Goal: Task Accomplishment & Management: Manage account settings

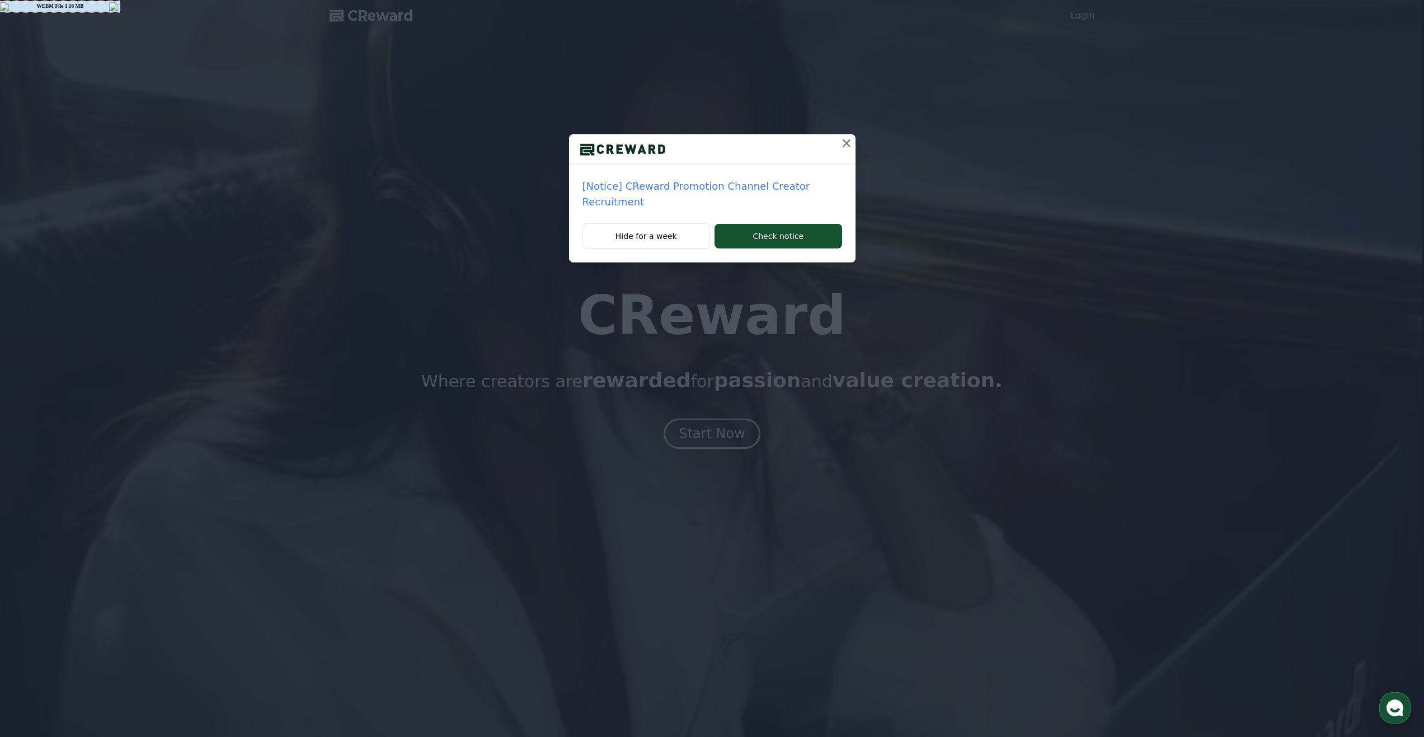
click at [846, 148] on icon at bounding box center [846, 143] width 13 height 13
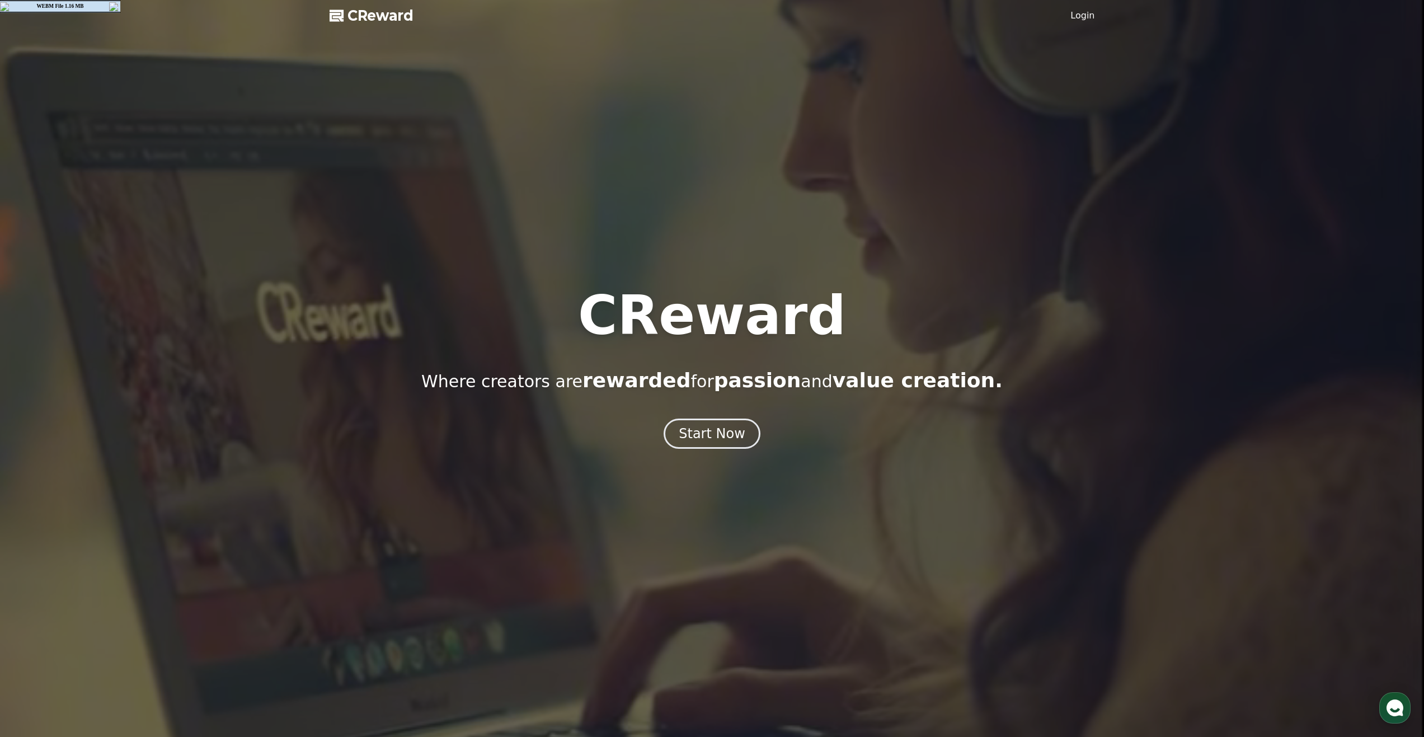
click at [1077, 12] on link "Login" at bounding box center [1082, 15] width 24 height 13
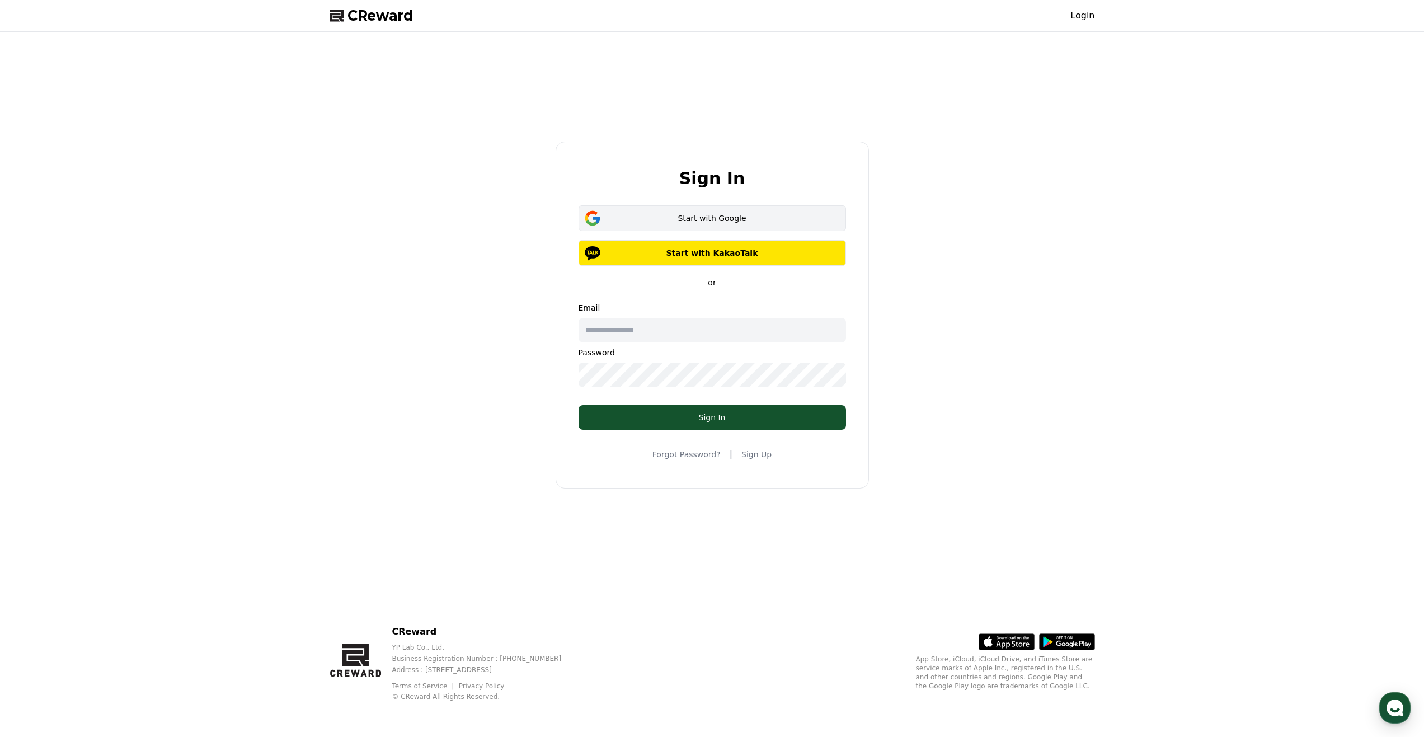
click at [785, 213] on div "Start with Google" at bounding box center [712, 218] width 235 height 11
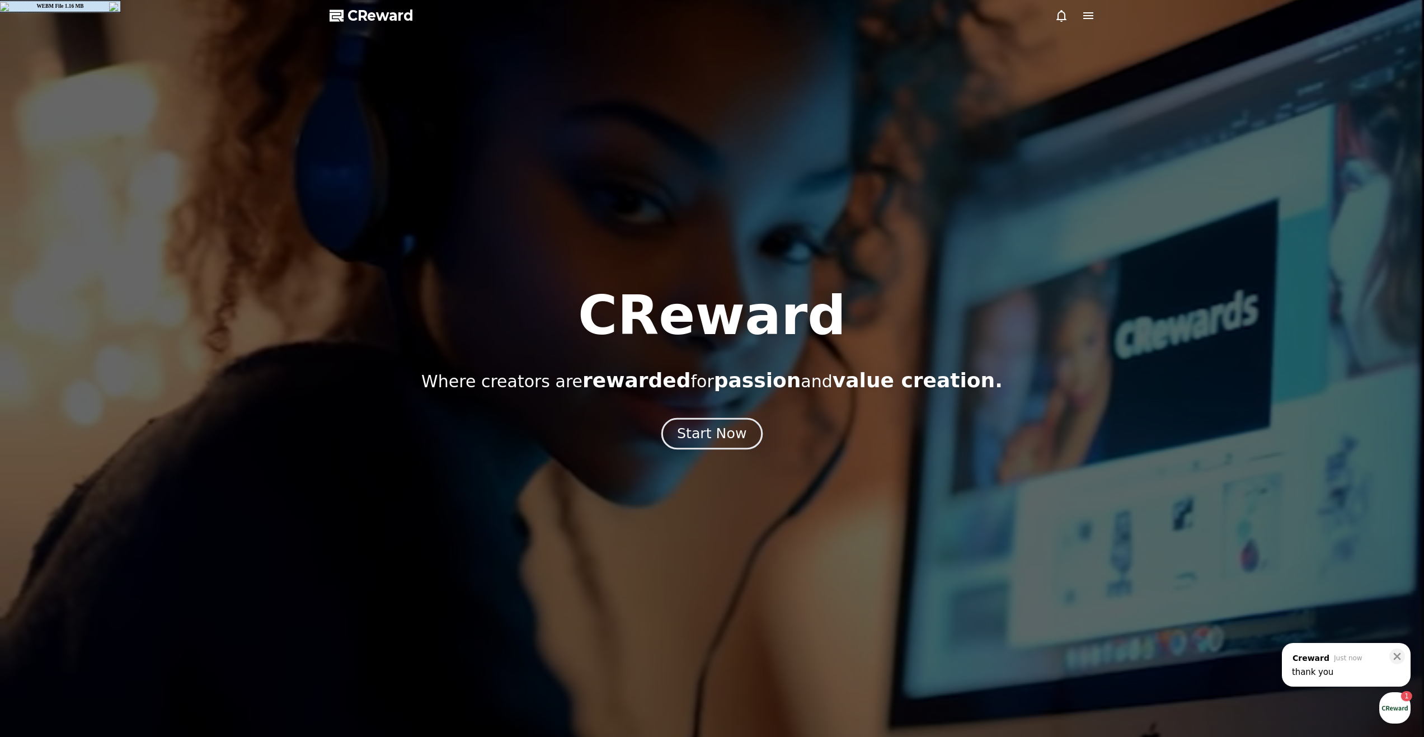
click at [694, 443] on div "Start Now" at bounding box center [711, 433] width 69 height 19
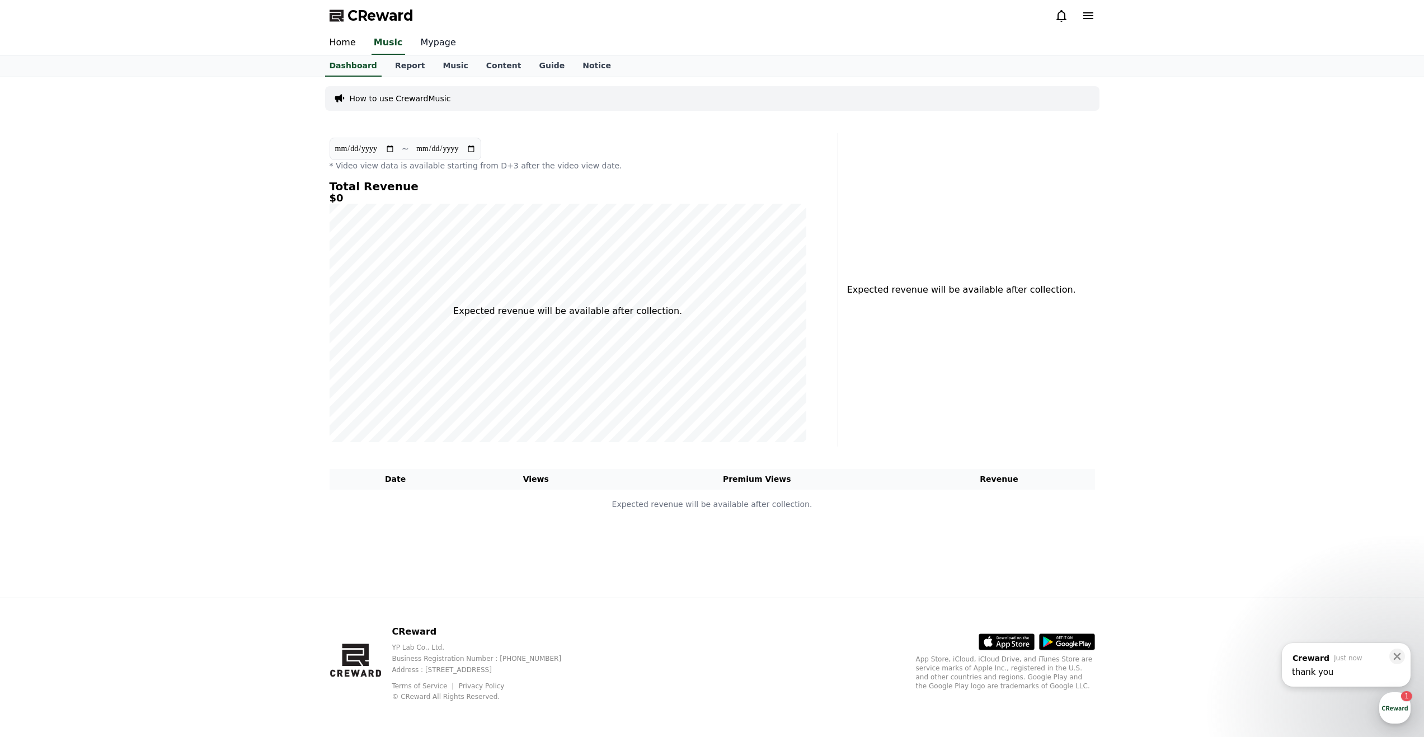
click at [436, 45] on link "Mypage" at bounding box center [438, 42] width 53 height 23
select select "**********"
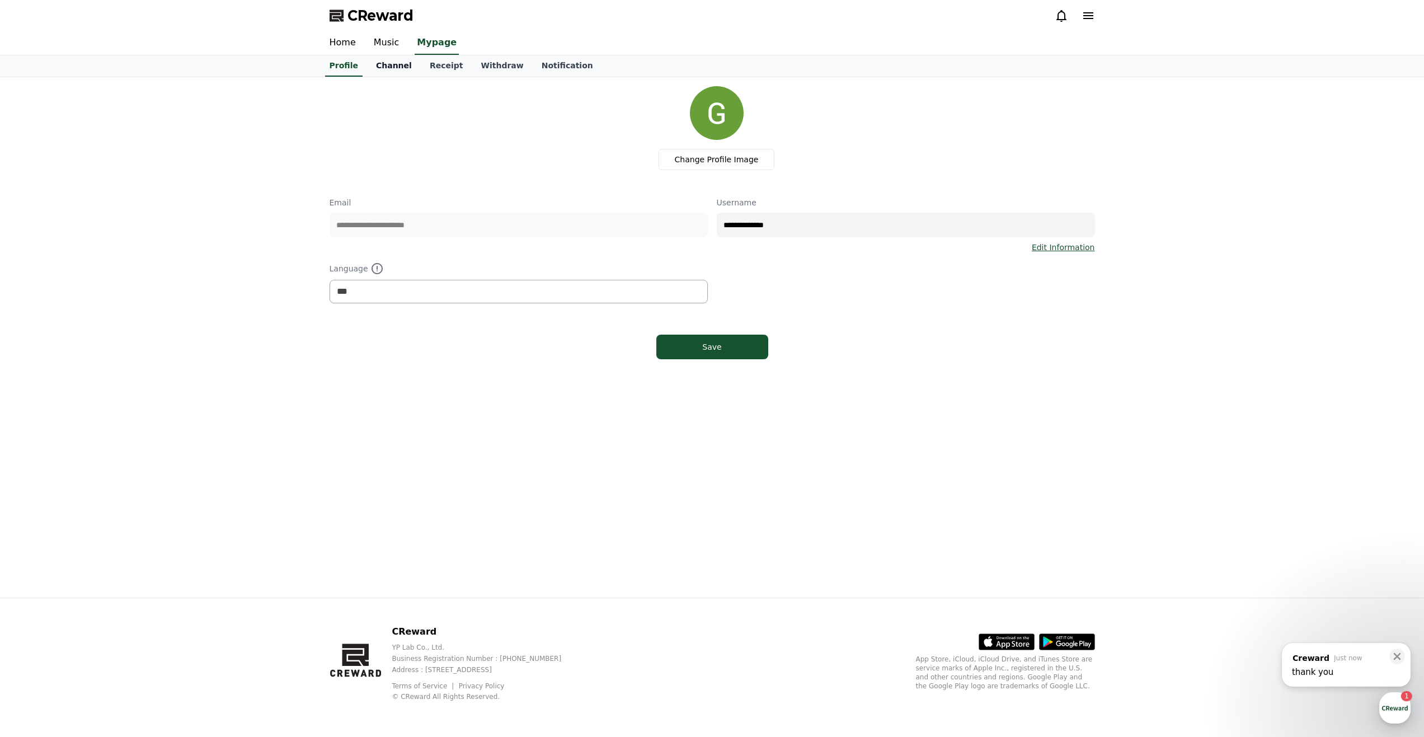
click at [396, 64] on link "Channel" at bounding box center [394, 65] width 54 height 21
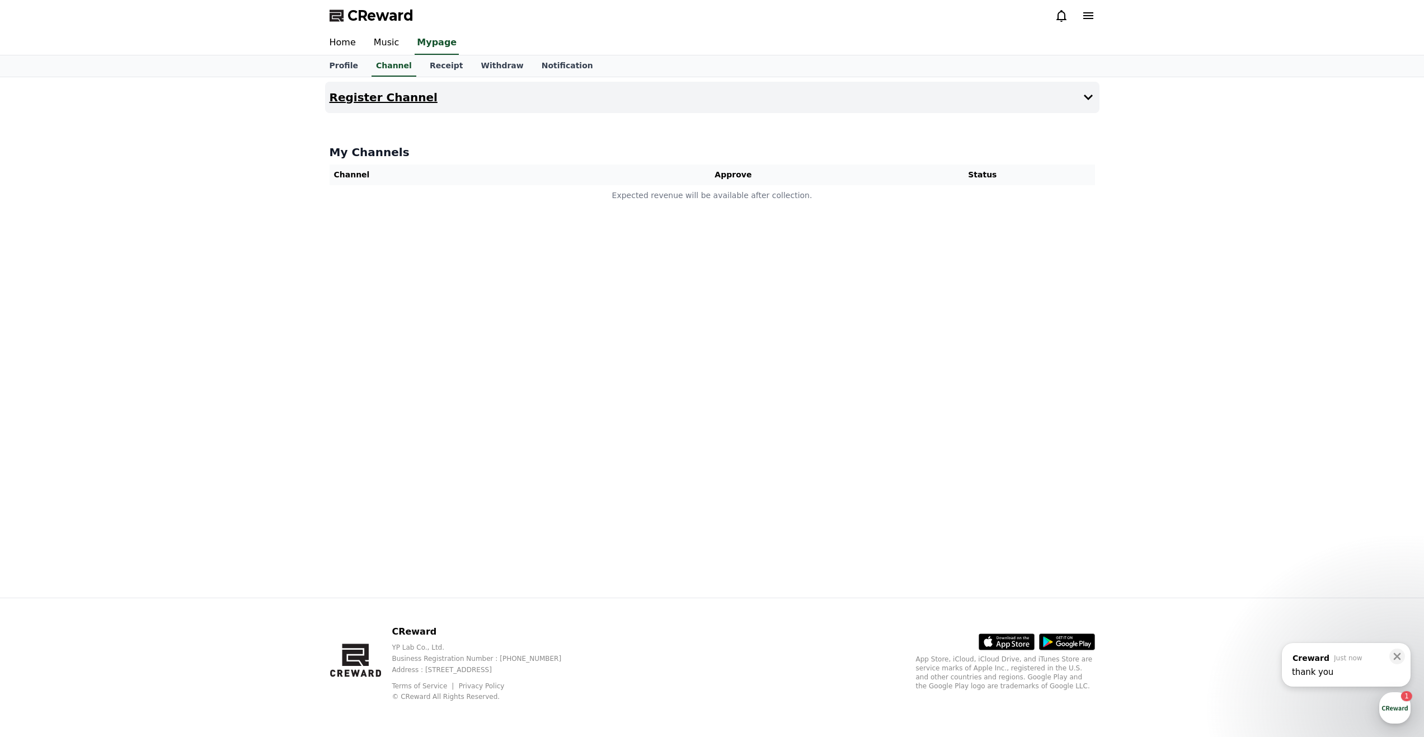
click at [1085, 94] on icon at bounding box center [1088, 97] width 13 height 13
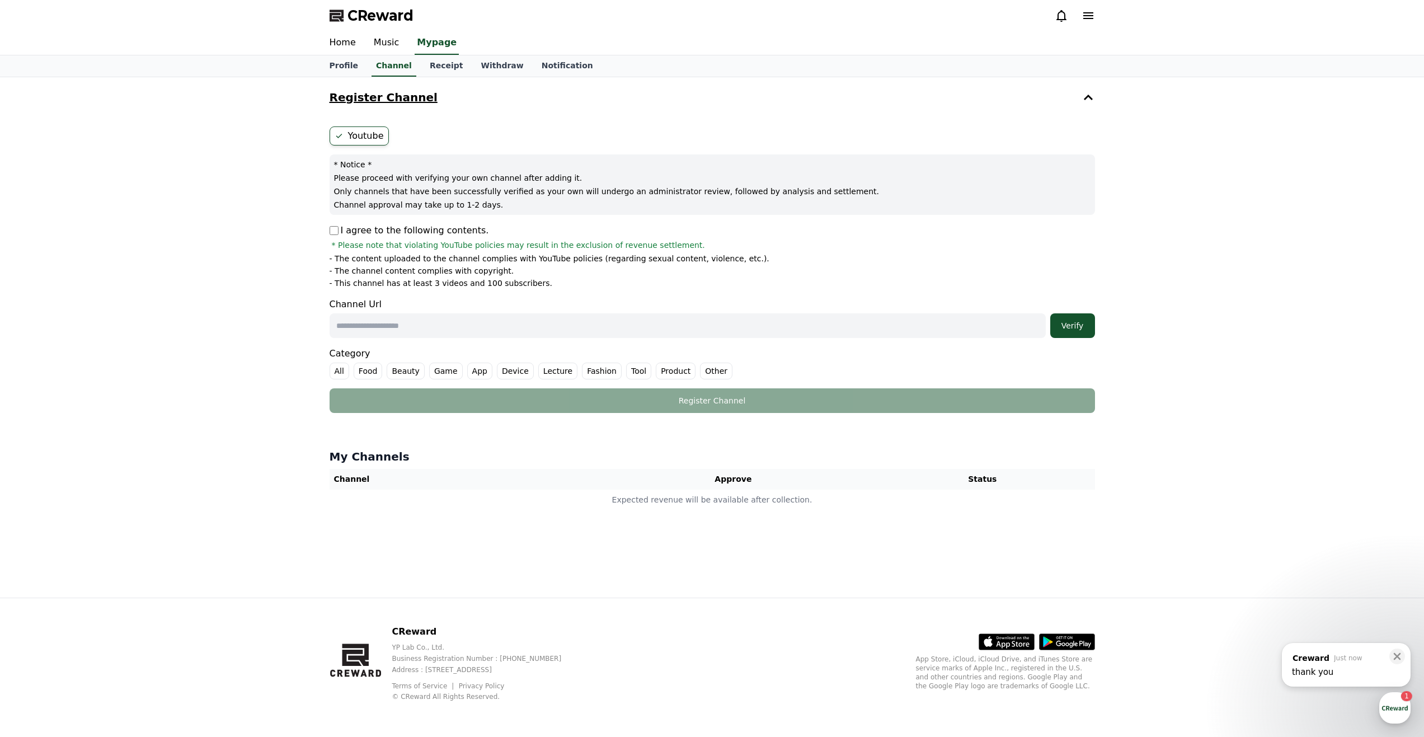
click at [965, 329] on input "text" at bounding box center [688, 325] width 716 height 25
paste input "**********"
type input "**********"
click at [700, 368] on label "Other" at bounding box center [716, 371] width 32 height 17
click at [1063, 327] on div "Verify" at bounding box center [1073, 325] width 36 height 11
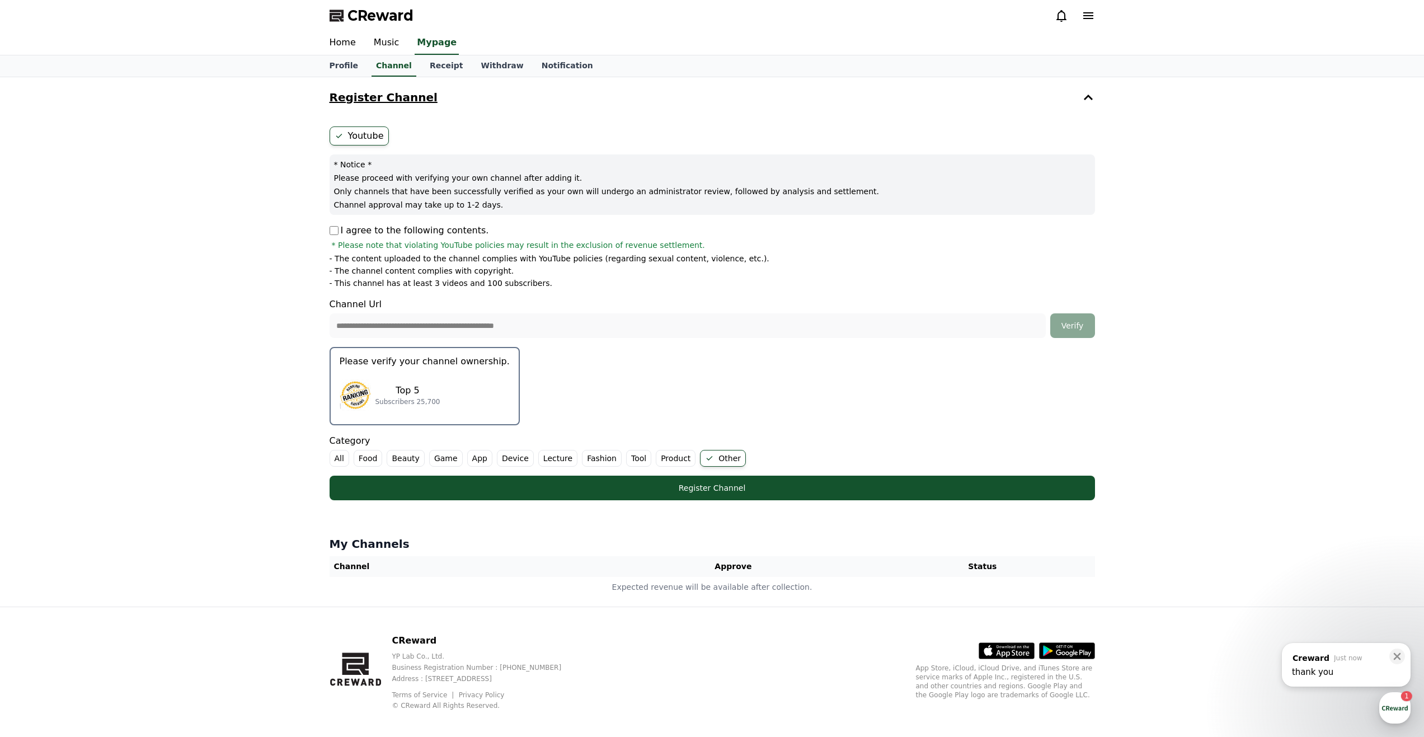
click at [461, 374] on div "Top 5 Subscribers 25,700" at bounding box center [425, 395] width 170 height 45
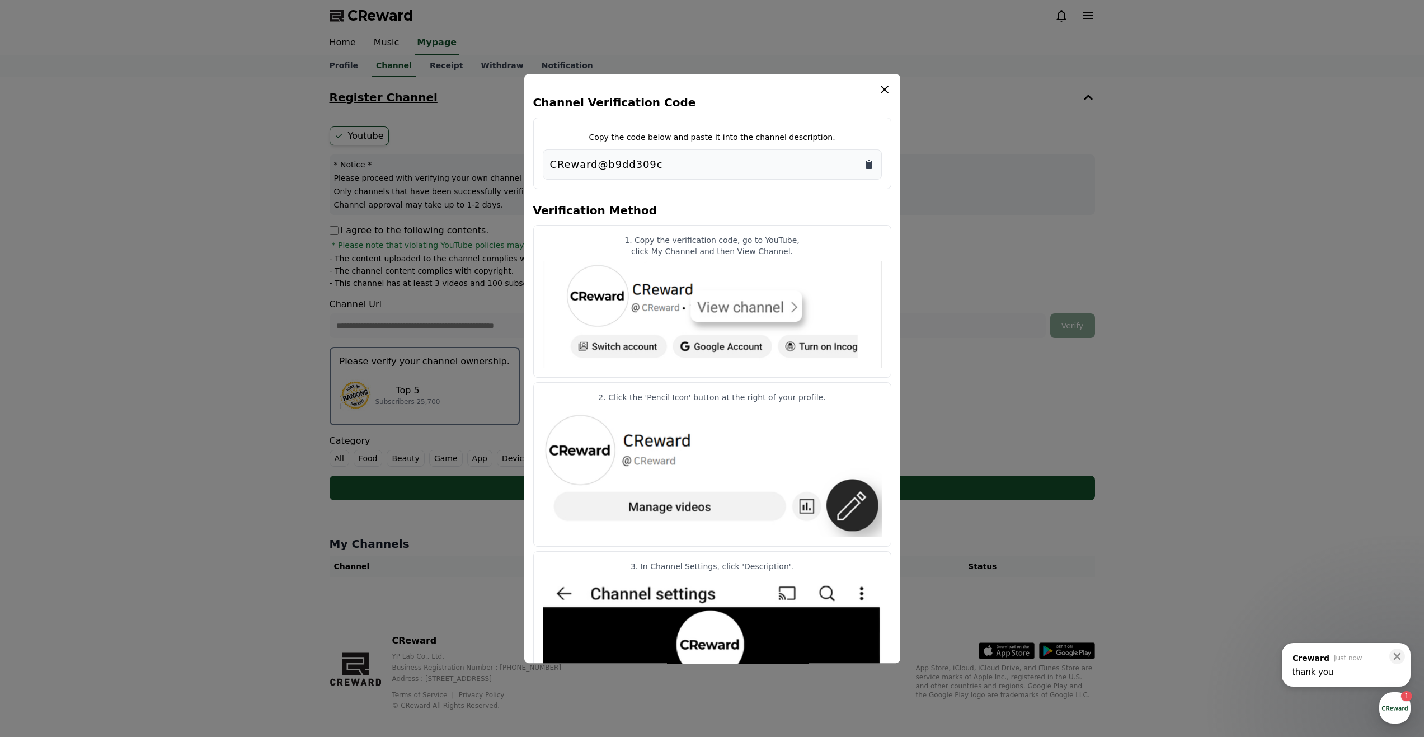
click at [866, 164] on icon "Copy to clipboard" at bounding box center [869, 165] width 7 height 8
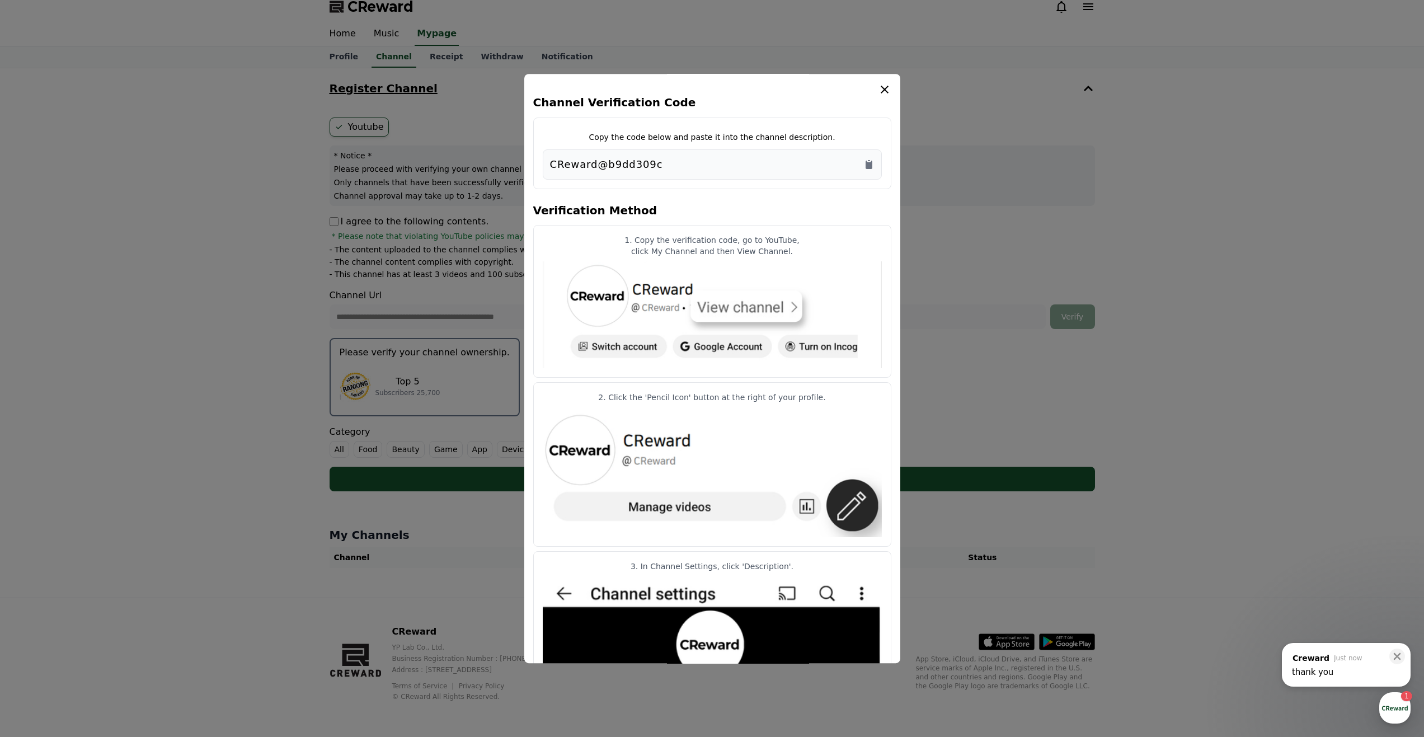
click at [882, 92] on icon "modal" at bounding box center [885, 90] width 8 height 8
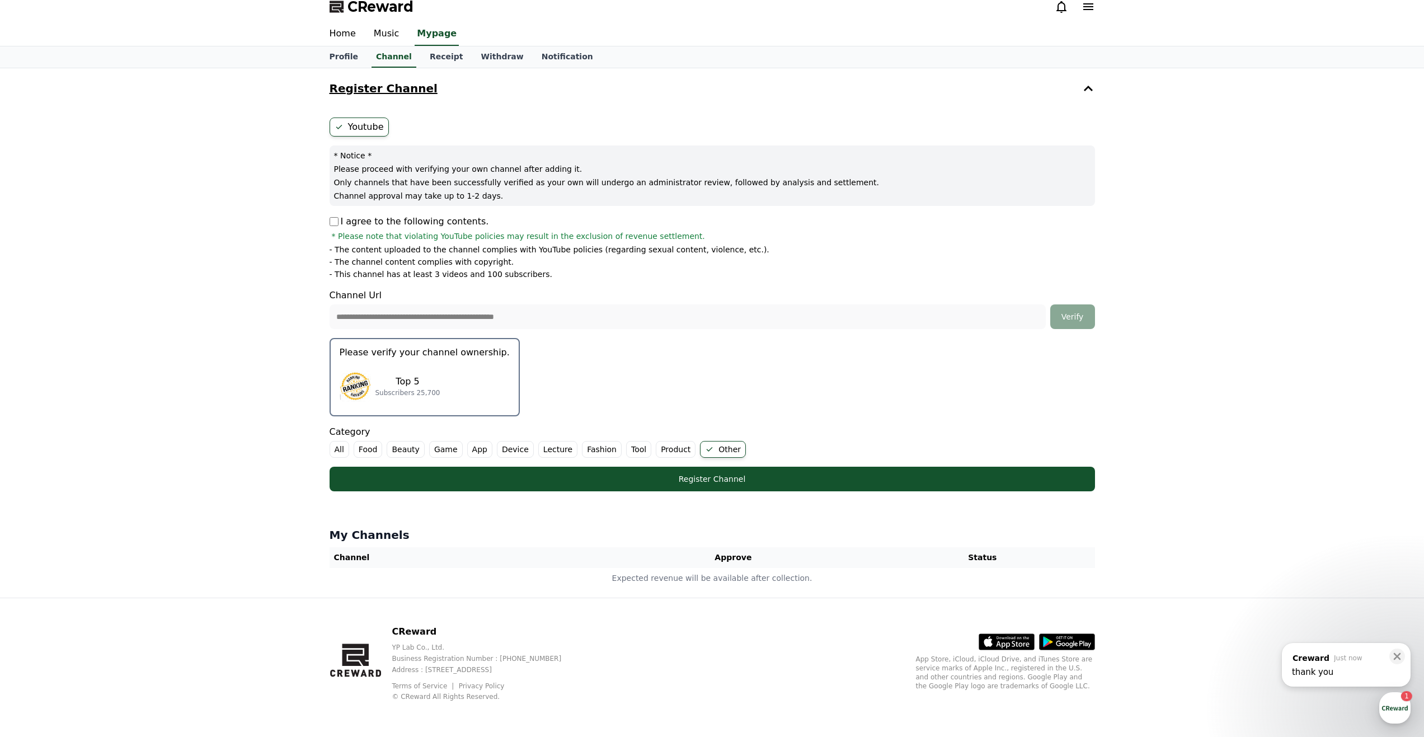
click at [468, 356] on p "Please verify your channel ownership." at bounding box center [425, 352] width 170 height 13
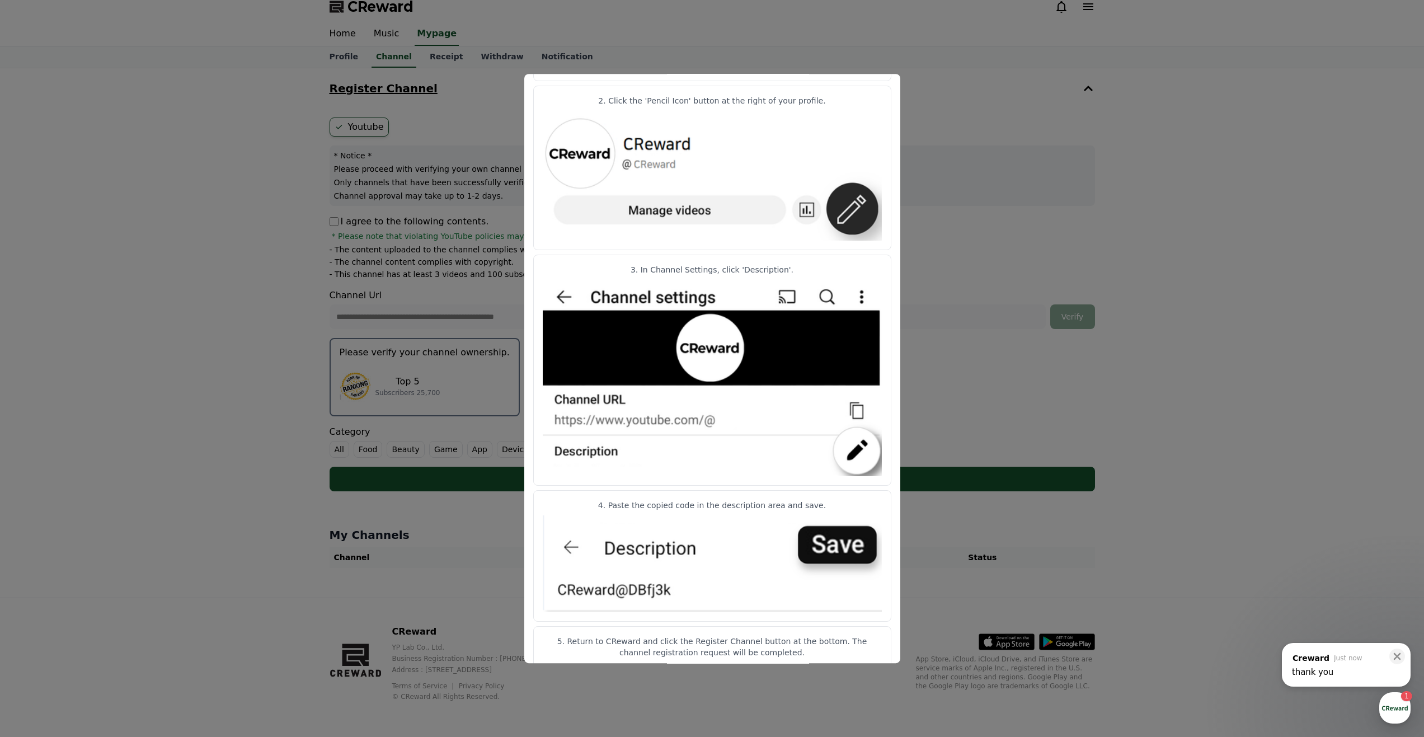
scroll to position [326, 0]
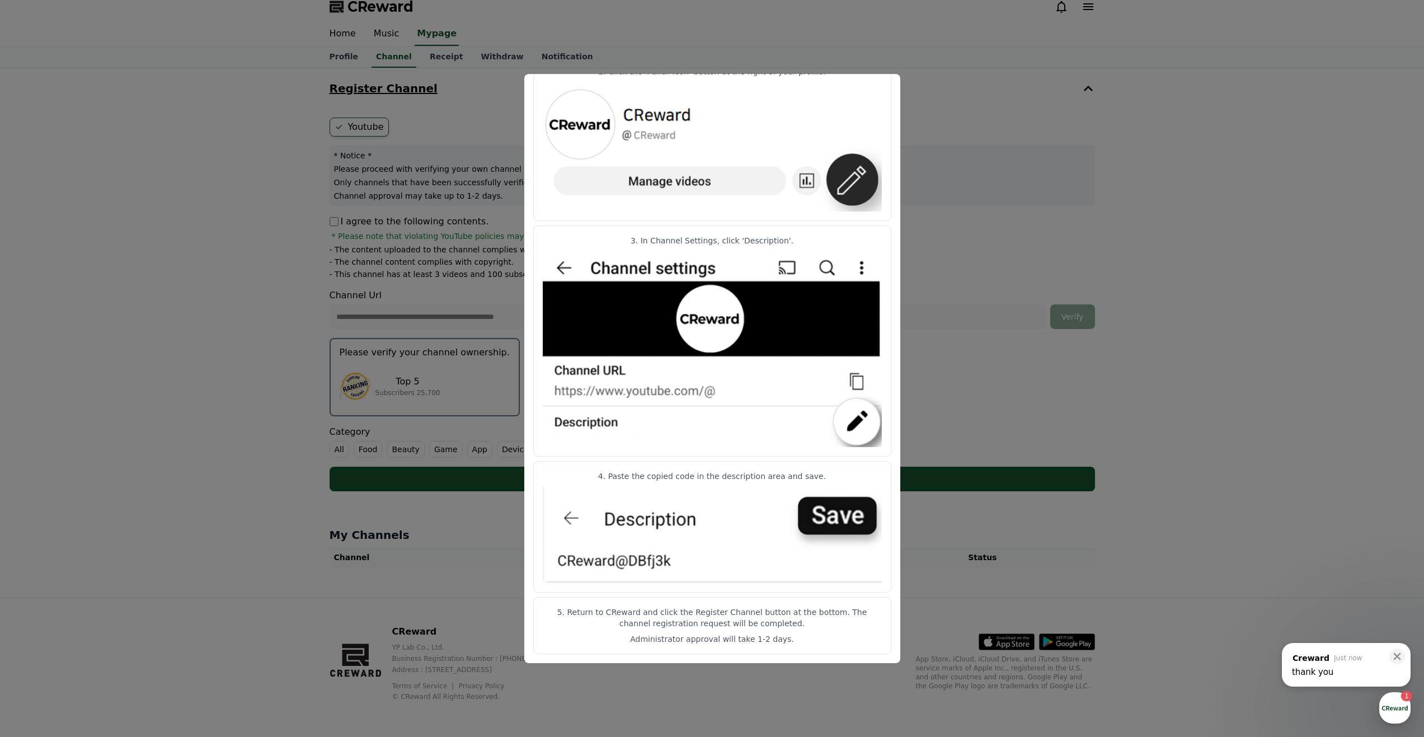
click at [934, 290] on button "close modal" at bounding box center [712, 368] width 1424 height 737
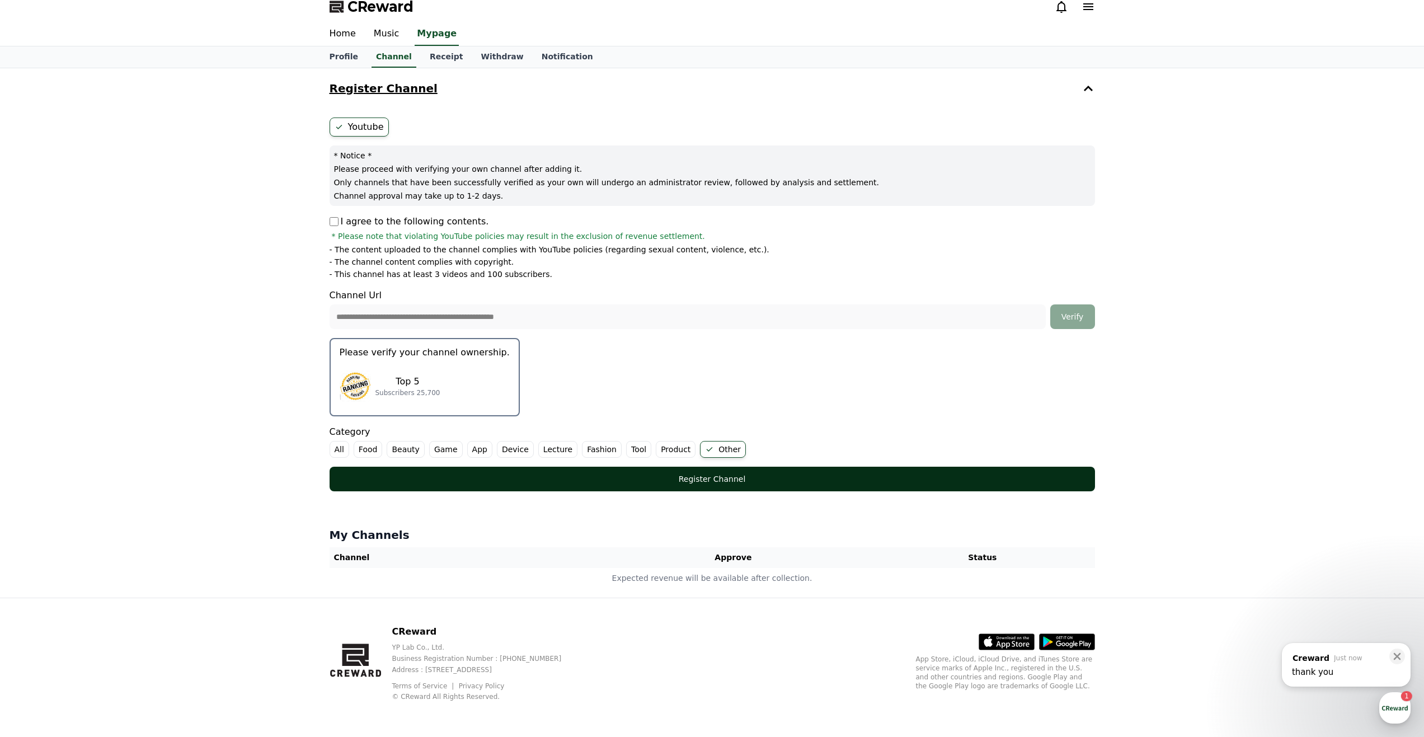
click at [754, 476] on div "Register Channel" at bounding box center [712, 478] width 721 height 11
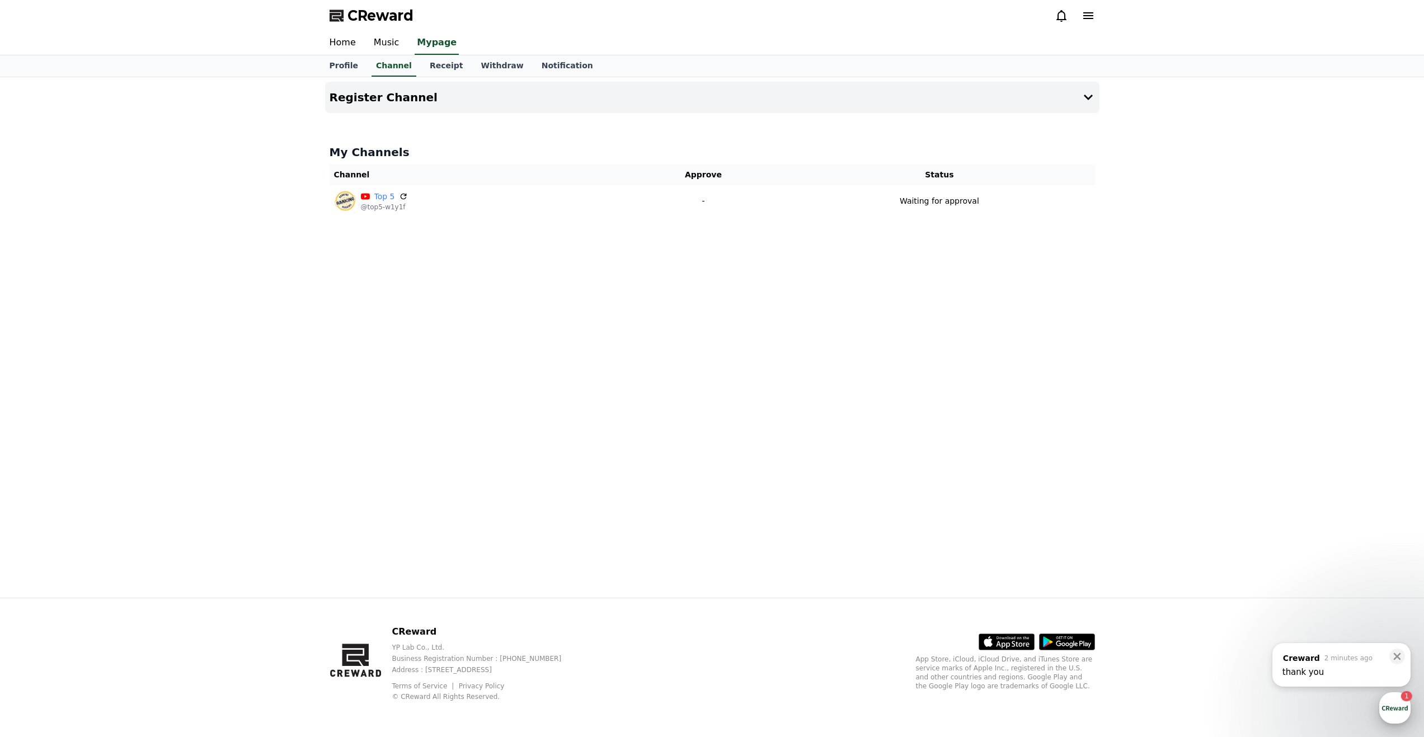
click at [1398, 706] on div "button" at bounding box center [1394, 707] width 31 height 31
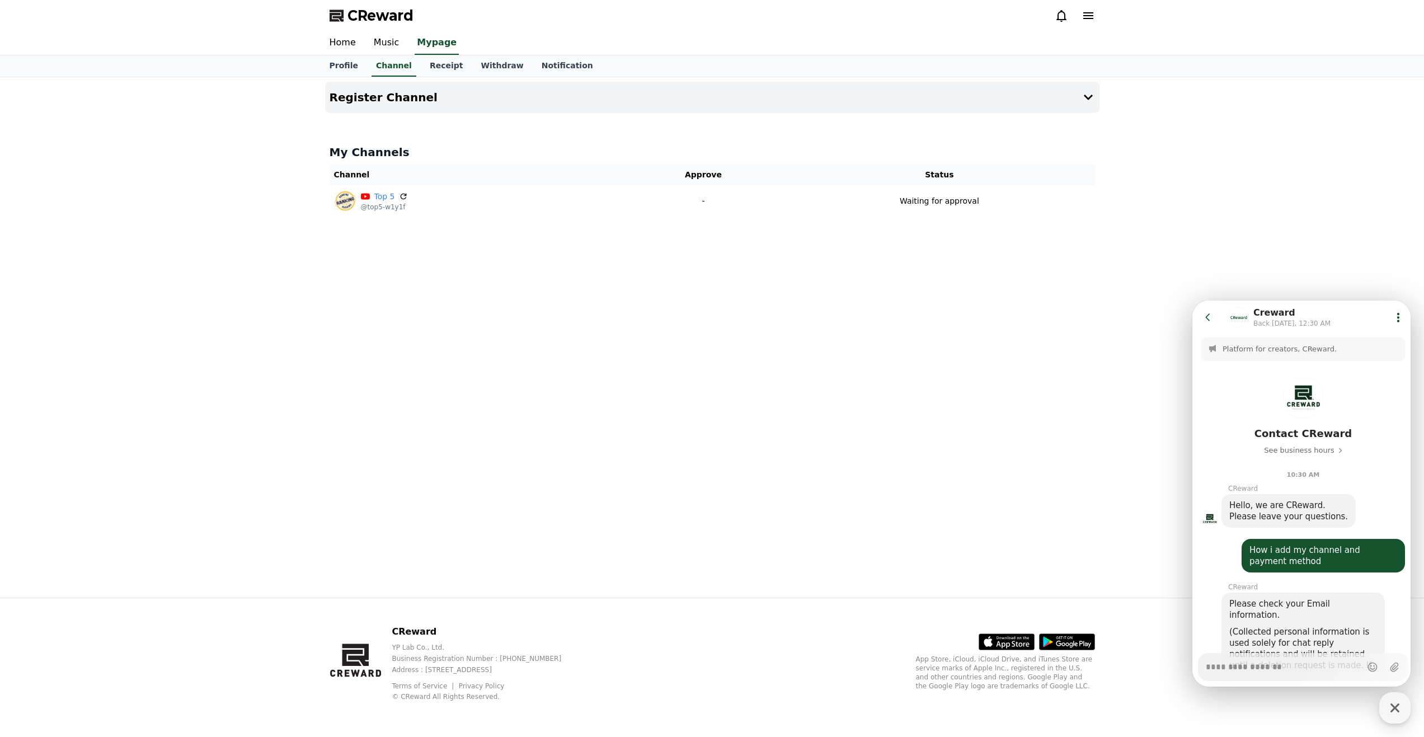
scroll to position [679, 0]
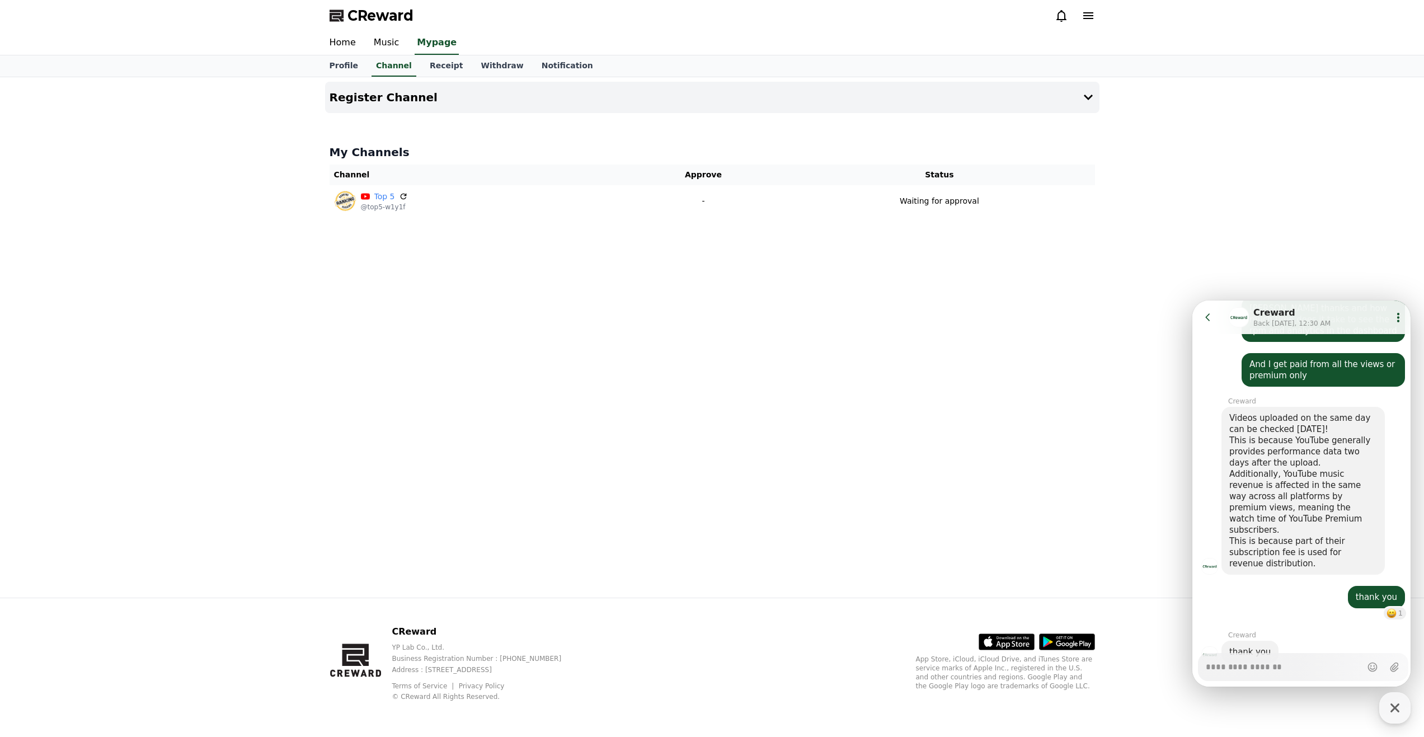
type textarea "*"
type textarea "**"
type textarea "*"
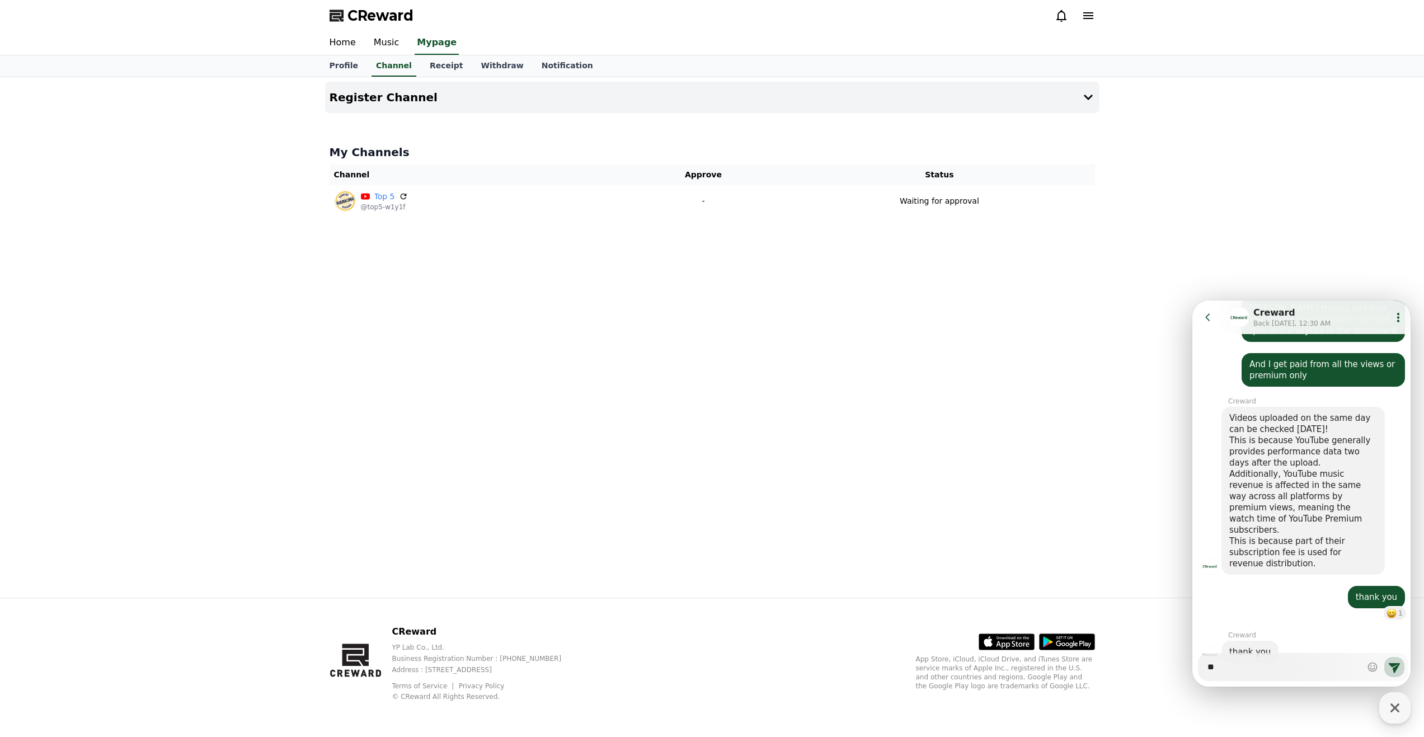
type textarea "**"
type textarea "*"
type textarea "****"
type textarea "*"
type textarea "*****"
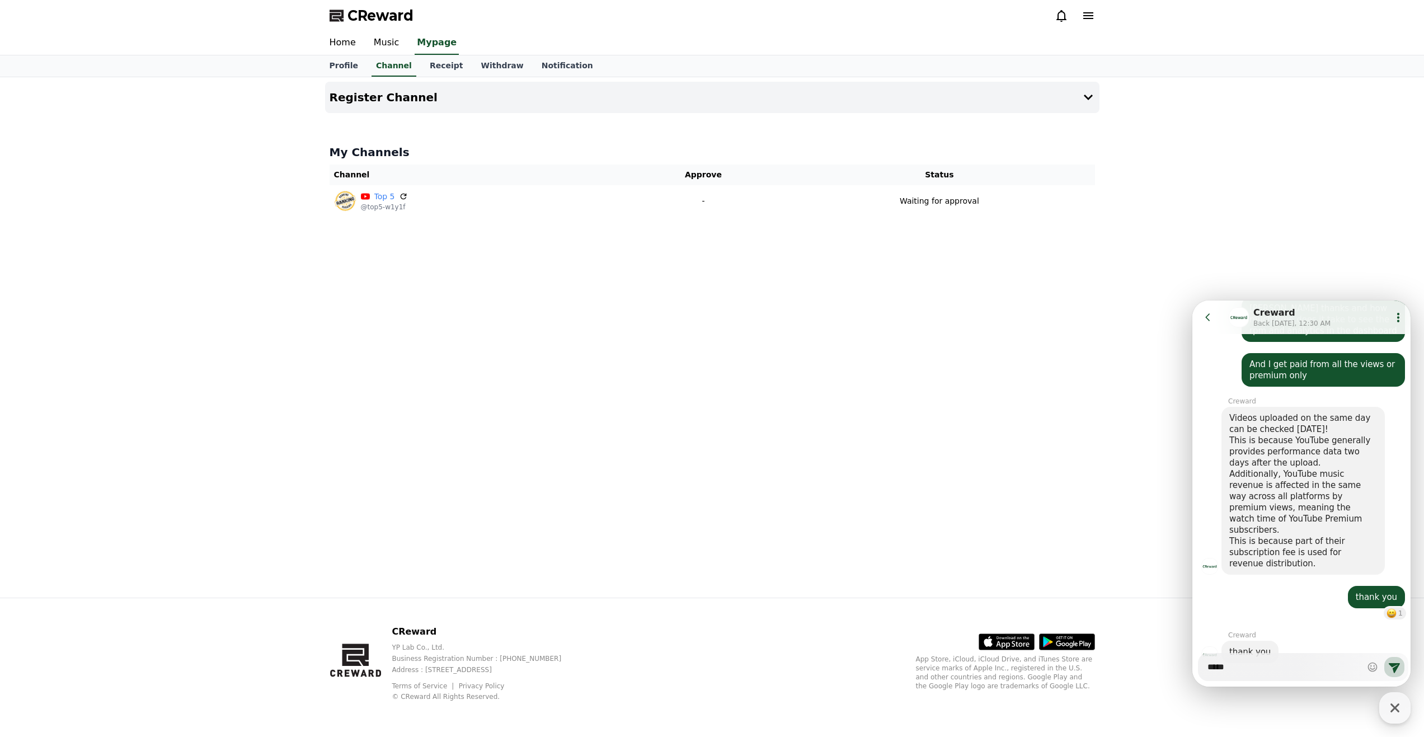
type textarea "*"
type textarea "*****"
type textarea "*"
type textarea "*******"
type textarea "*"
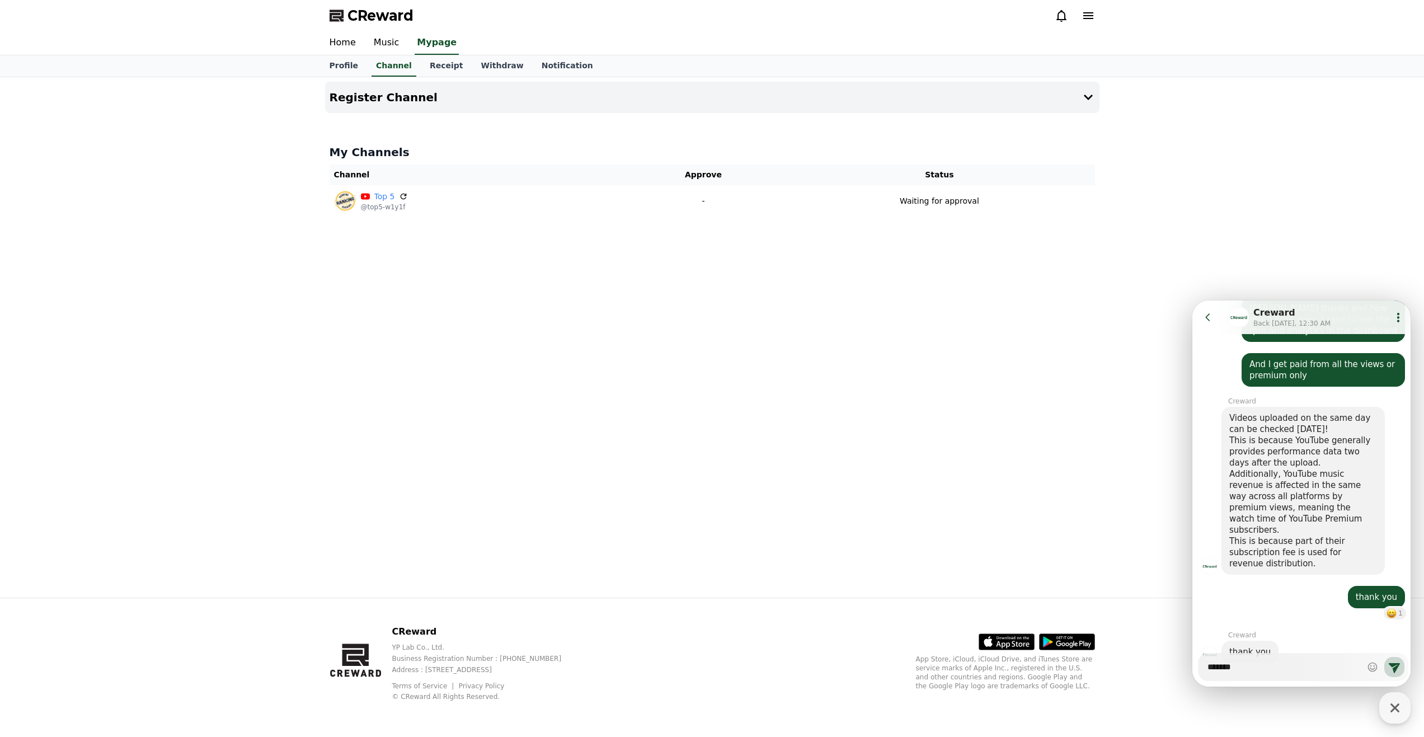
type textarea "*******"
type textarea "*"
type textarea "*********"
type textarea "*"
type textarea "**********"
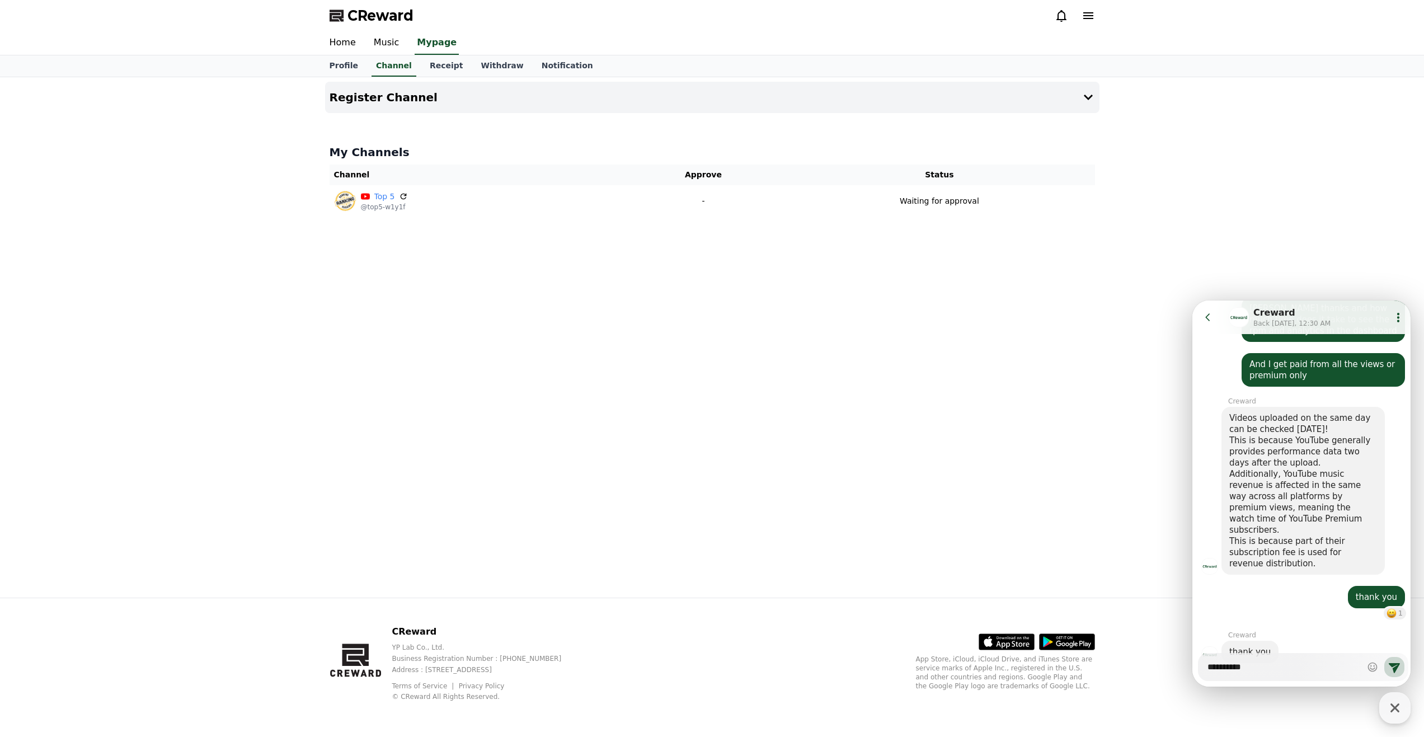
type textarea "*"
type textarea "**********"
type textarea "*"
type textarea "**********"
type textarea "*"
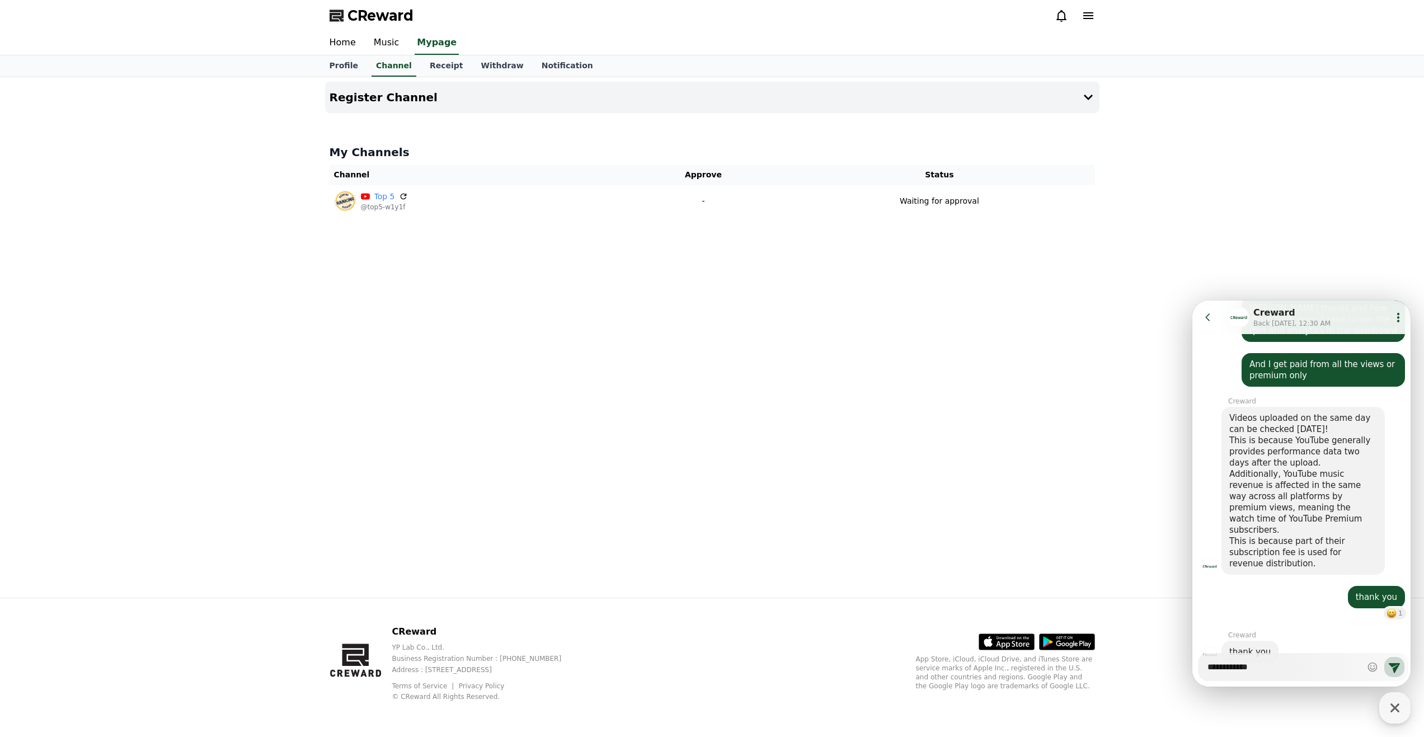
type textarea "**********"
type textarea "*"
type textarea "**********"
type textarea "*"
type textarea "**********"
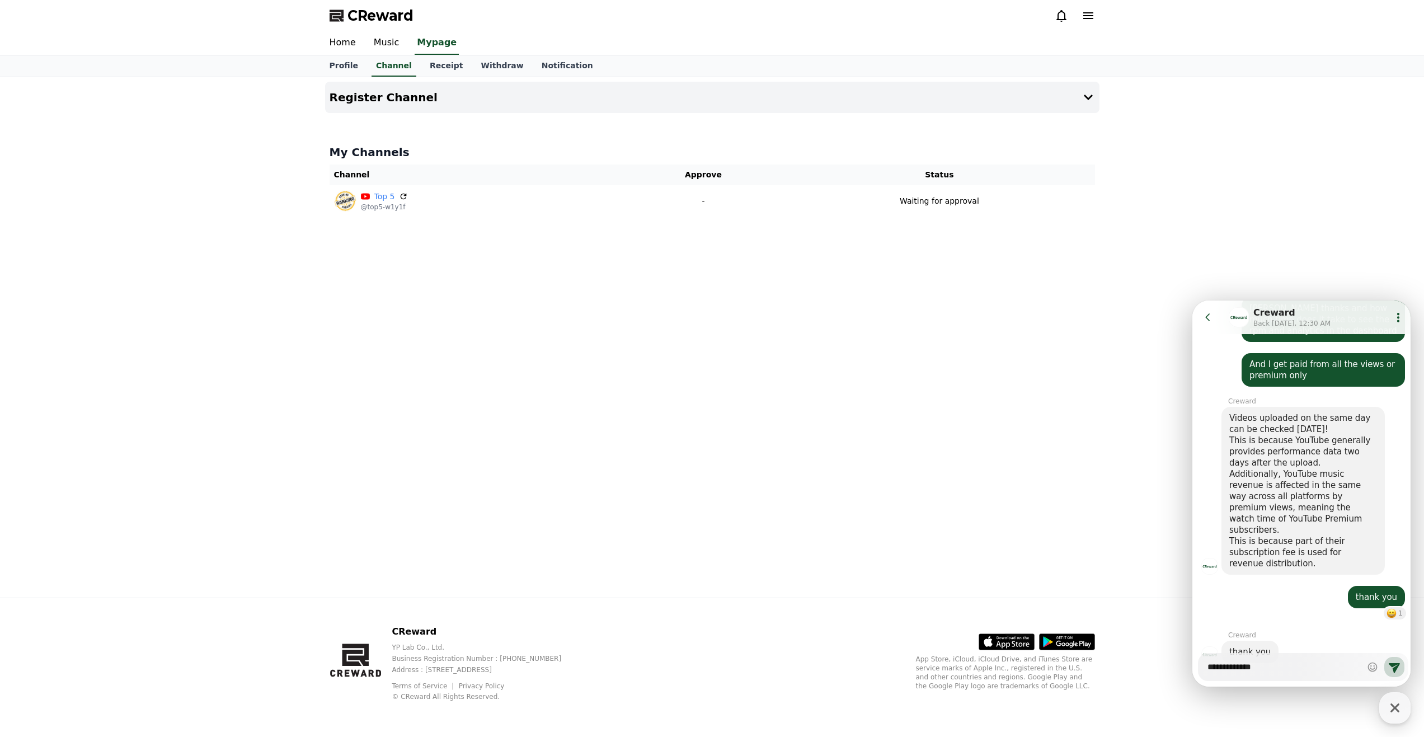
type textarea "*"
type textarea "**********"
type textarea "*"
type textarea "**********"
type textarea "*"
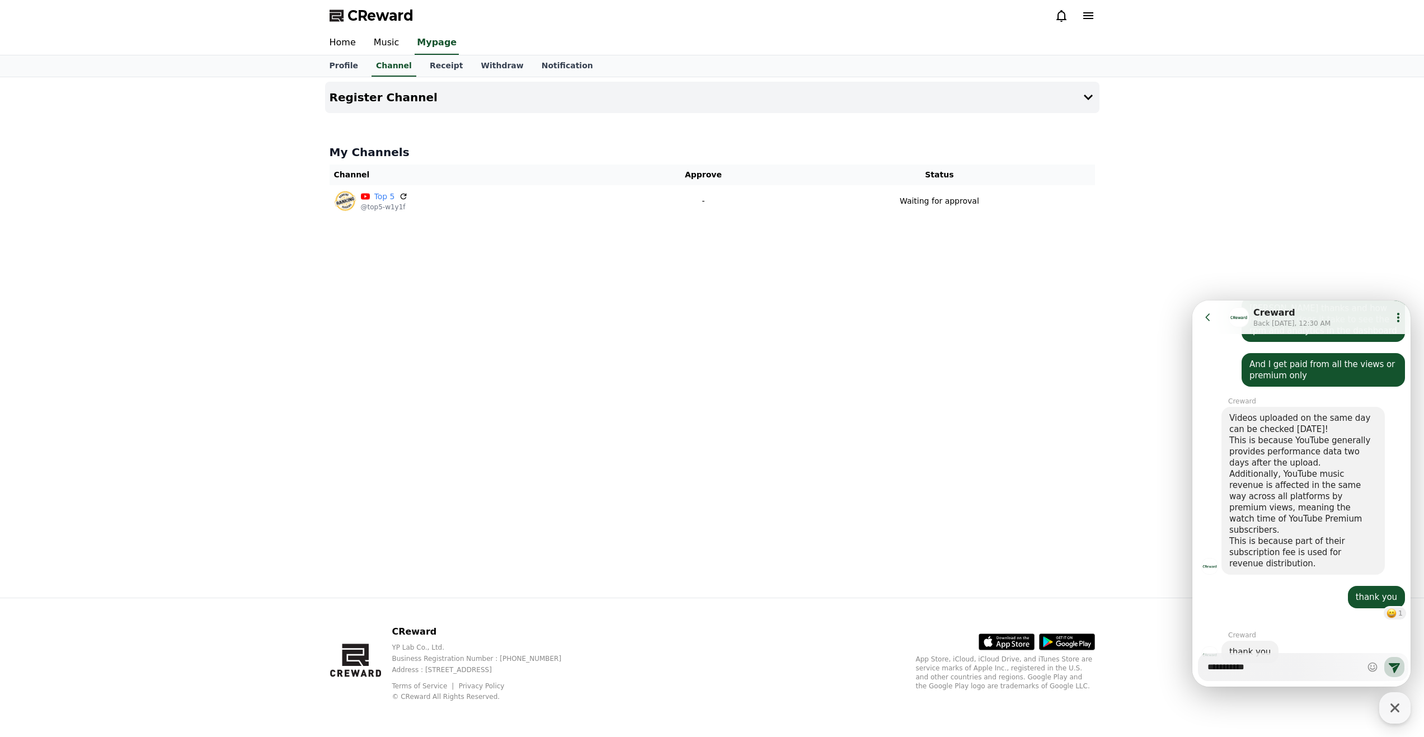
type textarea "**********"
type textarea "*"
type textarea "*********"
type textarea "*"
type textarea "*******"
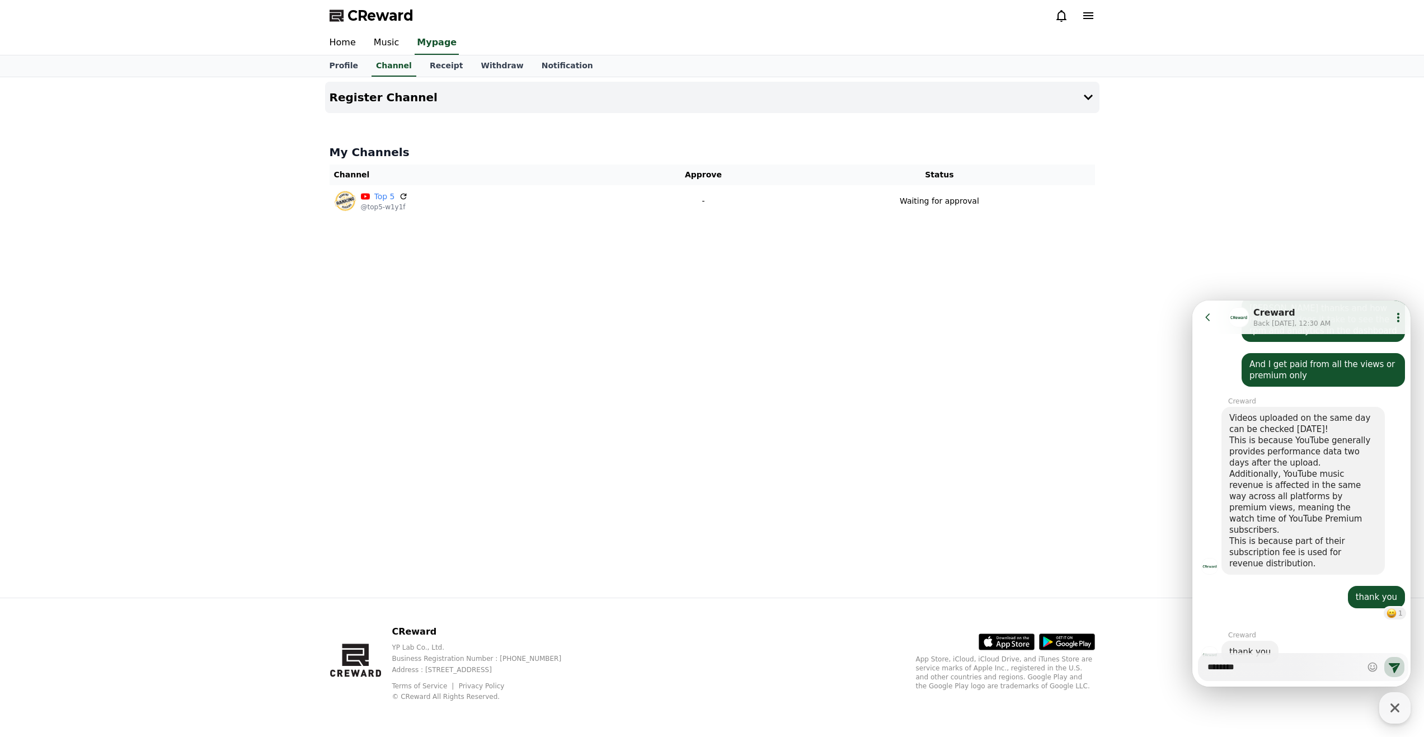
type textarea "*"
type textarea "*******"
type textarea "*"
type textarea "********"
type textarea "*"
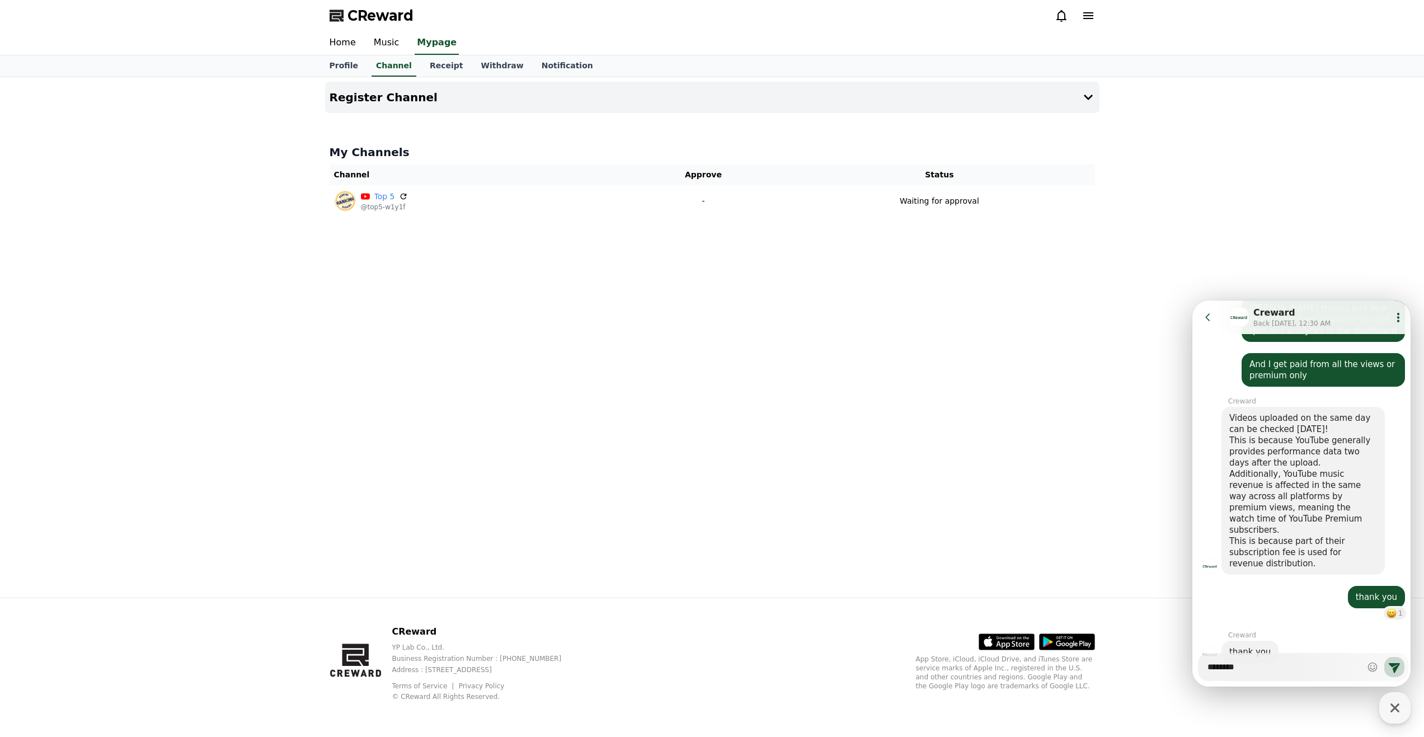
type textarea "********"
type textarea "*"
type textarea "**********"
type textarea "*"
type textarea "**********"
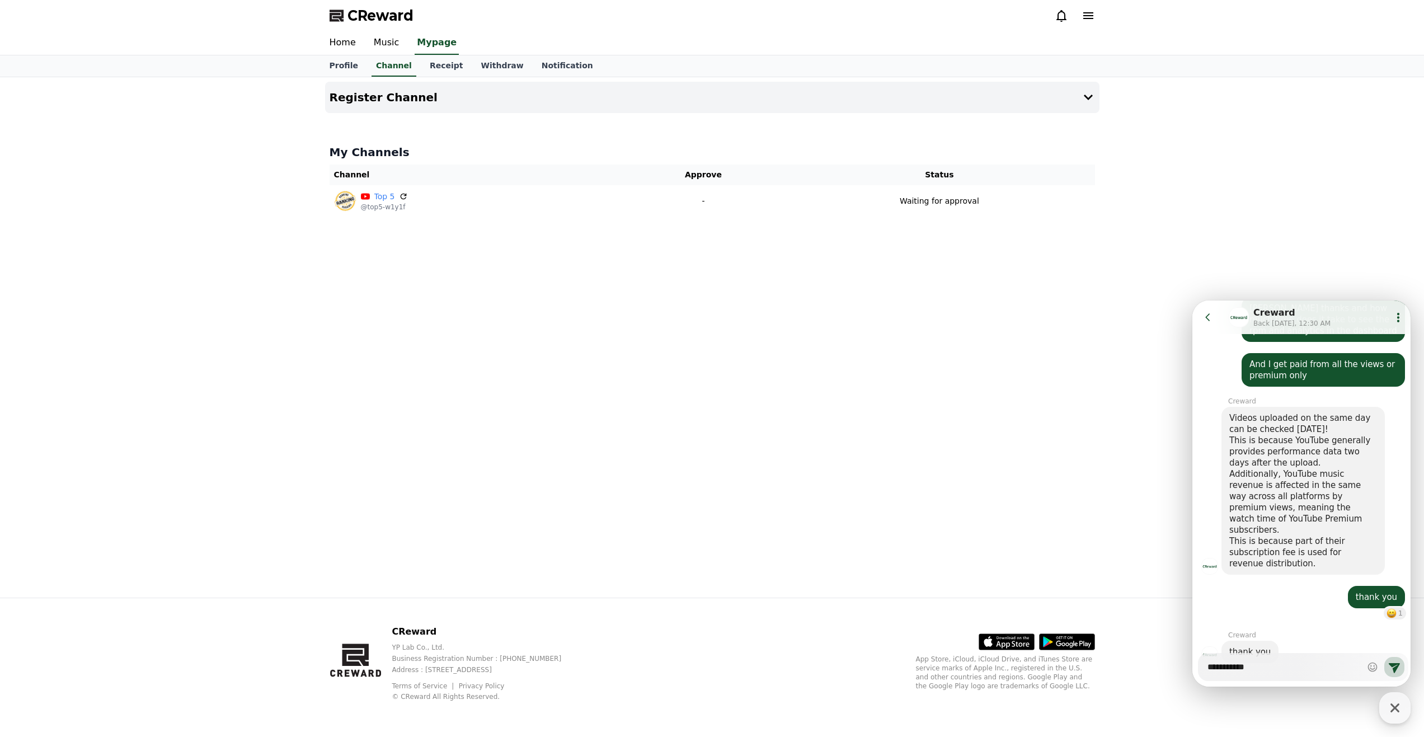
type textarea "*"
type textarea "**********"
type textarea "*"
type textarea "**********"
type textarea "*"
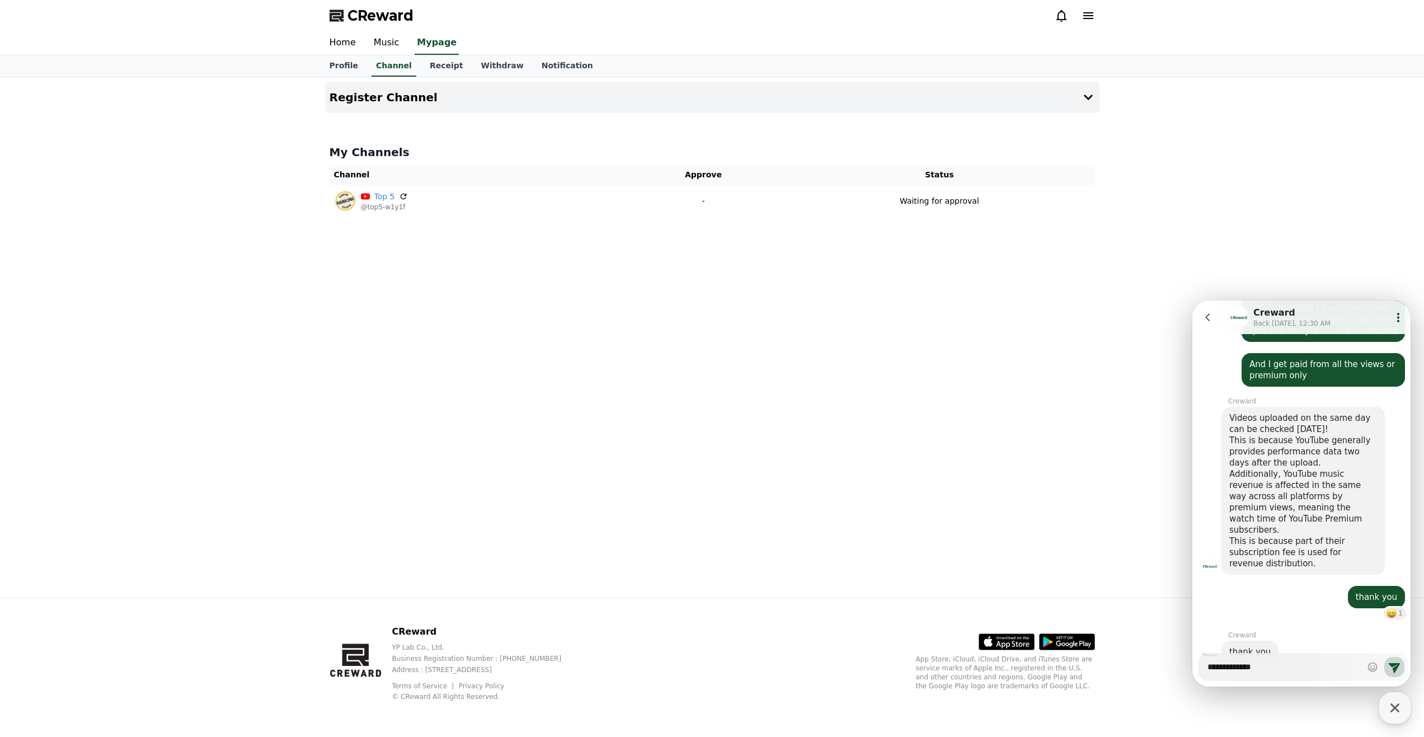
type textarea "**********"
type textarea "*"
type textarea "**********"
type textarea "*"
type textarea "**********"
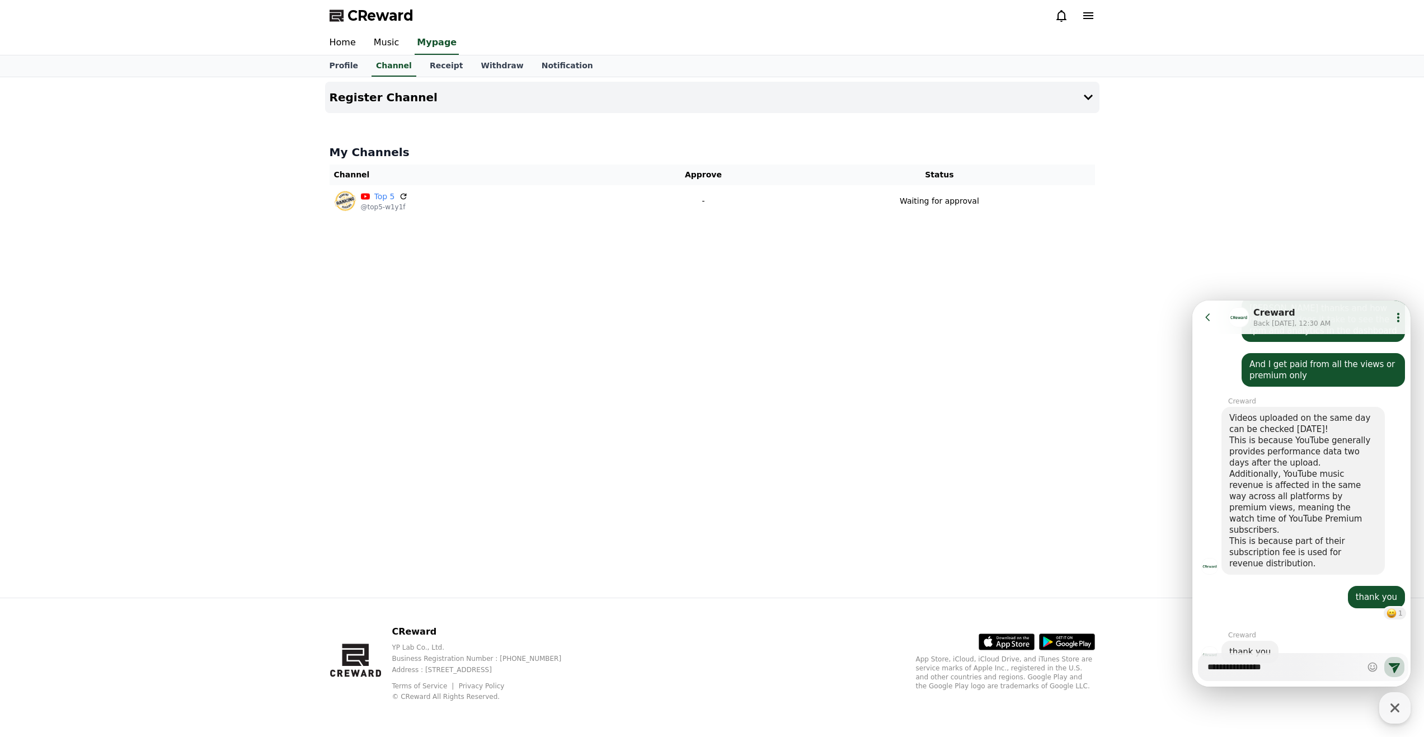
type textarea "*"
type textarea "**********"
type textarea "*"
type textarea "**********"
type textarea "*"
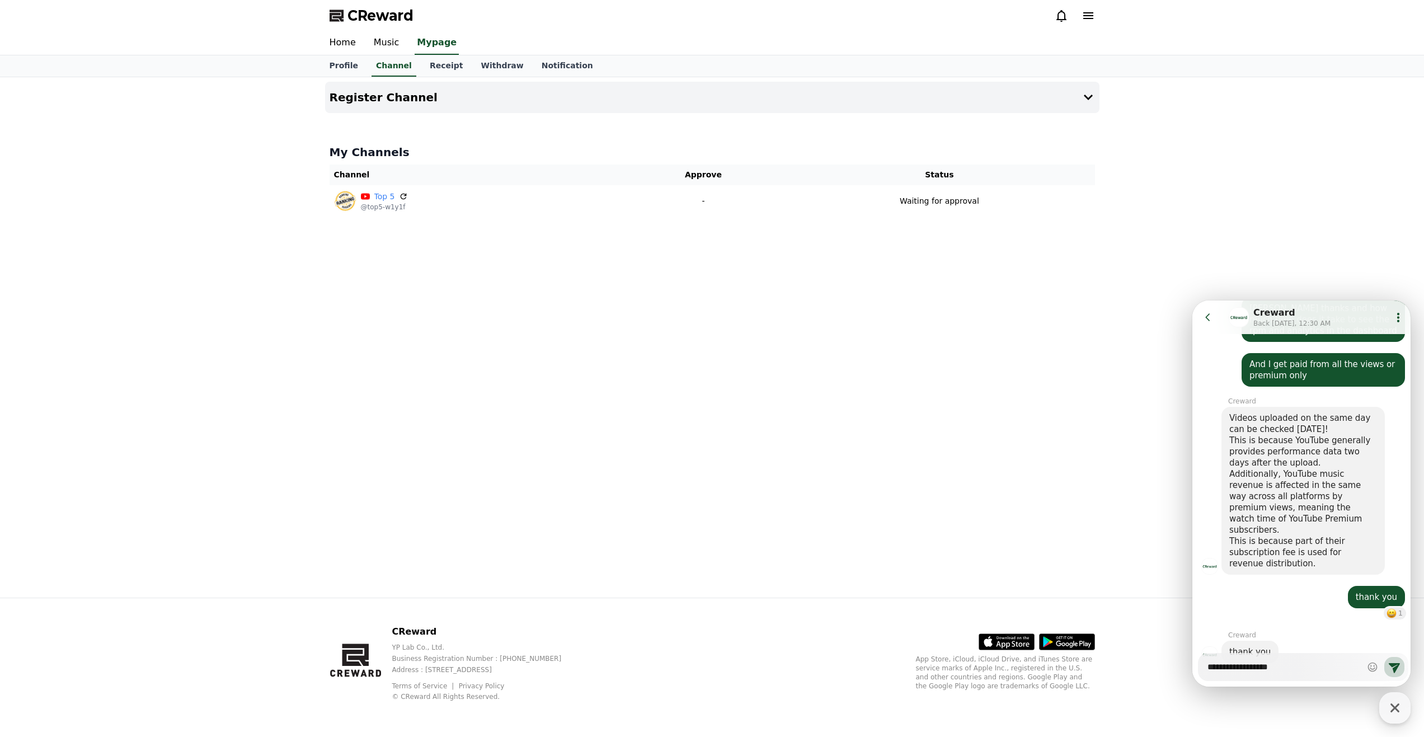
type textarea "**********"
type textarea "*"
type textarea "**********"
type textarea "*"
type textarea "**********"
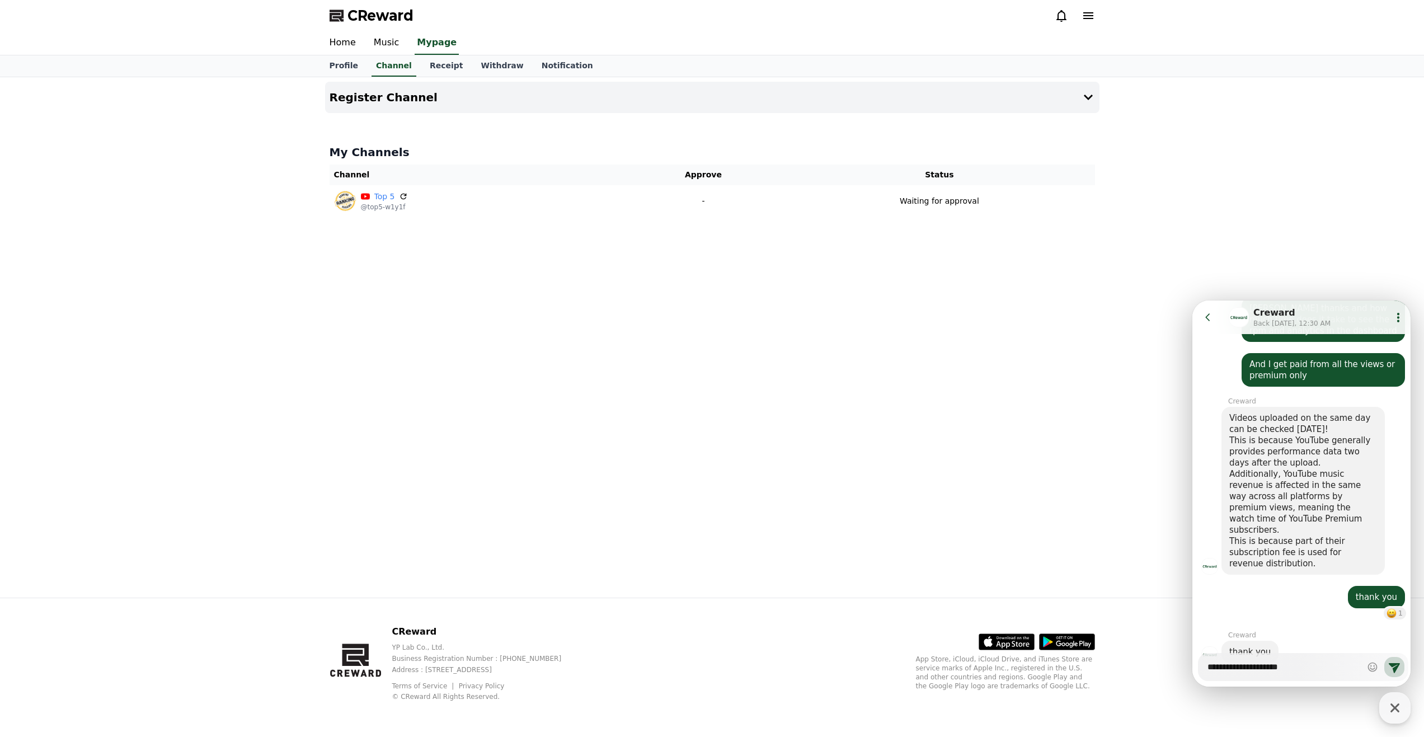
type textarea "*"
type textarea "**********"
type textarea "*"
type textarea "**********"
type textarea "*"
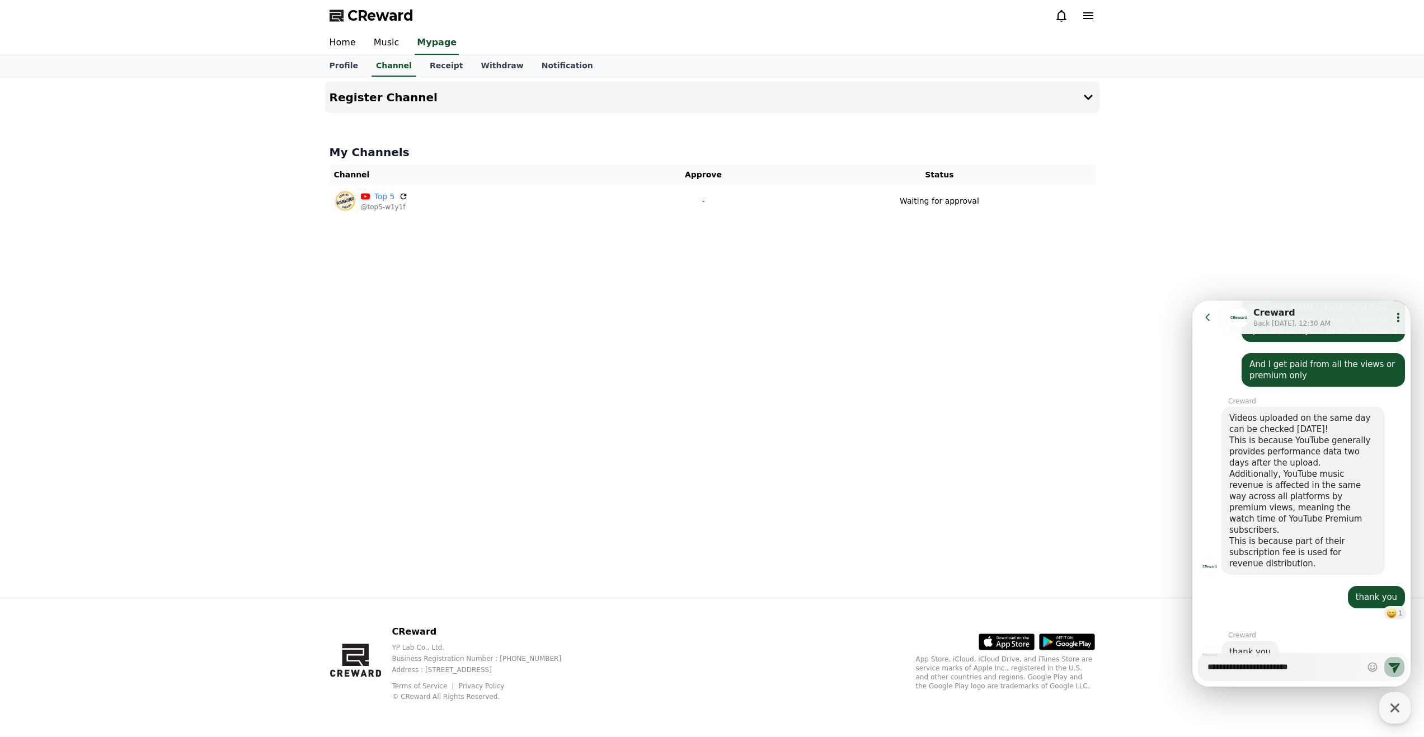
type textarea "**********"
click at [1388, 664] on icon at bounding box center [1394, 666] width 13 height 13
type textarea "*"
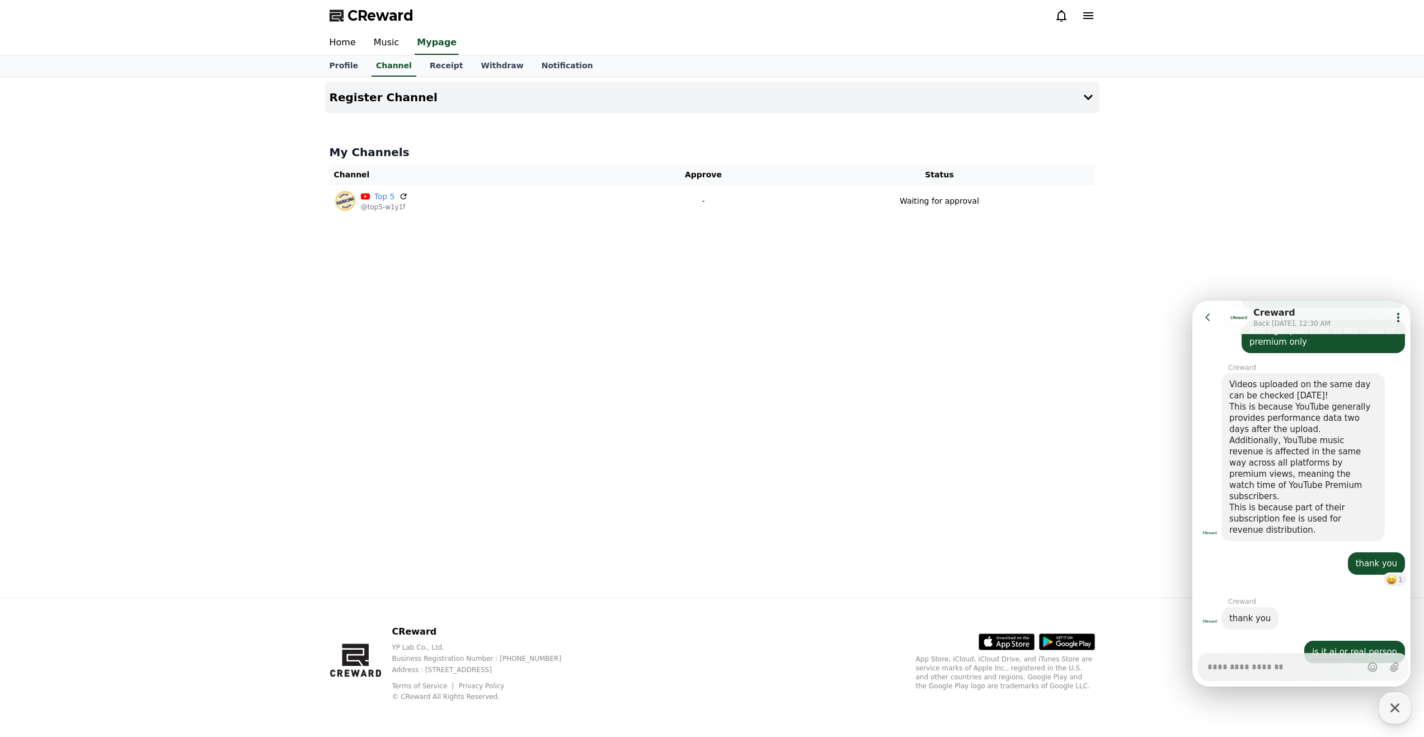
type textarea "*"
click at [1209, 317] on icon at bounding box center [1207, 317] width 11 height 11
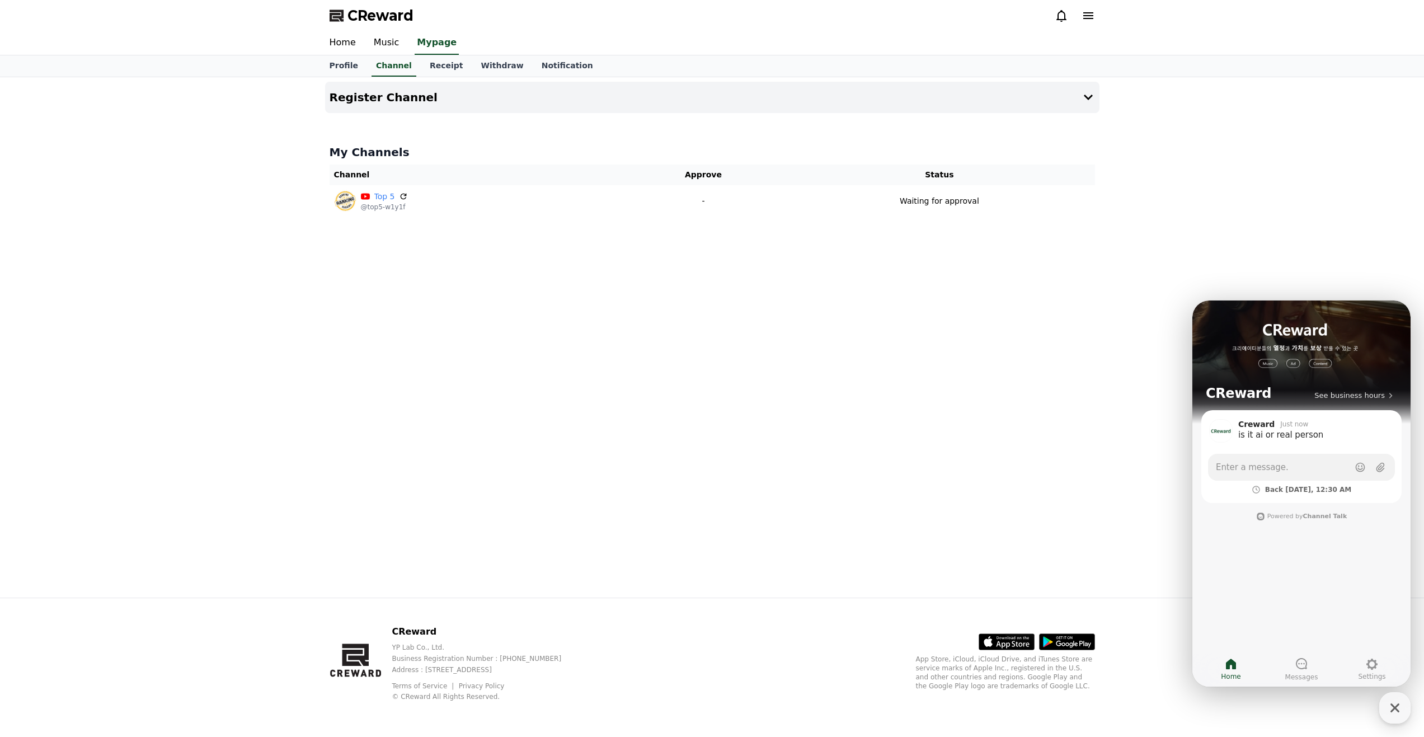
click at [1160, 346] on div "Register Channel My Channels Channel Approve Status Top 5 @top5-w1y1f - Waiting…" at bounding box center [712, 337] width 1424 height 520
click at [1282, 275] on div "Register Channel My Channels Channel Approve Status Top 5 @top5-w1y1f - Waiting…" at bounding box center [712, 337] width 1424 height 520
click at [1391, 709] on icon "button" at bounding box center [1395, 708] width 20 height 20
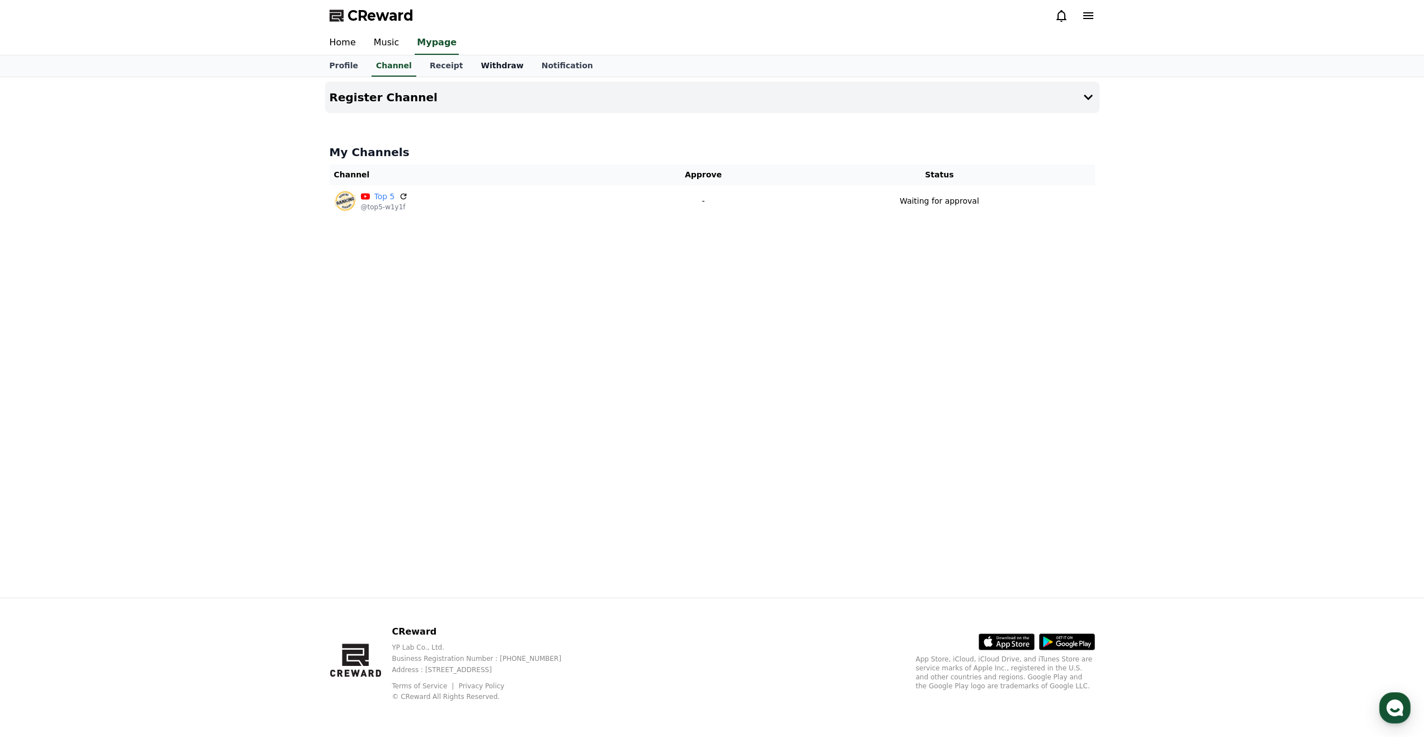
click at [486, 67] on link "Withdraw" at bounding box center [502, 65] width 60 height 21
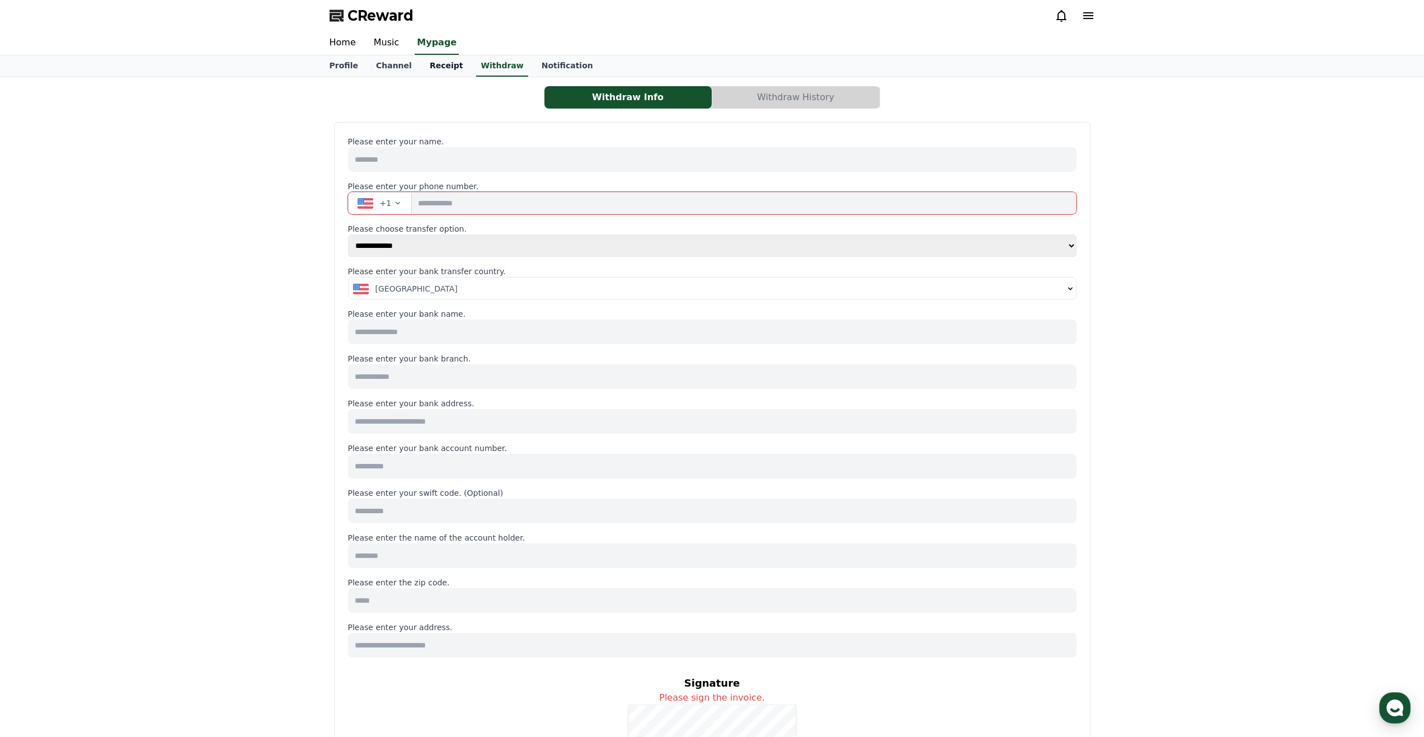
click at [436, 64] on link "Receipt" at bounding box center [446, 65] width 51 height 21
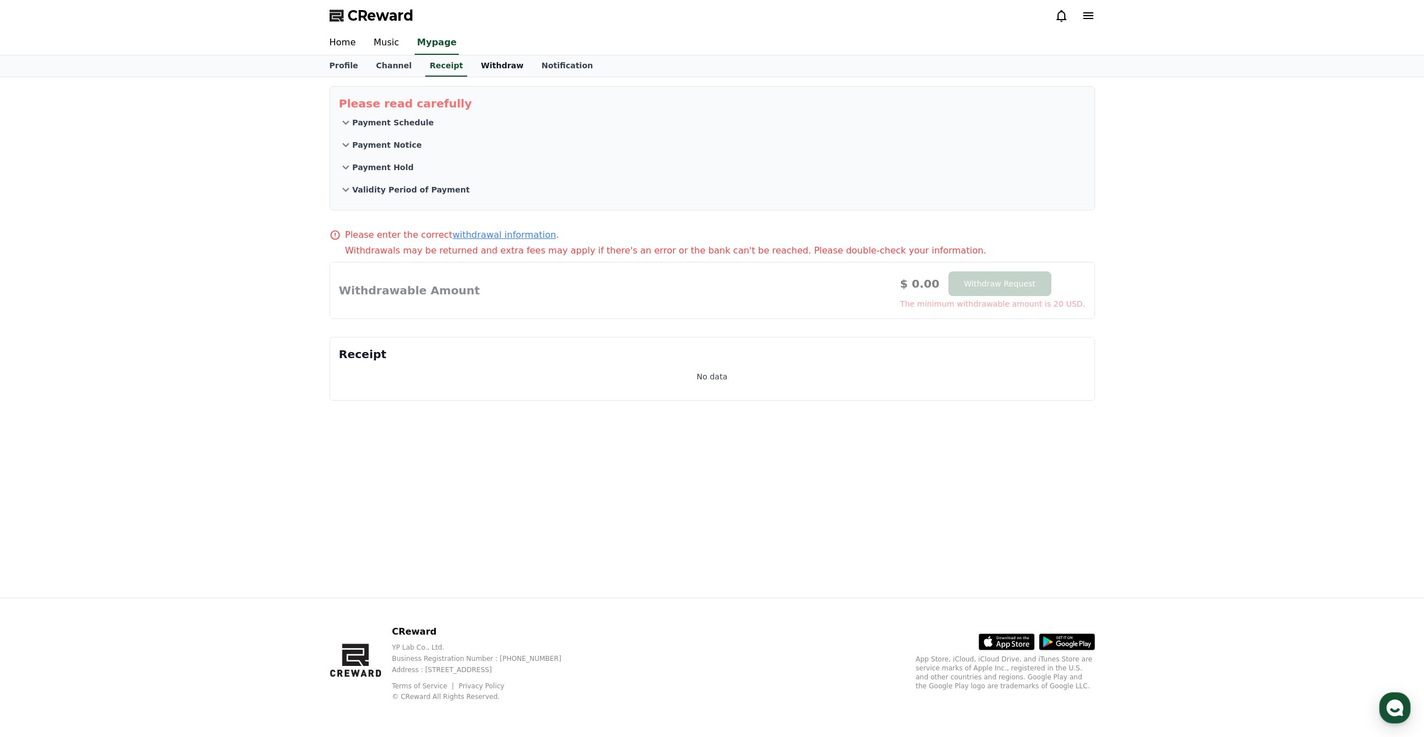
click at [472, 65] on link "Withdraw" at bounding box center [502, 65] width 60 height 21
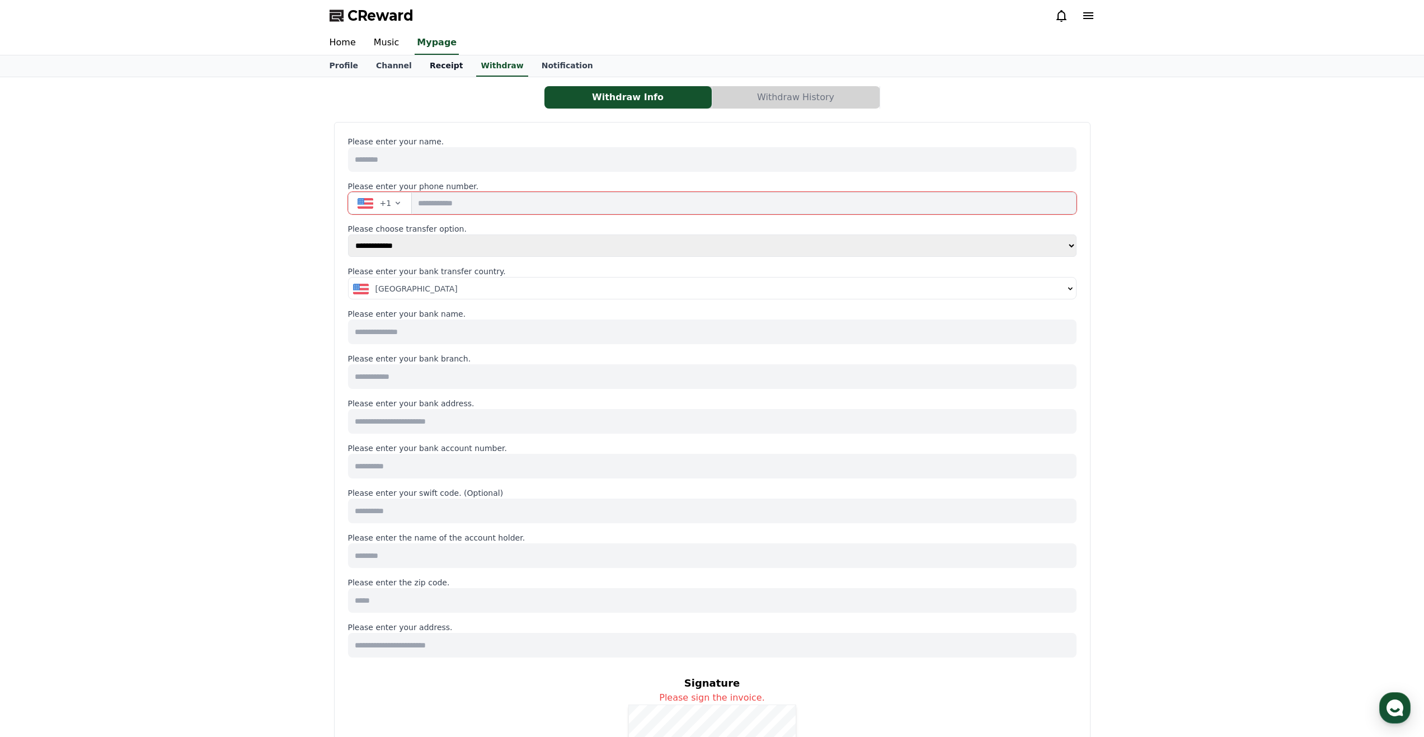
click at [437, 69] on link "Receipt" at bounding box center [446, 65] width 51 height 21
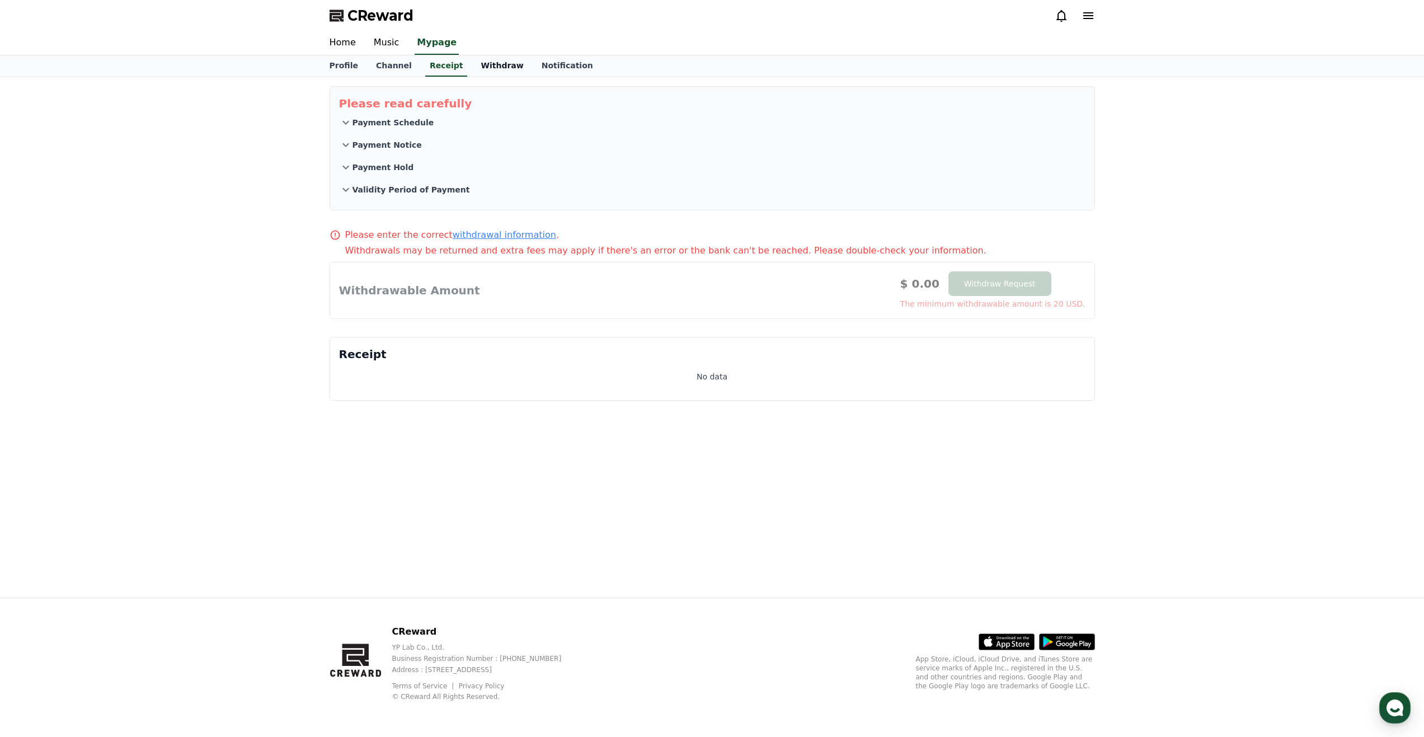
click at [485, 64] on link "Withdraw" at bounding box center [502, 65] width 60 height 21
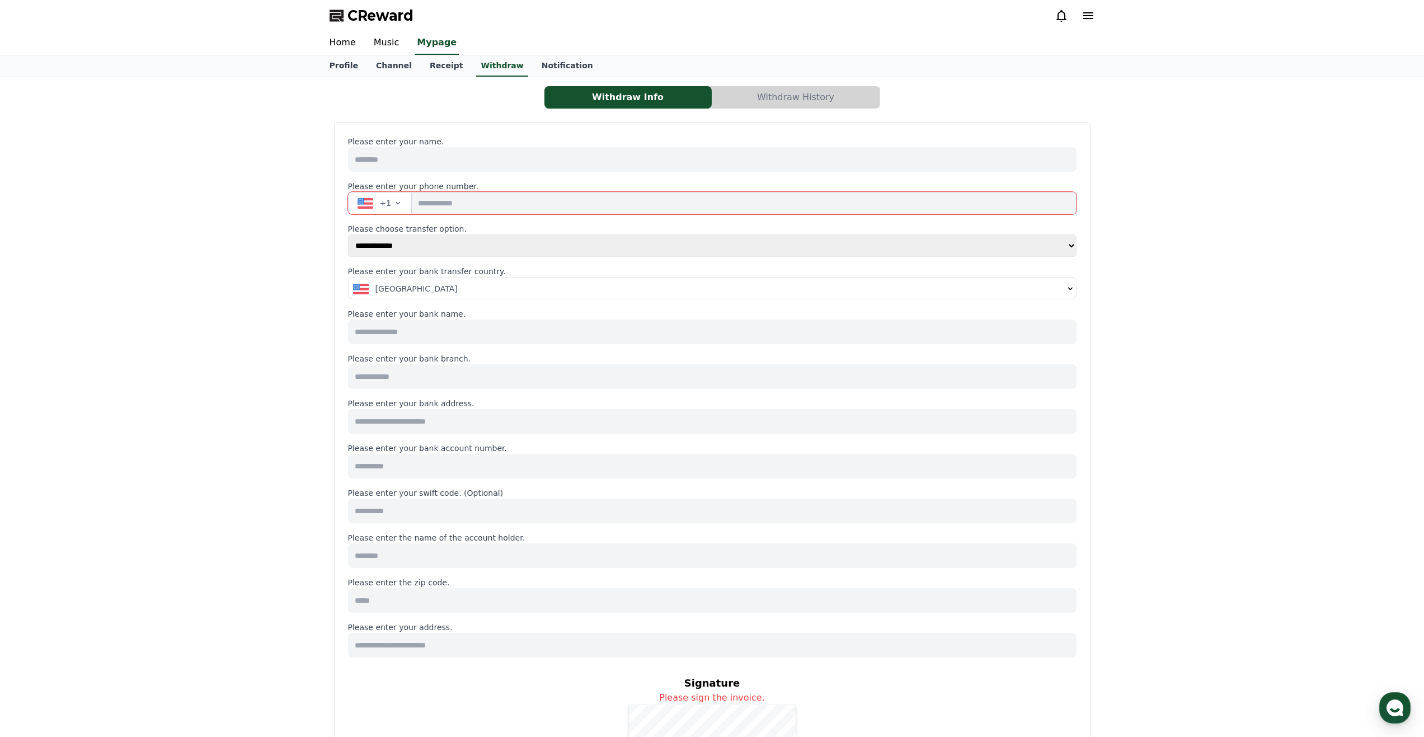
click at [395, 163] on input at bounding box center [712, 159] width 728 height 25
click at [411, 160] on input at bounding box center [712, 159] width 728 height 25
type input "**********"
click at [393, 199] on icon "button" at bounding box center [397, 203] width 9 height 9
click at [406, 302] on span "Algeria (‫الجزائر‬‎)" at bounding box center [408, 307] width 59 height 11
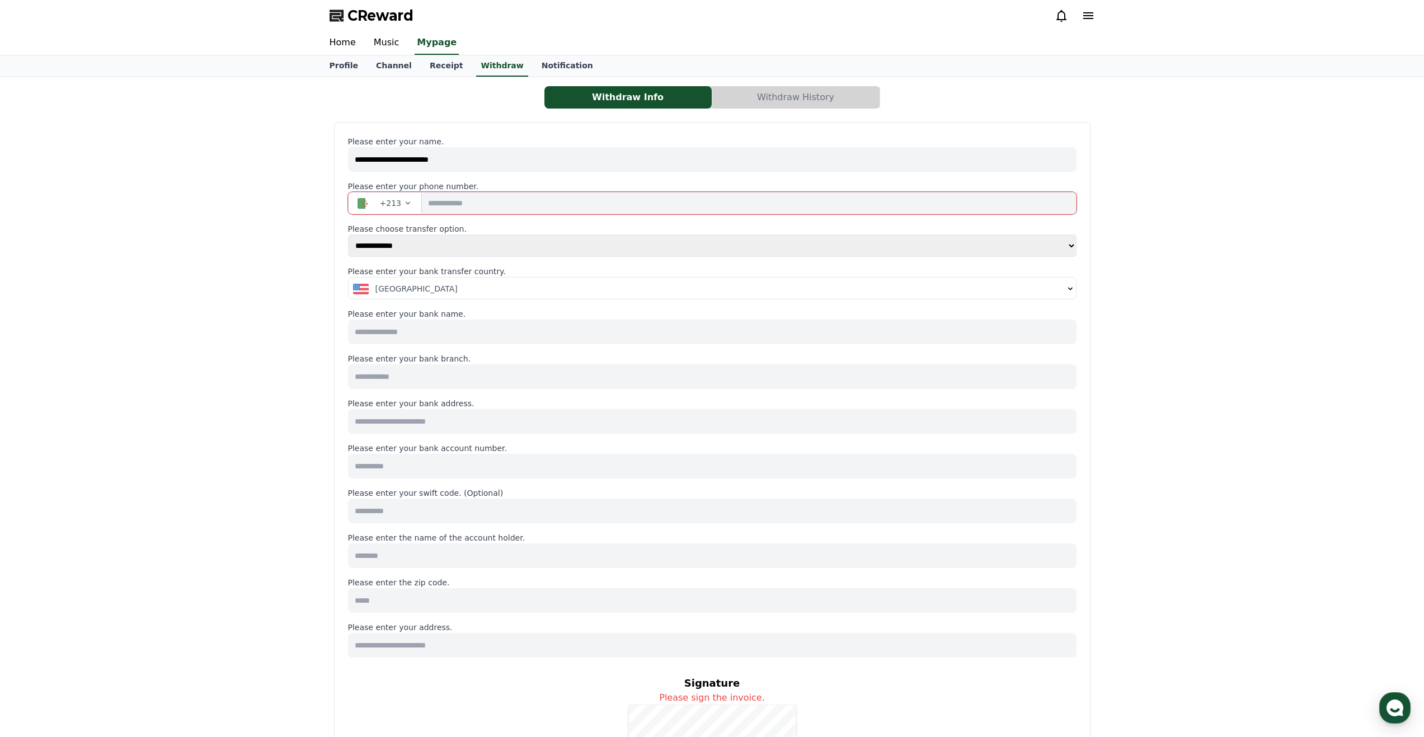
click at [455, 205] on input "tel" at bounding box center [749, 203] width 655 height 22
click at [464, 206] on input "tel" at bounding box center [749, 203] width 655 height 22
type input "**********"
click at [1071, 246] on select "**********" at bounding box center [712, 245] width 728 height 22
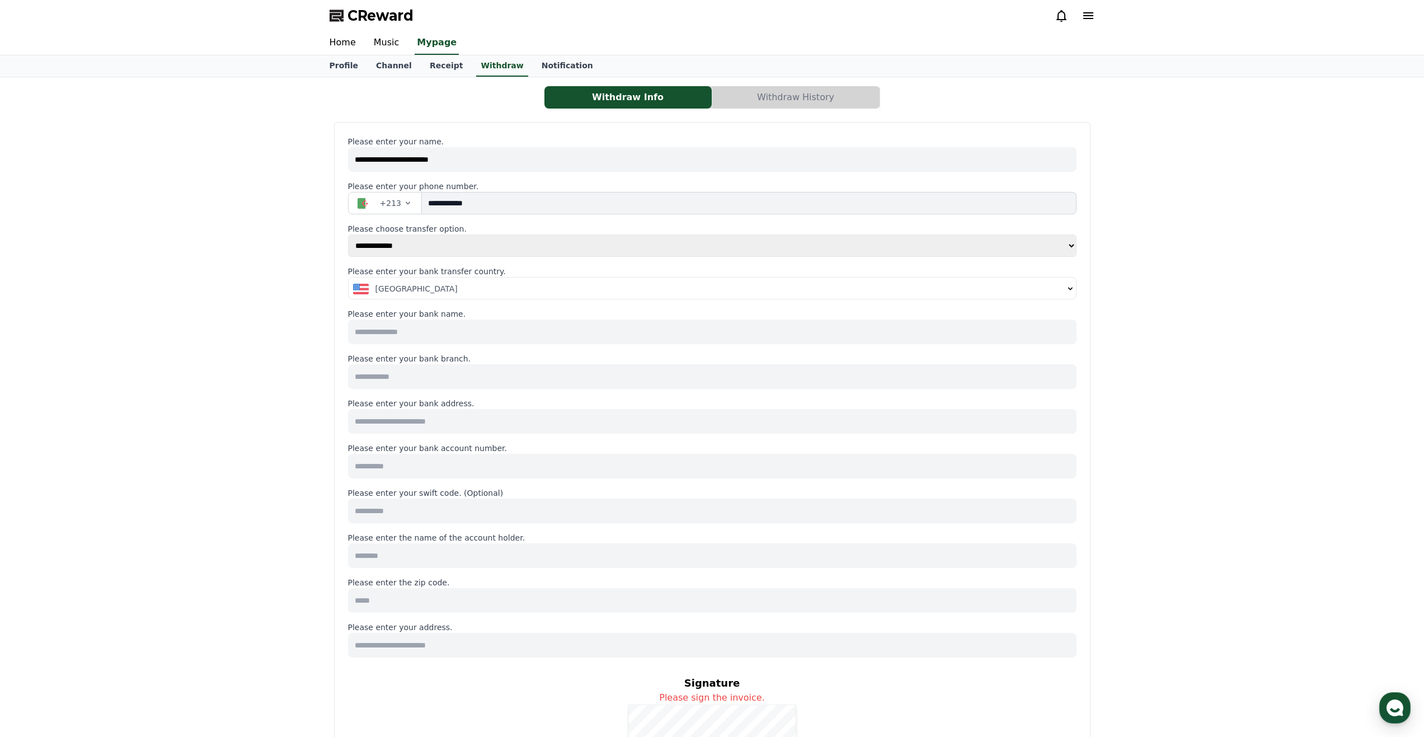
click at [1051, 286] on div "United States" at bounding box center [708, 288] width 711 height 11
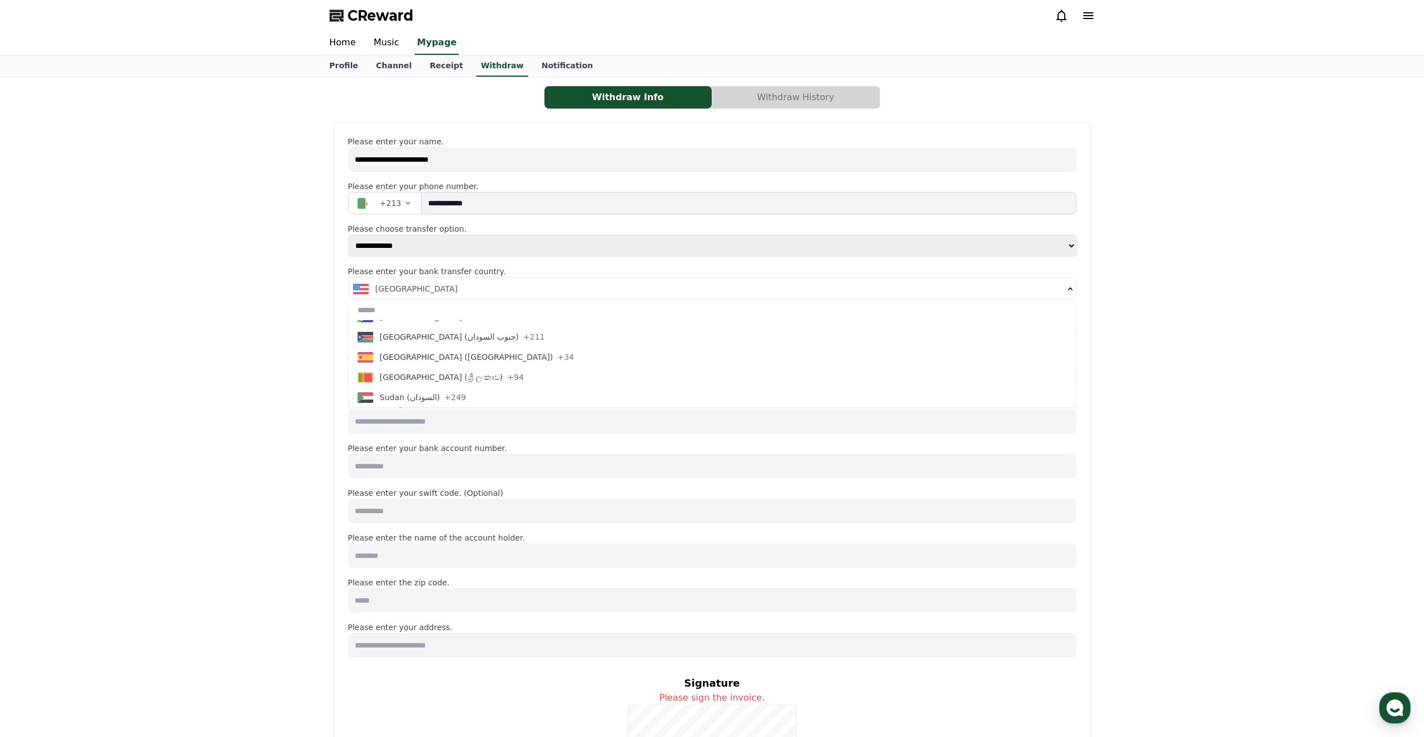
scroll to position [4044, 0]
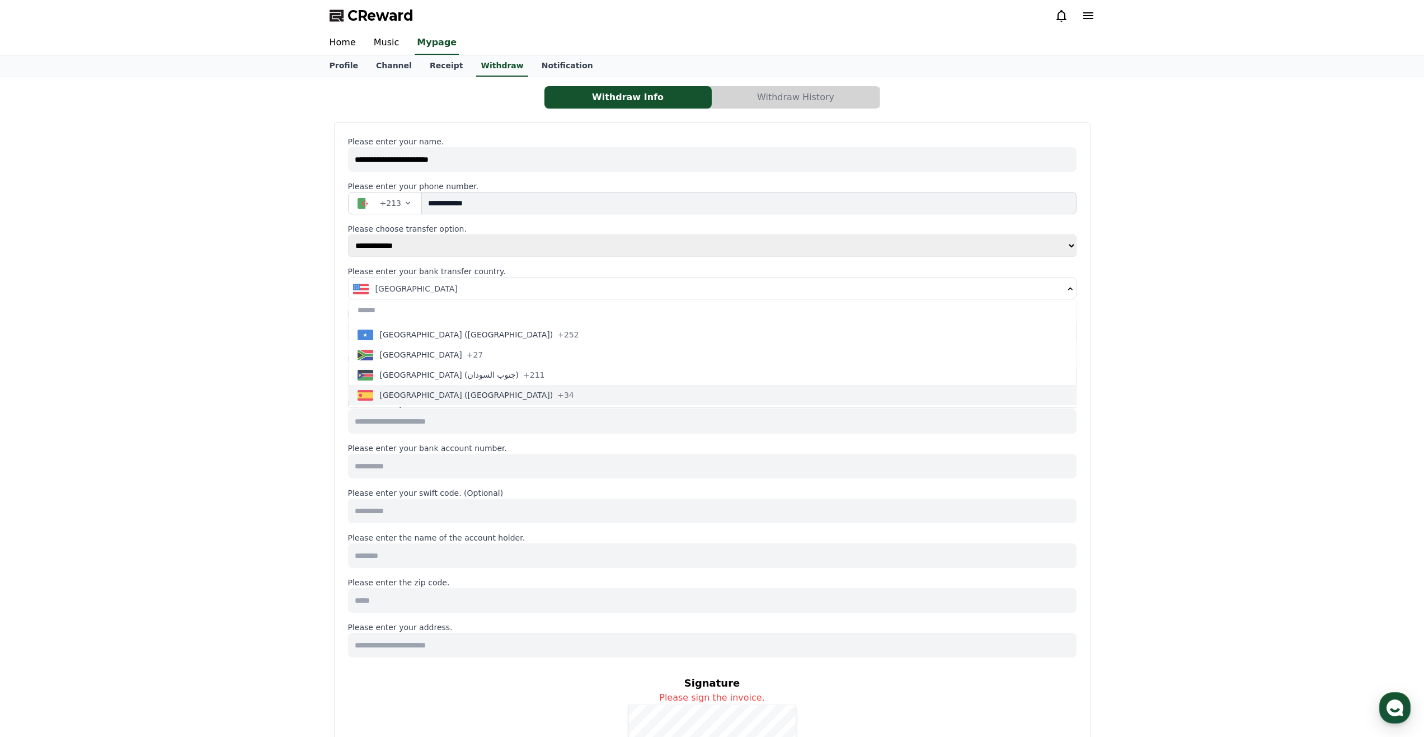
click at [628, 395] on button "Spain (España) +34" at bounding box center [712, 395] width 727 height 20
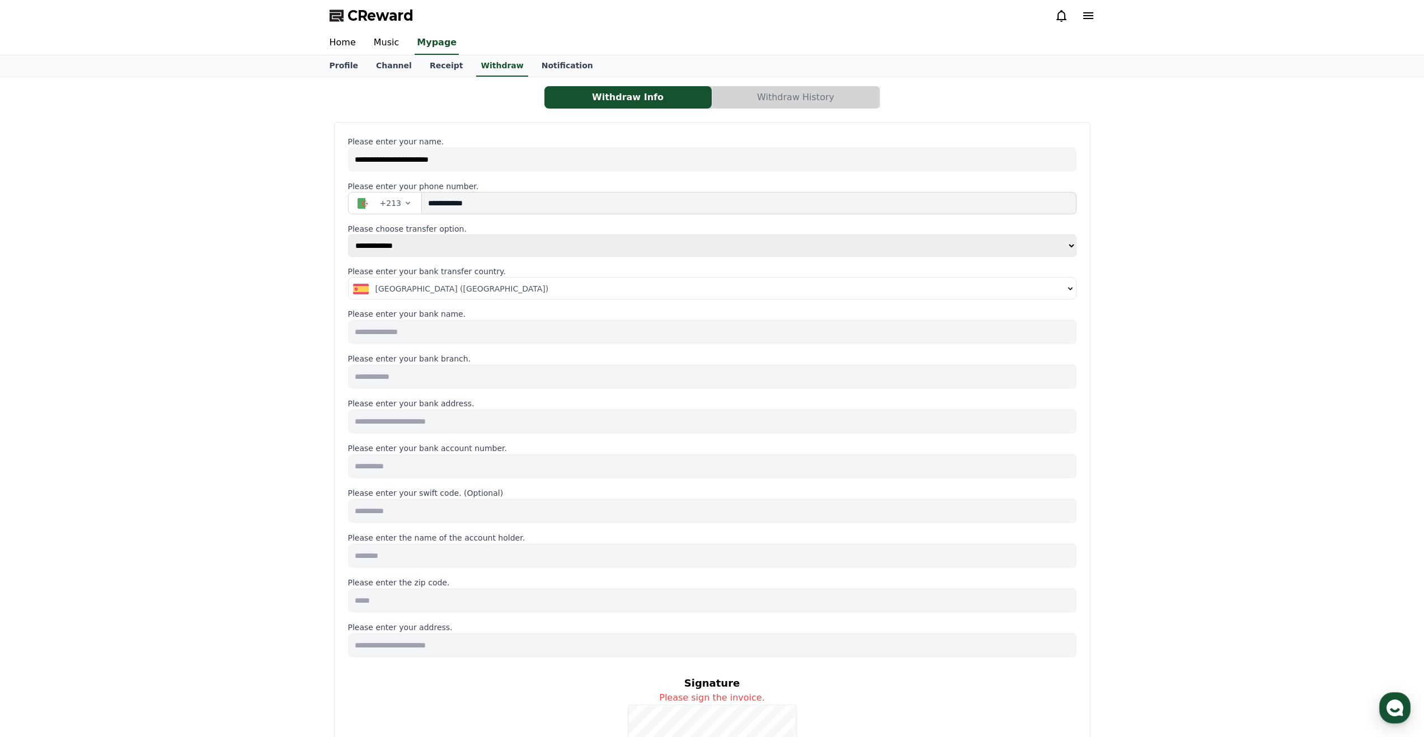
click at [421, 330] on input at bounding box center [712, 331] width 728 height 25
type input "*********"
click at [443, 382] on input at bounding box center [712, 376] width 728 height 25
type input "******"
click at [446, 419] on input at bounding box center [712, 421] width 728 height 25
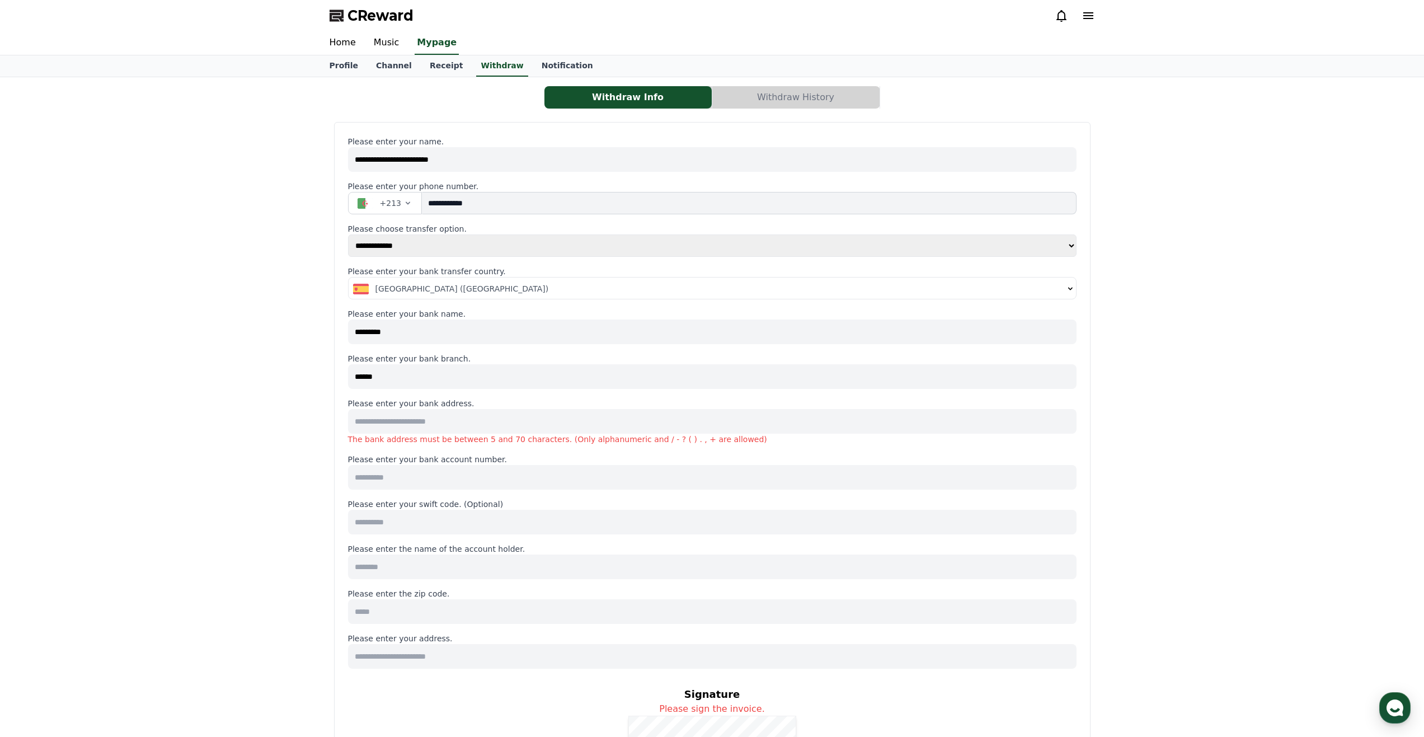
paste input "**********"
click at [363, 422] on input "**********" at bounding box center [712, 421] width 728 height 25
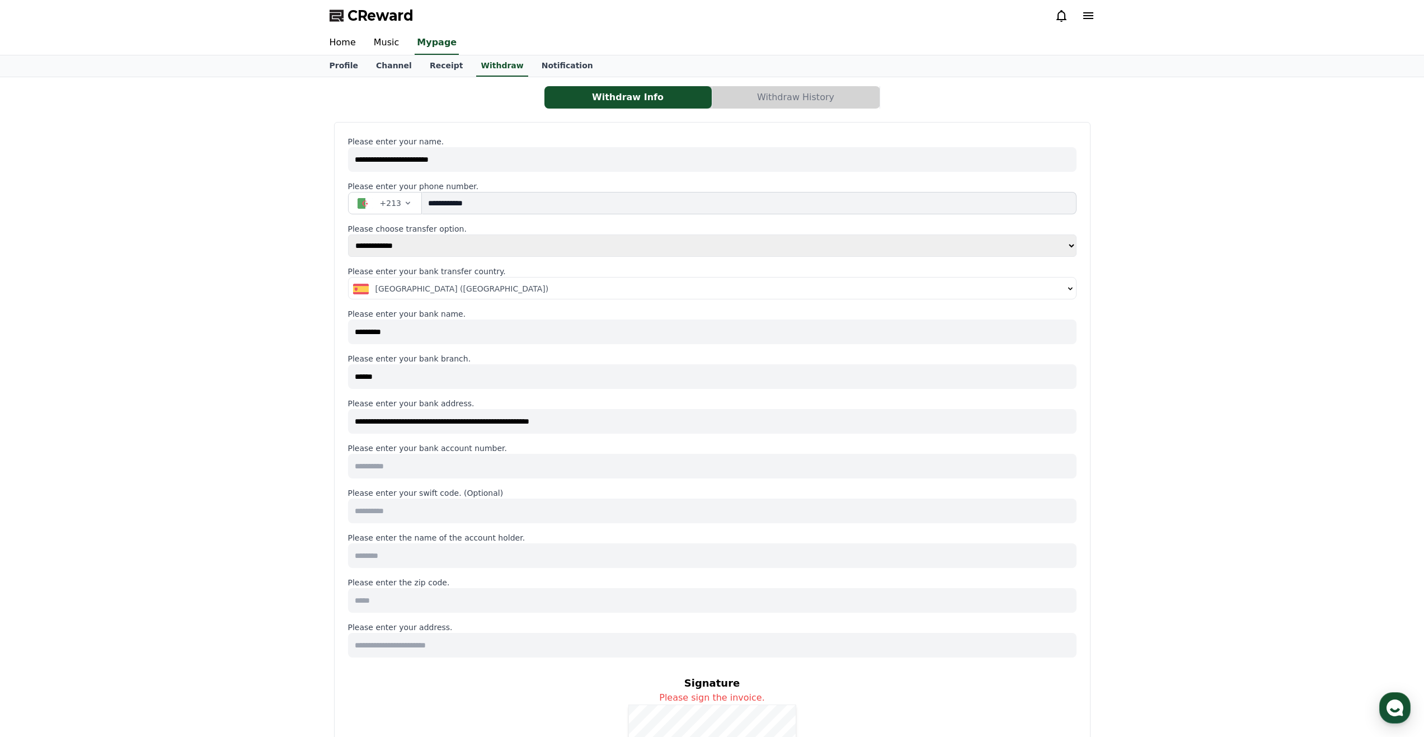
click at [594, 424] on input "**********" at bounding box center [712, 421] width 728 height 25
type input "**********"
click at [515, 466] on input at bounding box center [712, 466] width 728 height 25
paste input "**********"
type input "**********"
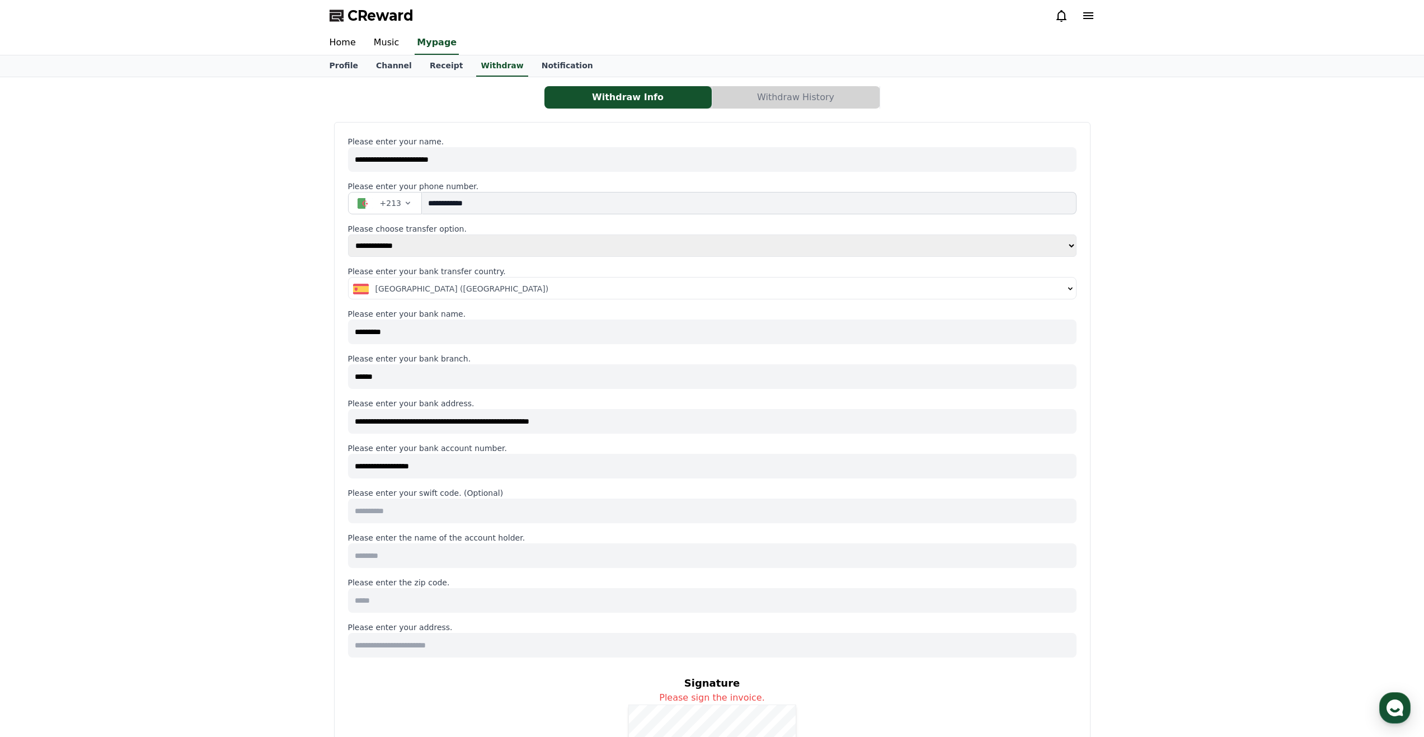
click at [490, 521] on input at bounding box center [712, 511] width 728 height 25
type input "********"
click at [460, 556] on input at bounding box center [712, 555] width 728 height 25
type input "**********"
click at [464, 600] on input at bounding box center [712, 600] width 728 height 25
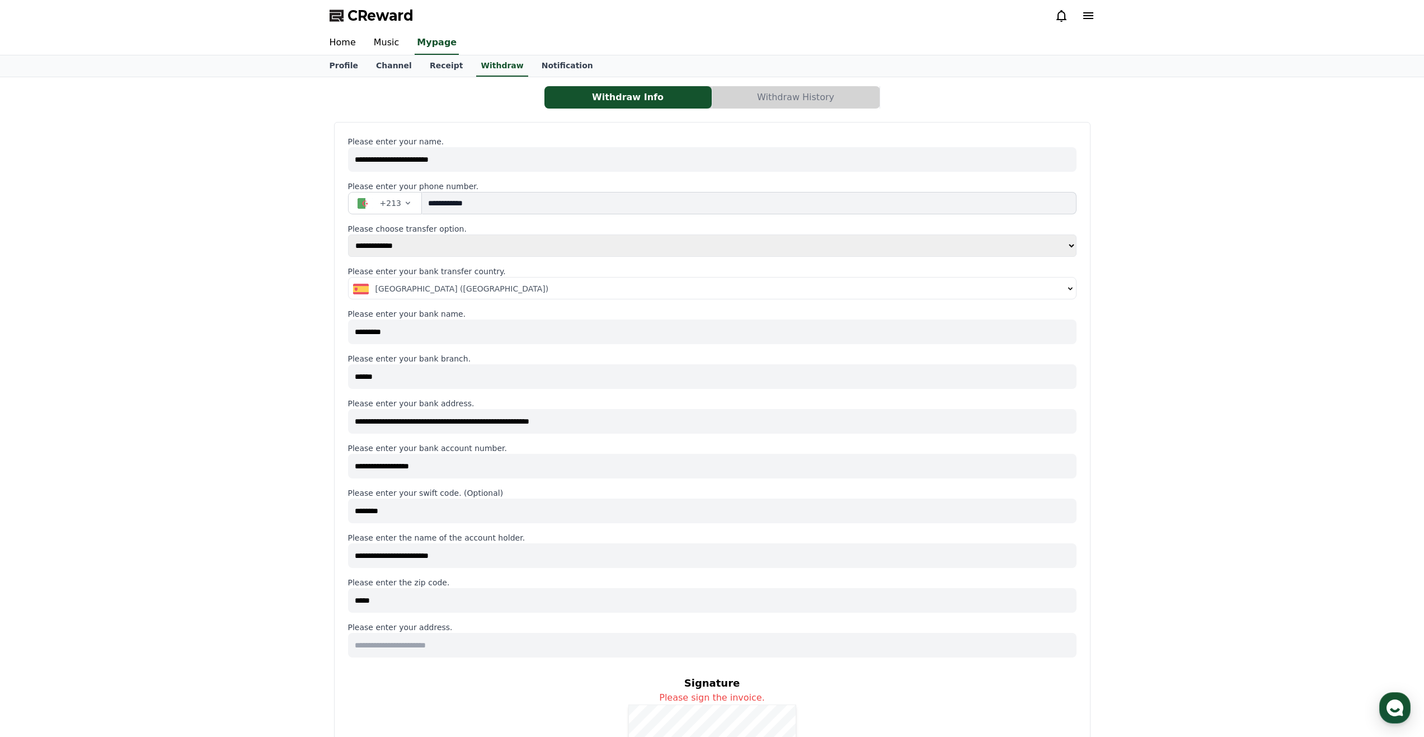
type input "*****"
click at [450, 643] on input at bounding box center [712, 645] width 728 height 25
type input "**********"
drag, startPoint x: 579, startPoint y: 420, endPoint x: 341, endPoint y: 411, distance: 238.5
click at [341, 411] on div "**********" at bounding box center [712, 518] width 756 height 792
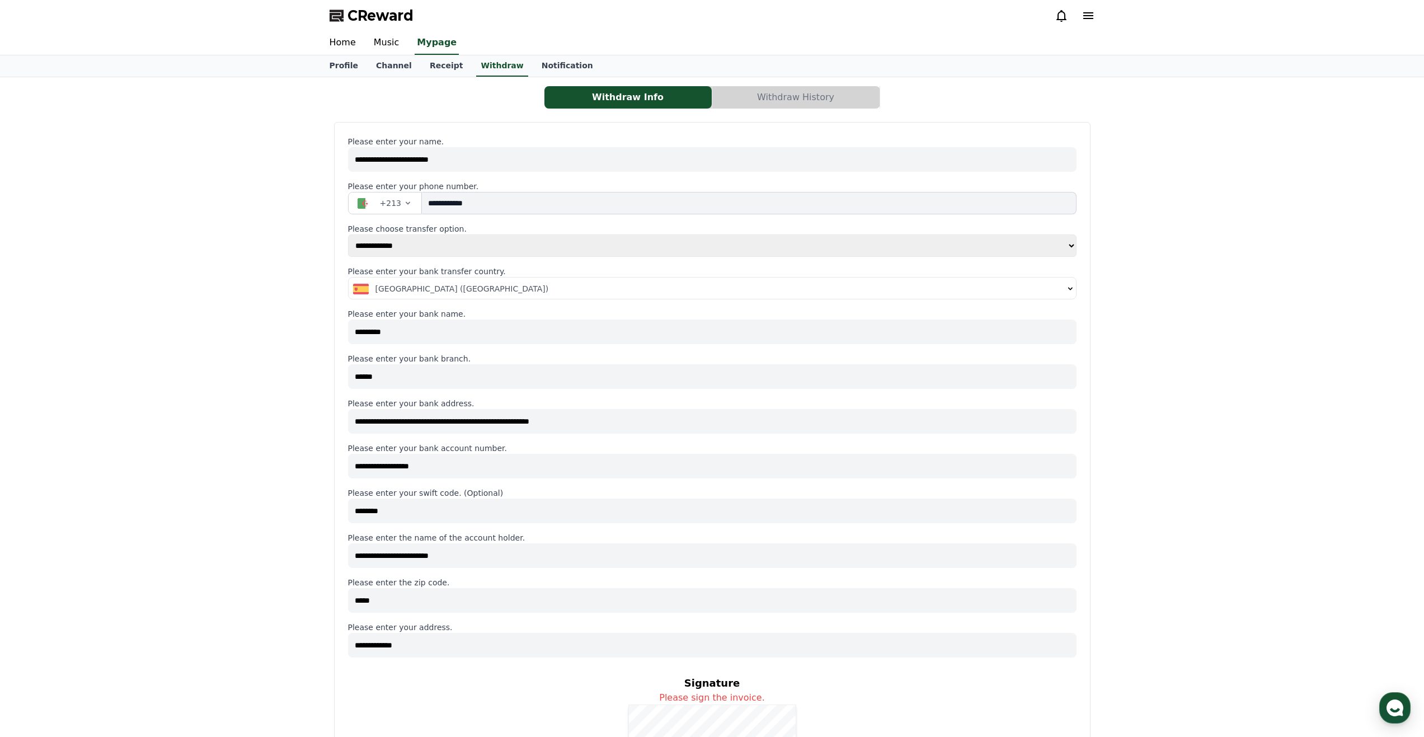
paste input
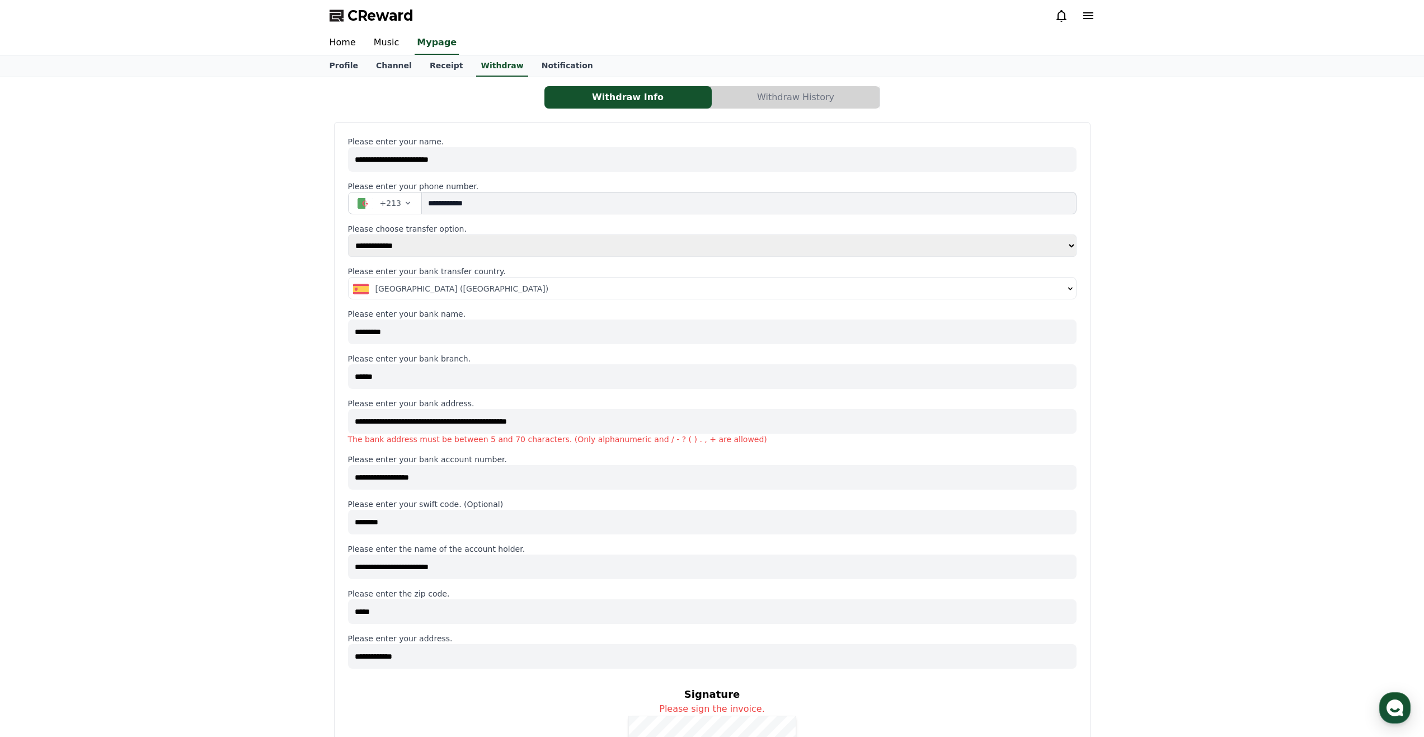
click at [364, 423] on input "**********" at bounding box center [712, 421] width 728 height 25
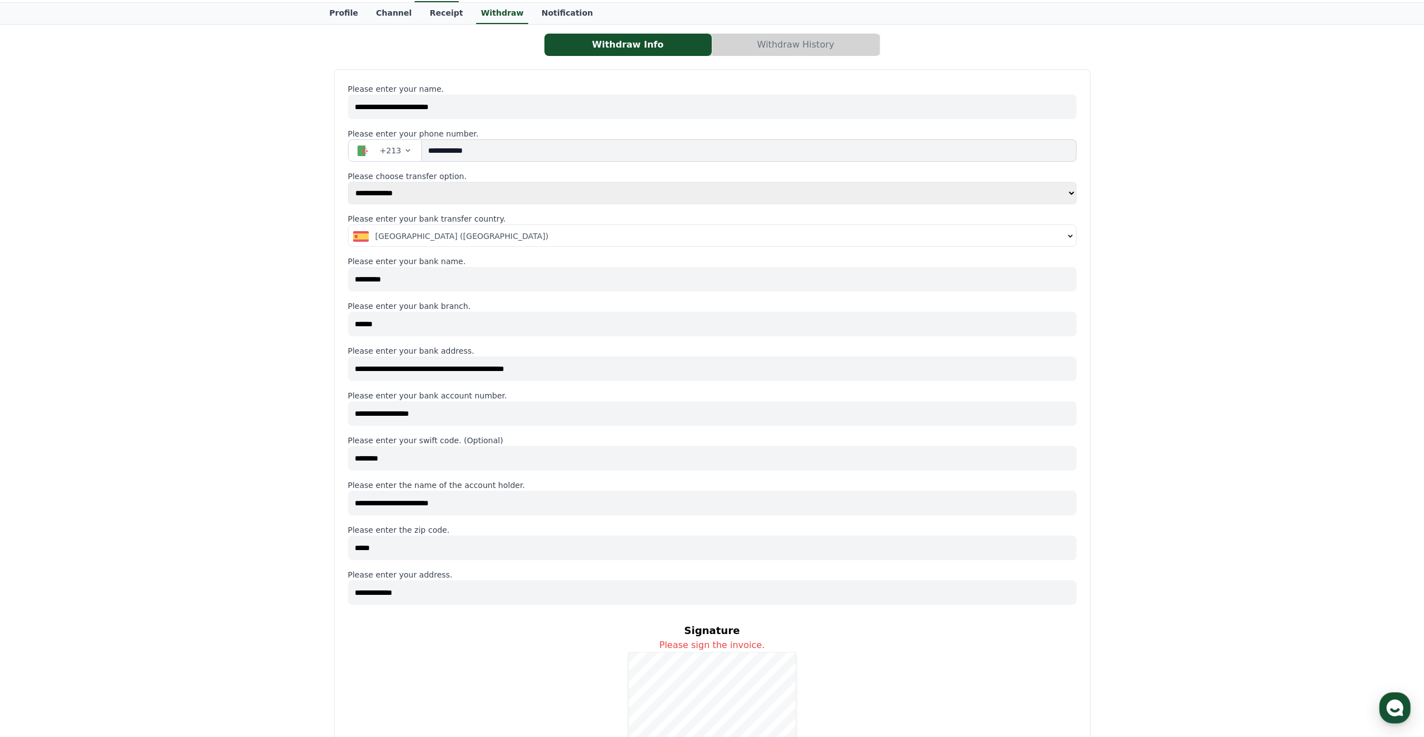
scroll to position [0, 0]
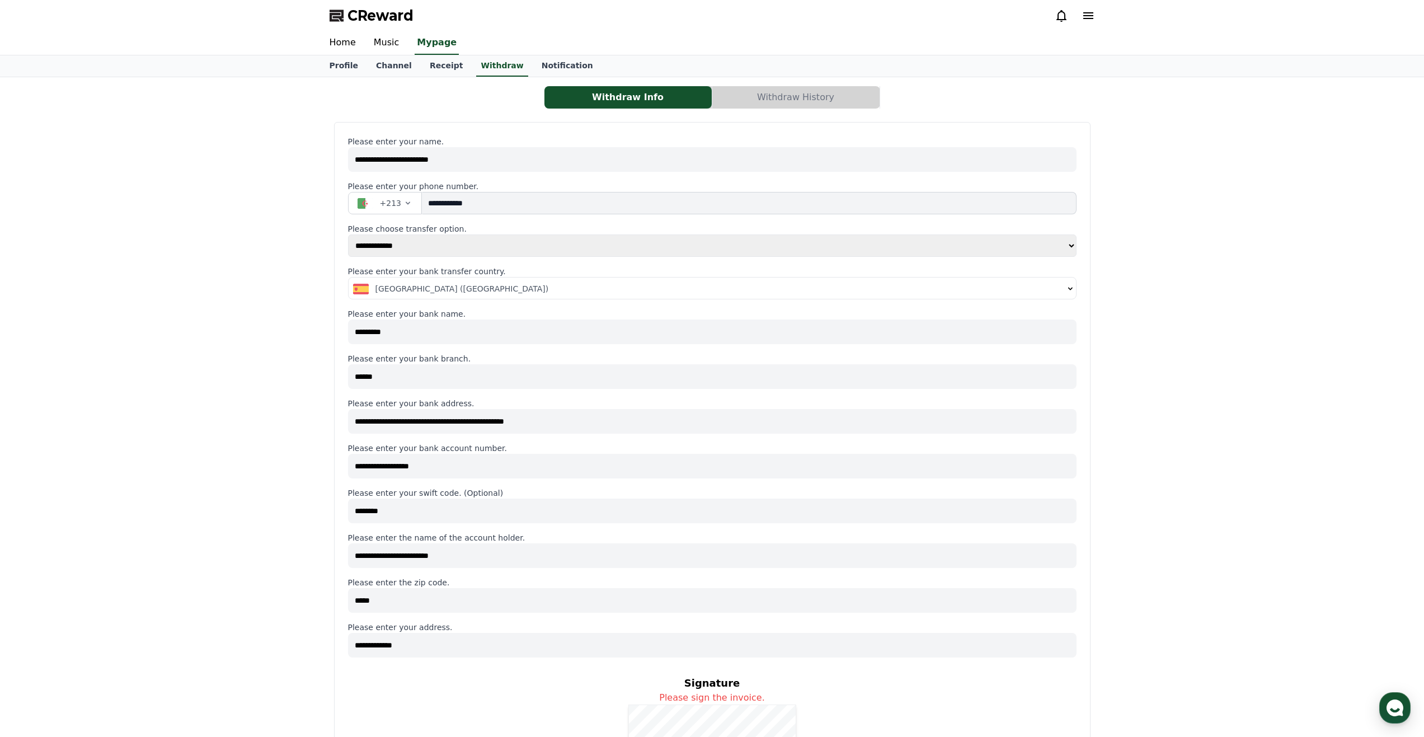
type input "**********"
click at [358, 333] on input "*********" at bounding box center [712, 331] width 728 height 25
click at [428, 332] on input "*********" at bounding box center [712, 331] width 728 height 25
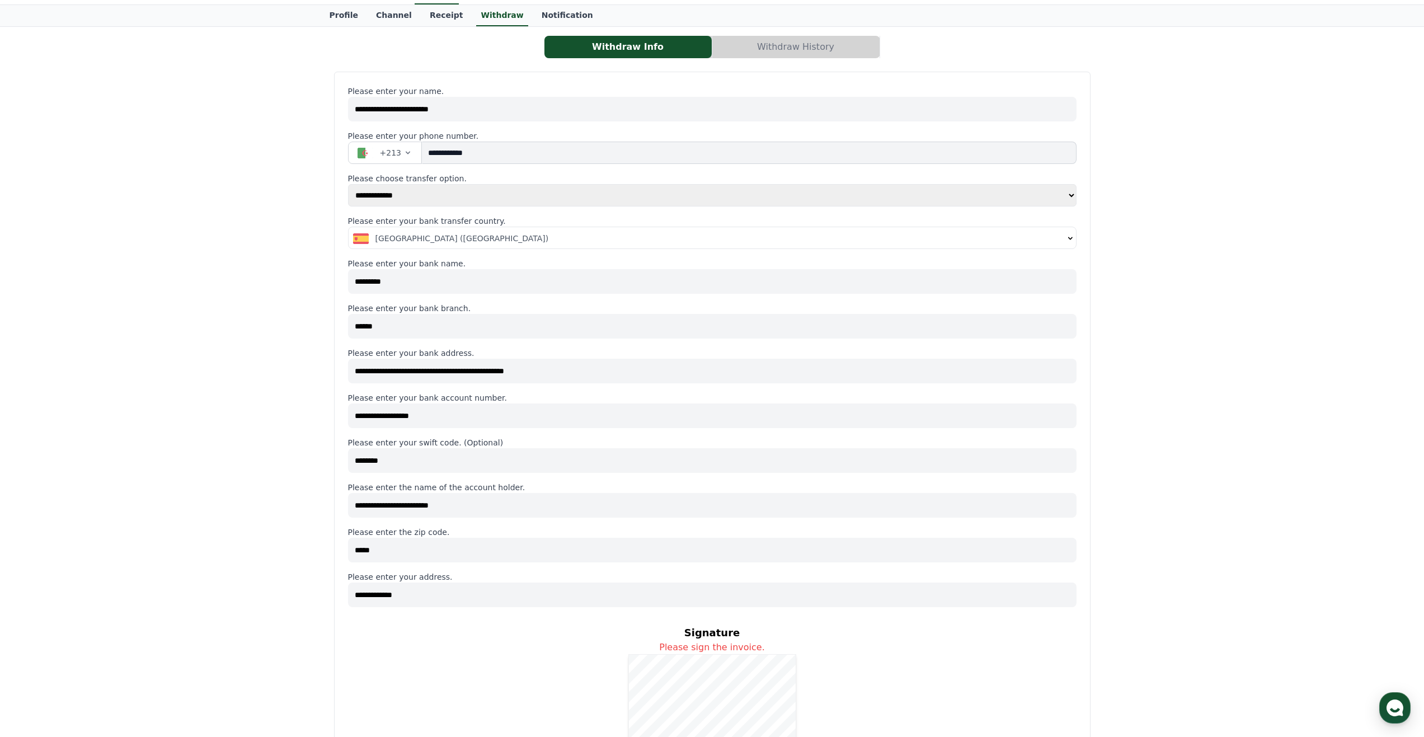
scroll to position [56, 0]
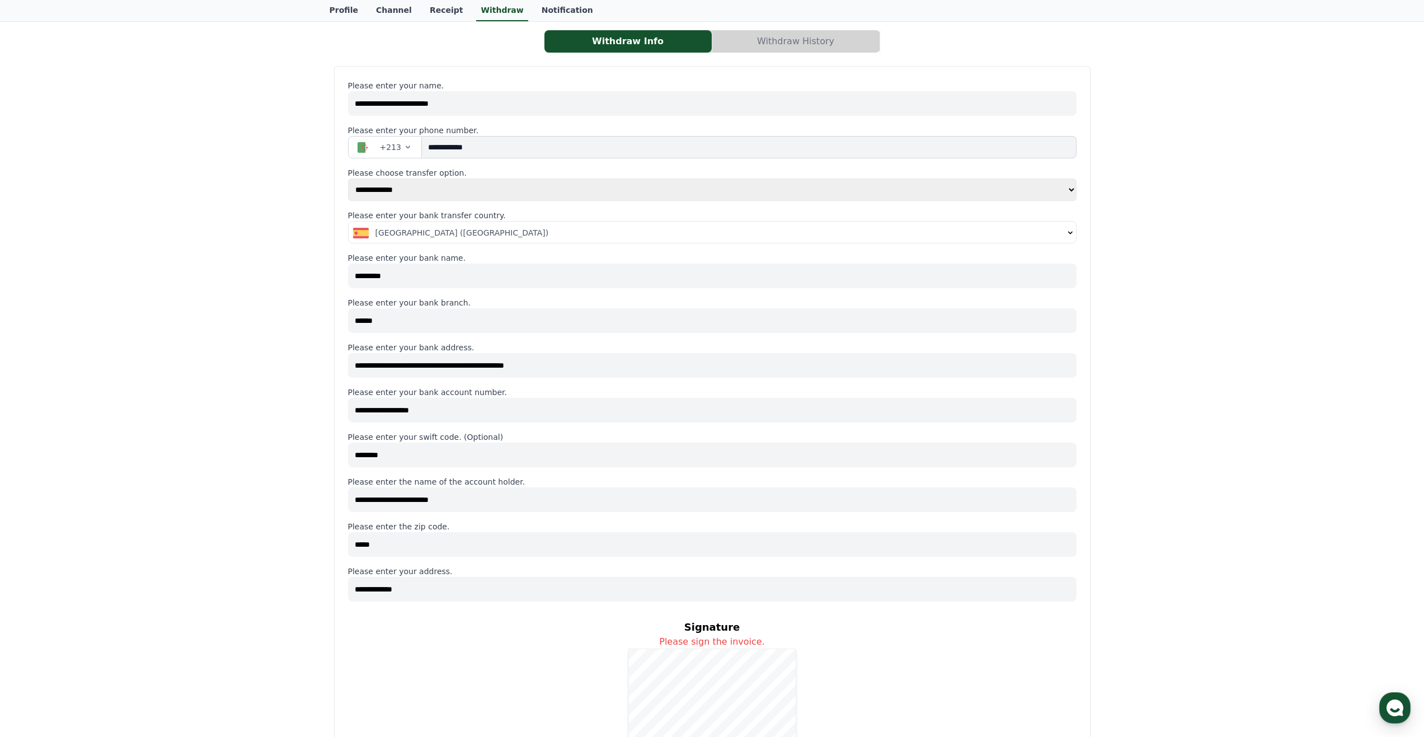
type input "*********"
click at [391, 542] on input "*****" at bounding box center [712, 544] width 728 height 25
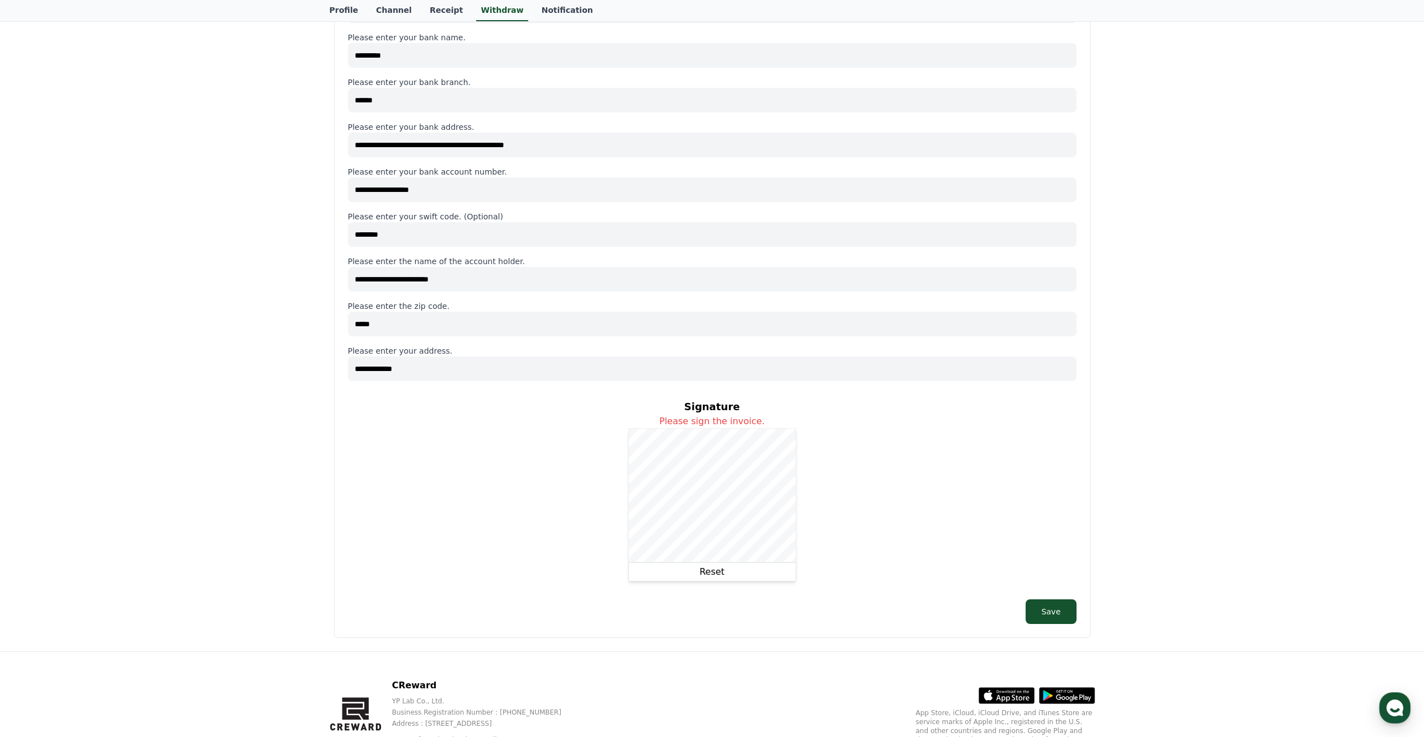
scroll to position [280, 0]
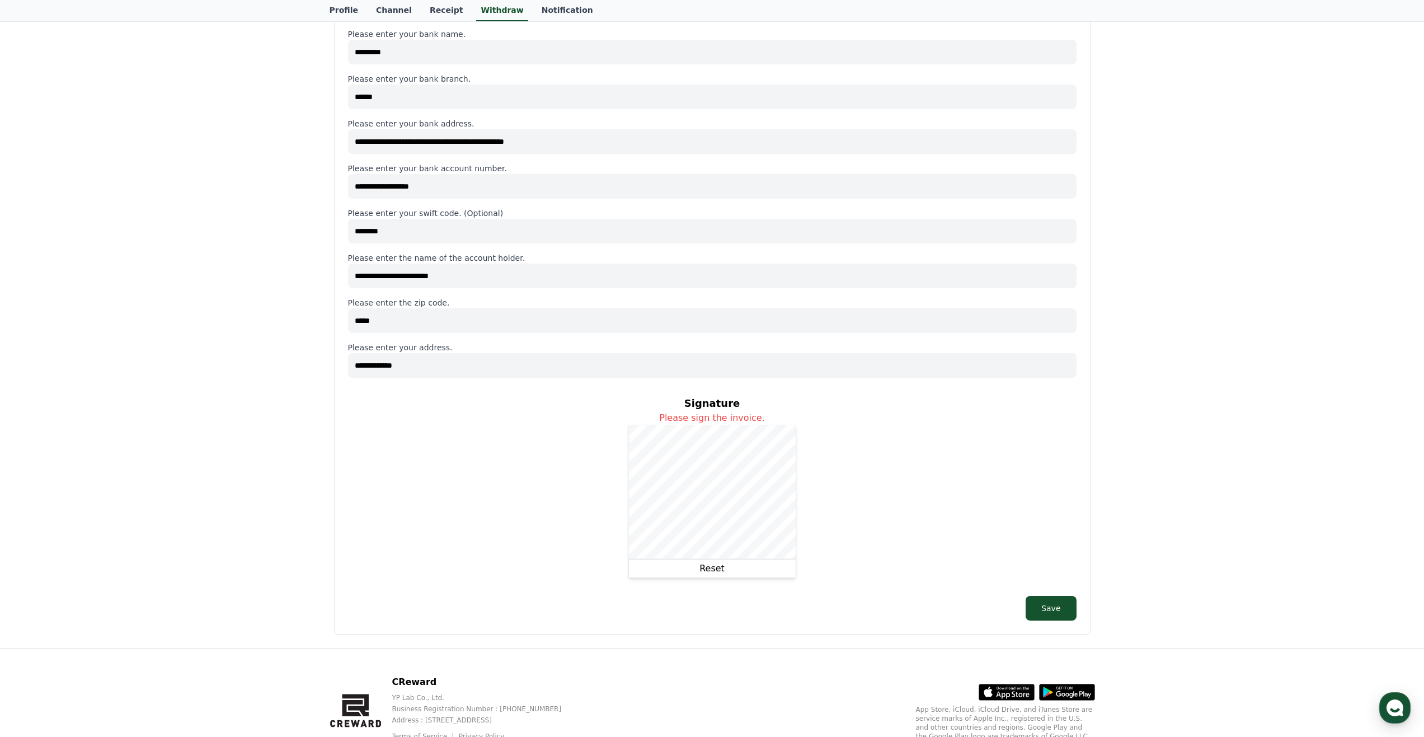
type input "*****"
click at [708, 568] on button "Reset" at bounding box center [712, 568] width 168 height 19
click at [1040, 609] on button "Save" at bounding box center [1051, 608] width 50 height 25
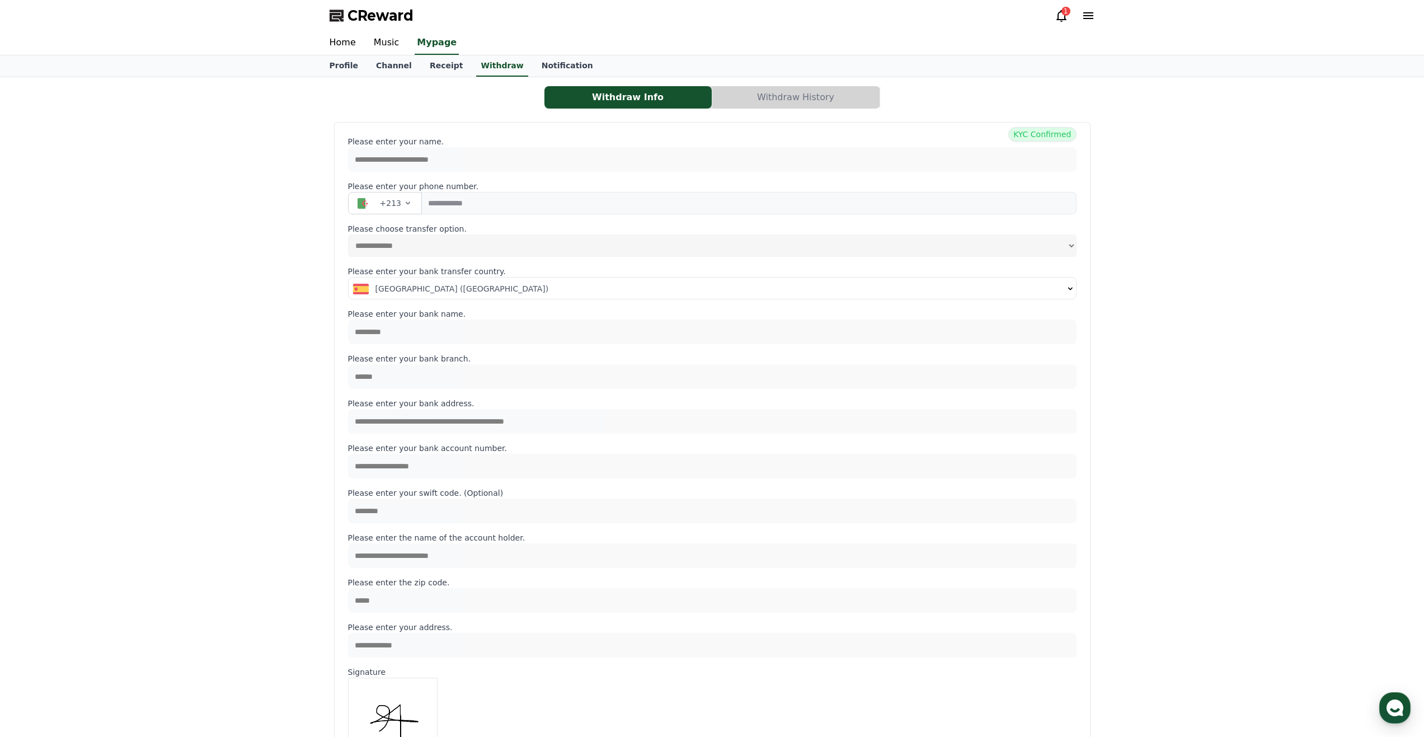
click at [811, 98] on button "Withdraw History" at bounding box center [795, 97] width 167 height 22
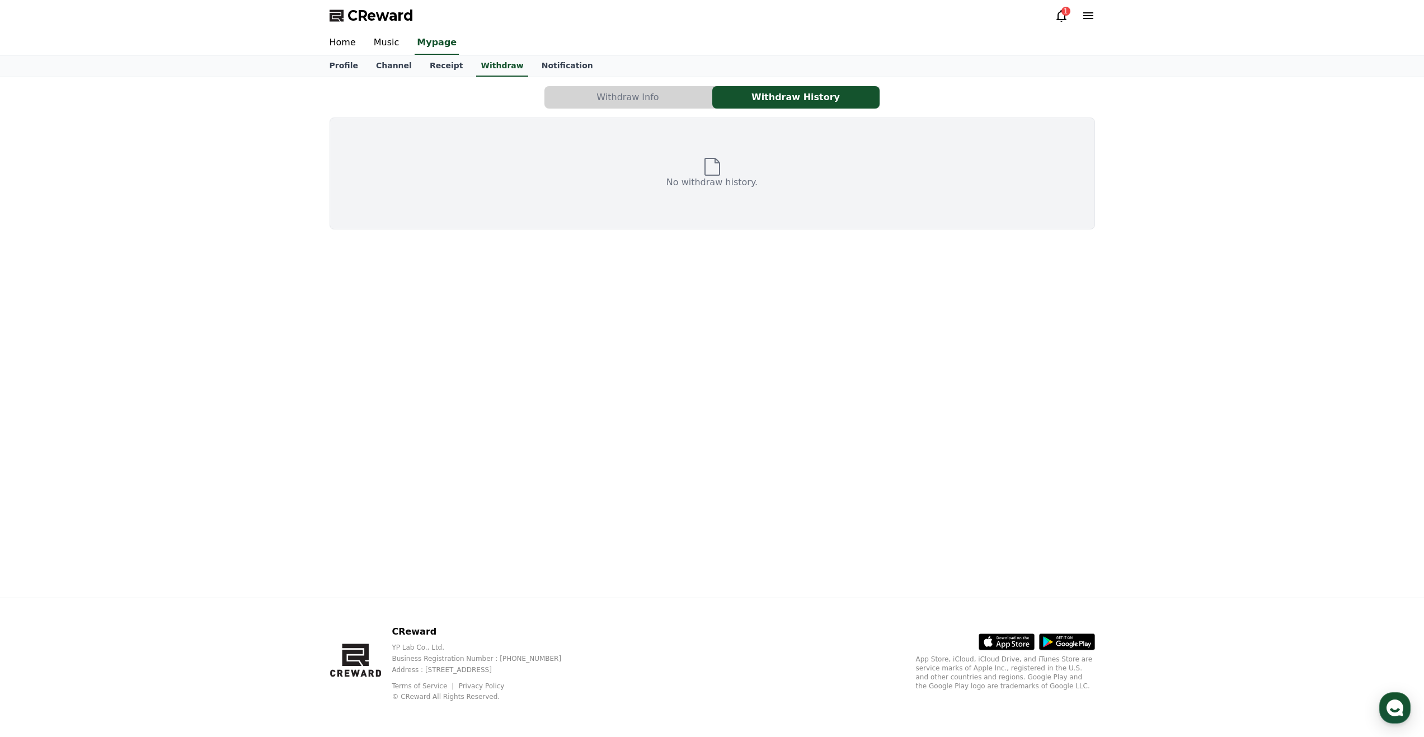
click at [675, 102] on button "Withdraw Info" at bounding box center [627, 97] width 167 height 22
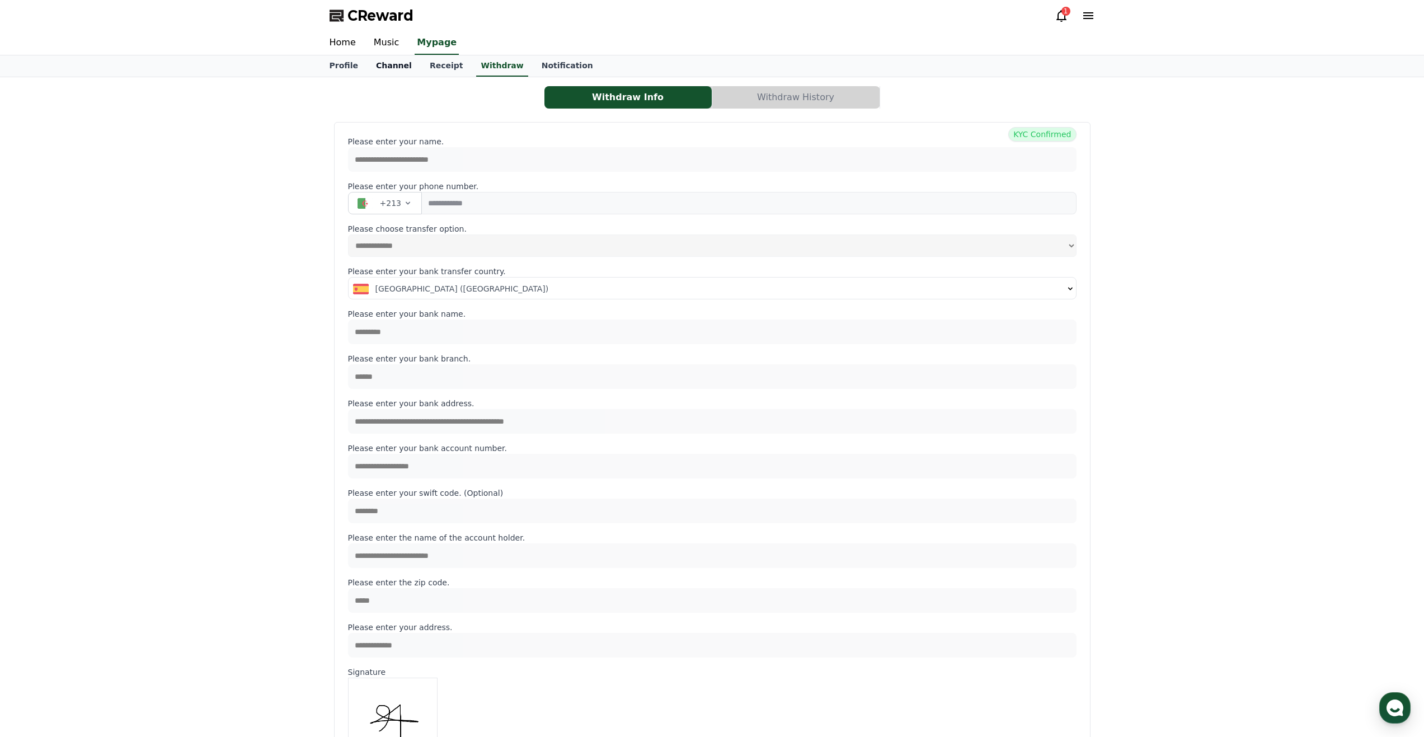
click at [383, 67] on link "Channel" at bounding box center [394, 65] width 54 height 21
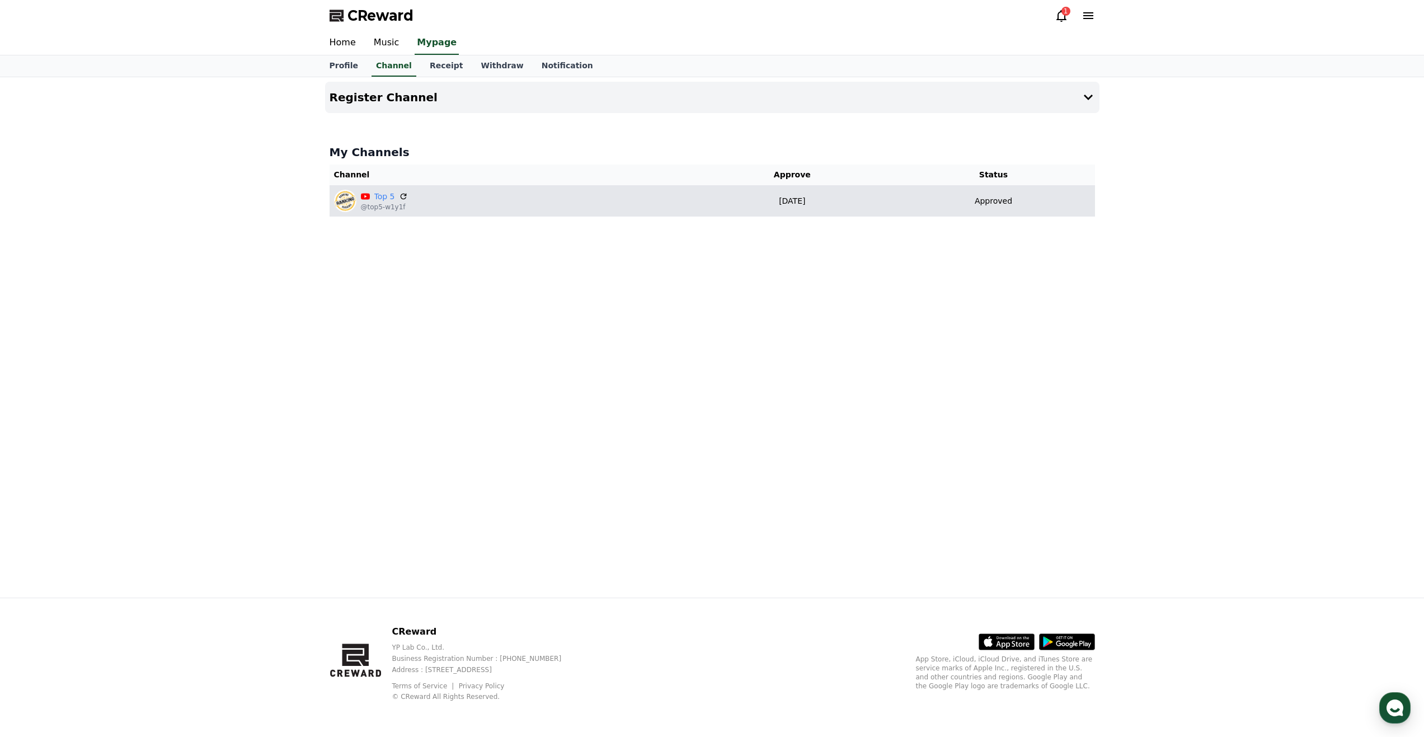
click at [913, 206] on div "Approved" at bounding box center [993, 201] width 194 height 12
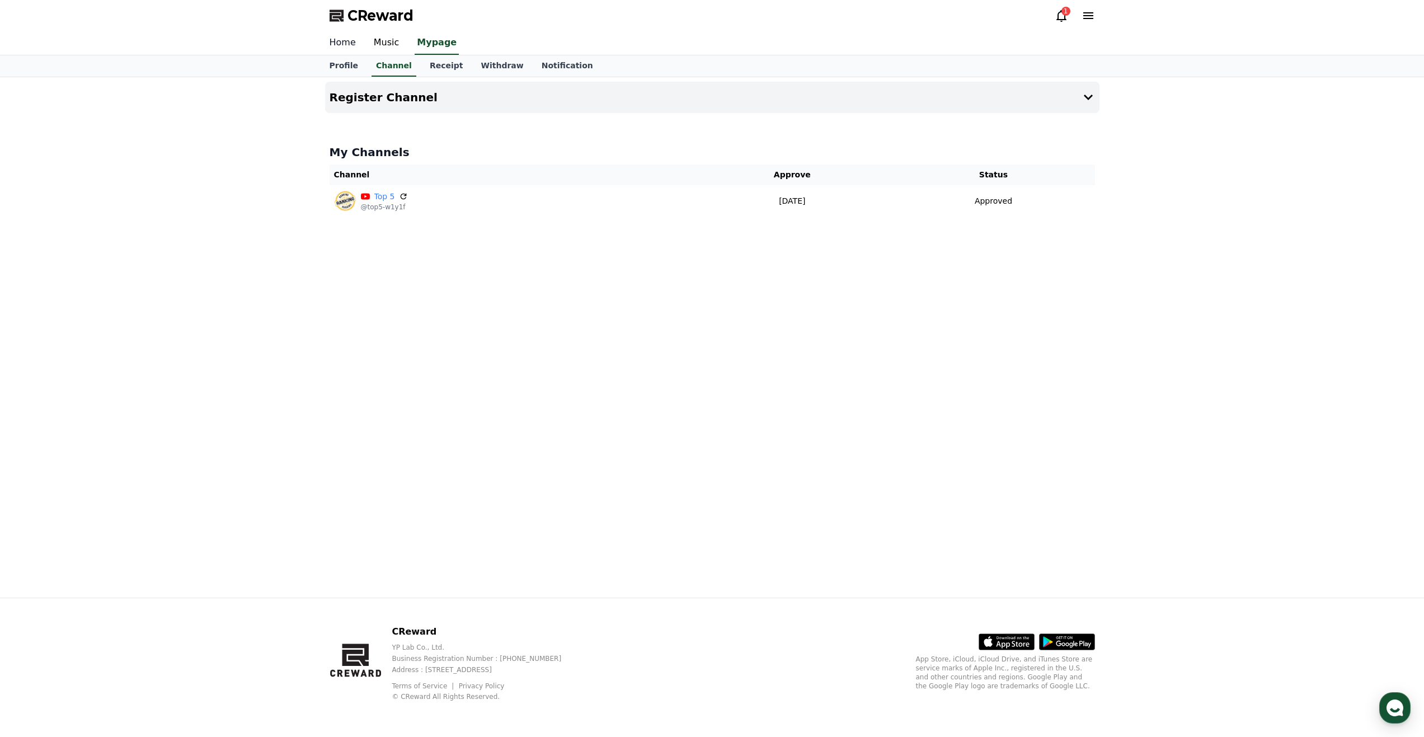
click at [347, 46] on link "Home" at bounding box center [343, 42] width 44 height 23
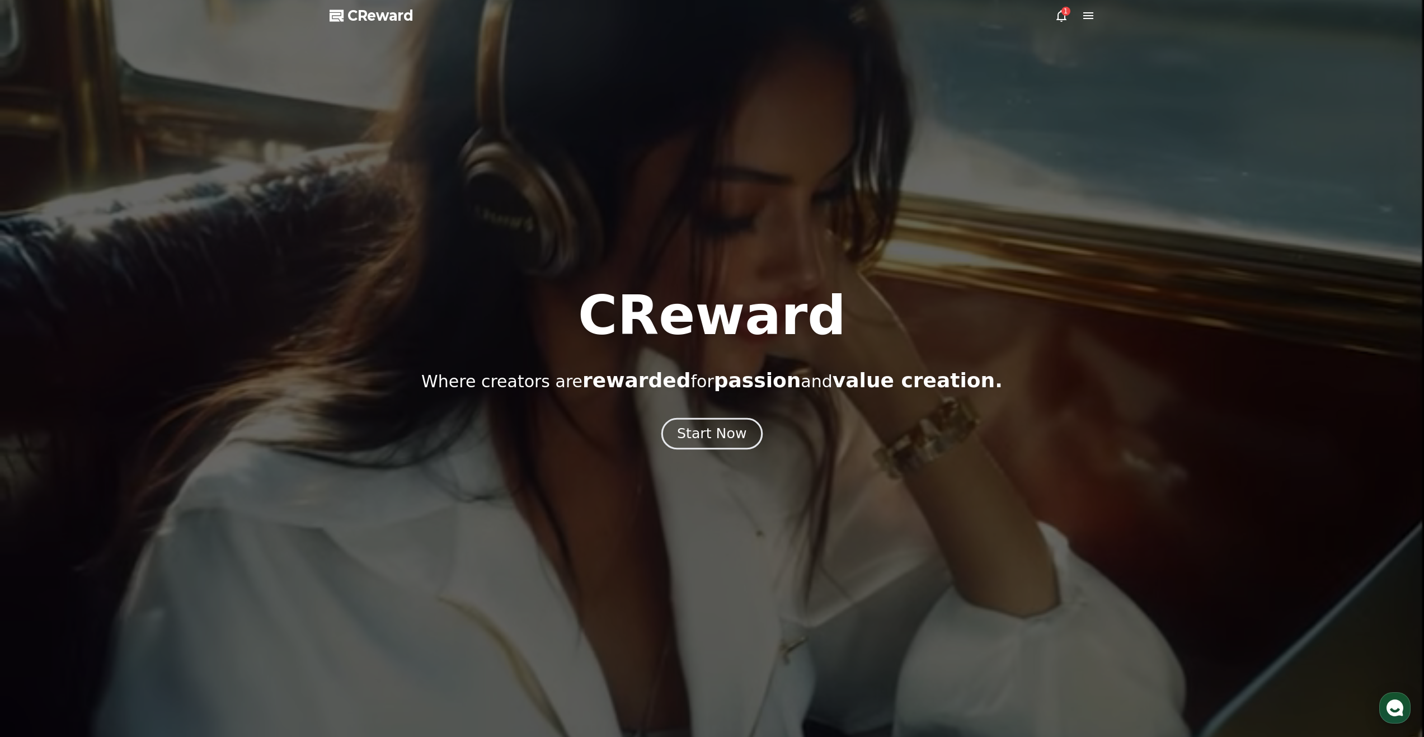
click at [719, 435] on div "Start Now" at bounding box center [711, 433] width 69 height 19
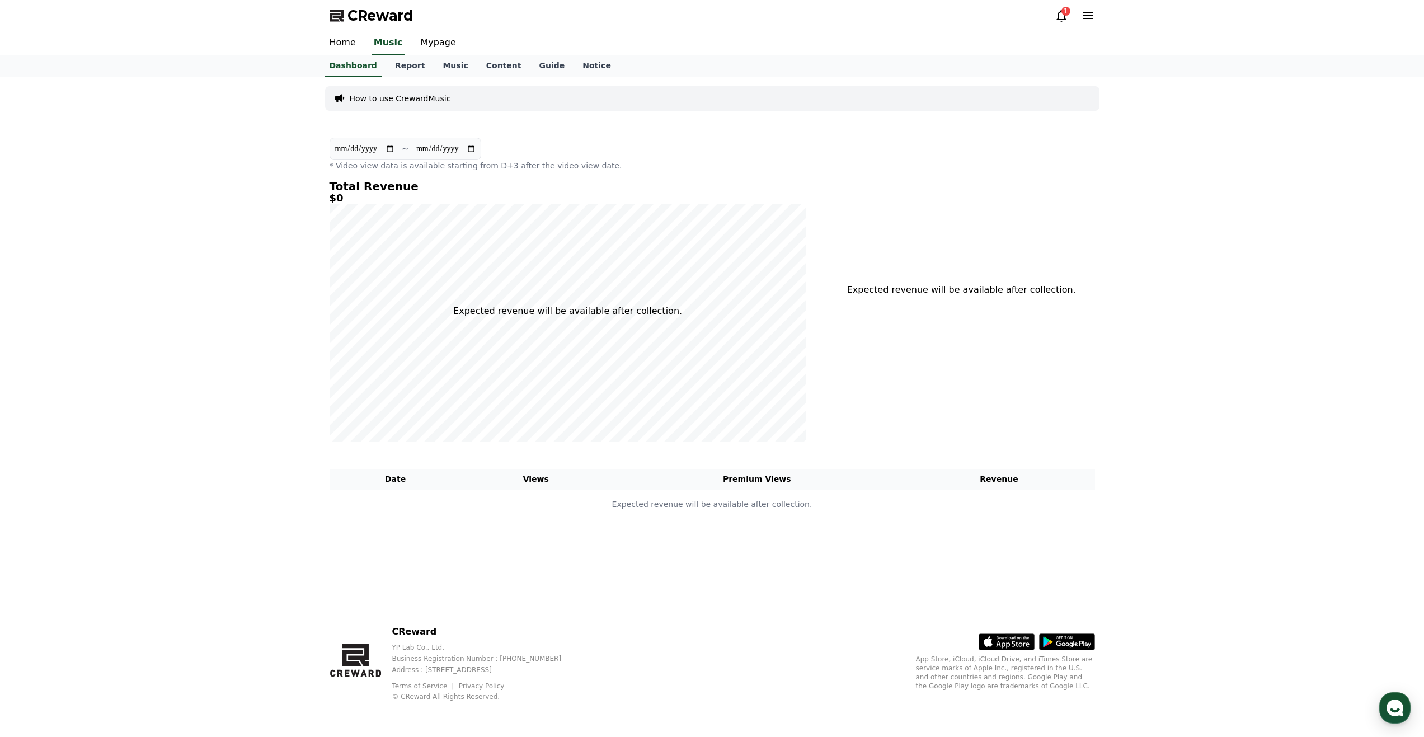
click at [1061, 22] on icon at bounding box center [1061, 15] width 13 height 13
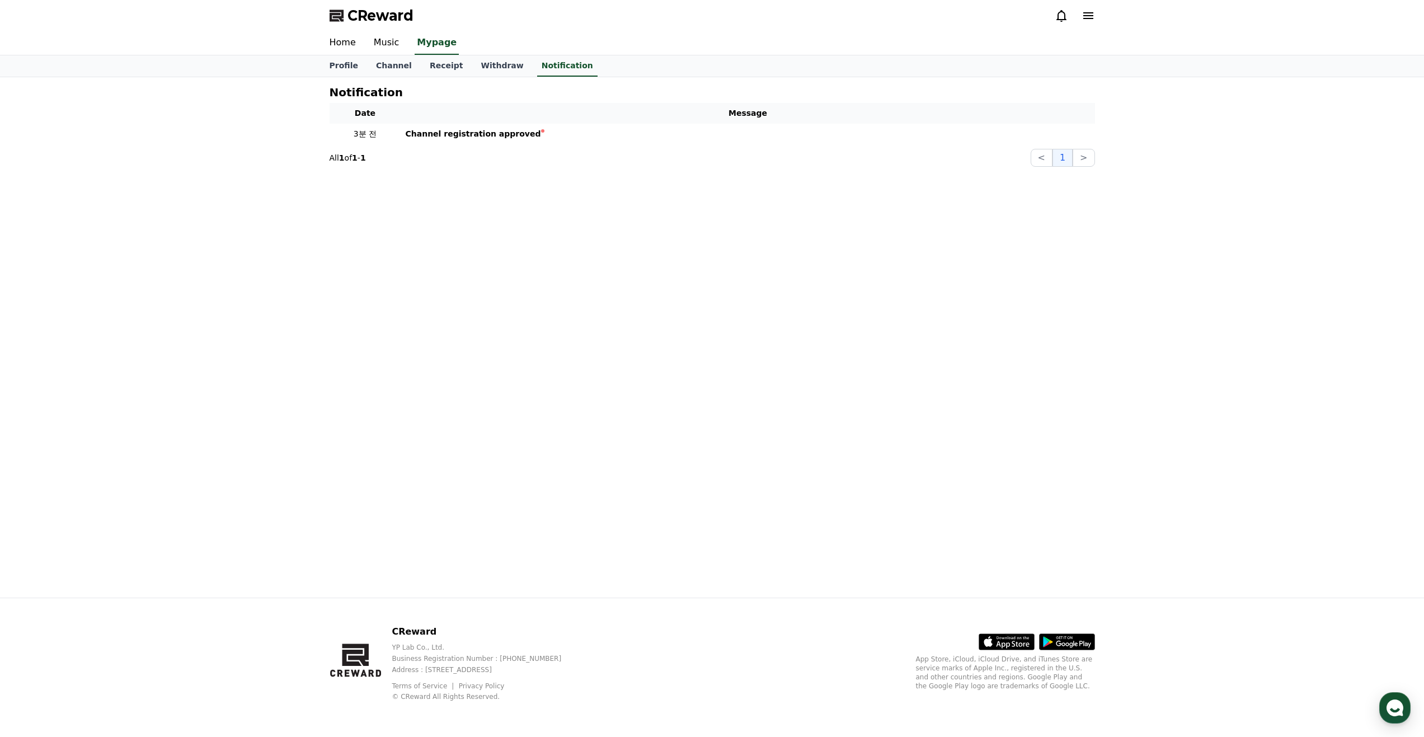
click at [1064, 13] on icon at bounding box center [1061, 16] width 10 height 12
click at [387, 44] on link "Music" at bounding box center [387, 42] width 44 height 23
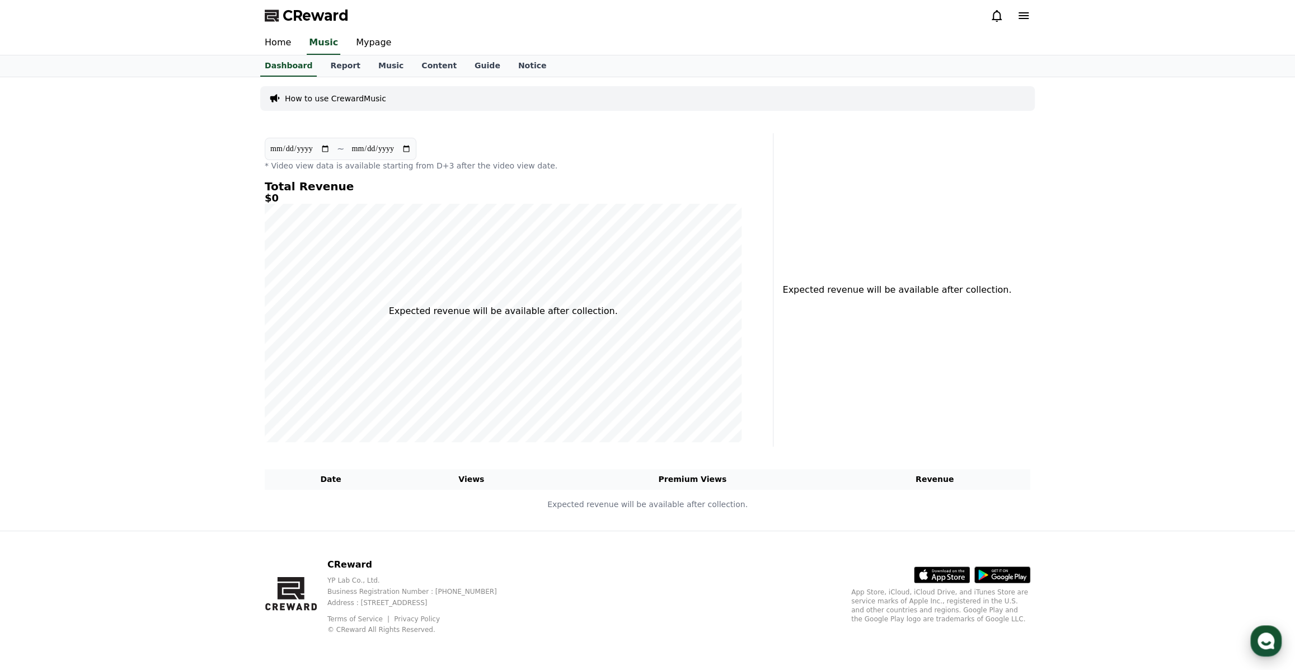
click at [1262, 634] on use "button" at bounding box center [1265, 640] width 17 height 17
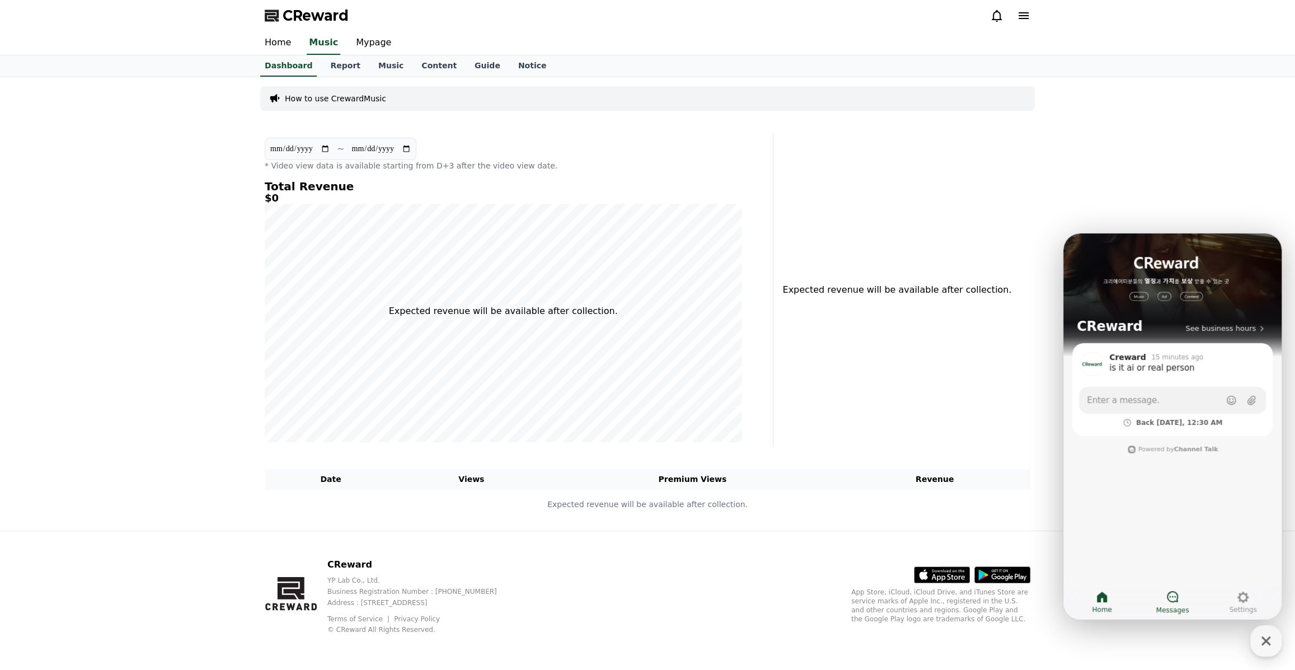
click at [1174, 607] on span "Messages" at bounding box center [1172, 609] width 33 height 9
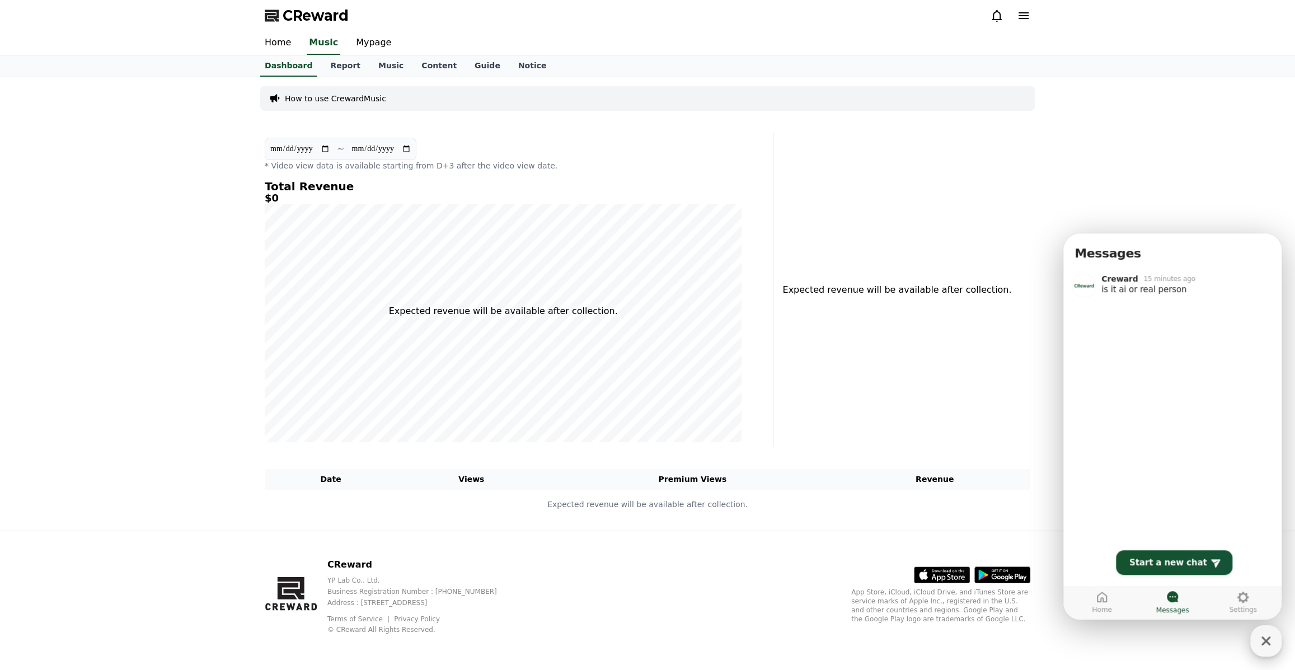
click at [1266, 633] on icon "button" at bounding box center [1266, 641] width 20 height 20
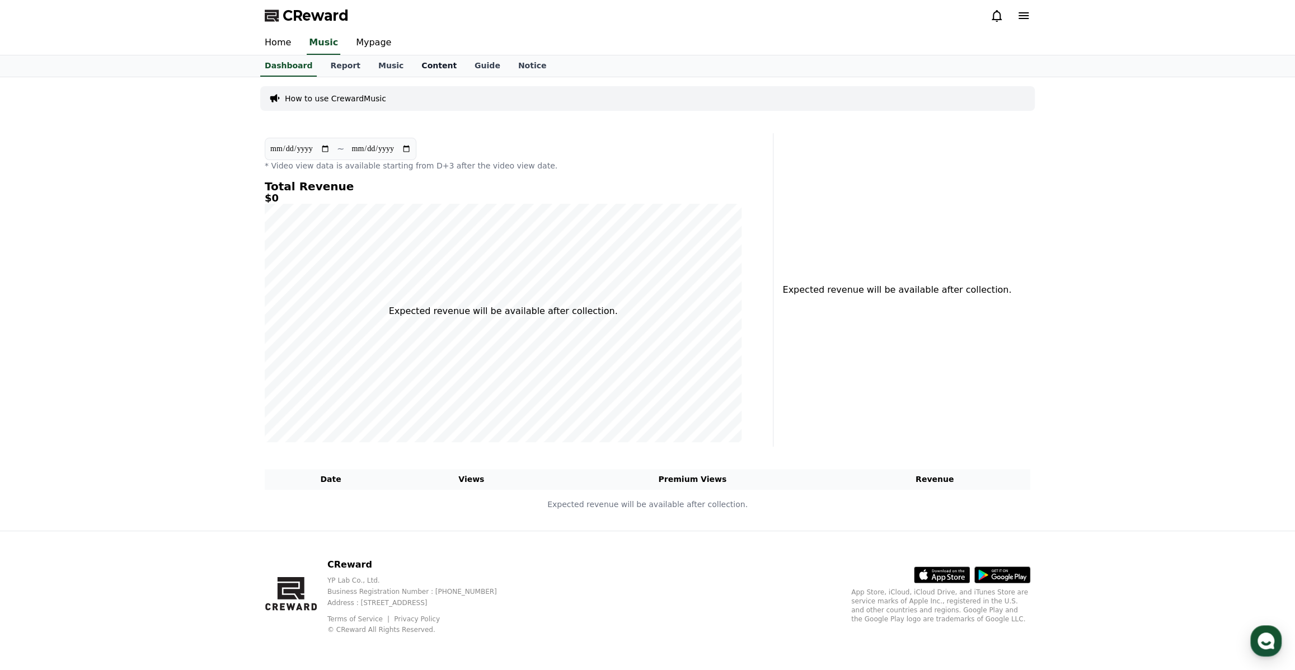
click at [420, 67] on link "Content" at bounding box center [438, 65] width 53 height 21
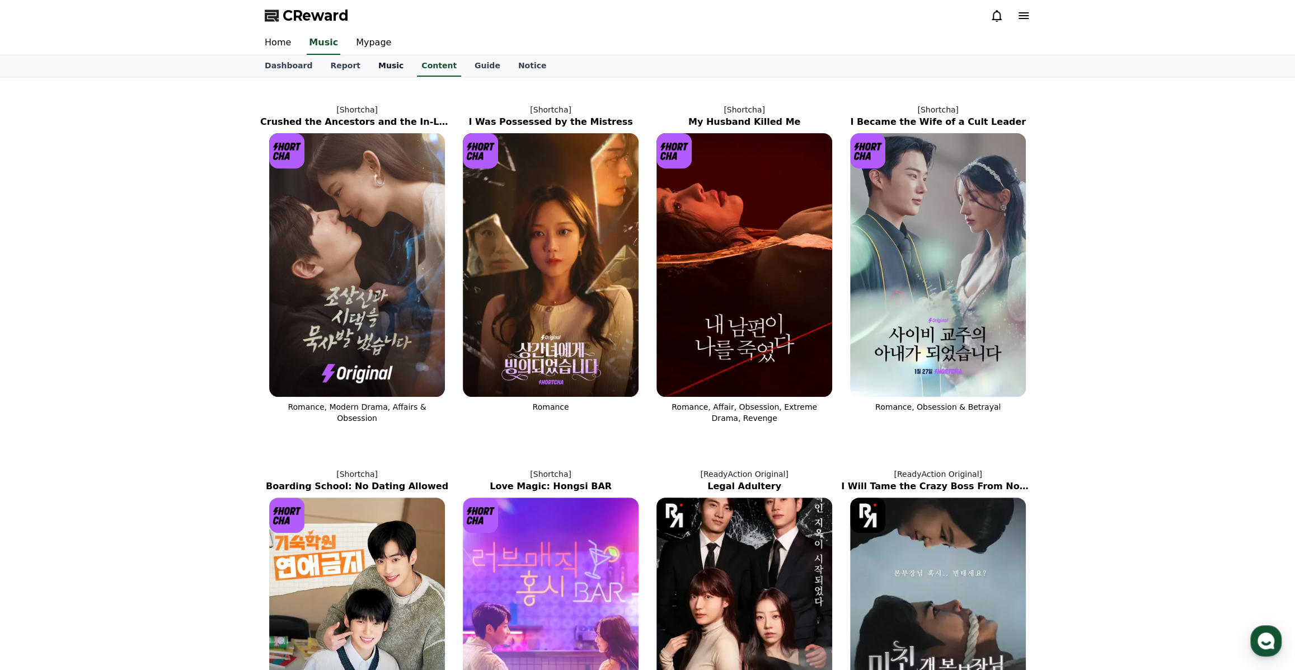
click at [383, 67] on link "Music" at bounding box center [390, 65] width 43 height 21
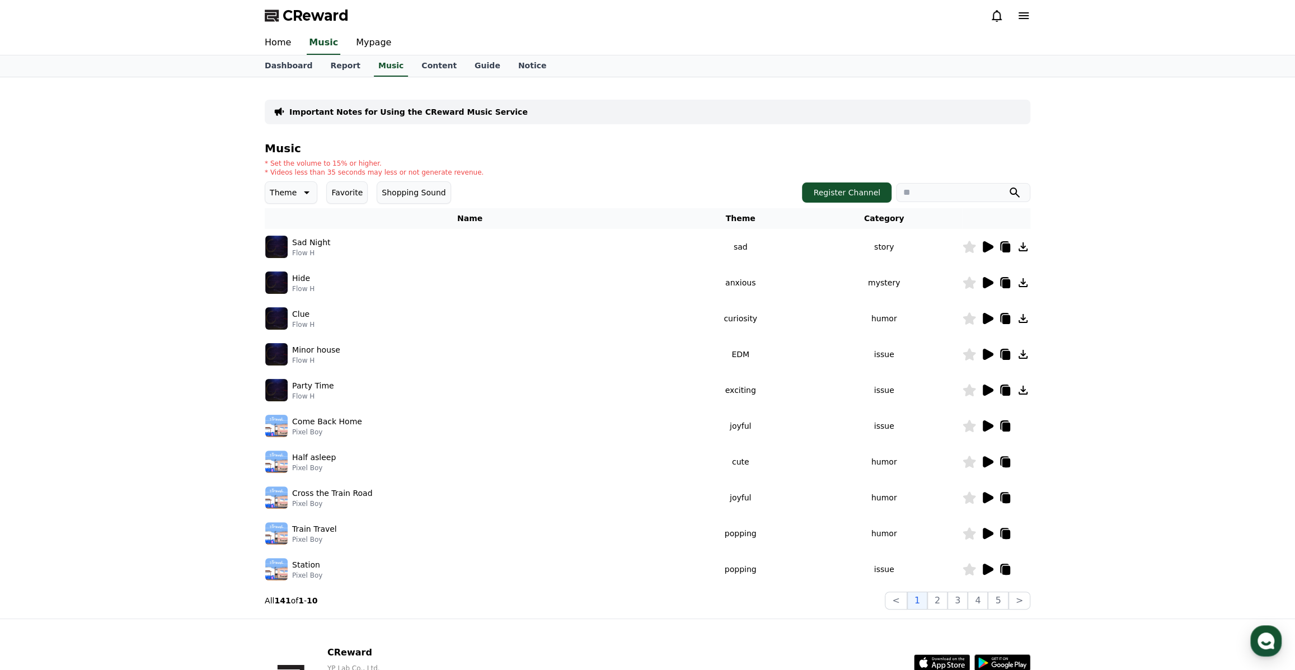
click at [987, 247] on icon at bounding box center [988, 246] width 11 height 11
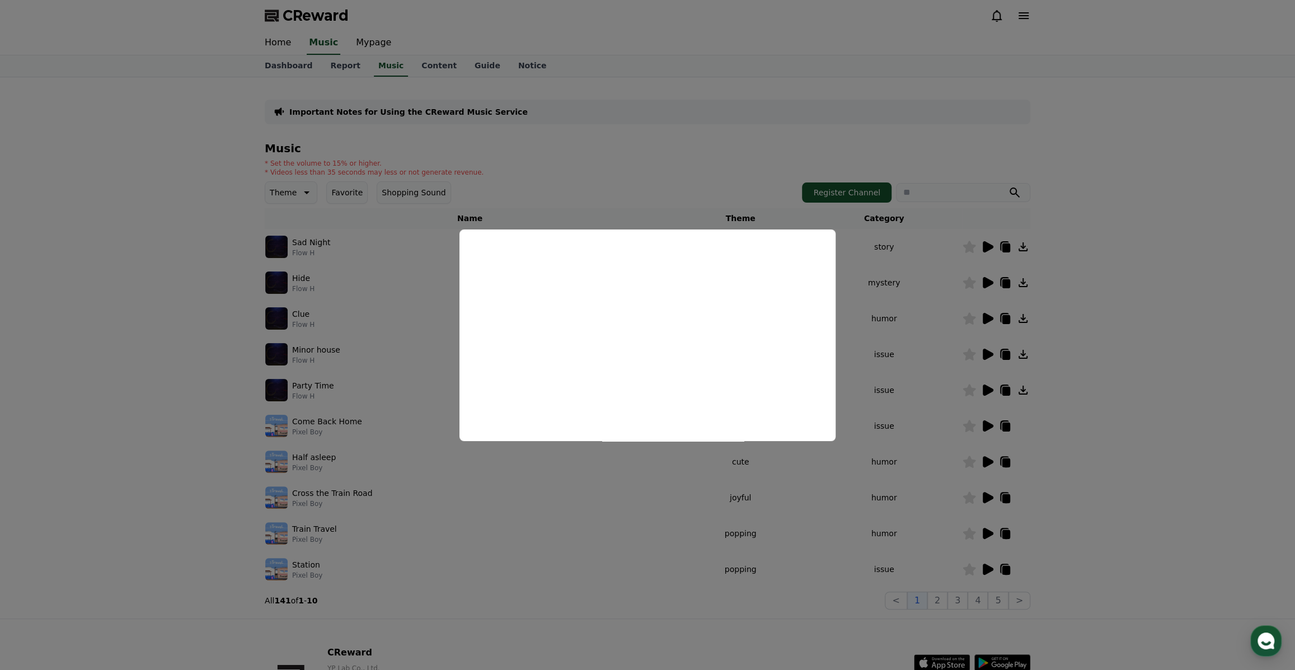
click at [1136, 283] on button "close modal" at bounding box center [647, 335] width 1295 height 670
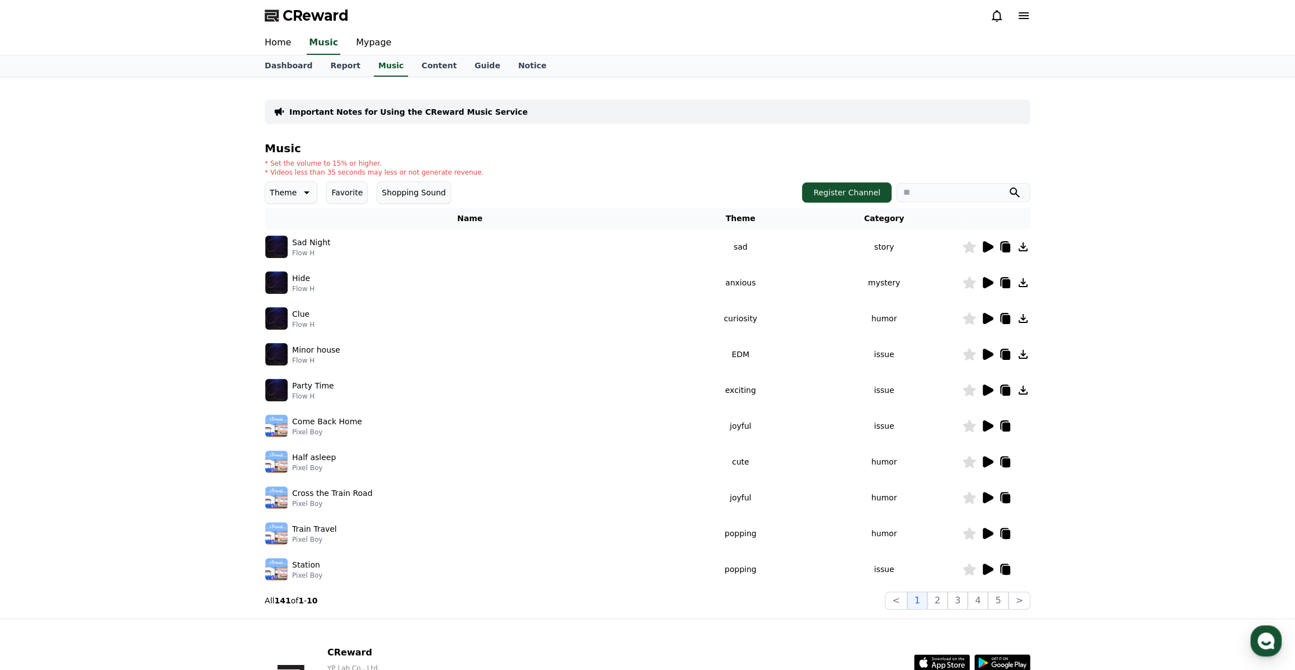
click at [299, 191] on icon at bounding box center [305, 192] width 13 height 13
click at [276, 255] on button "Joyful" at bounding box center [281, 259] width 31 height 25
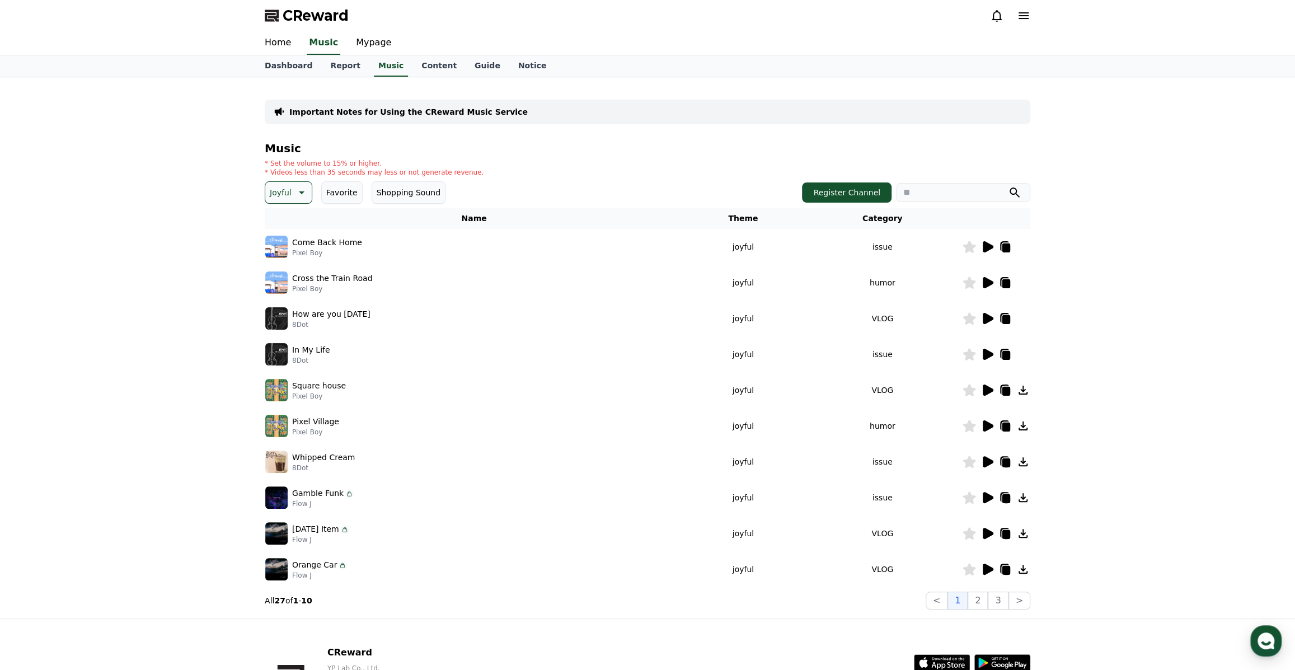
click at [989, 246] on icon at bounding box center [988, 246] width 11 height 11
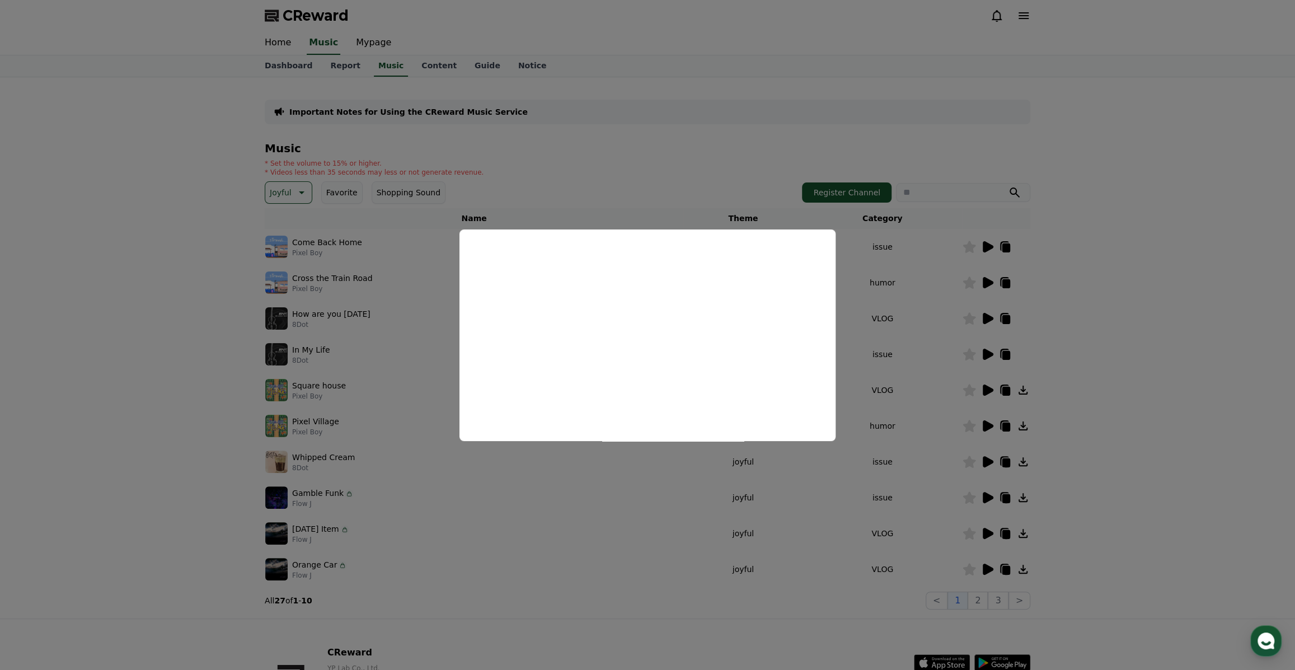
click at [1069, 326] on button "close modal" at bounding box center [647, 335] width 1295 height 670
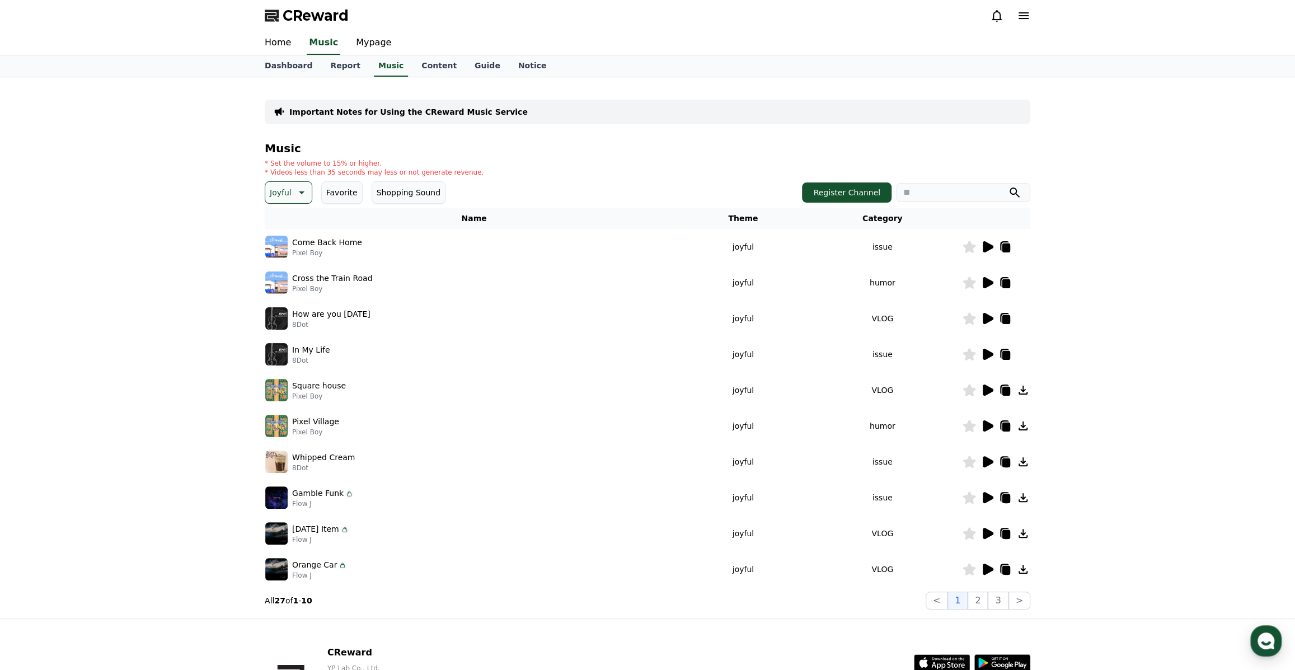
click at [287, 189] on p "Joyful" at bounding box center [281, 193] width 22 height 16
click at [284, 268] on button "Twist" at bounding box center [280, 273] width 28 height 25
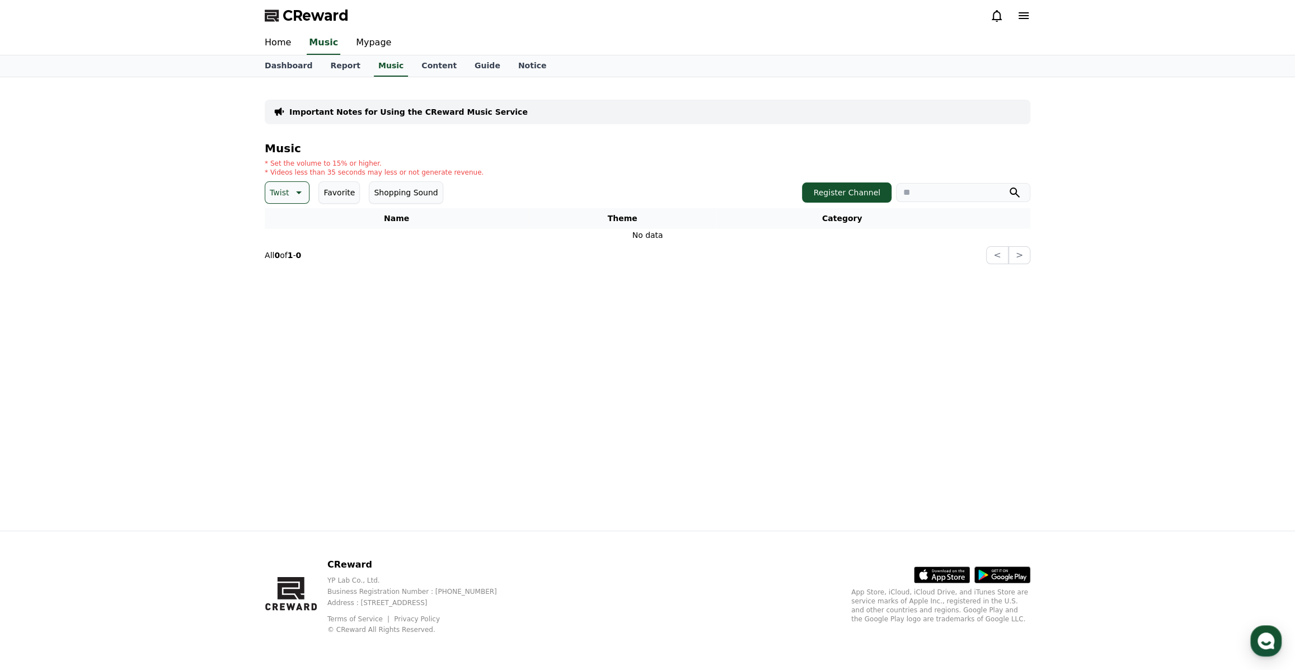
click at [328, 190] on button "Favorite" at bounding box center [338, 192] width 41 height 22
click at [387, 185] on button "Shopping Sound" at bounding box center [411, 192] width 74 height 22
click at [313, 193] on div "Twist Favorite Shopping Sound" at bounding box center [358, 192] width 186 height 22
click at [294, 191] on icon at bounding box center [297, 192] width 13 height 13
click at [286, 251] on button "Fantasy" at bounding box center [285, 251] width 39 height 25
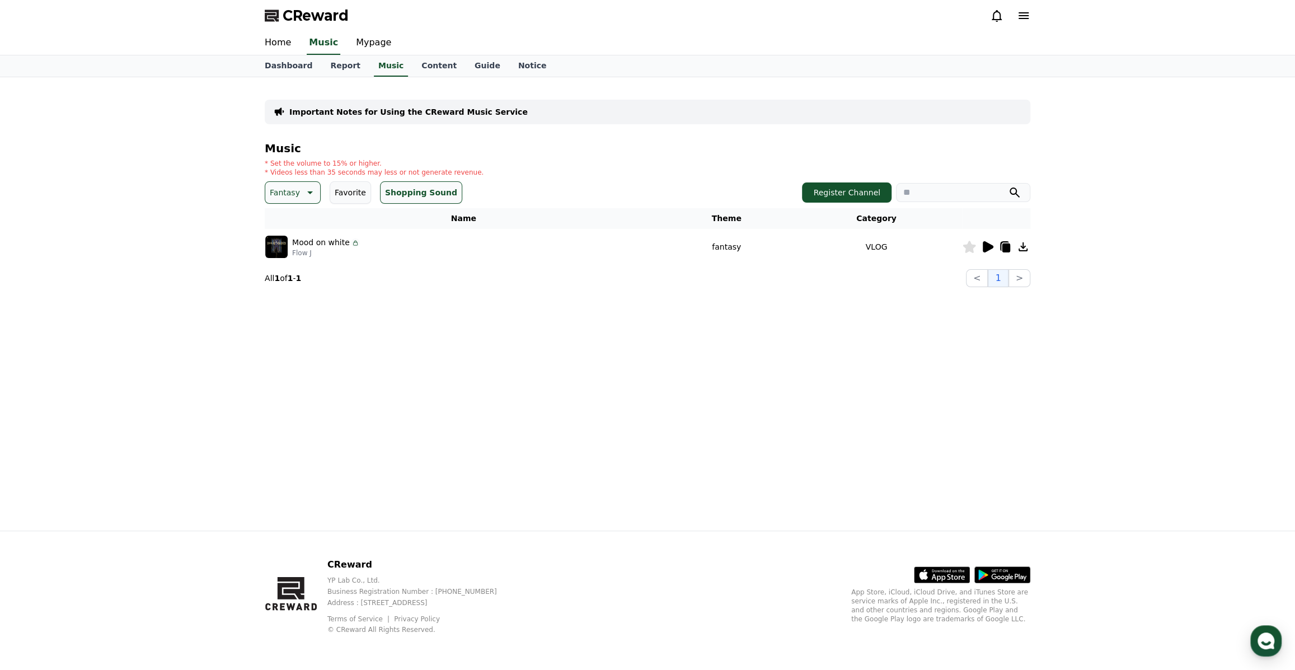
click at [302, 196] on icon at bounding box center [308, 192] width 13 height 13
click at [286, 247] on button "Exciting" at bounding box center [286, 244] width 40 height 25
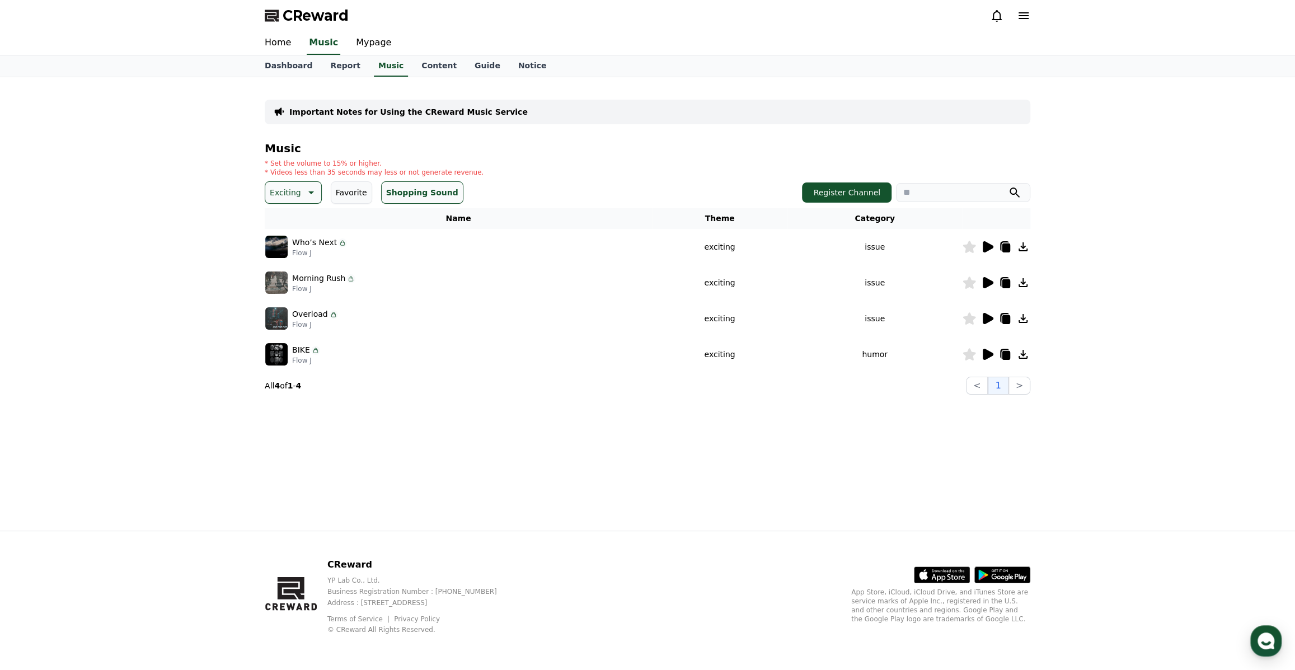
click at [986, 250] on icon at bounding box center [988, 246] width 11 height 11
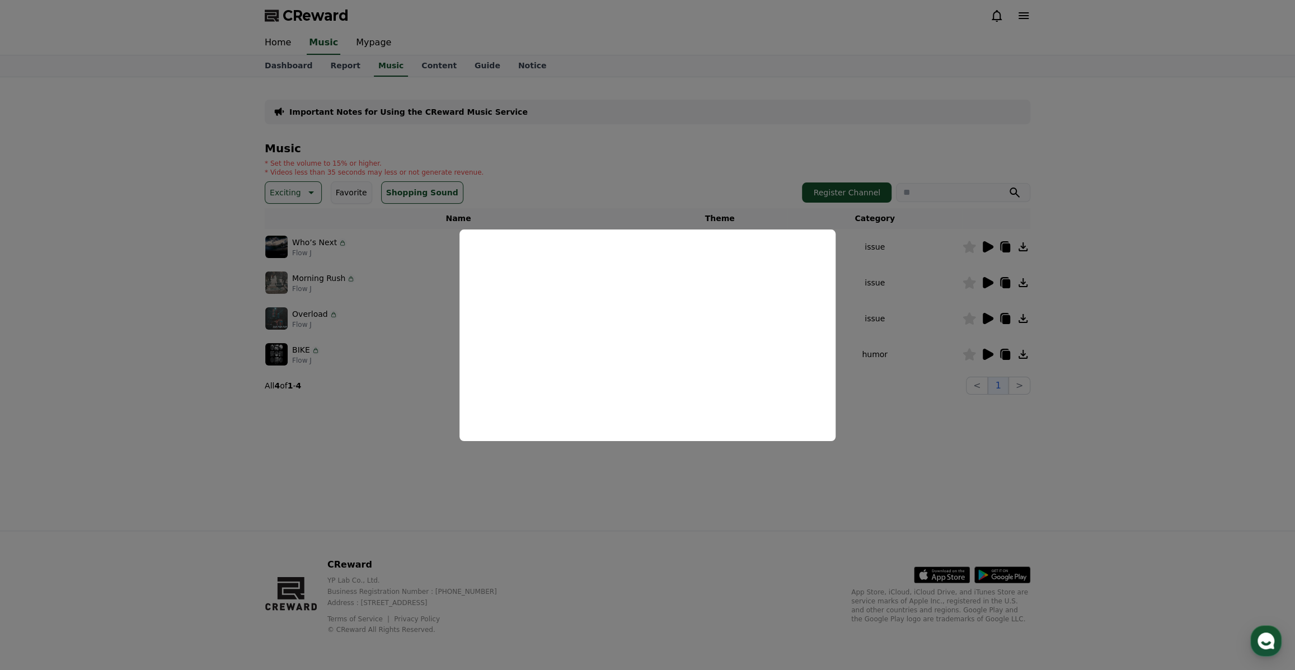
click at [844, 443] on button "close modal" at bounding box center [647, 335] width 1295 height 670
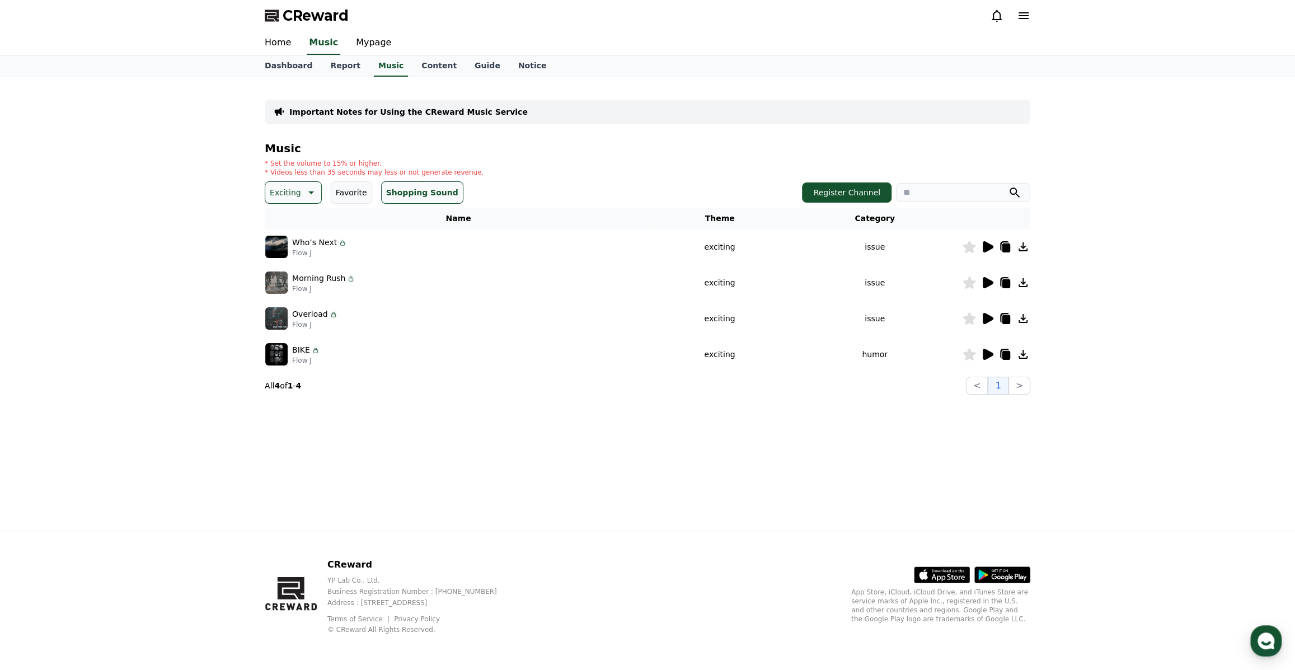
click at [303, 198] on icon at bounding box center [309, 192] width 13 height 13
click at [283, 288] on button "Mood" at bounding box center [281, 288] width 30 height 25
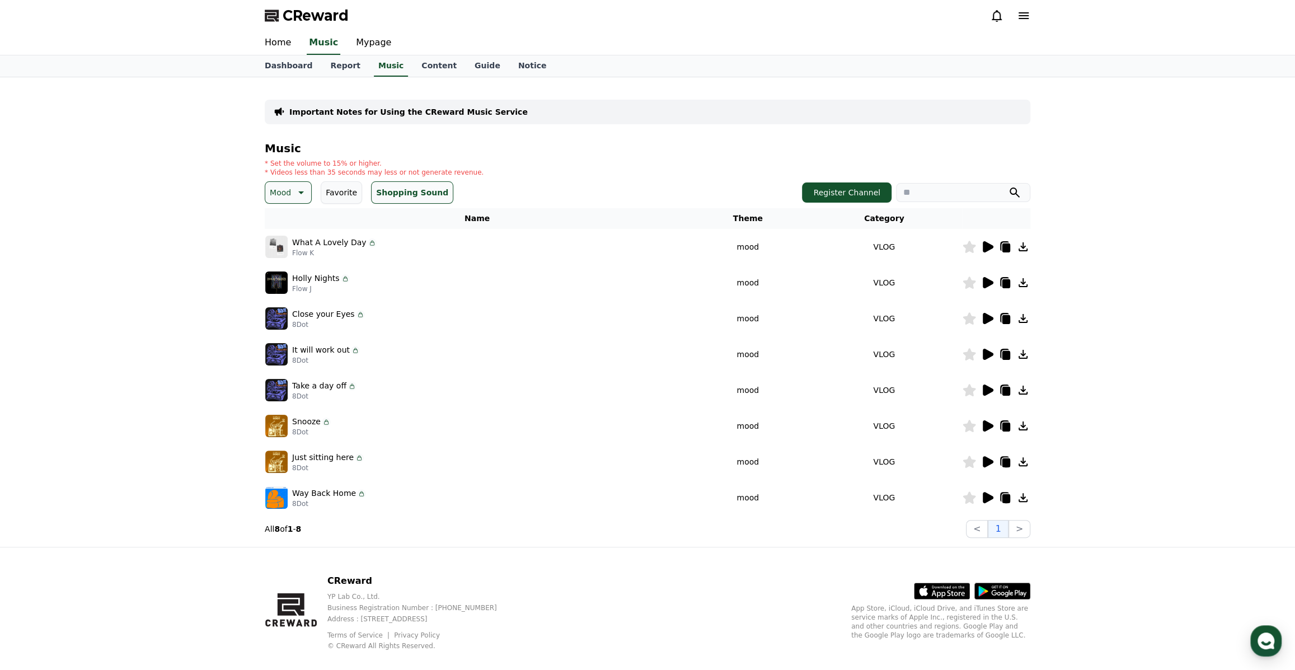
click at [984, 247] on icon at bounding box center [988, 246] width 11 height 11
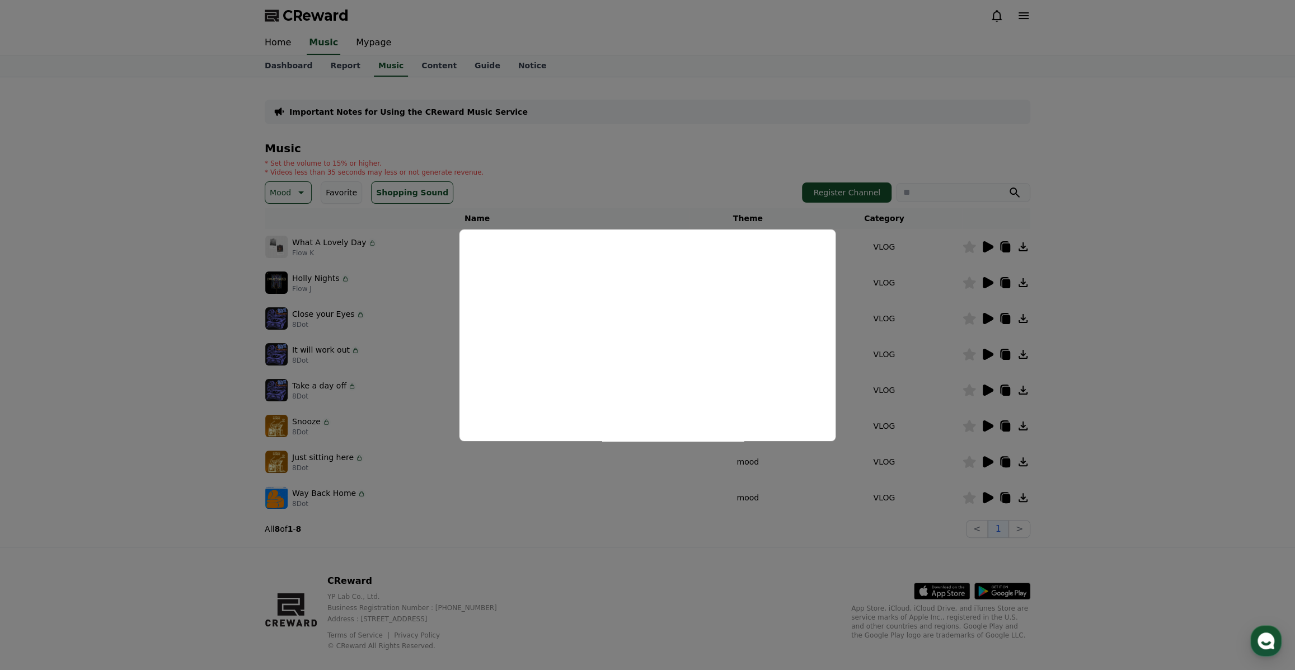
click at [1139, 301] on button "close modal" at bounding box center [647, 335] width 1295 height 670
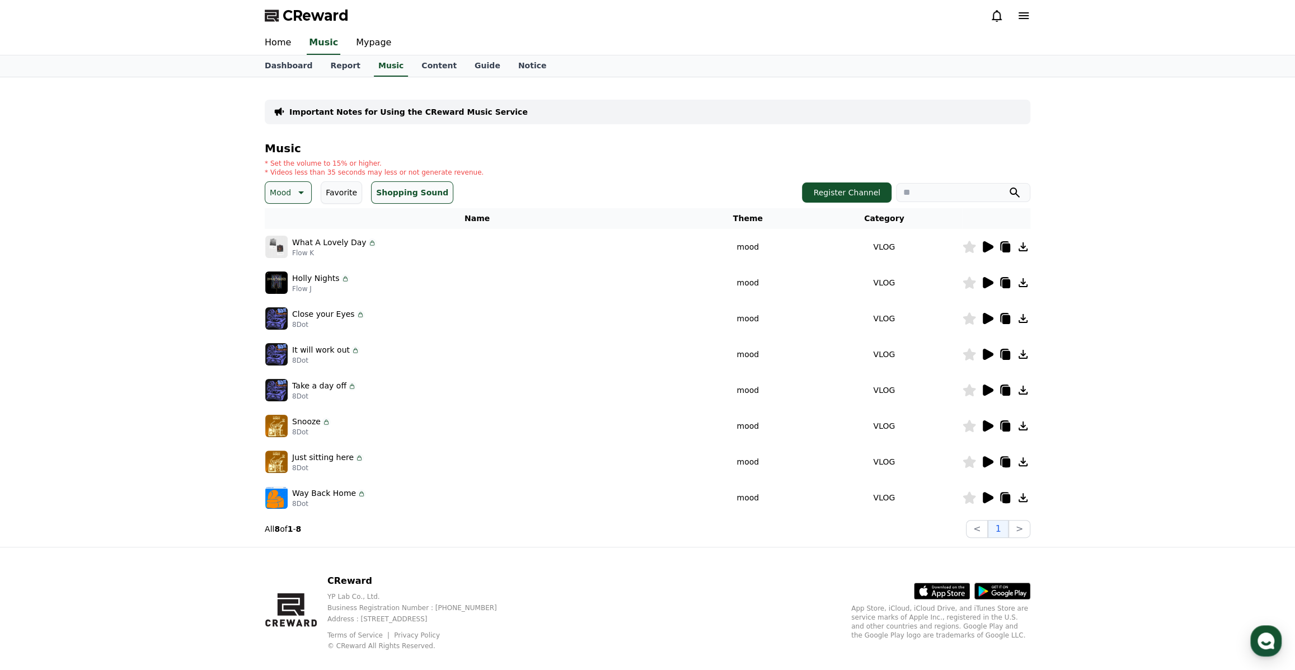
click at [983, 280] on icon at bounding box center [988, 282] width 11 height 11
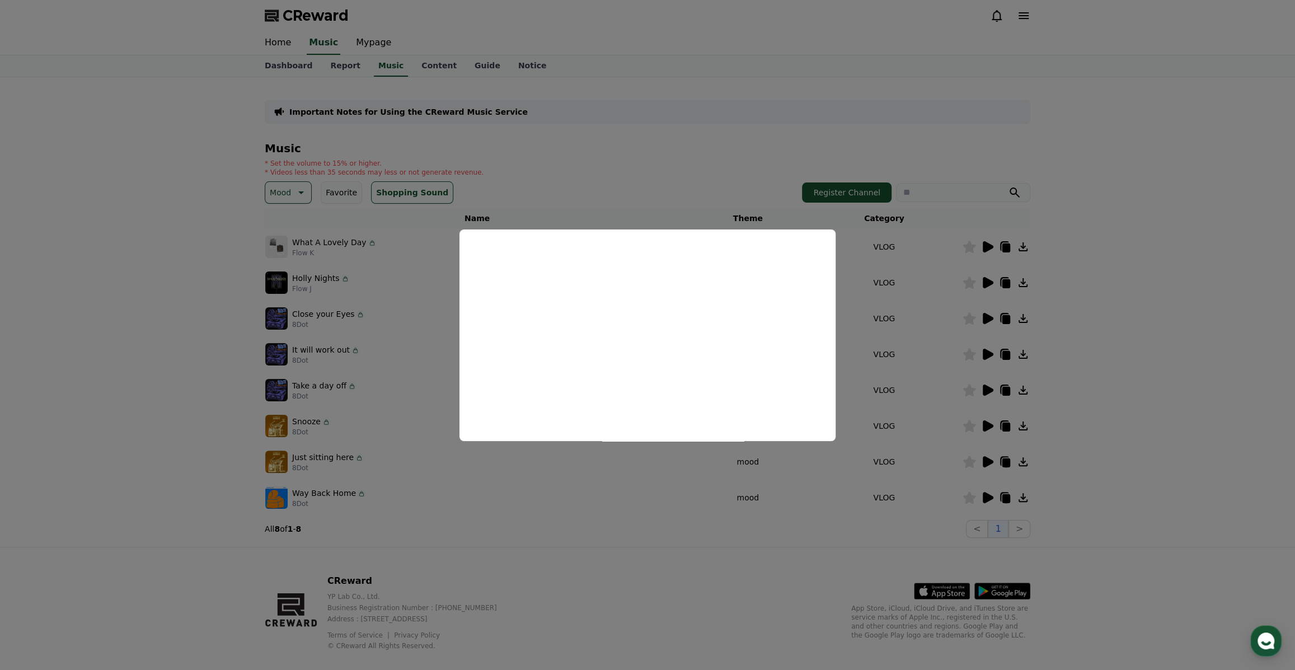
click at [1162, 313] on button "close modal" at bounding box center [647, 335] width 1295 height 670
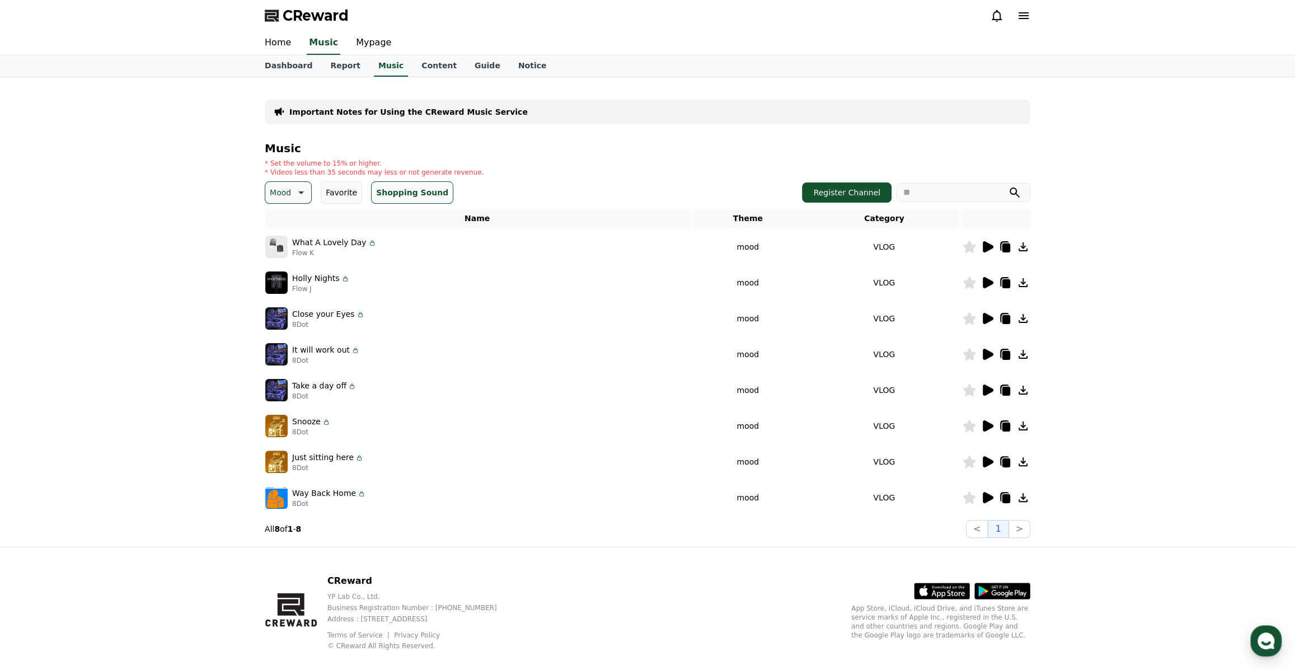
click at [296, 191] on icon at bounding box center [299, 192] width 13 height 13
click at [288, 220] on div "All Fantasy Curiosity Dark Bright Popping Exciting Twist Majestic Dramatic Joyf…" at bounding box center [288, 498] width 45 height 577
click at [285, 265] on button "Popping" at bounding box center [286, 266] width 40 height 25
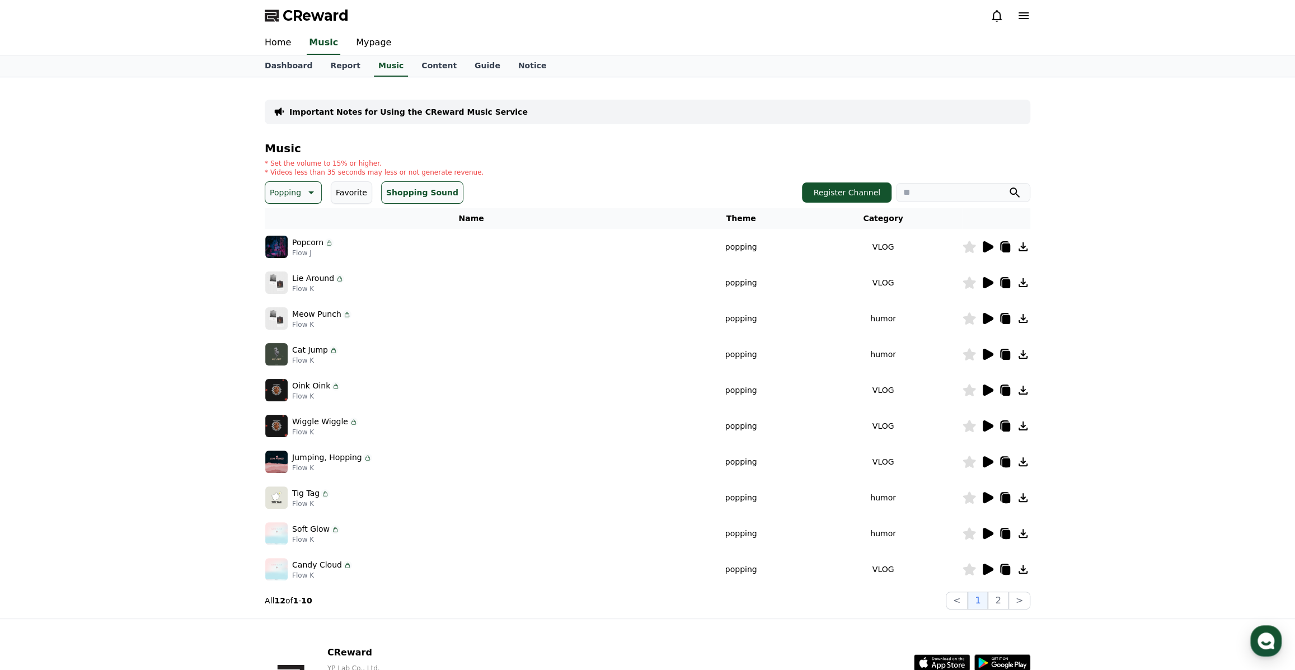
click at [988, 248] on icon at bounding box center [988, 246] width 11 height 11
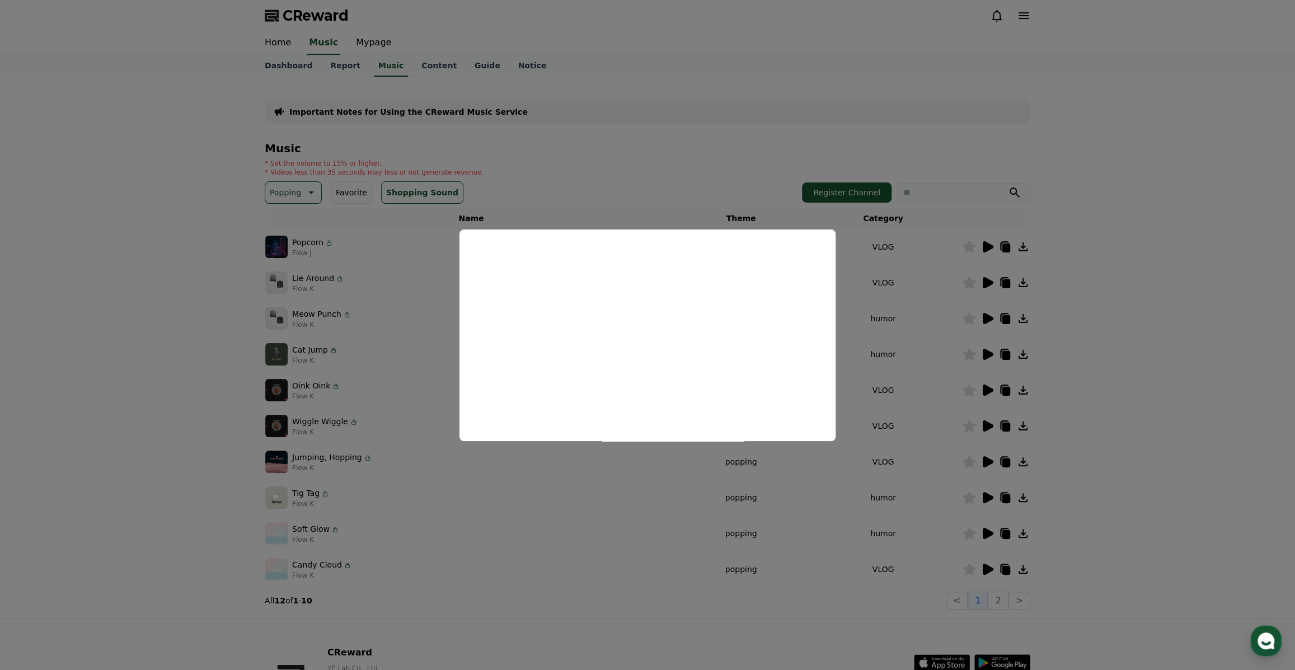
click at [1134, 317] on button "close modal" at bounding box center [647, 335] width 1295 height 670
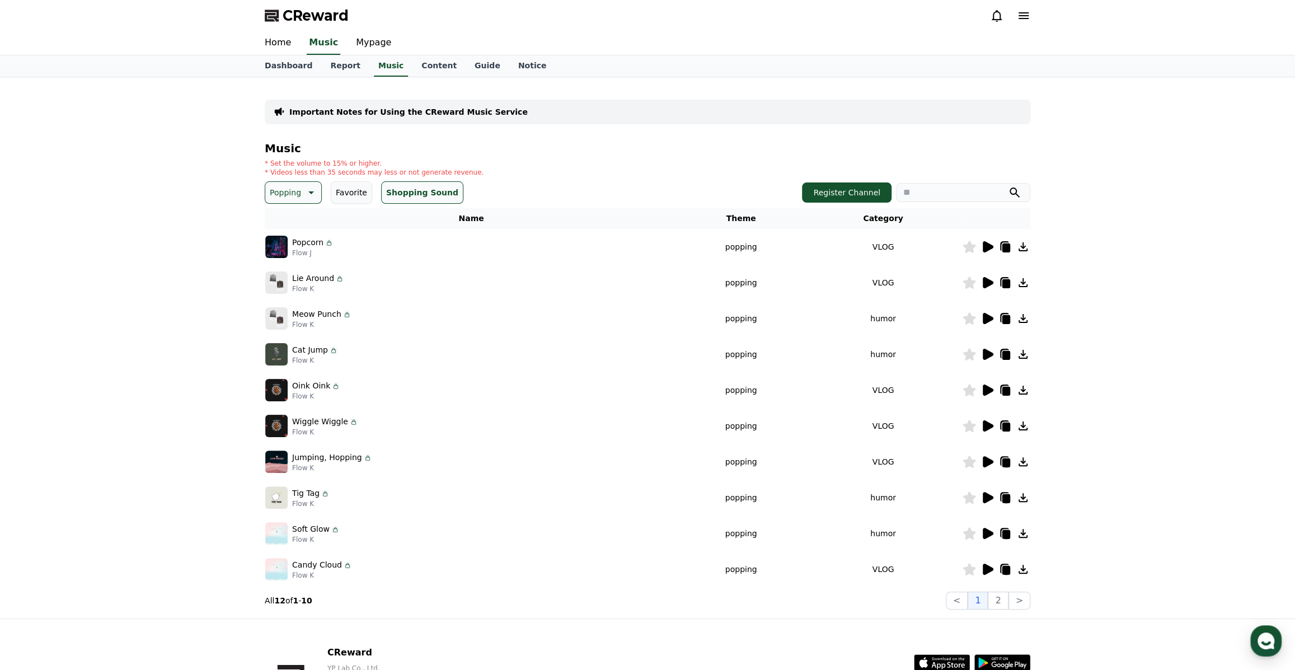
click at [990, 276] on icon at bounding box center [986, 282] width 13 height 13
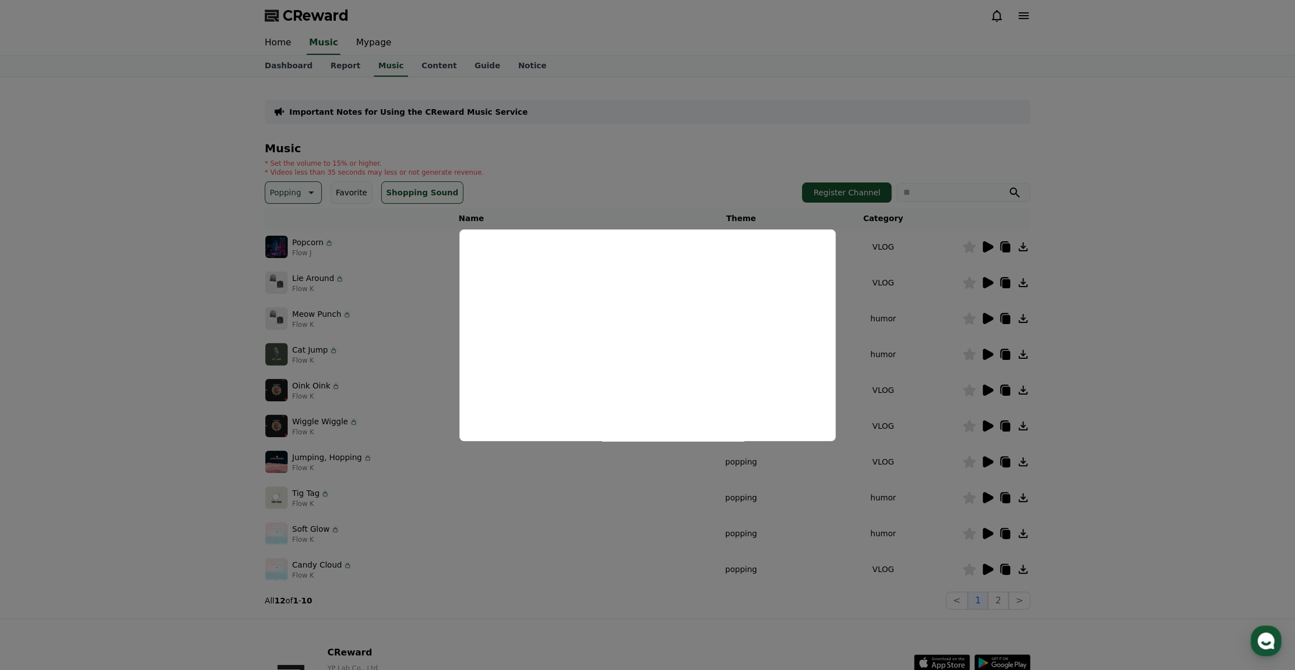
click at [1127, 354] on button "close modal" at bounding box center [647, 335] width 1295 height 670
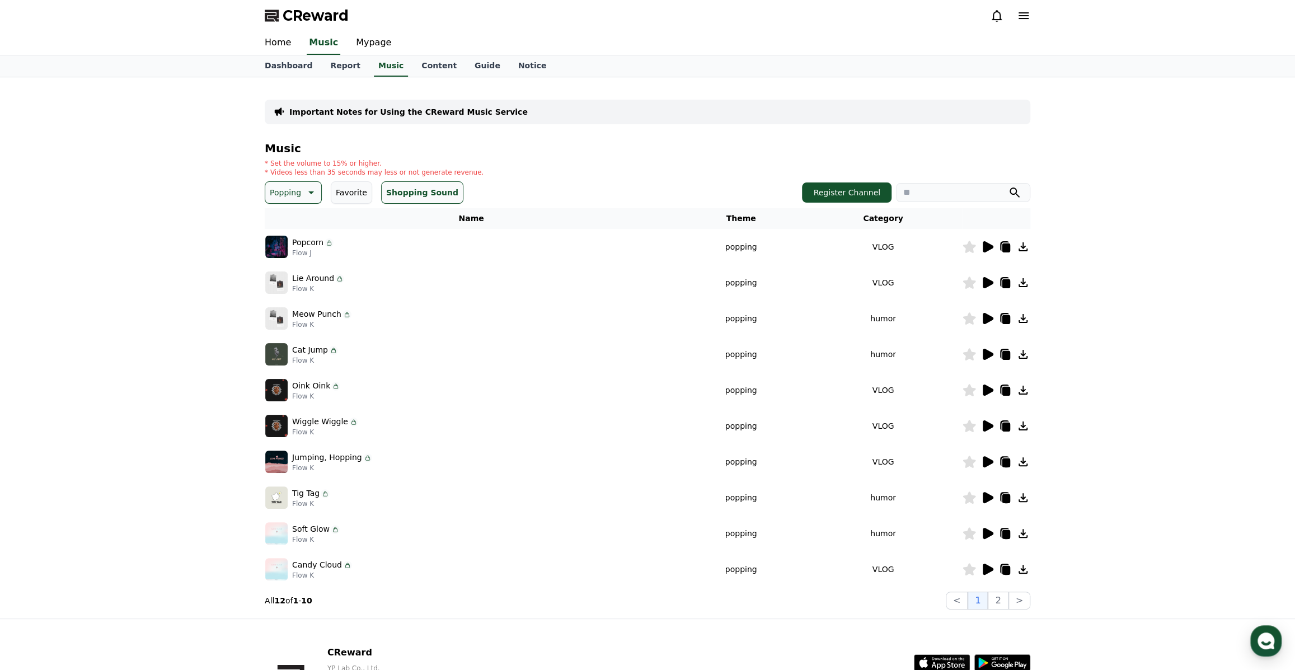
click at [970, 279] on icon at bounding box center [969, 282] width 13 height 12
click at [966, 248] on icon at bounding box center [969, 247] width 13 height 12
click at [984, 319] on icon at bounding box center [988, 318] width 11 height 11
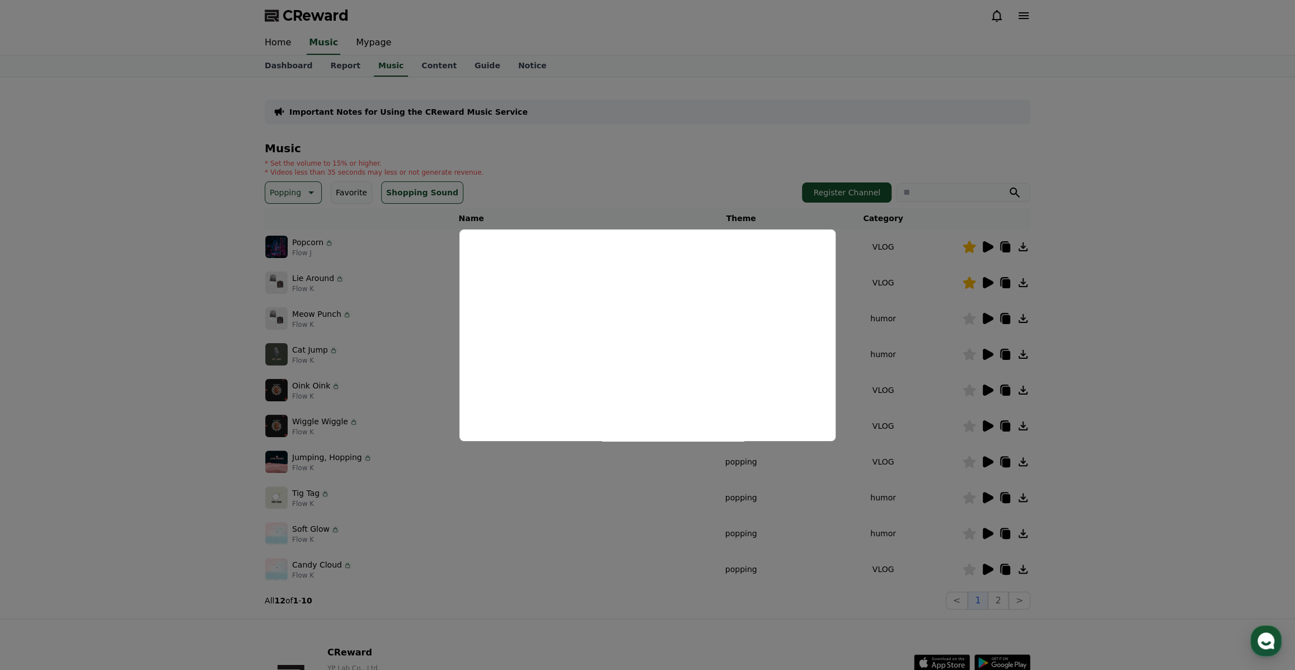
click at [1206, 450] on button "close modal" at bounding box center [647, 335] width 1295 height 670
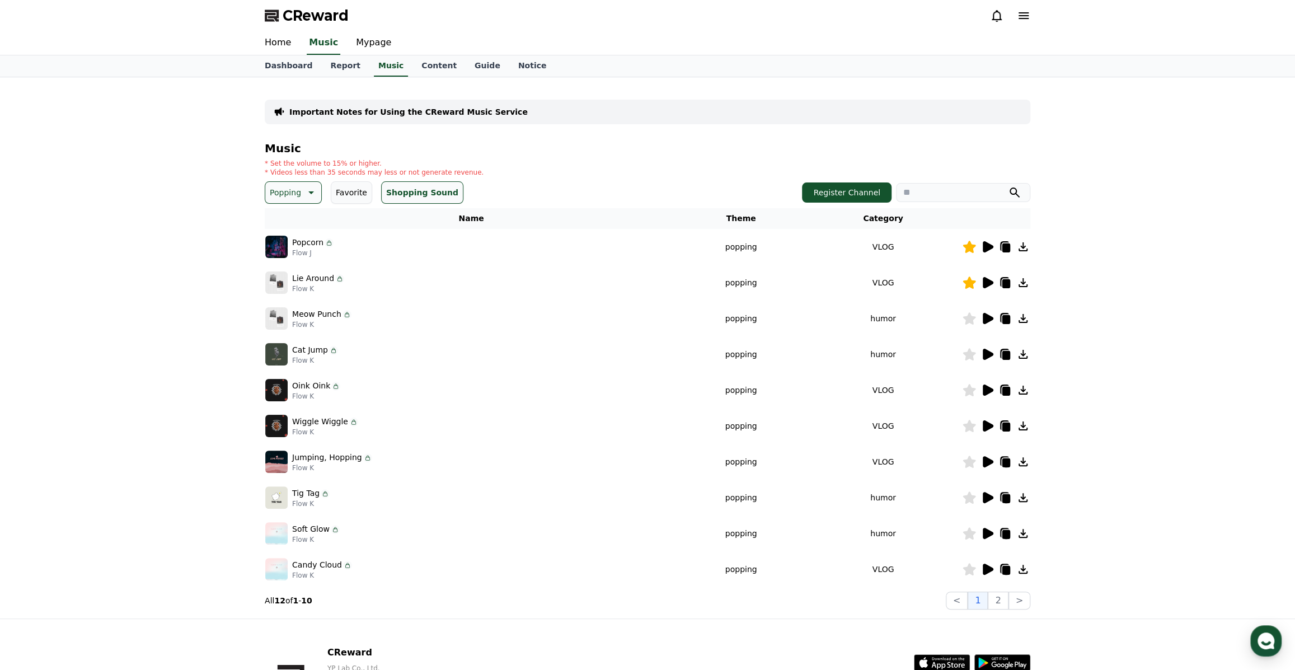
click at [966, 317] on icon at bounding box center [969, 318] width 13 height 12
click at [363, 43] on link "Mypage" at bounding box center [373, 42] width 53 height 23
select select "**********"
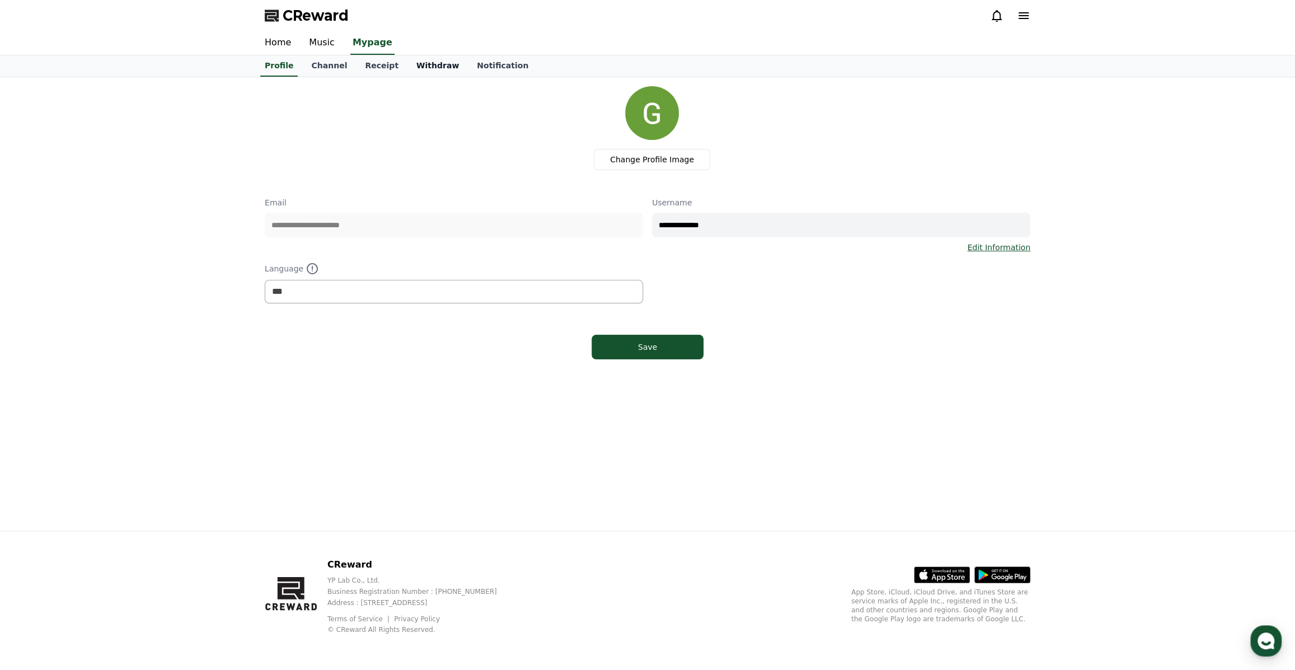
click at [407, 62] on link "Withdraw" at bounding box center [437, 65] width 60 height 21
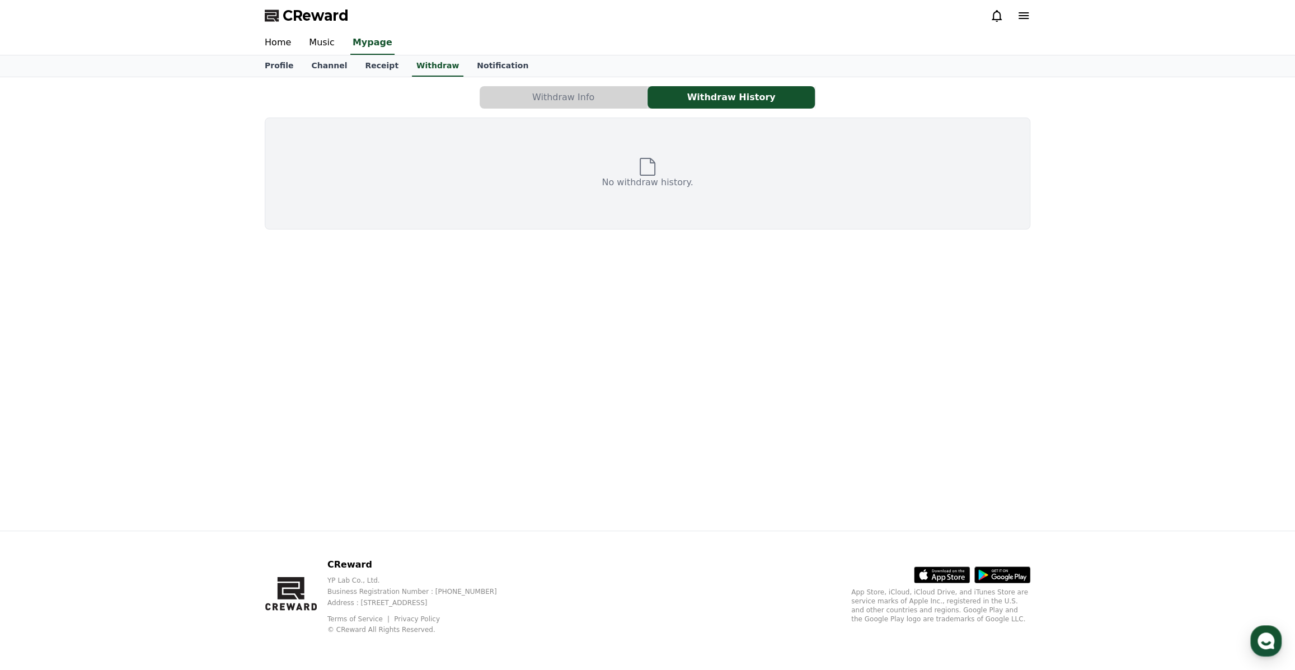
click at [540, 102] on button "Withdraw Info" at bounding box center [563, 97] width 167 height 22
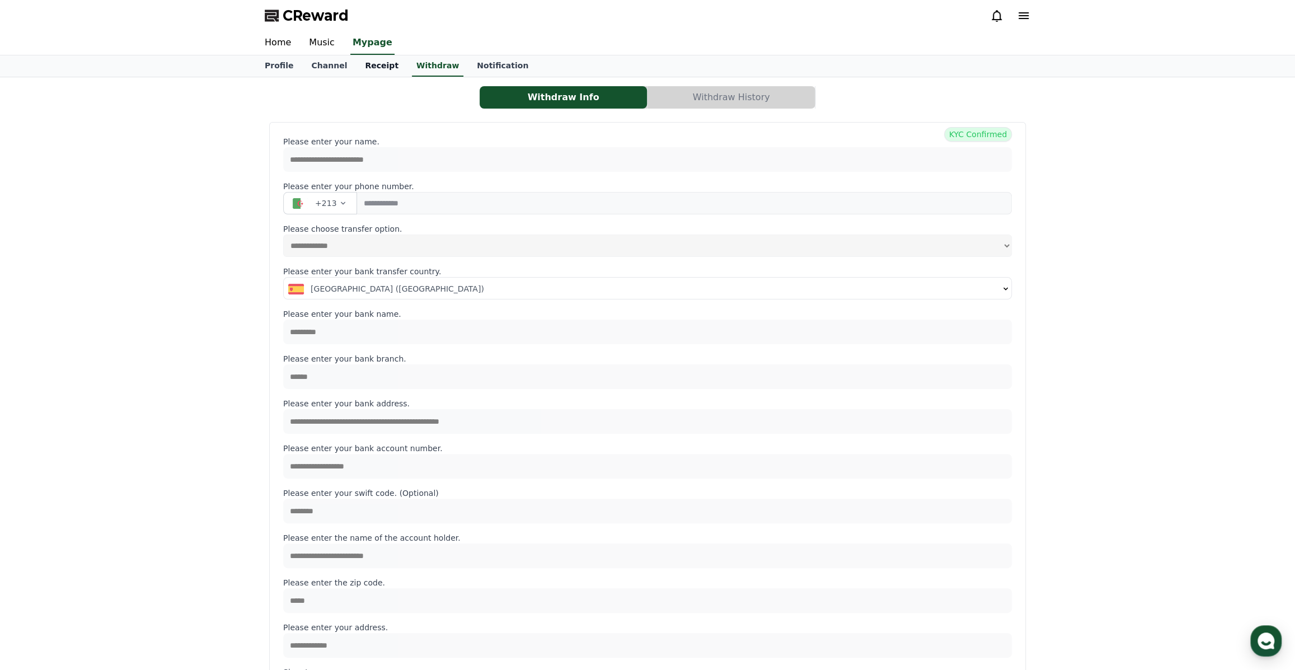
click at [374, 66] on link "Receipt" at bounding box center [381, 65] width 51 height 21
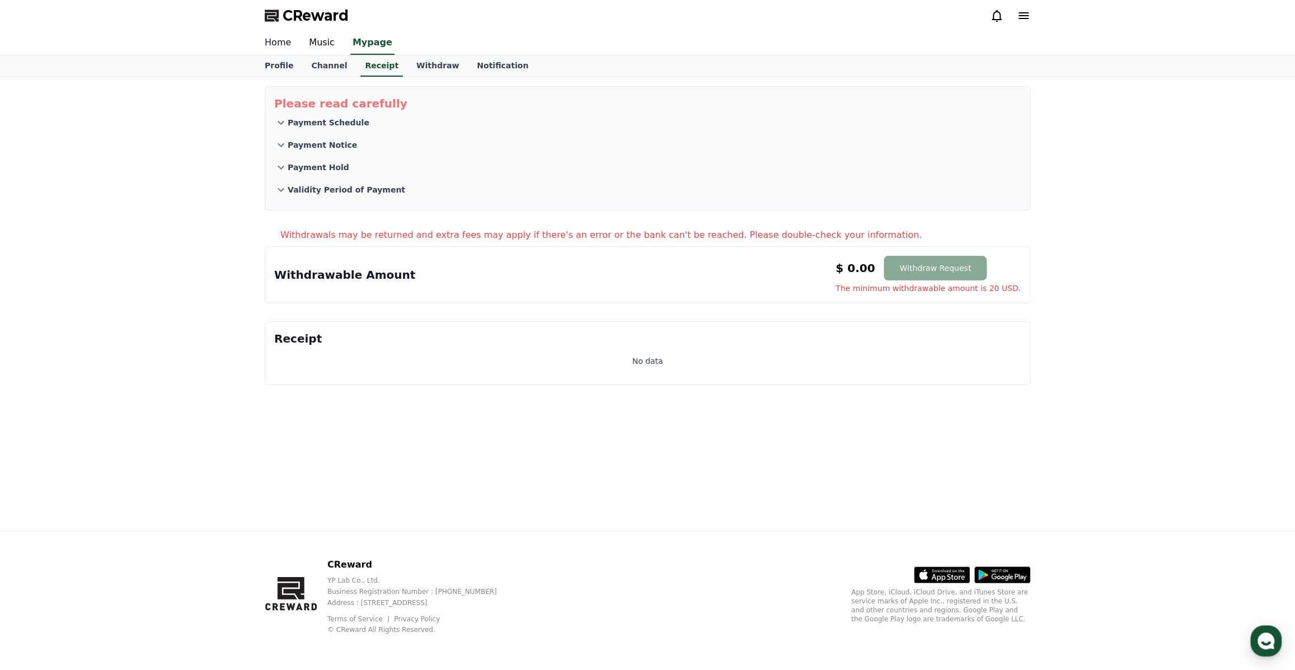
click at [280, 44] on link "Home" at bounding box center [278, 42] width 44 height 23
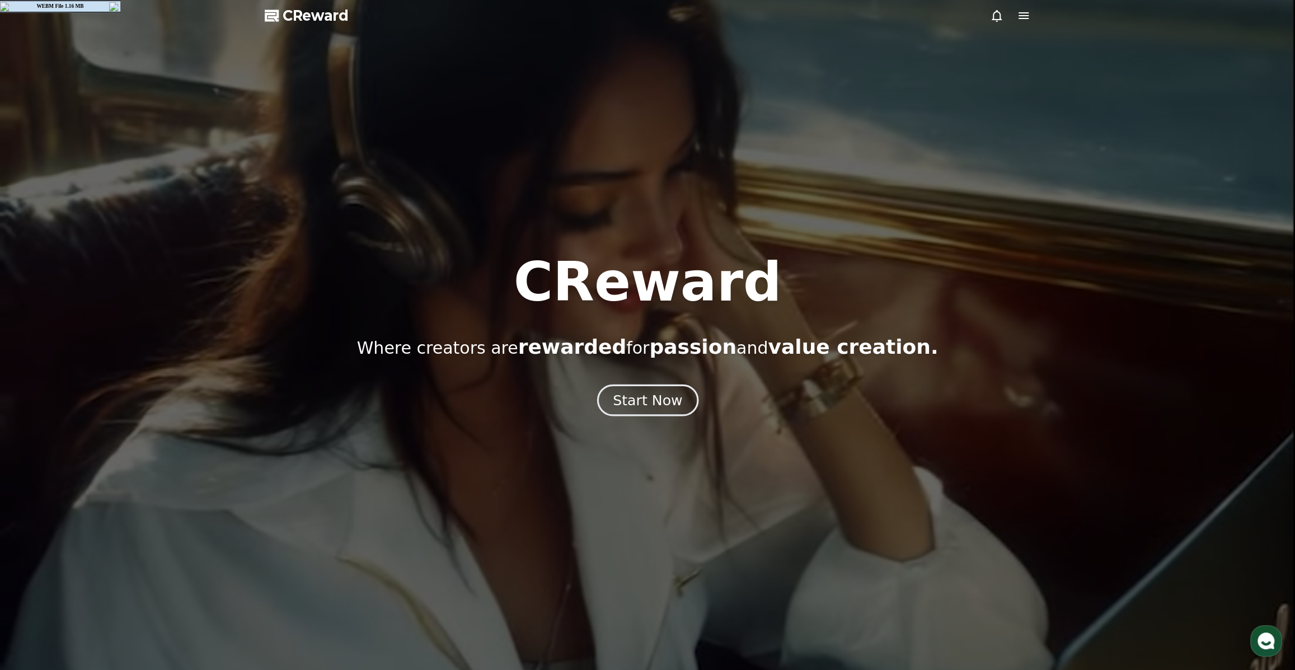
click at [671, 403] on div "Start Now" at bounding box center [647, 400] width 69 height 19
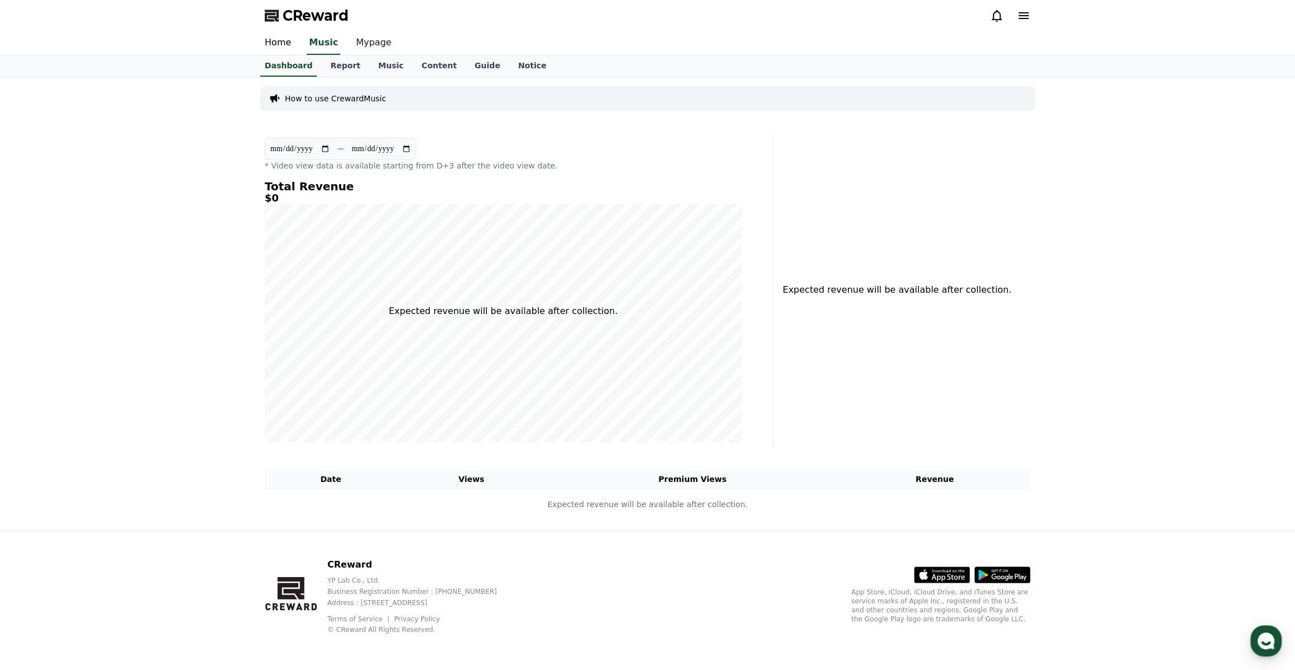
click at [366, 40] on link "Mypage" at bounding box center [373, 42] width 53 height 23
select select "**********"
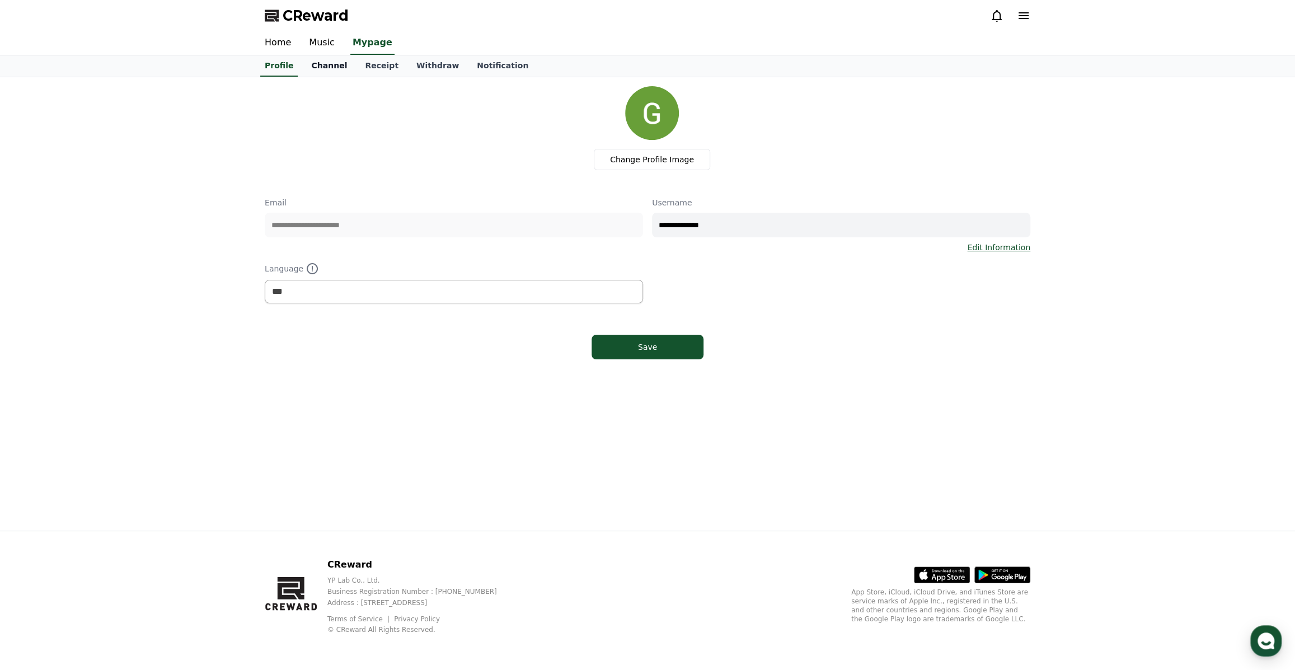
click at [328, 65] on link "Channel" at bounding box center [329, 65] width 54 height 21
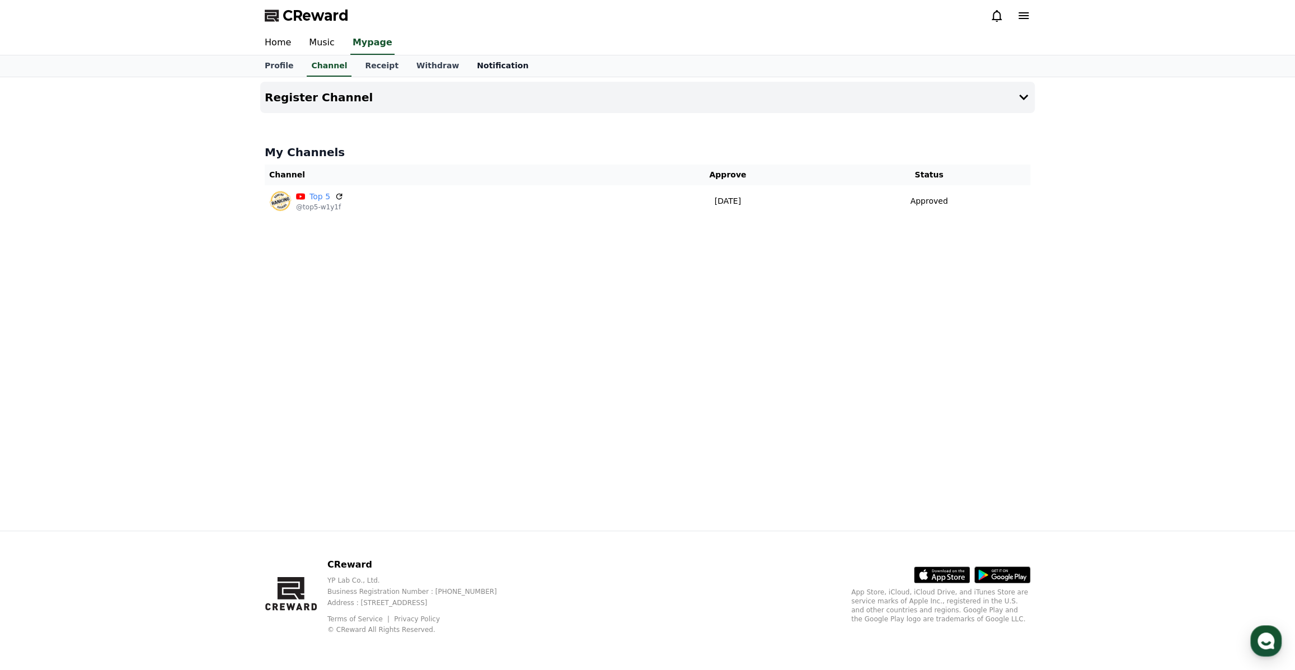
click at [471, 61] on link "Notification" at bounding box center [502, 65] width 69 height 21
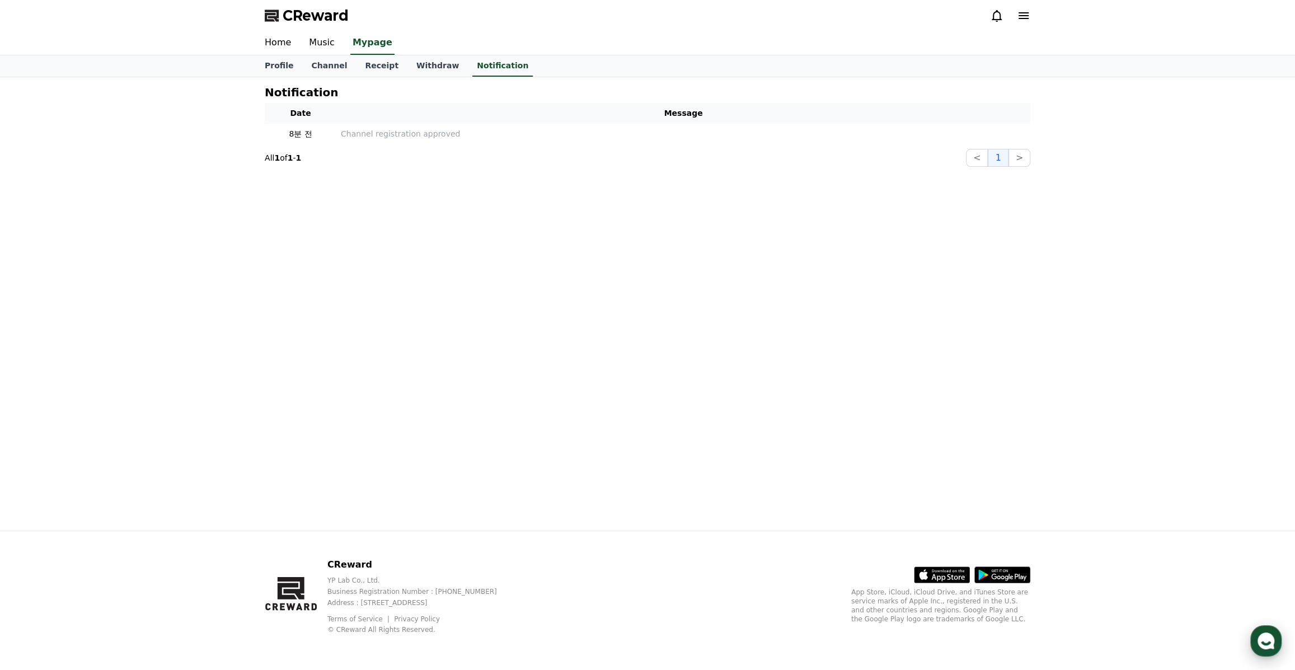
click at [1265, 631] on div "button" at bounding box center [1265, 640] width 31 height 31
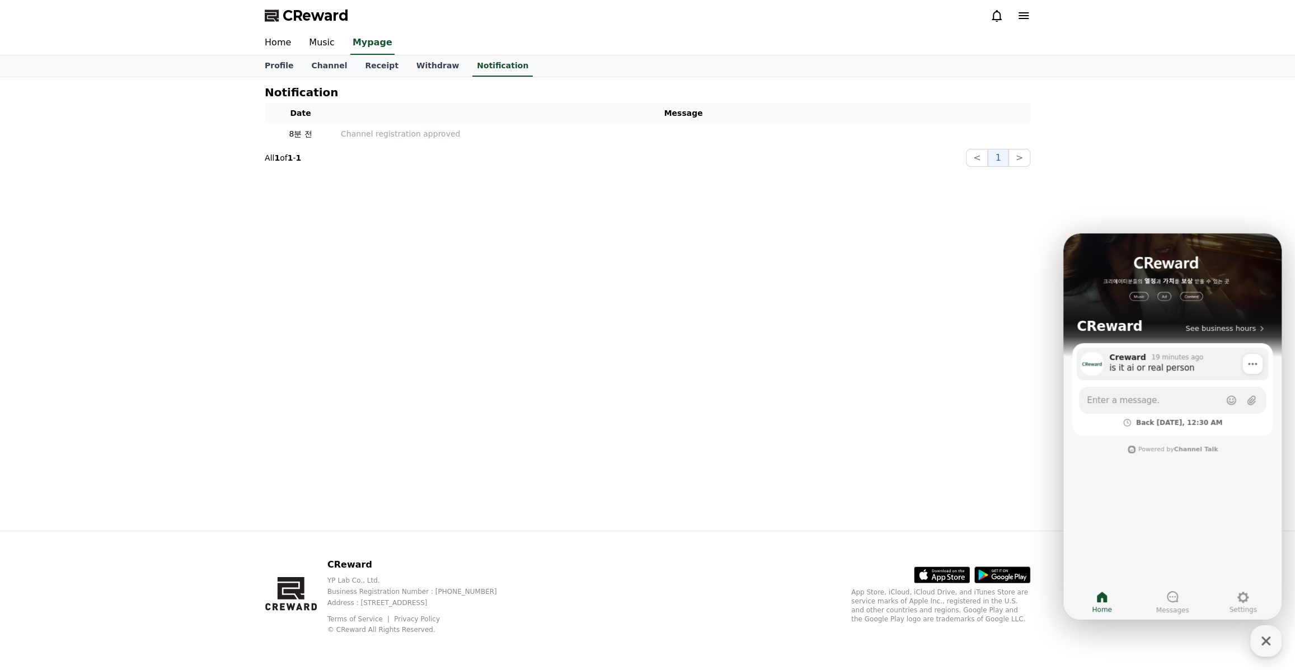
click at [1231, 369] on div "is it ai or real person" at bounding box center [1184, 367] width 151 height 11
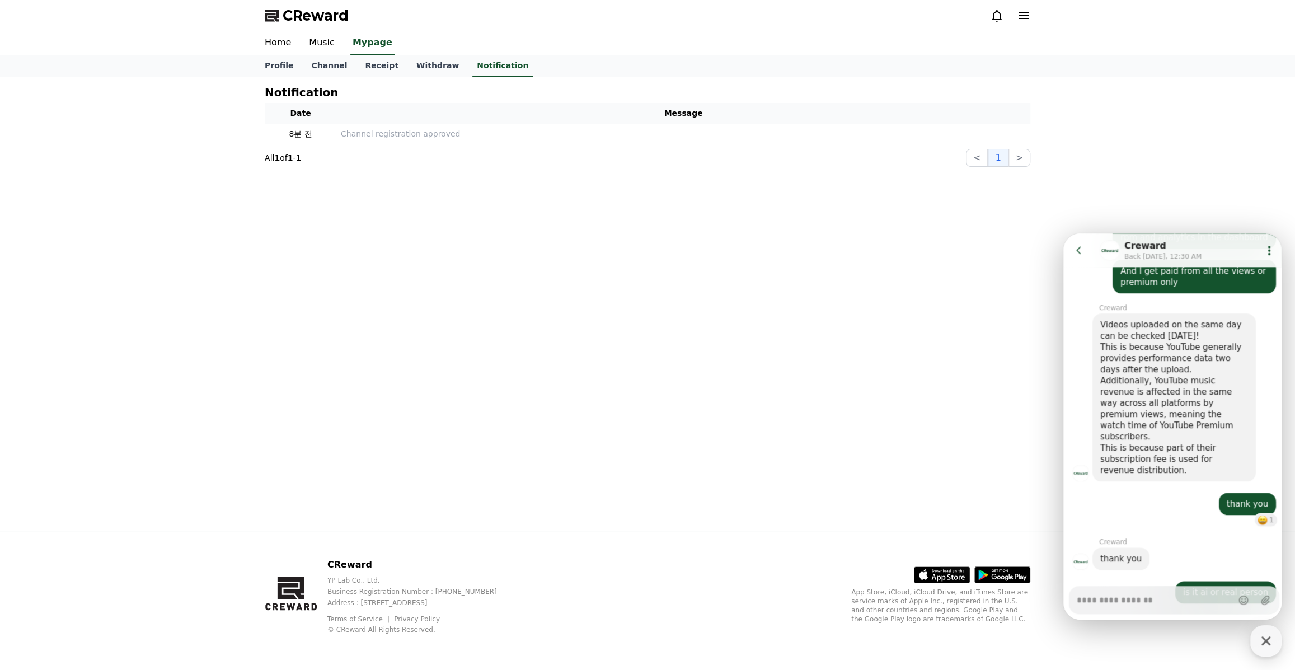
scroll to position [712, 0]
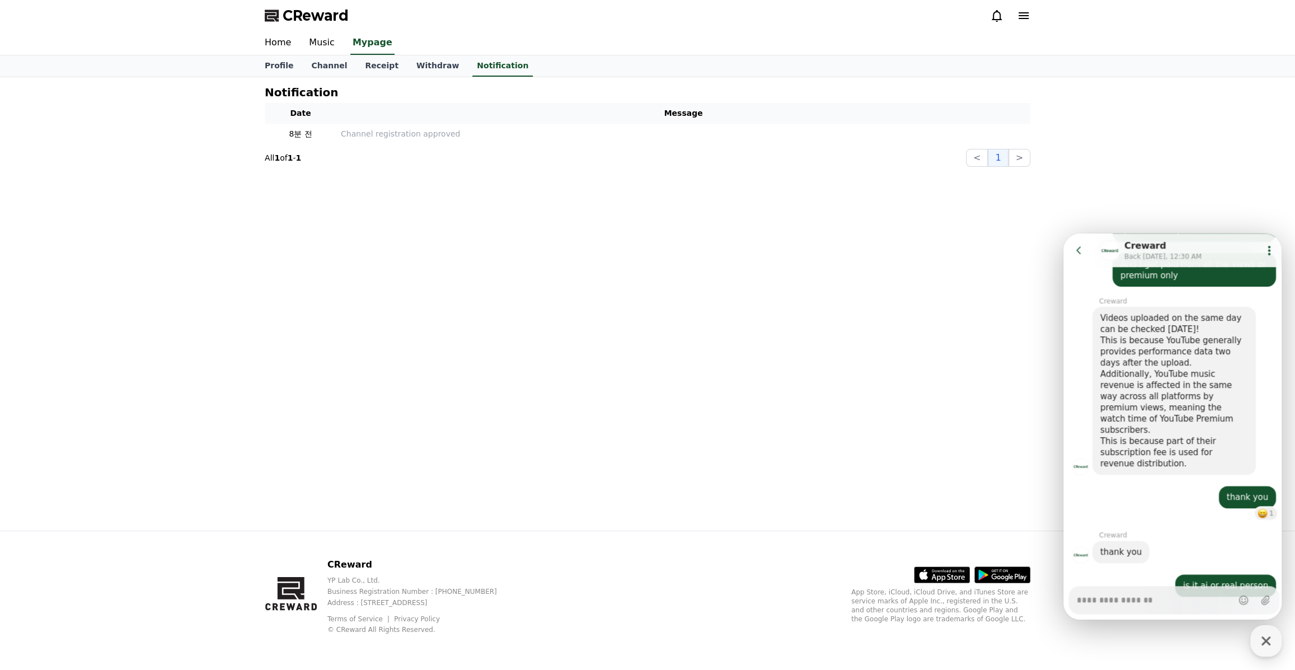
type textarea "*"
click at [1021, 273] on div "Notification Date Message 8분 전 Channel registration approved All 1 of 1 - 1 < 1…" at bounding box center [647, 303] width 783 height 453
click at [1073, 250] on icon at bounding box center [1078, 250] width 11 height 11
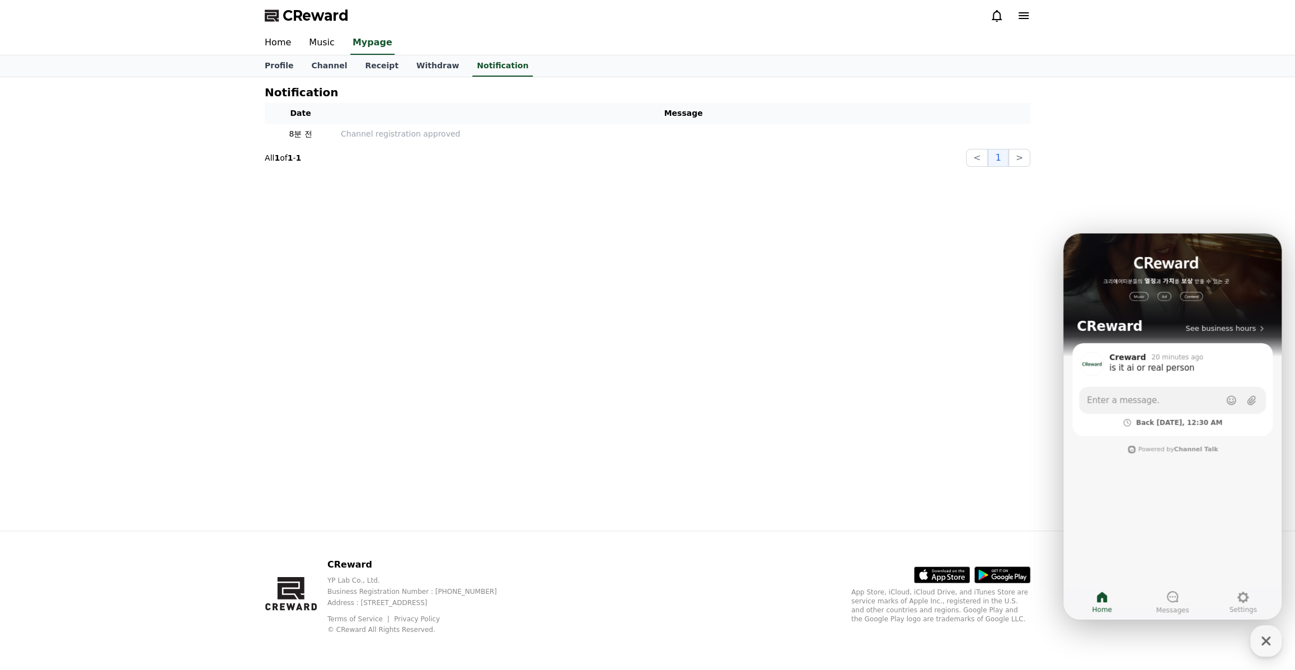
click at [1007, 307] on div "Notification Date Message 8분 전 Channel registration approved All 1 of 1 - 1 < 1…" at bounding box center [647, 303] width 783 height 453
click at [1262, 643] on icon "button" at bounding box center [1265, 640] width 9 height 9
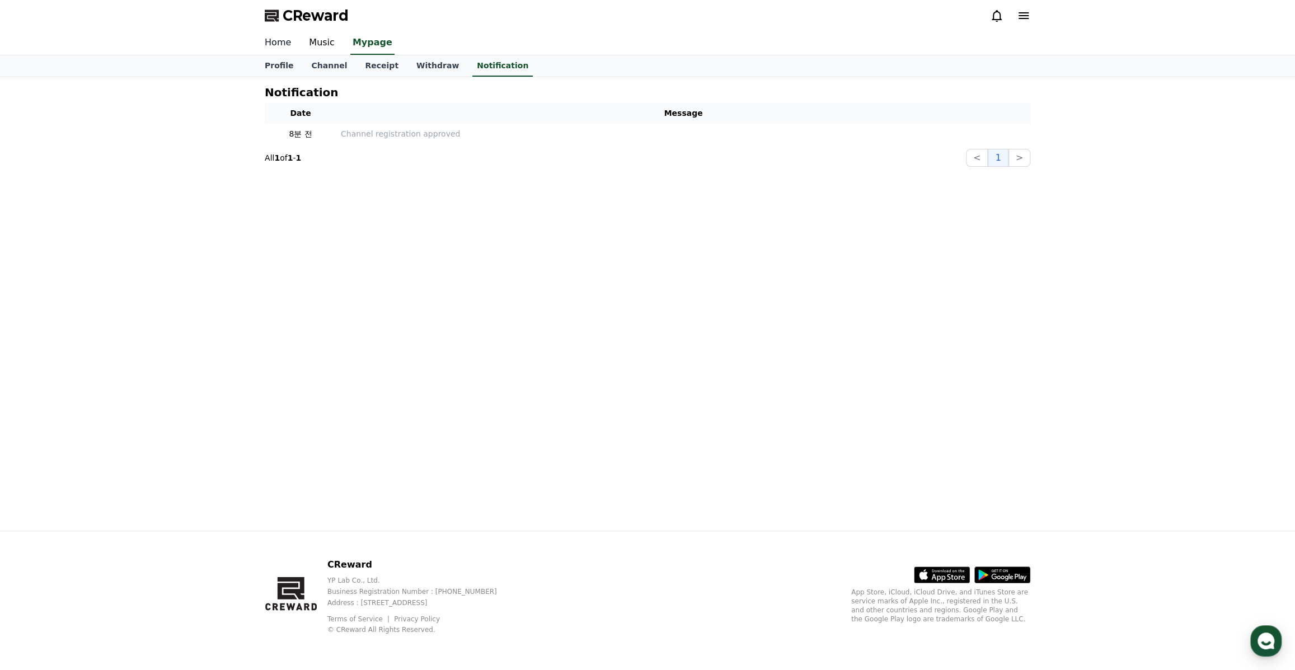
click at [281, 41] on link "Home" at bounding box center [278, 42] width 44 height 23
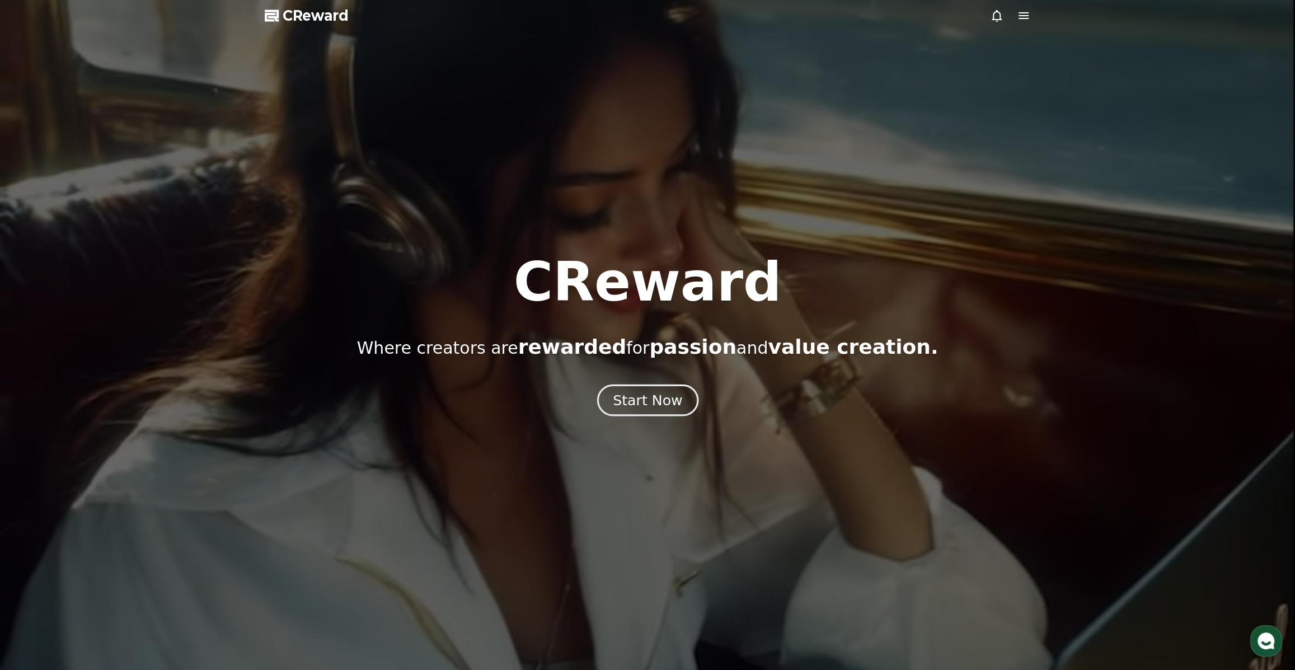
click at [652, 401] on div "Start Now" at bounding box center [647, 400] width 69 height 19
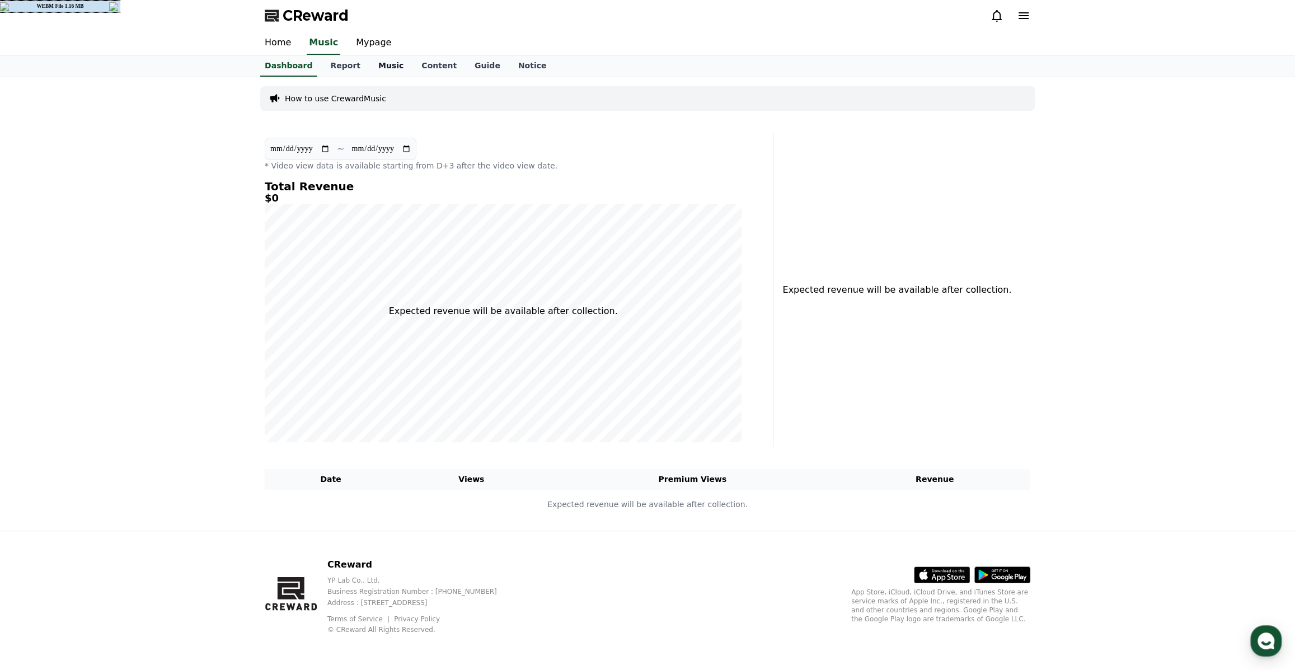
click at [375, 69] on link "Music" at bounding box center [390, 65] width 43 height 21
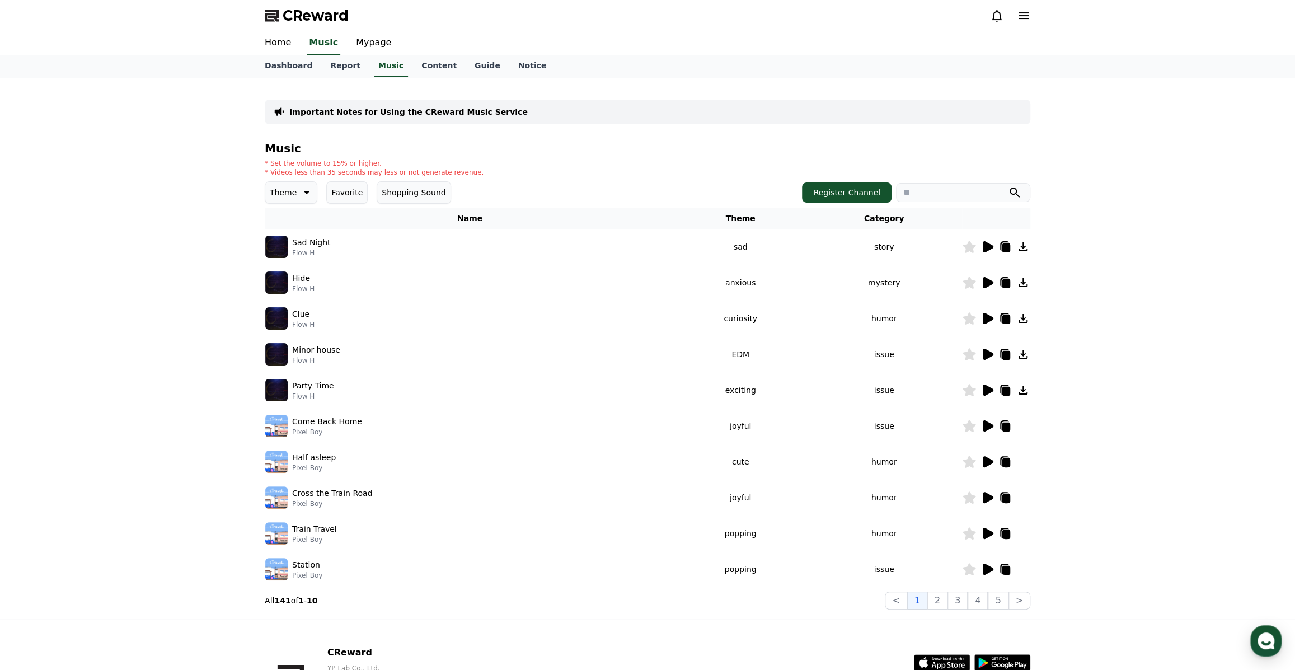
click at [299, 191] on icon at bounding box center [305, 192] width 13 height 13
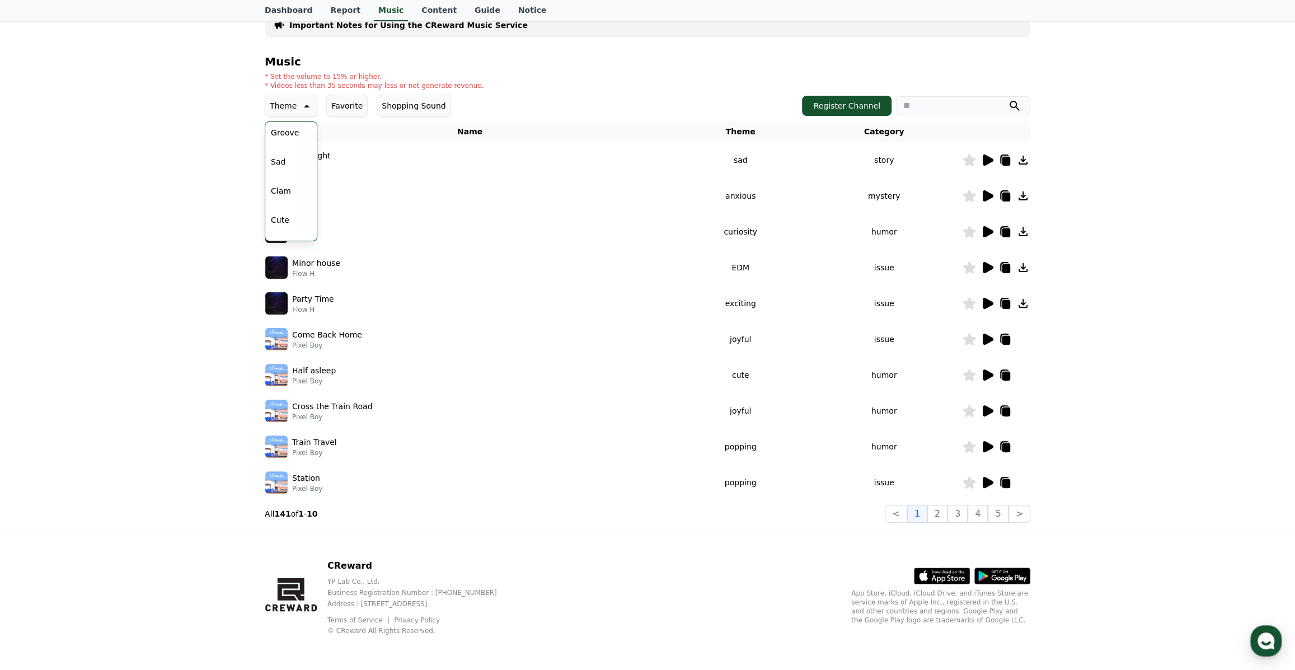
scroll to position [359, 0]
click at [209, 134] on div "Important Notes for Using the CReward Music Service Music * Set the volume to 1…" at bounding box center [647, 260] width 1295 height 541
click at [448, 101] on div "Theme Theme All Fantasy Curiosity Dark Bright Popping Exciting Twist Majestic D…" at bounding box center [647, 106] width 765 height 22
click at [466, 11] on link "Guide" at bounding box center [488, 10] width 44 height 21
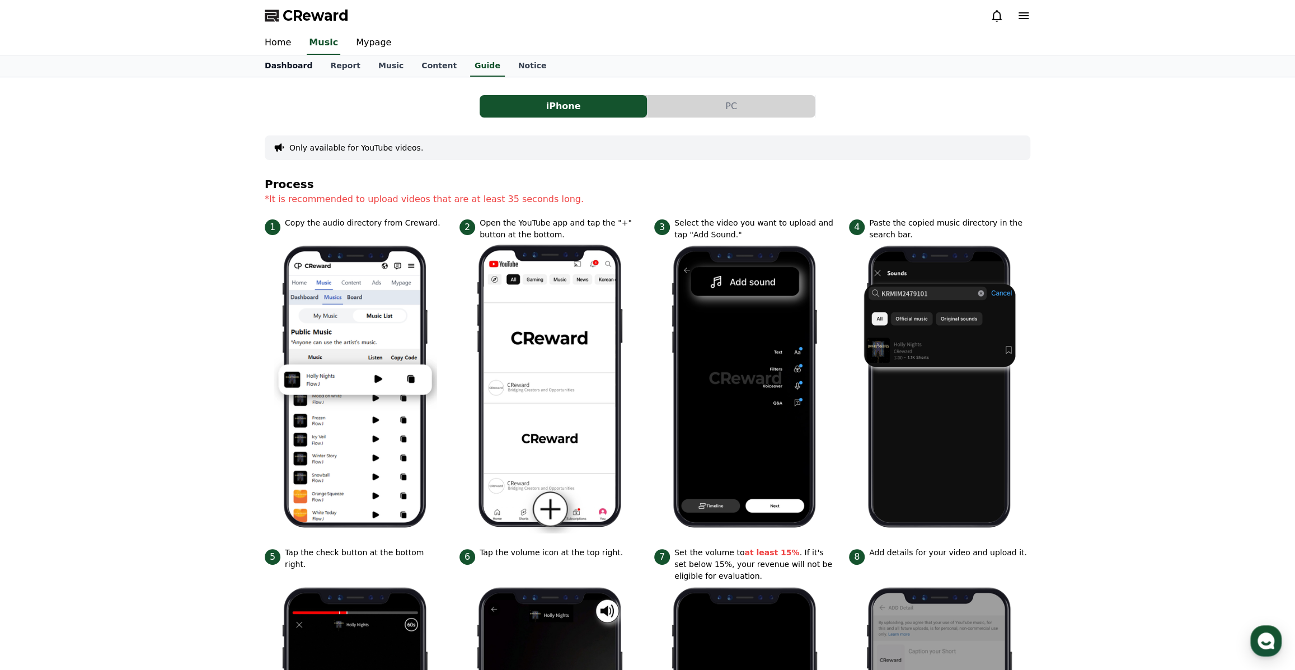
click at [302, 65] on link "Dashboard" at bounding box center [288, 65] width 65 height 21
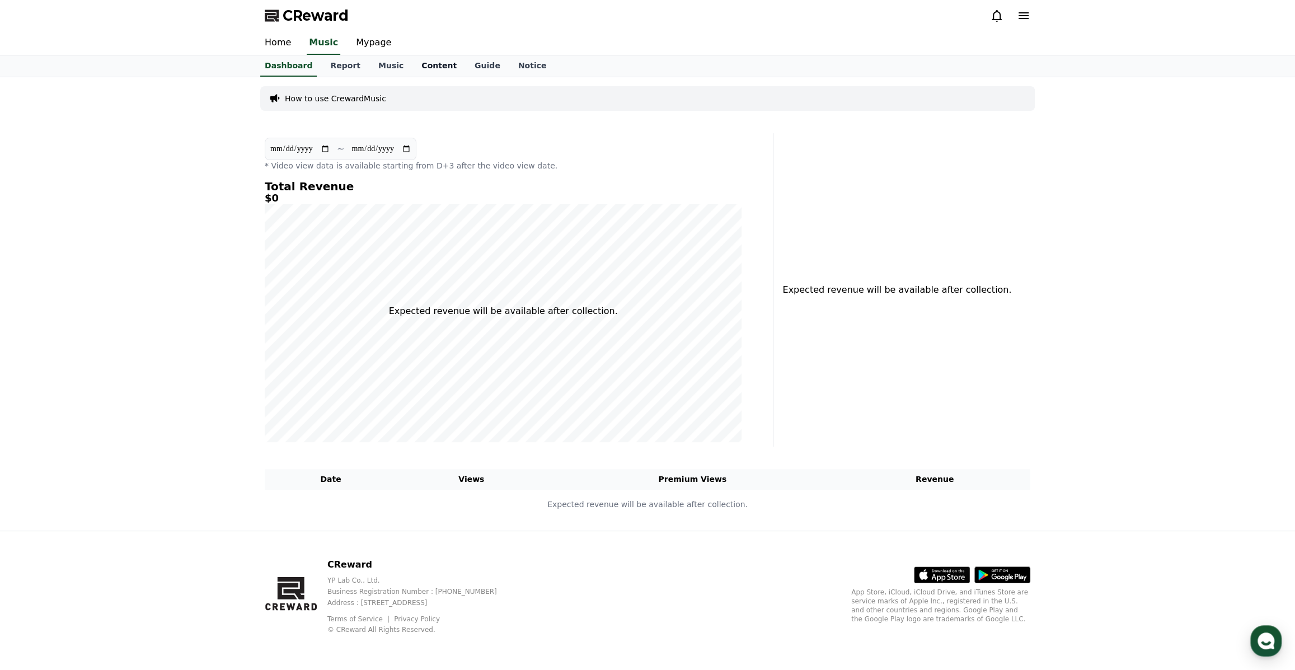
click at [418, 61] on link "Content" at bounding box center [438, 65] width 53 height 21
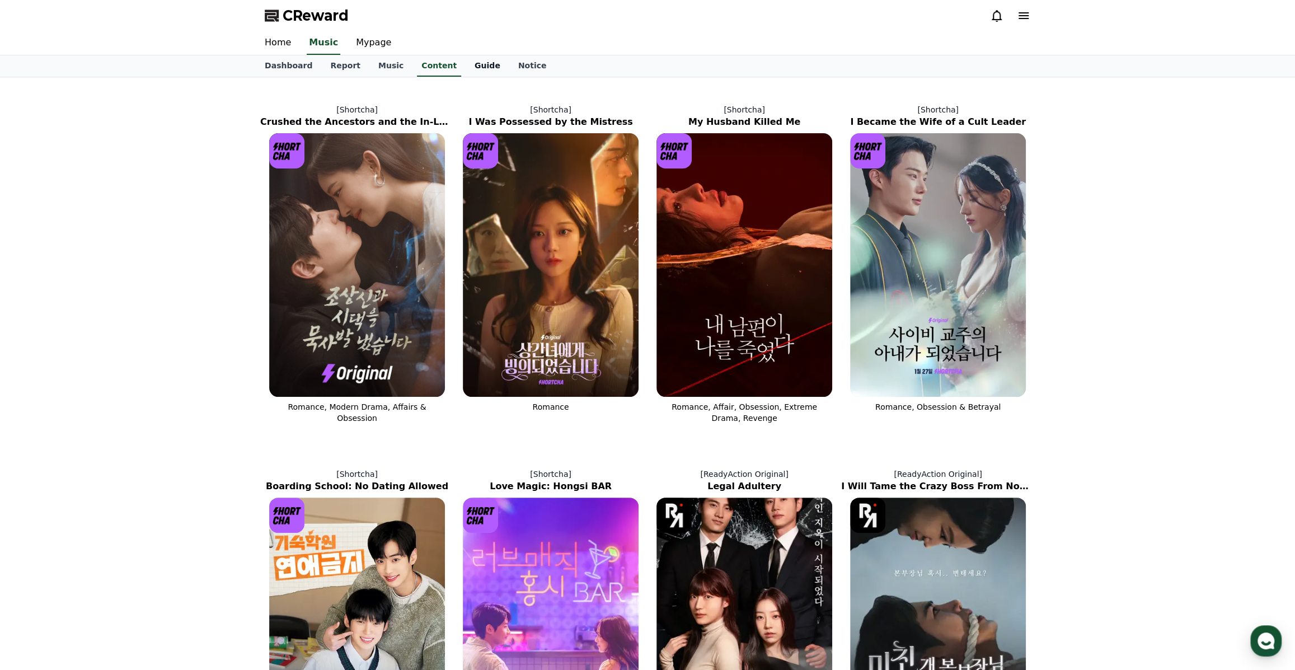
click at [466, 67] on link "Guide" at bounding box center [488, 65] width 44 height 21
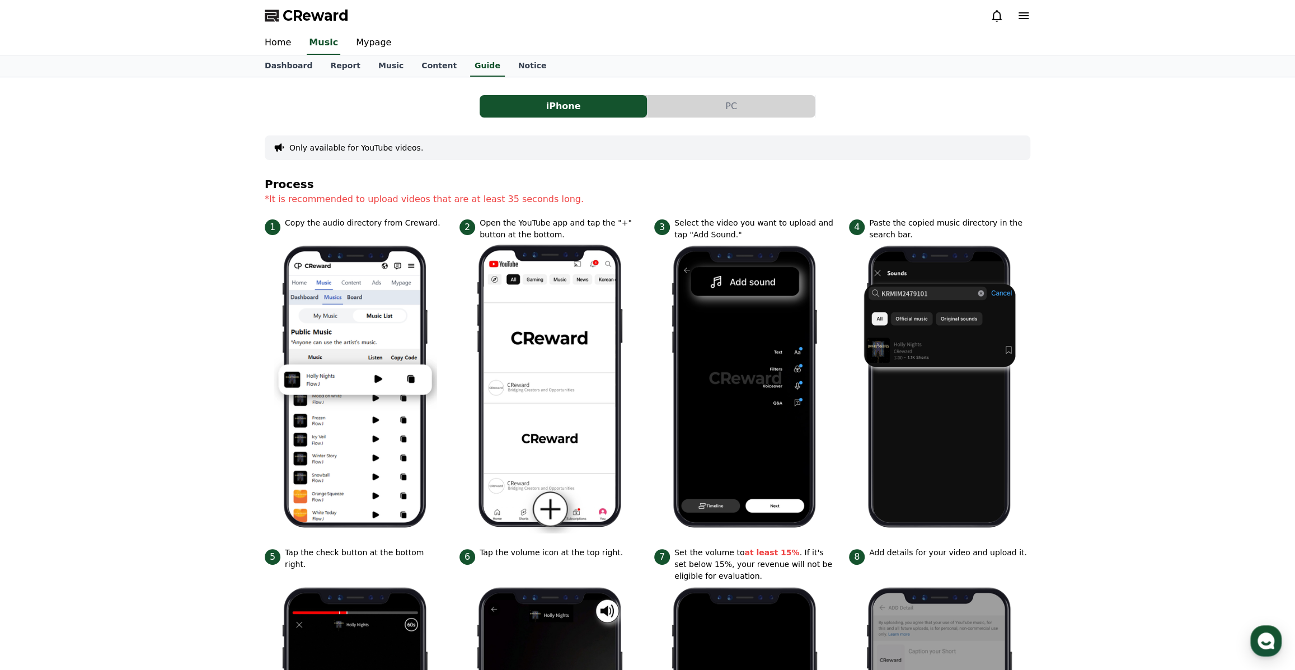
click at [682, 102] on button "PC" at bounding box center [730, 106] width 167 height 22
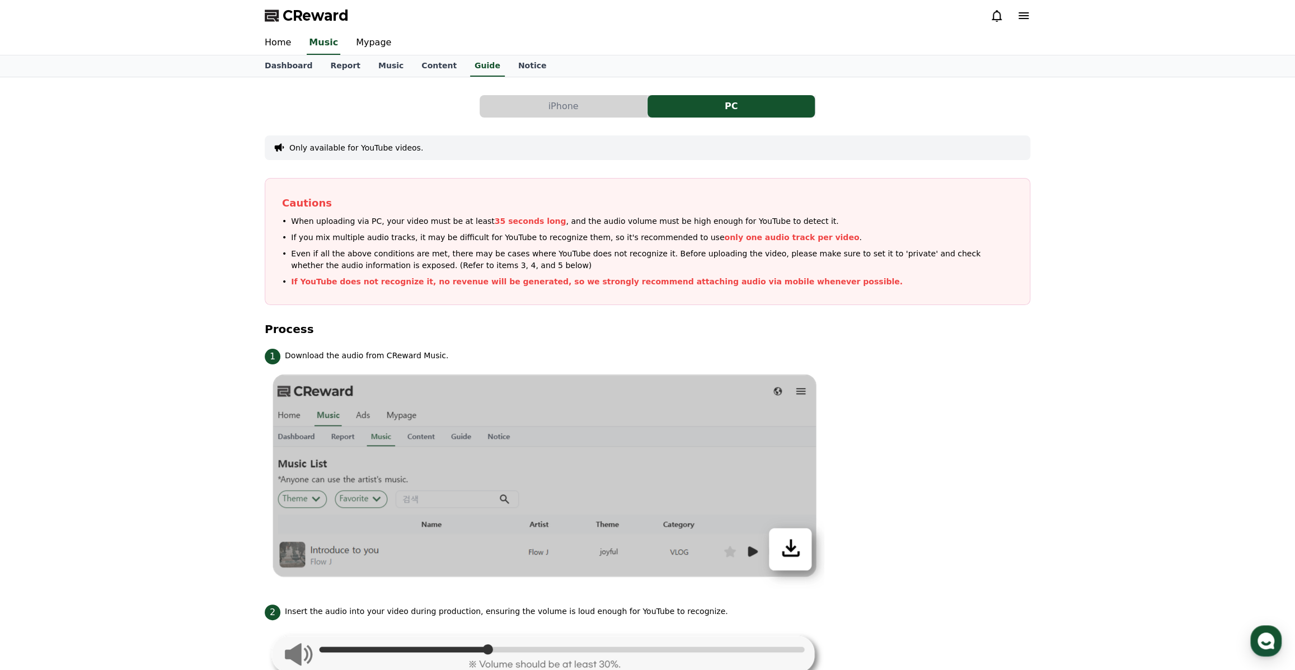
click at [617, 102] on button "iPhone" at bounding box center [563, 106] width 167 height 22
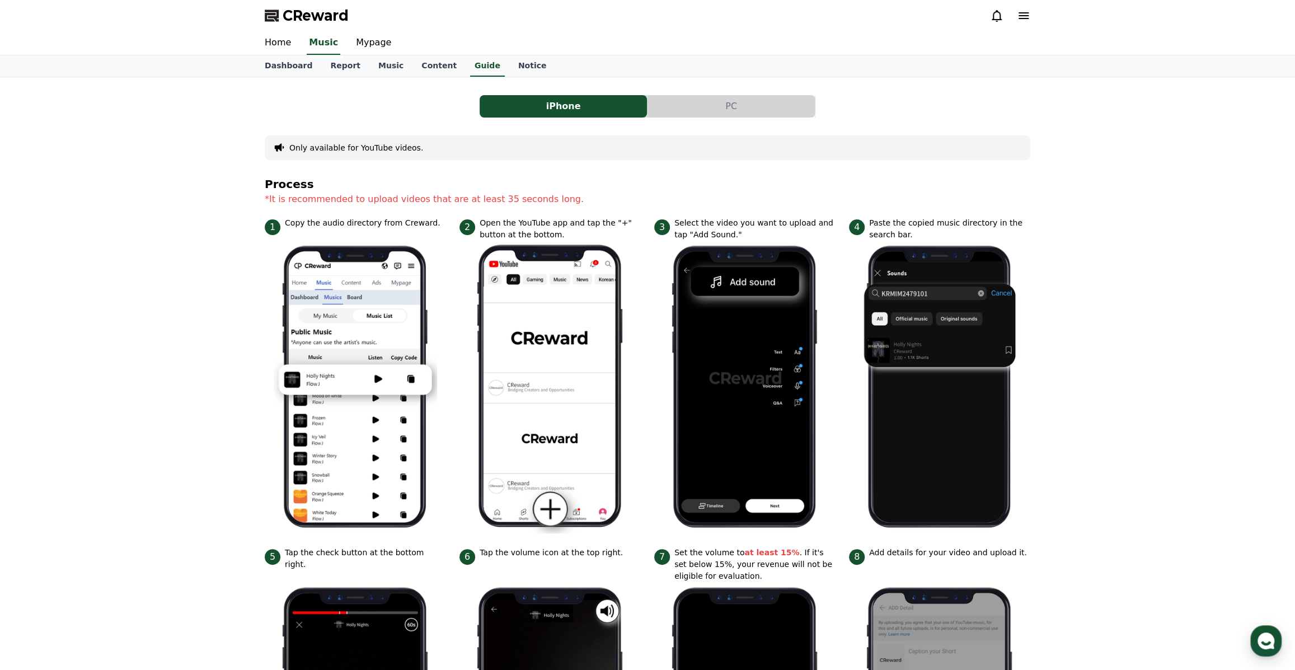
click at [666, 100] on button "PC" at bounding box center [730, 106] width 167 height 22
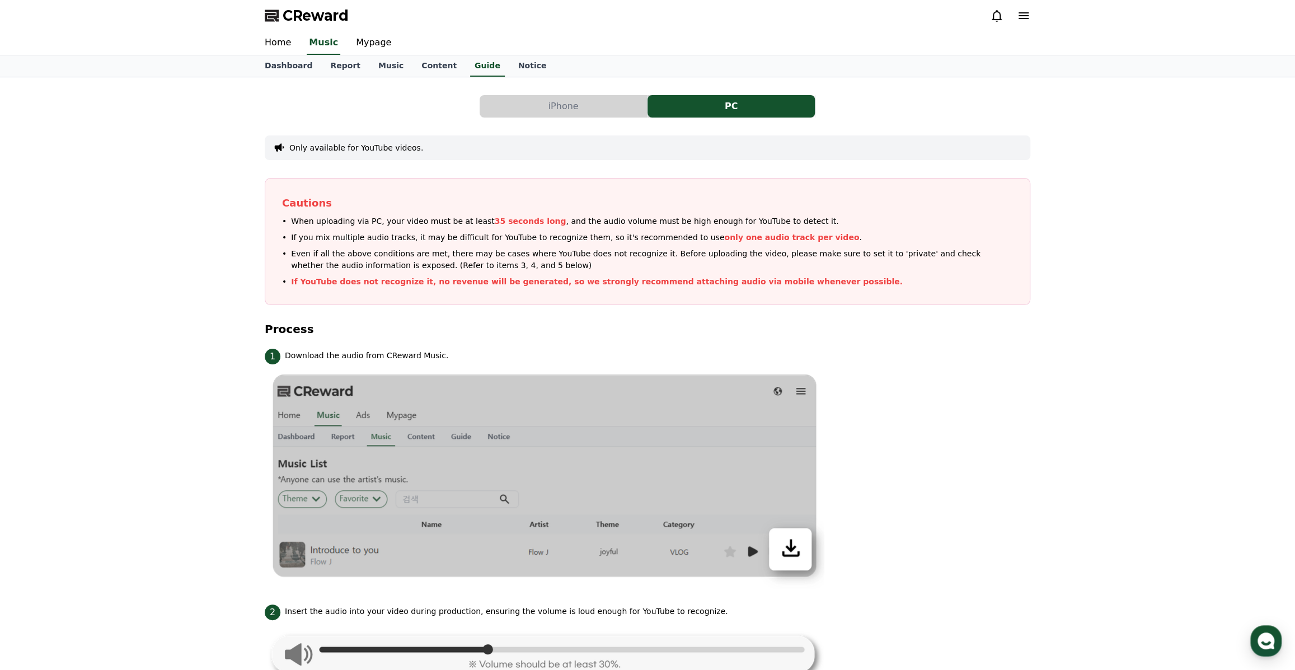
click at [505, 100] on button "iPhone" at bounding box center [563, 106] width 167 height 22
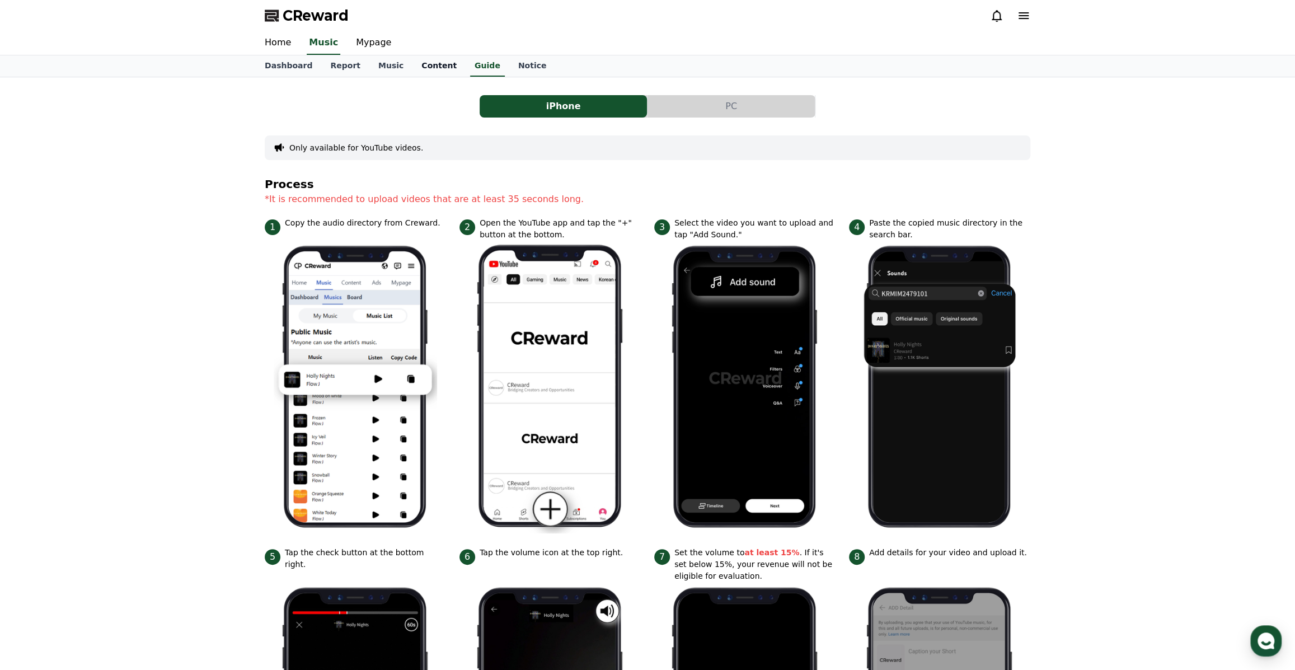
click at [425, 70] on link "Content" at bounding box center [438, 65] width 53 height 21
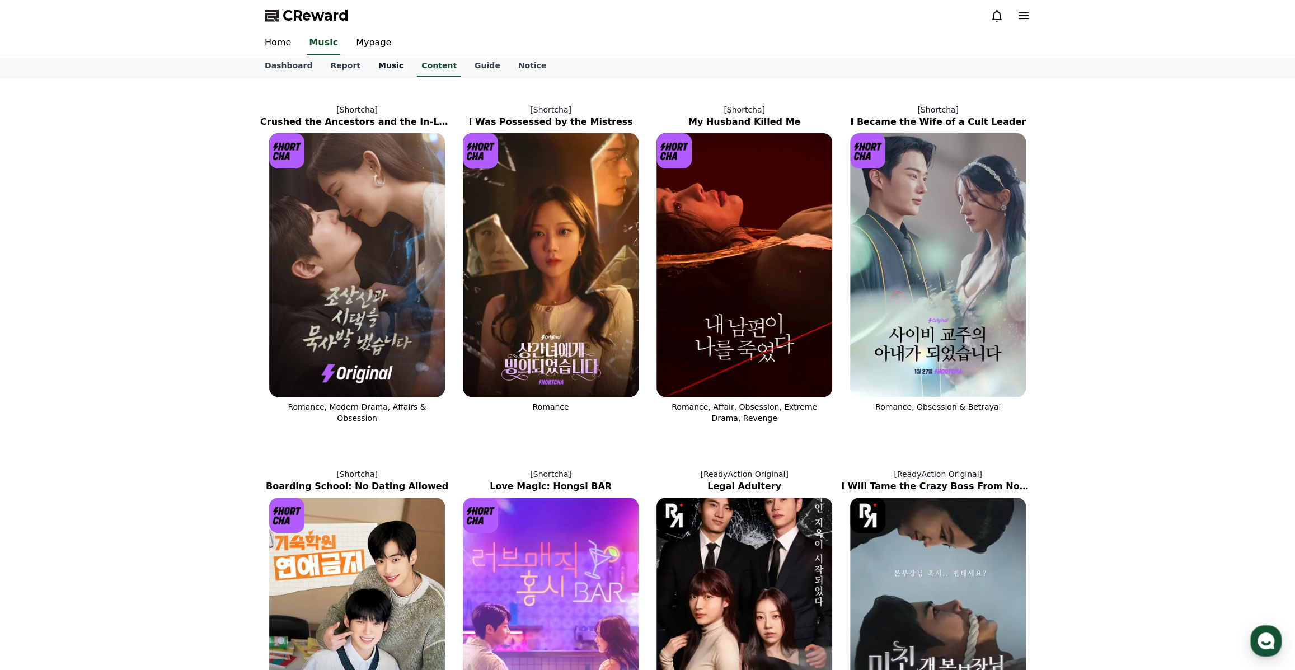
click at [378, 66] on link "Music" at bounding box center [390, 65] width 43 height 21
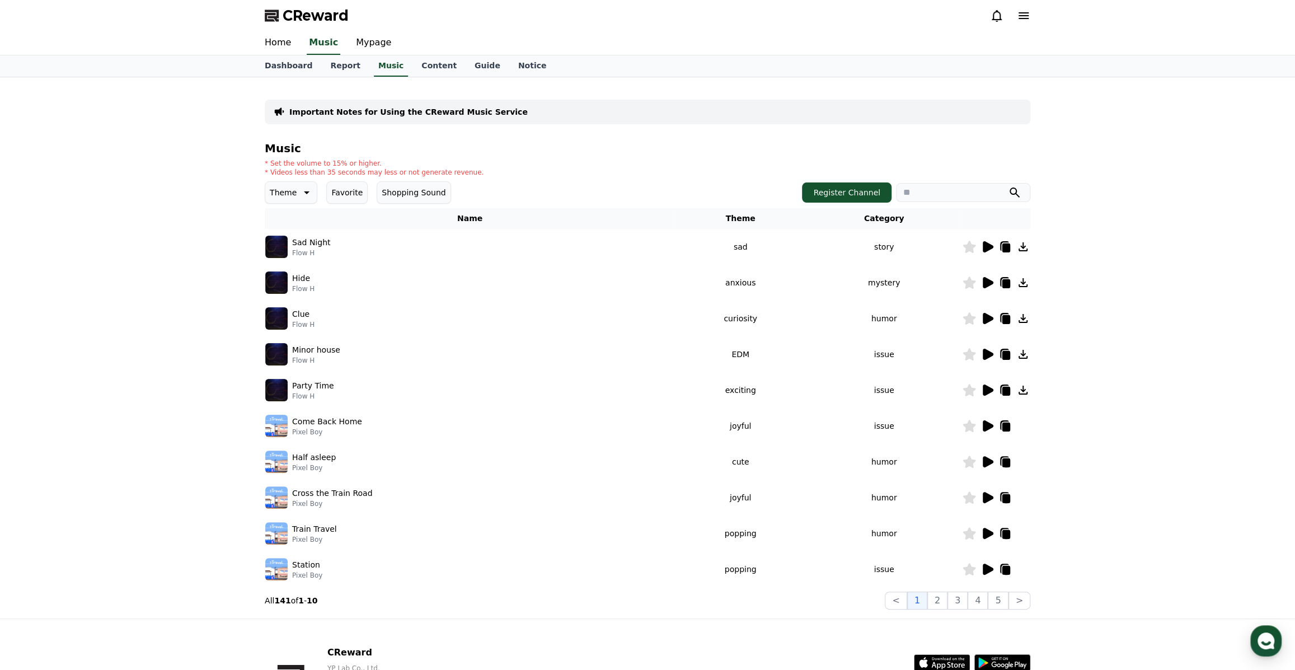
click at [305, 192] on icon at bounding box center [305, 192] width 13 height 13
click at [284, 270] on button "Popping" at bounding box center [286, 266] width 40 height 25
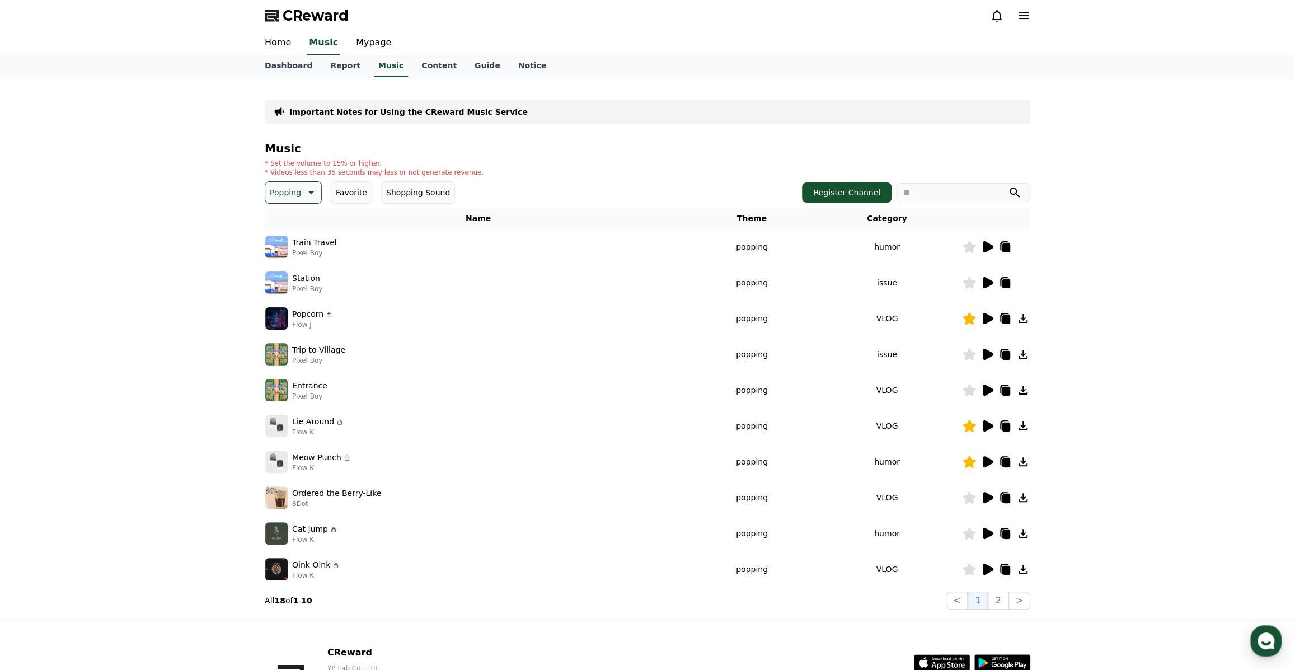
click at [986, 245] on icon at bounding box center [988, 246] width 11 height 11
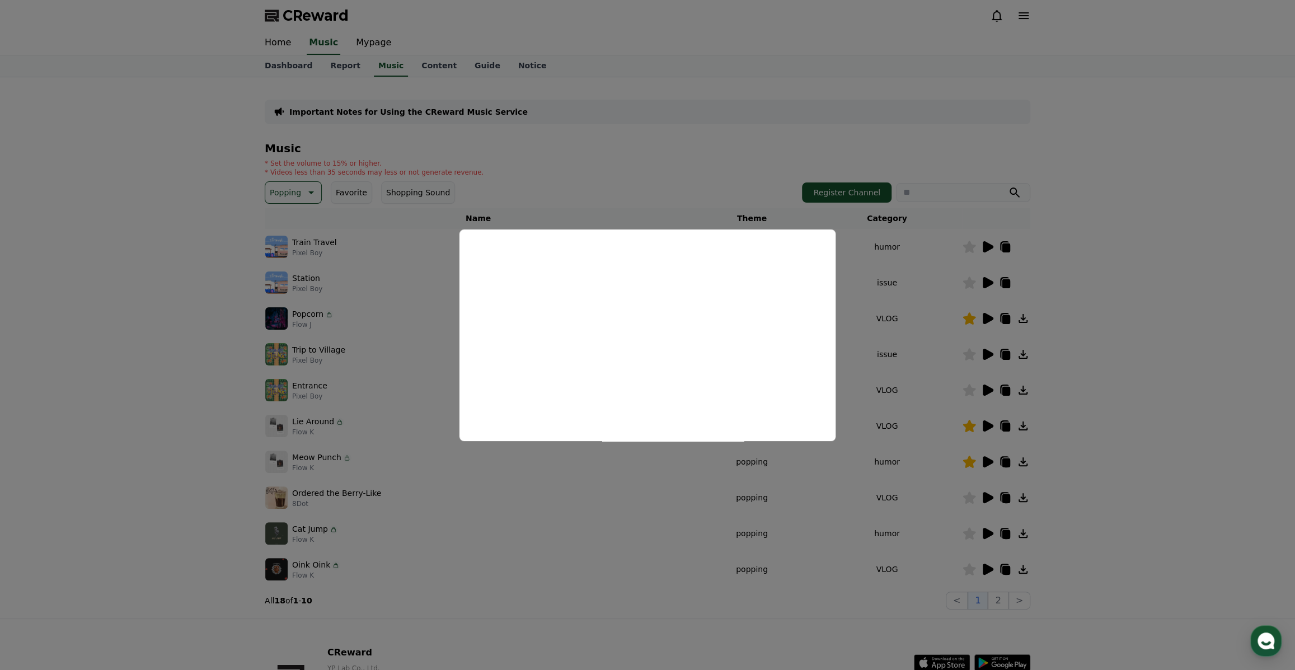
click at [1122, 357] on button "close modal" at bounding box center [647, 335] width 1295 height 670
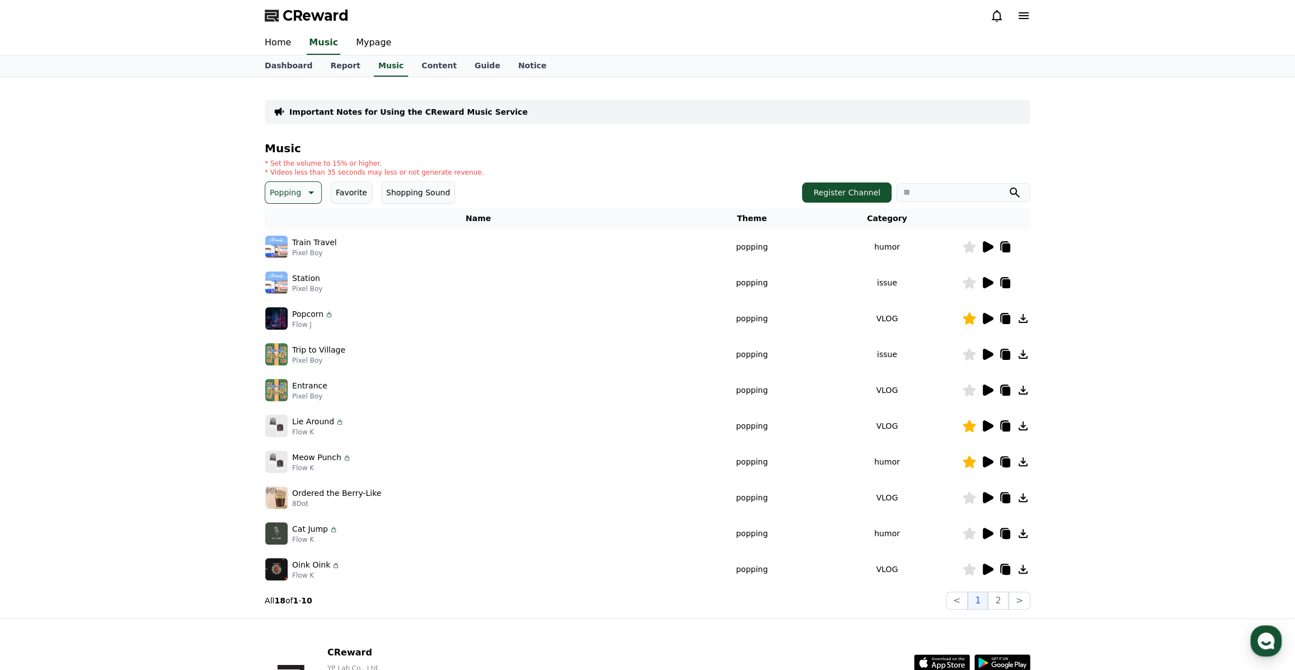
click at [984, 495] on icon at bounding box center [988, 497] width 11 height 11
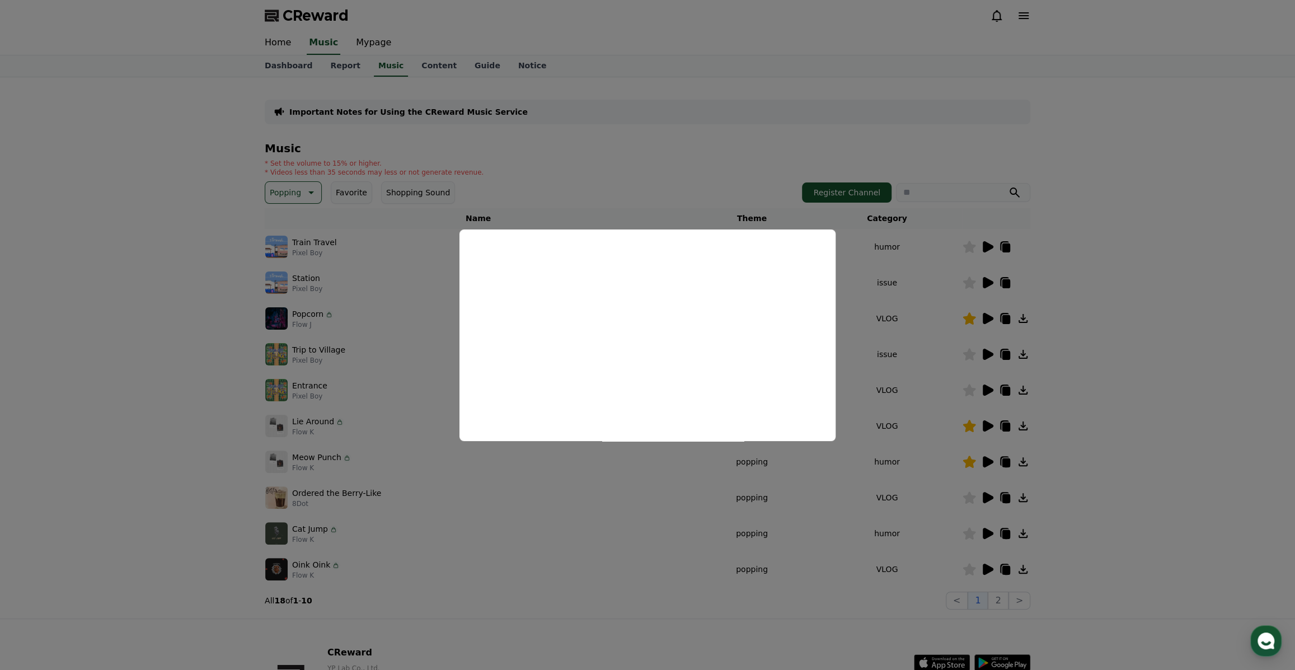
click at [1133, 414] on button "close modal" at bounding box center [647, 335] width 1295 height 670
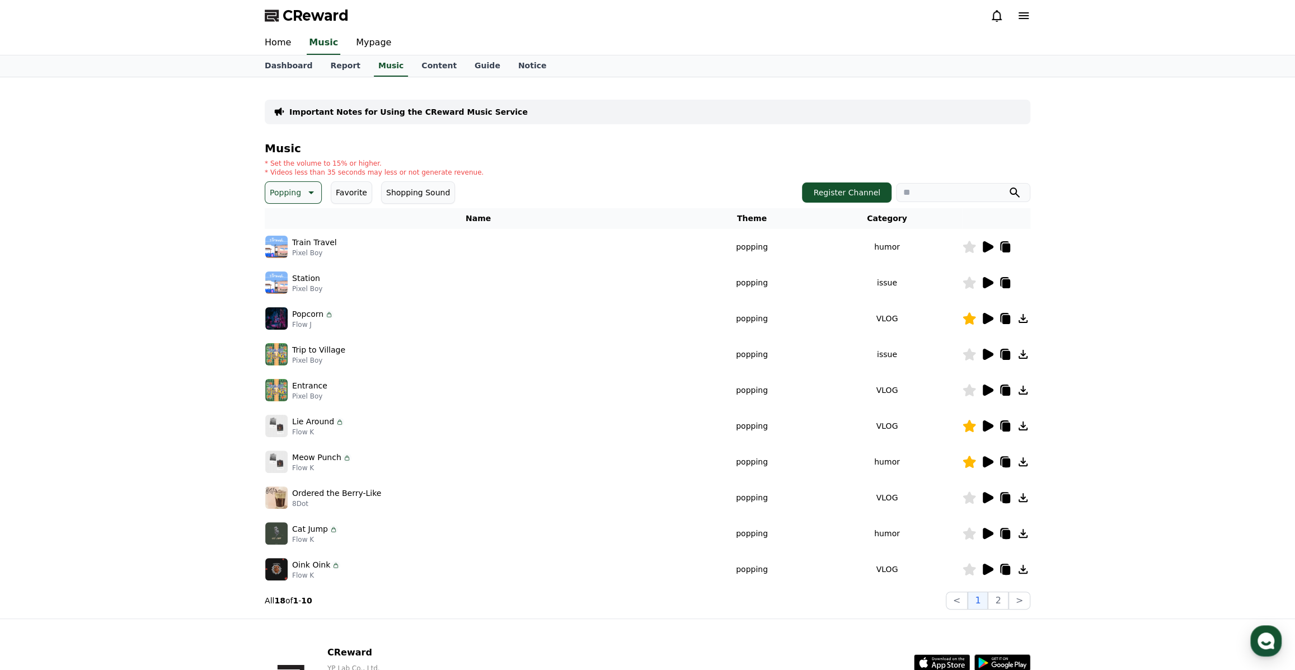
click at [989, 493] on icon at bounding box center [986, 497] width 13 height 13
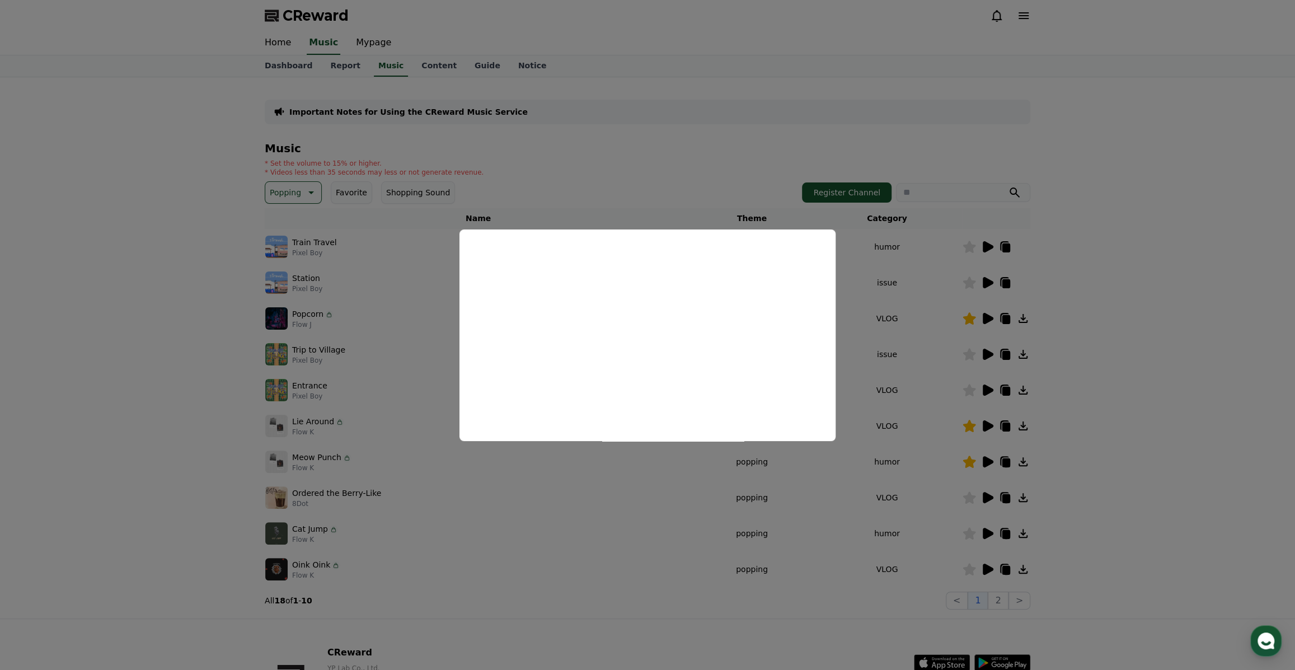
click at [1138, 419] on button "close modal" at bounding box center [647, 335] width 1295 height 670
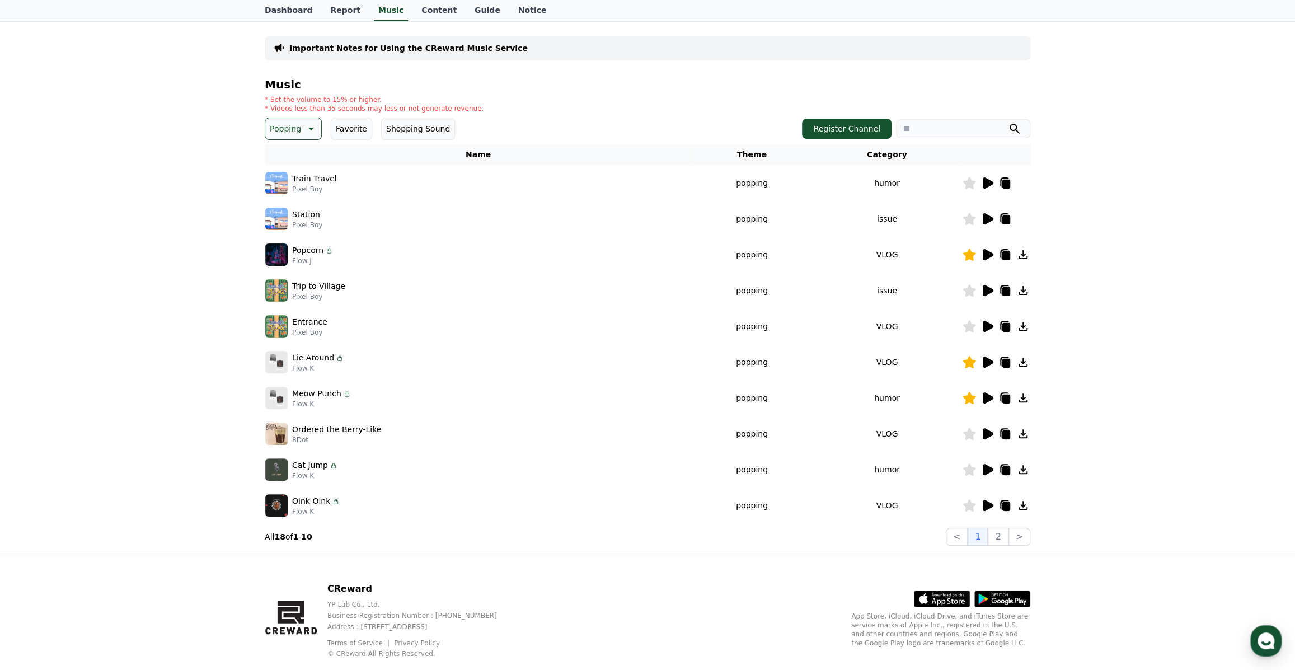
scroll to position [87, 0]
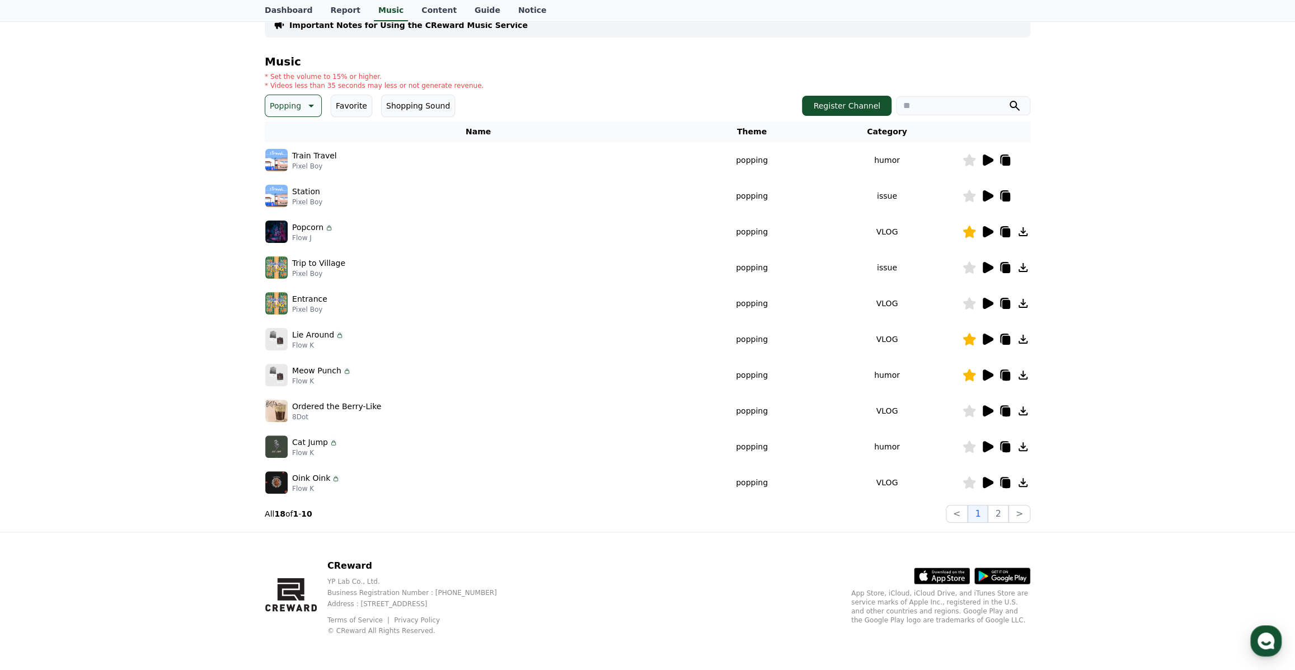
click at [987, 444] on icon at bounding box center [988, 446] width 11 height 11
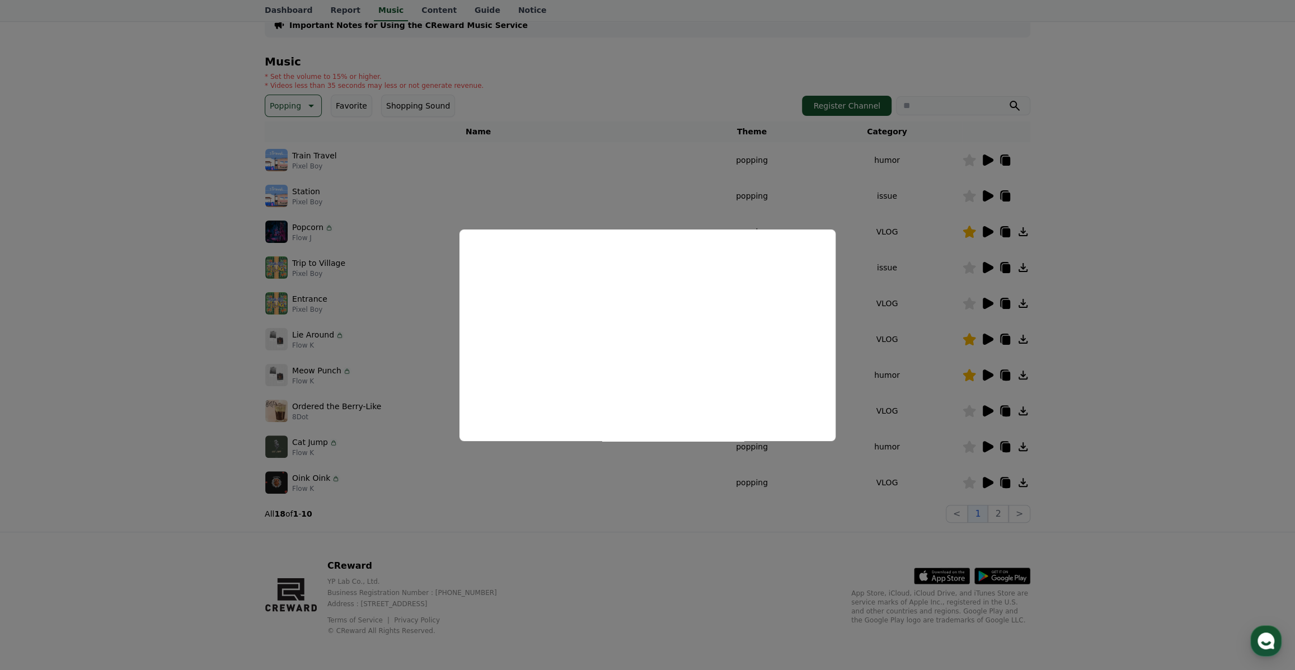
click at [1126, 439] on button "close modal" at bounding box center [647, 335] width 1295 height 670
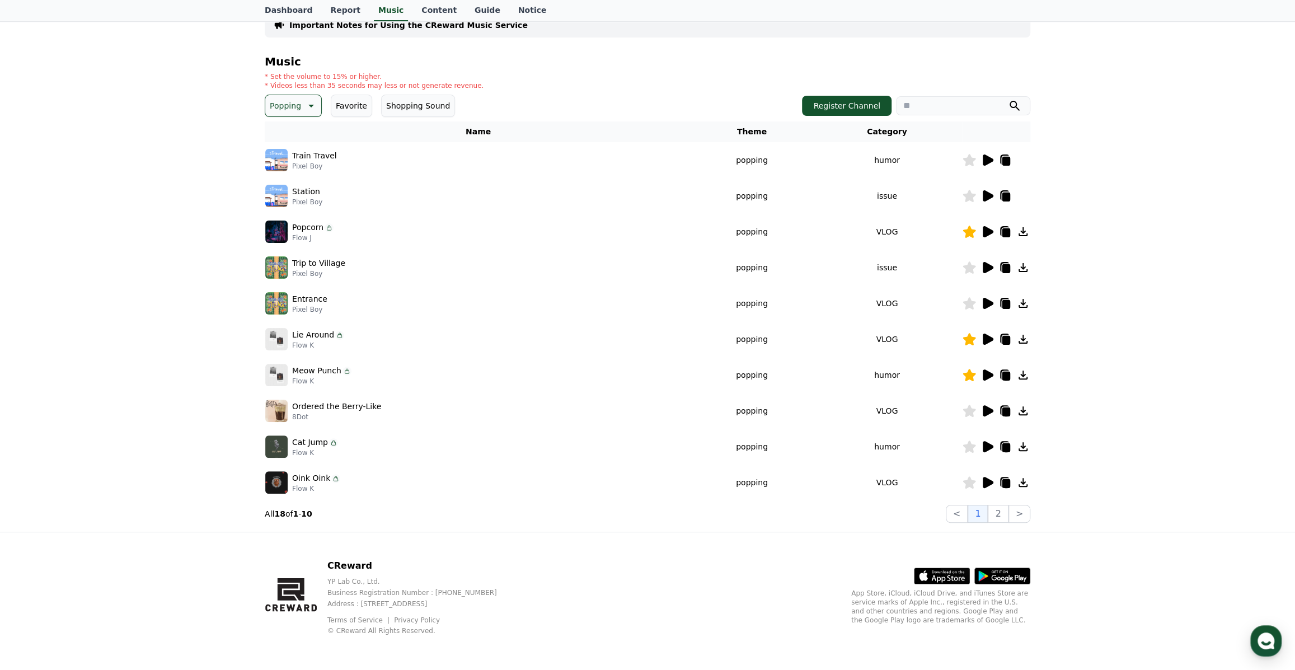
click at [970, 445] on icon at bounding box center [969, 446] width 13 height 12
click at [982, 481] on icon at bounding box center [986, 482] width 13 height 13
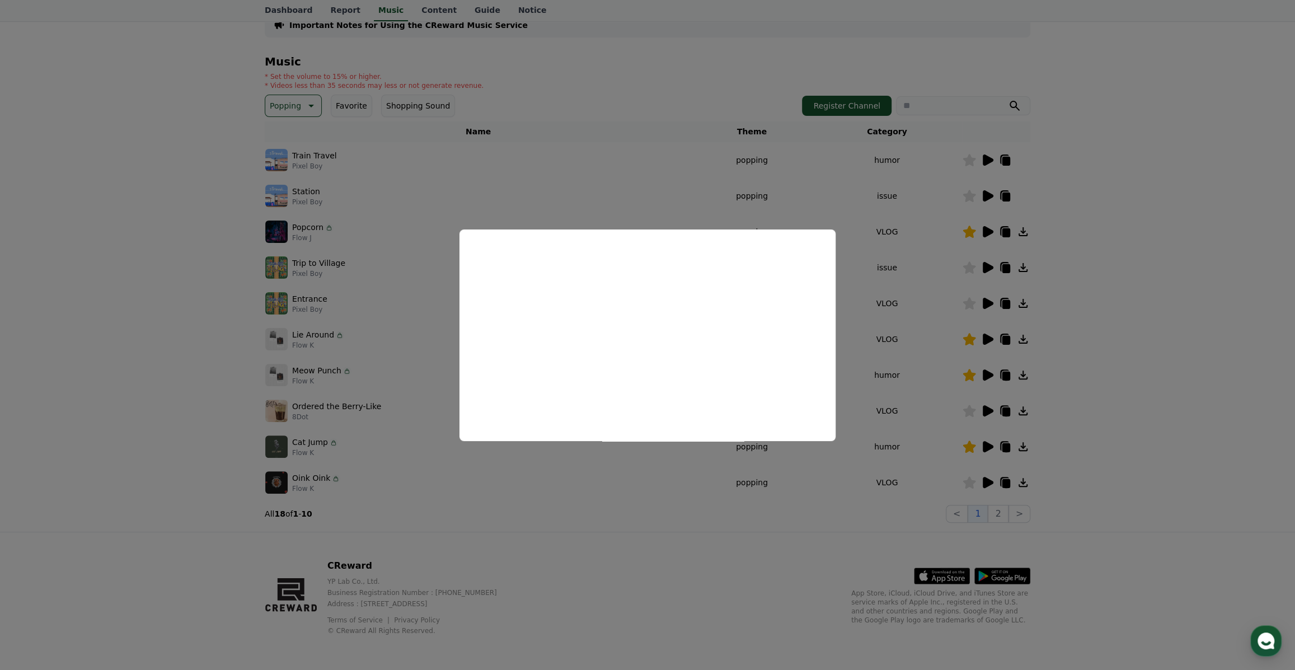
click at [1104, 420] on button "close modal" at bounding box center [647, 335] width 1295 height 670
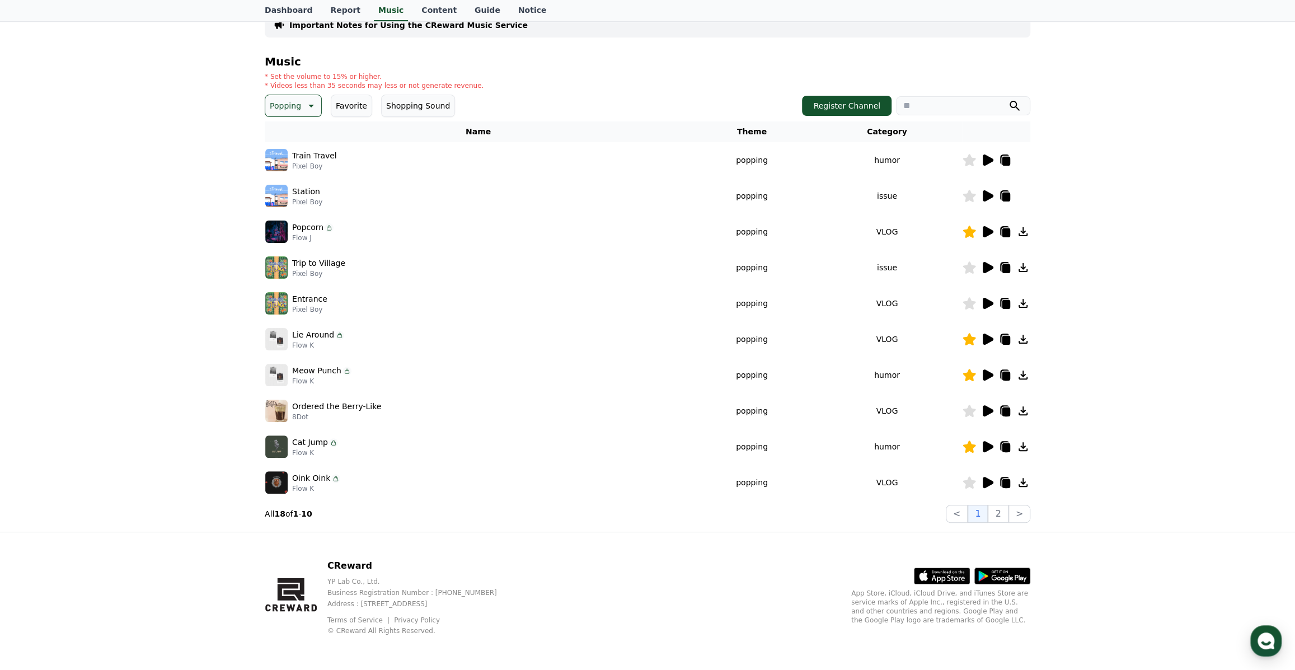
click at [969, 481] on icon at bounding box center [969, 482] width 13 height 12
click at [997, 505] on button "2" at bounding box center [998, 514] width 20 height 18
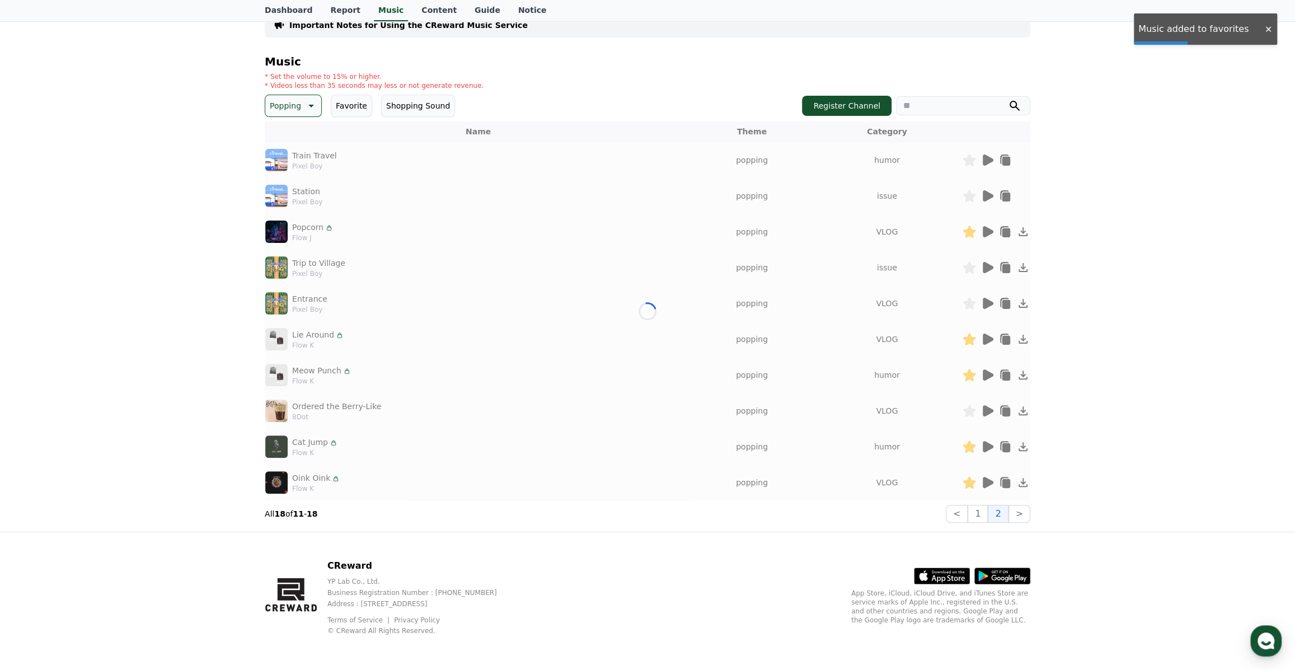
scroll to position [15, 0]
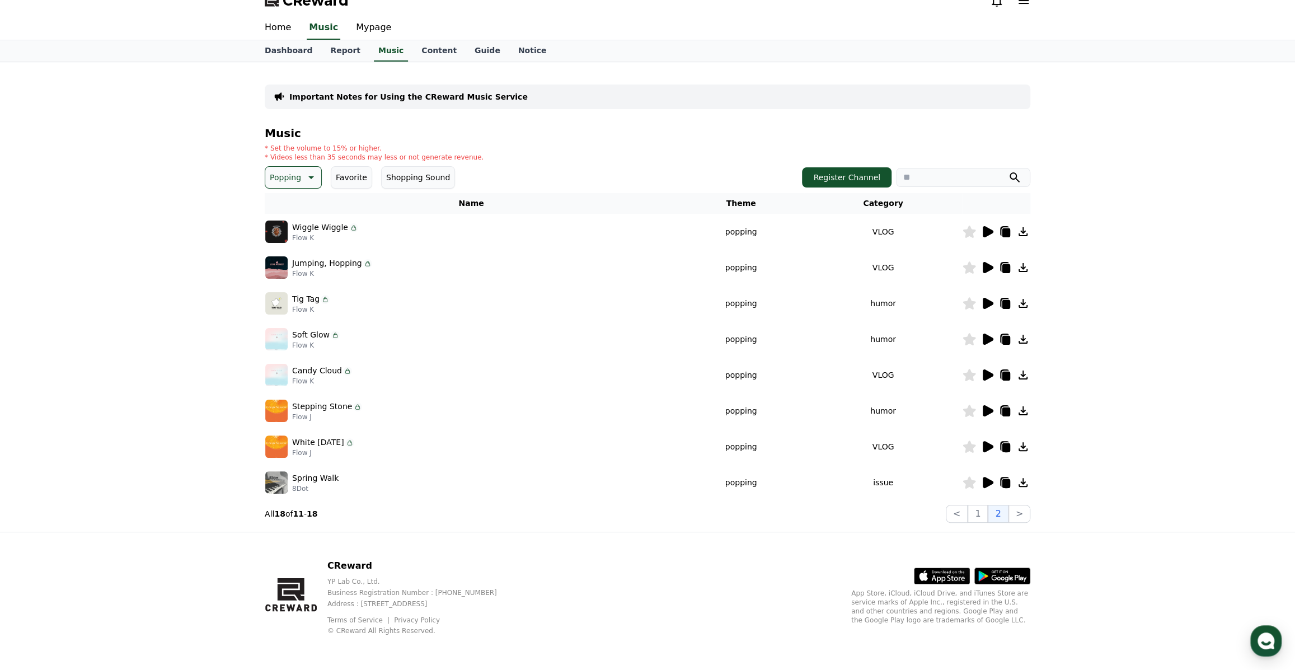
click at [1001, 227] on icon at bounding box center [1004, 231] width 9 height 10
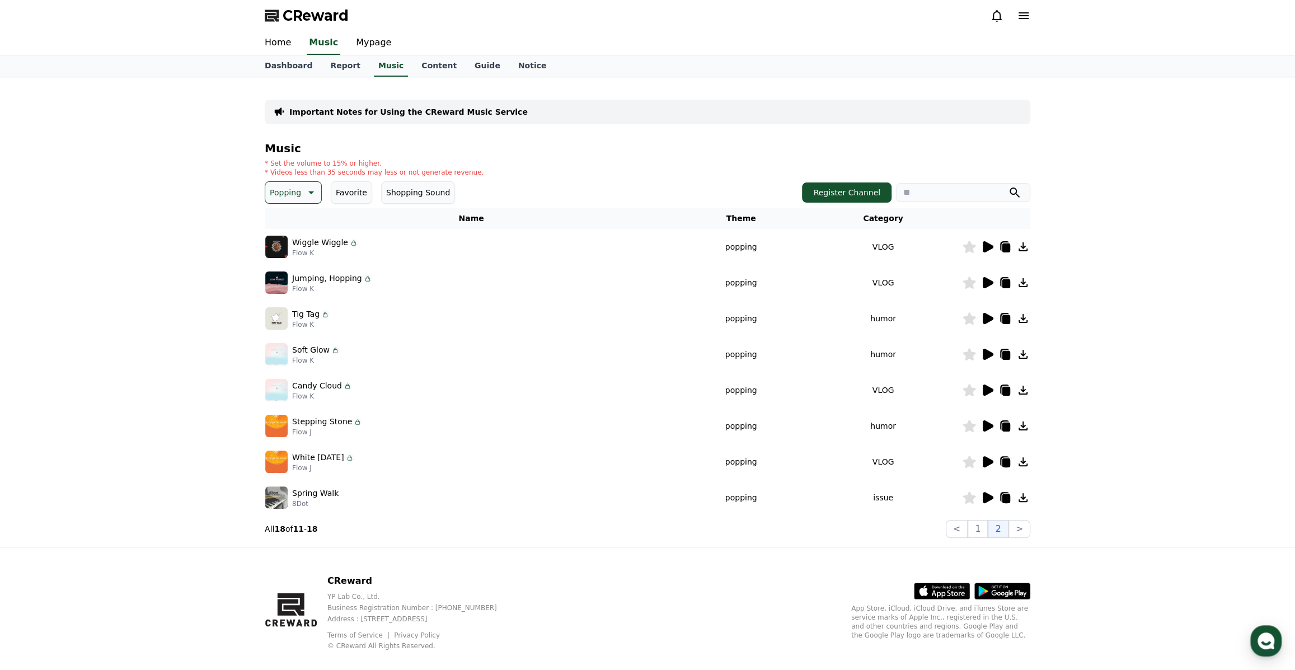
scroll to position [0, 0]
click at [283, 67] on link "Dashboard" at bounding box center [288, 65] width 65 height 21
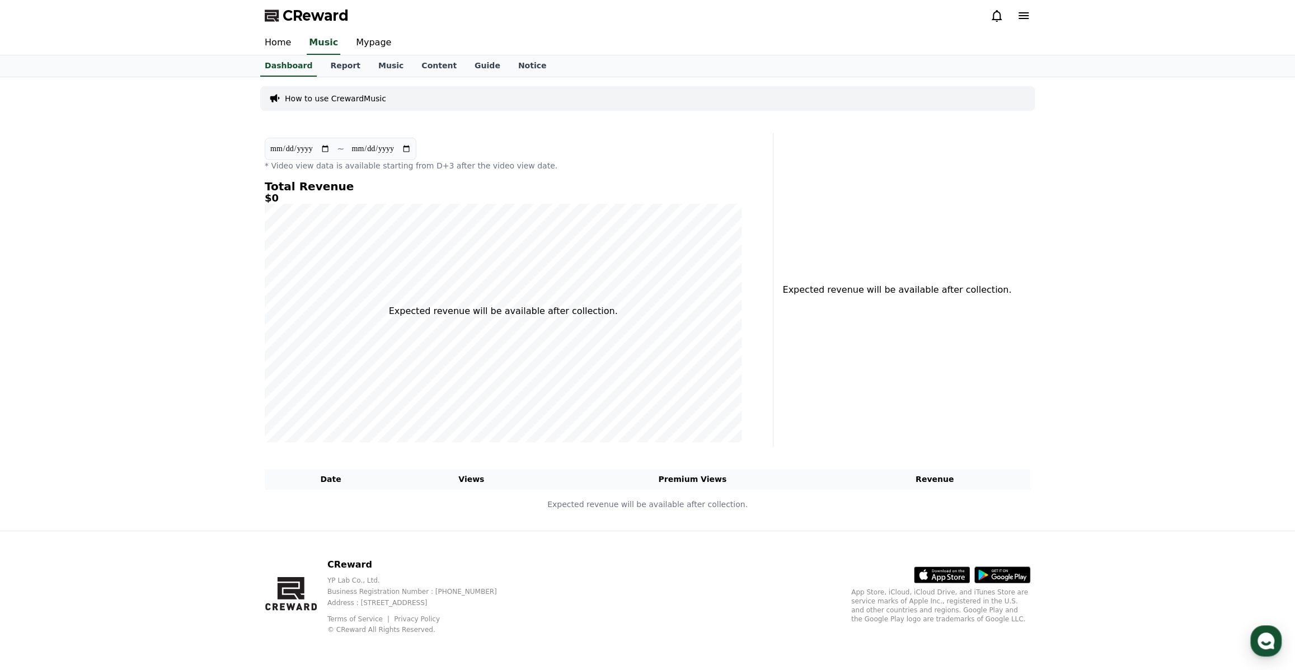
click at [147, 29] on div "CReward" at bounding box center [647, 15] width 1295 height 31
click at [382, 62] on link "Music" at bounding box center [390, 65] width 43 height 21
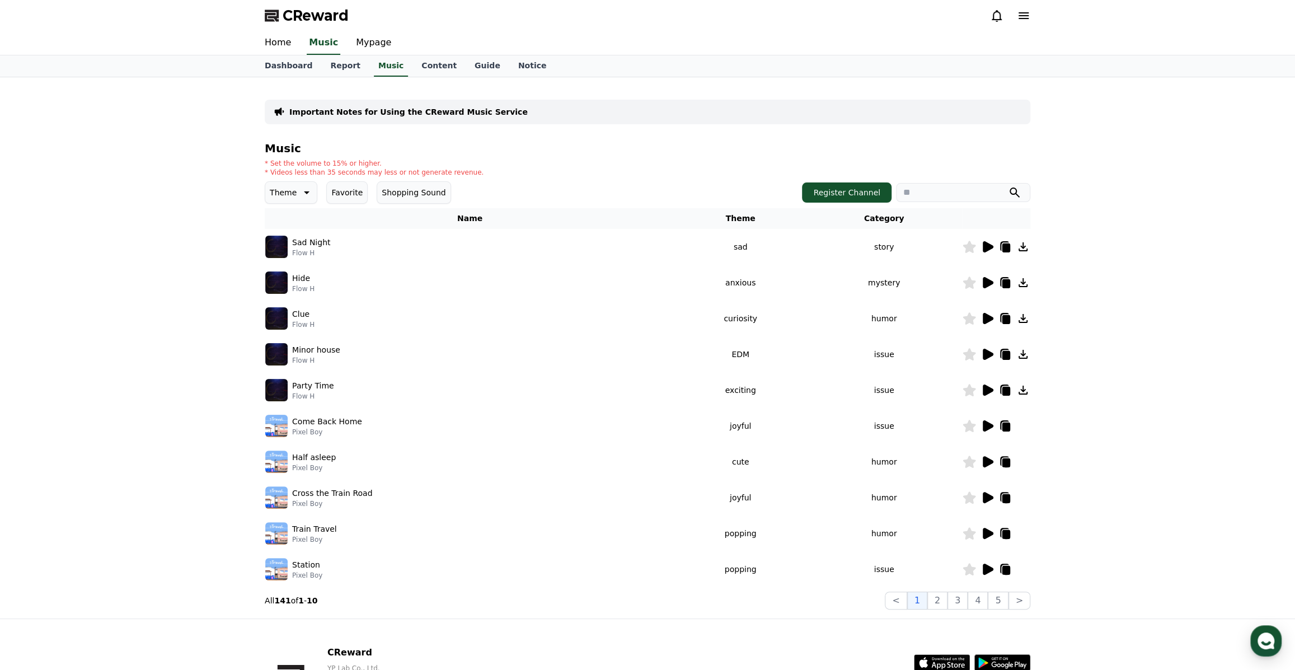
click at [344, 189] on button "Favorite" at bounding box center [346, 192] width 41 height 22
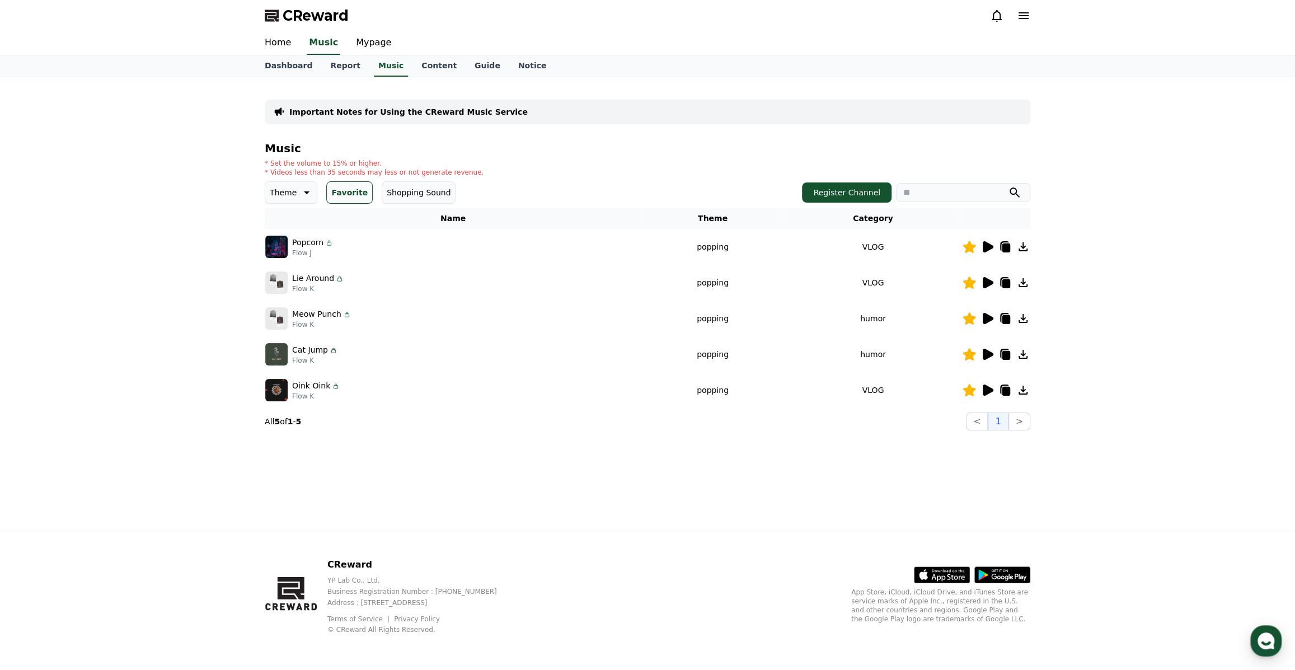
click at [984, 243] on icon at bounding box center [988, 246] width 11 height 11
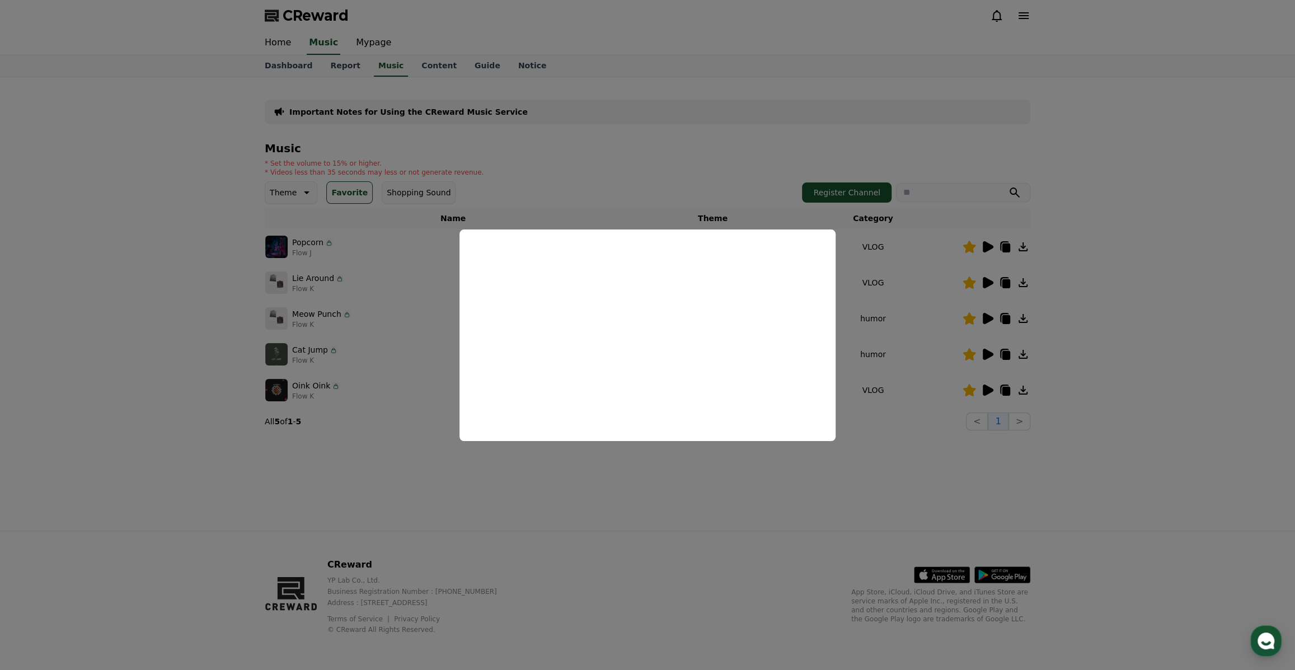
click at [1104, 257] on button "close modal" at bounding box center [647, 335] width 1295 height 670
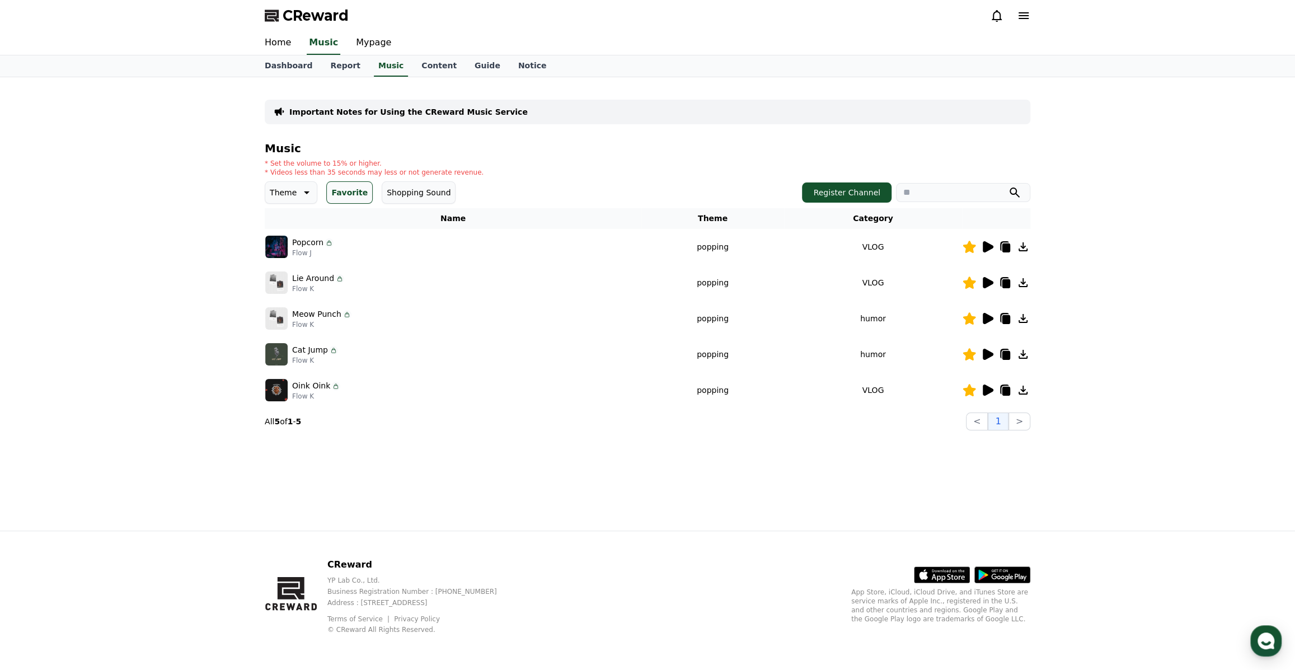
click at [989, 281] on icon at bounding box center [988, 282] width 11 height 11
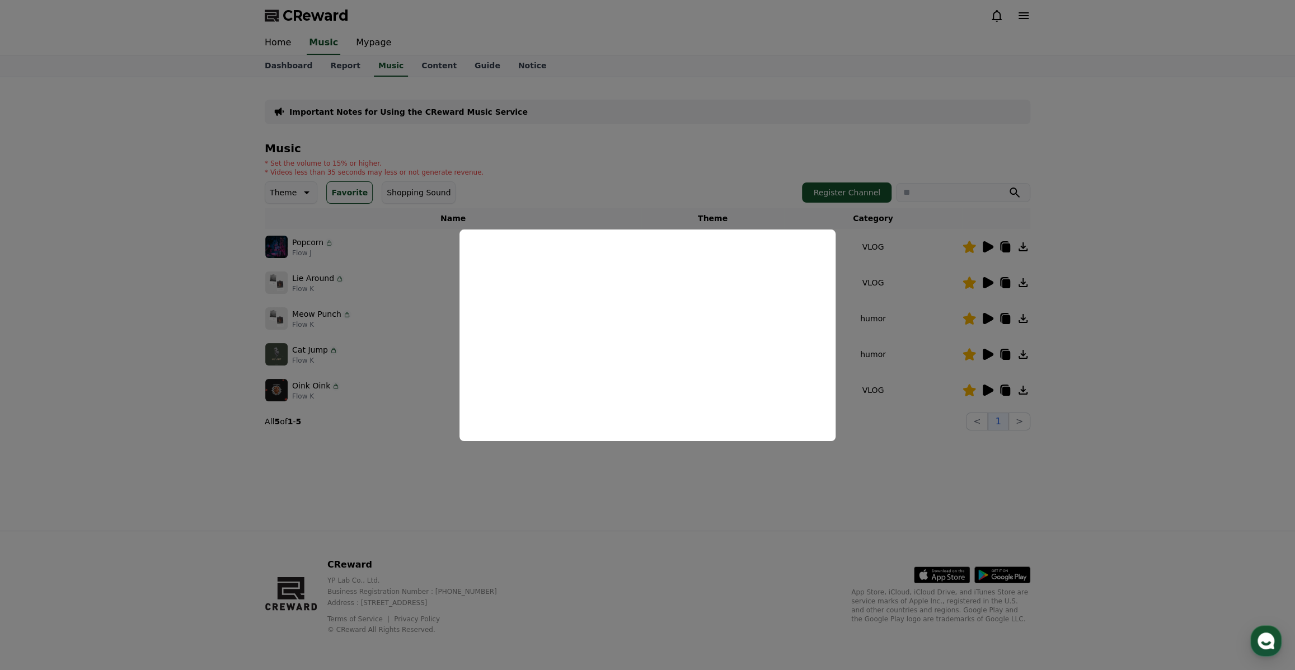
click at [1172, 330] on button "close modal" at bounding box center [647, 335] width 1295 height 670
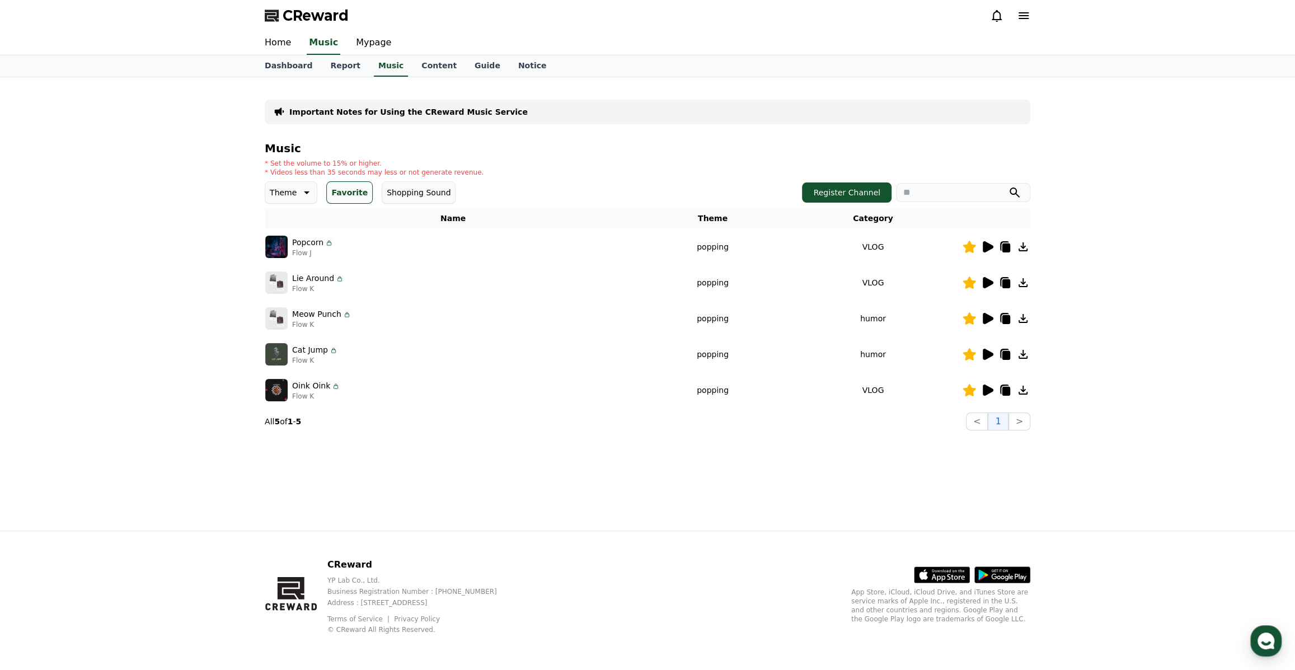
click at [986, 313] on icon at bounding box center [986, 318] width 13 height 13
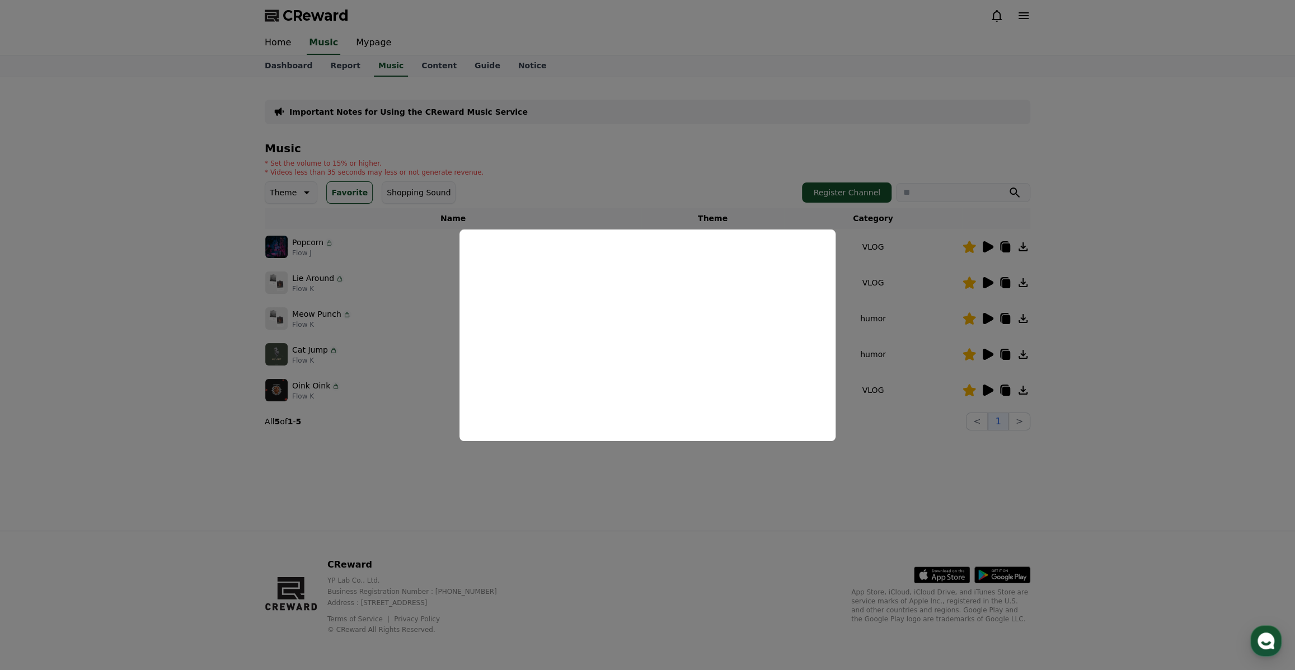
click at [1102, 317] on button "close modal" at bounding box center [647, 335] width 1295 height 670
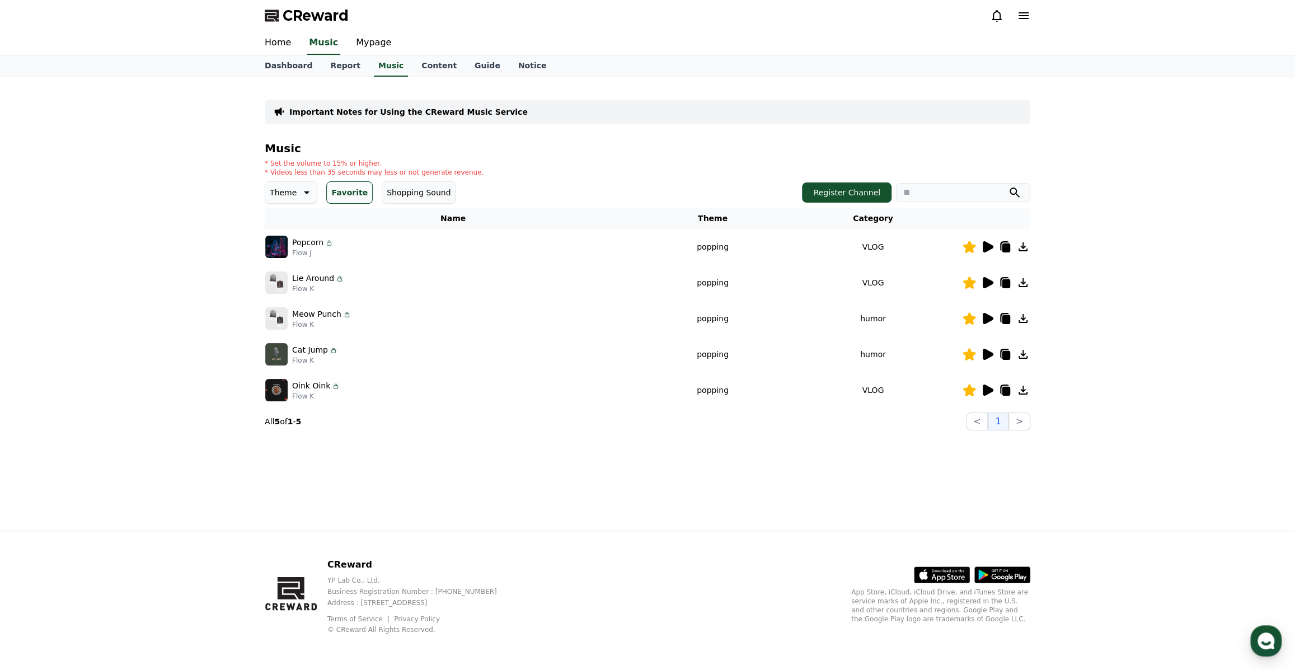
click at [986, 350] on icon at bounding box center [988, 354] width 11 height 11
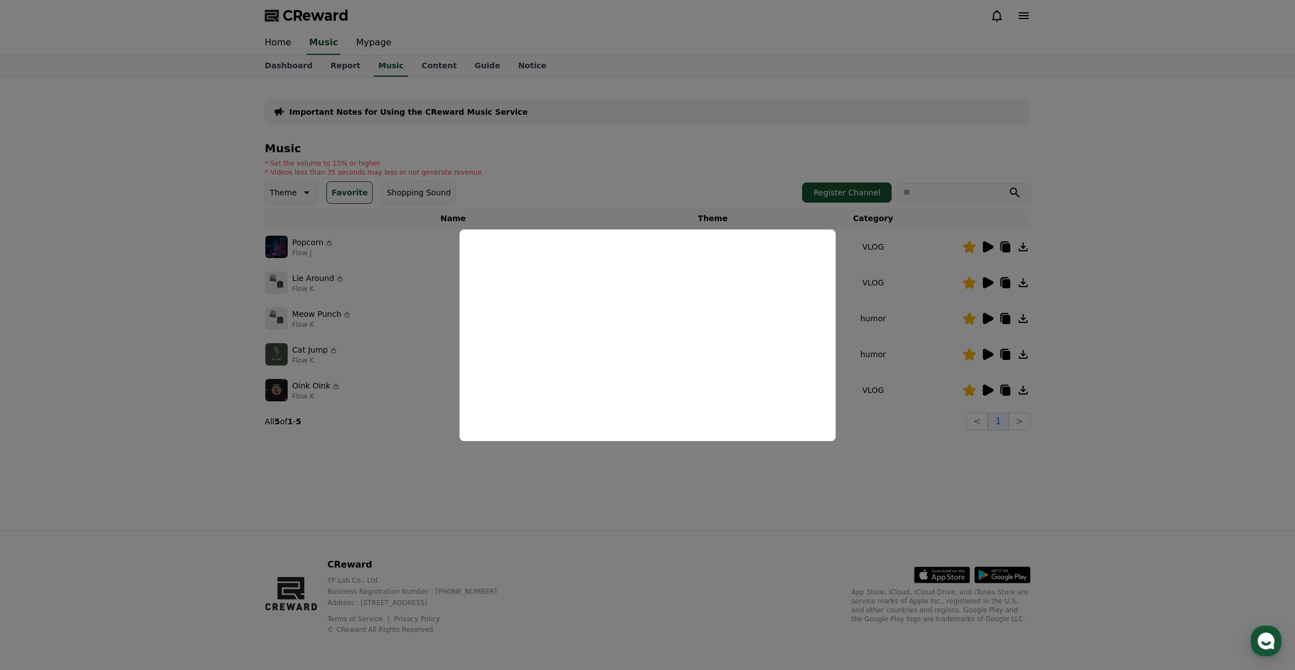
click at [1219, 338] on button "close modal" at bounding box center [647, 335] width 1295 height 670
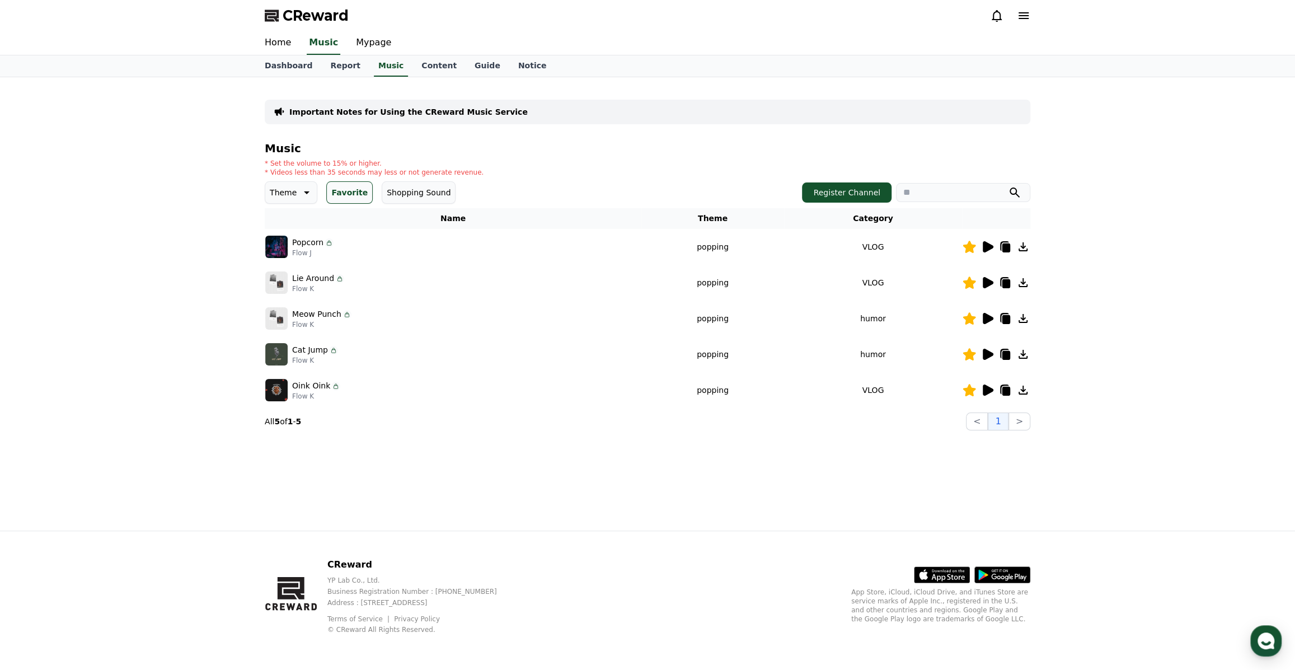
click at [979, 386] on div at bounding box center [995, 389] width 67 height 13
click at [985, 384] on icon at bounding box center [988, 389] width 11 height 11
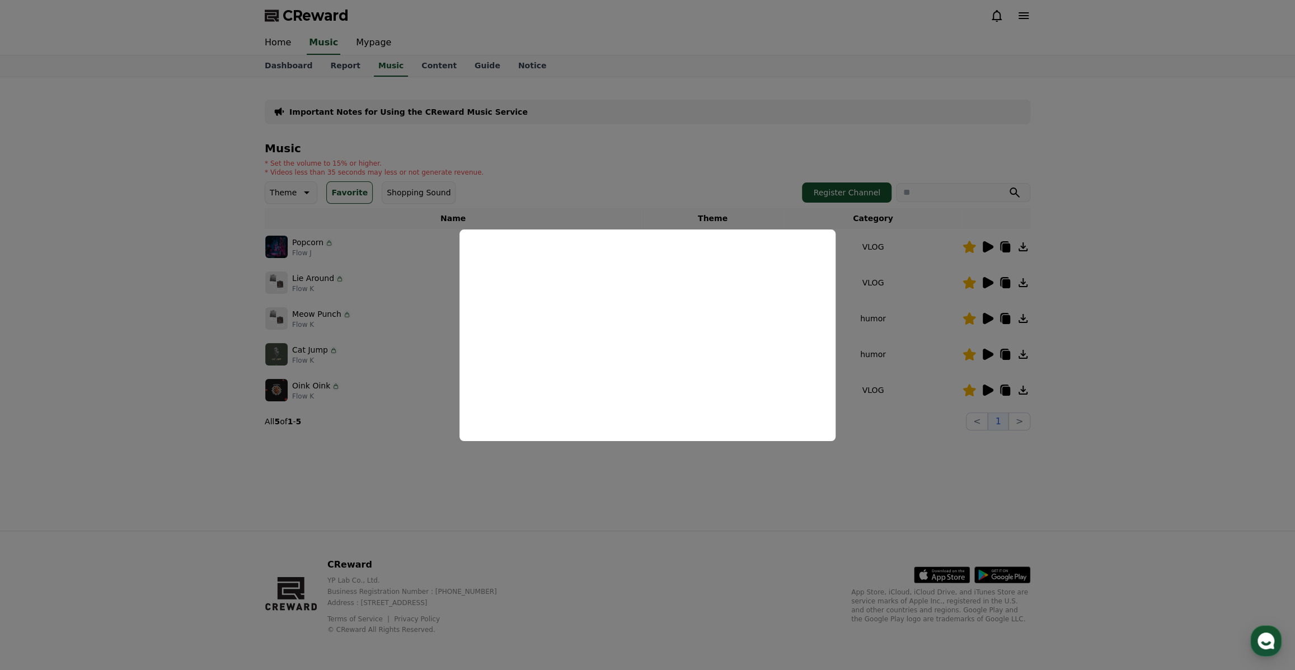
click at [1091, 346] on button "close modal" at bounding box center [647, 335] width 1295 height 670
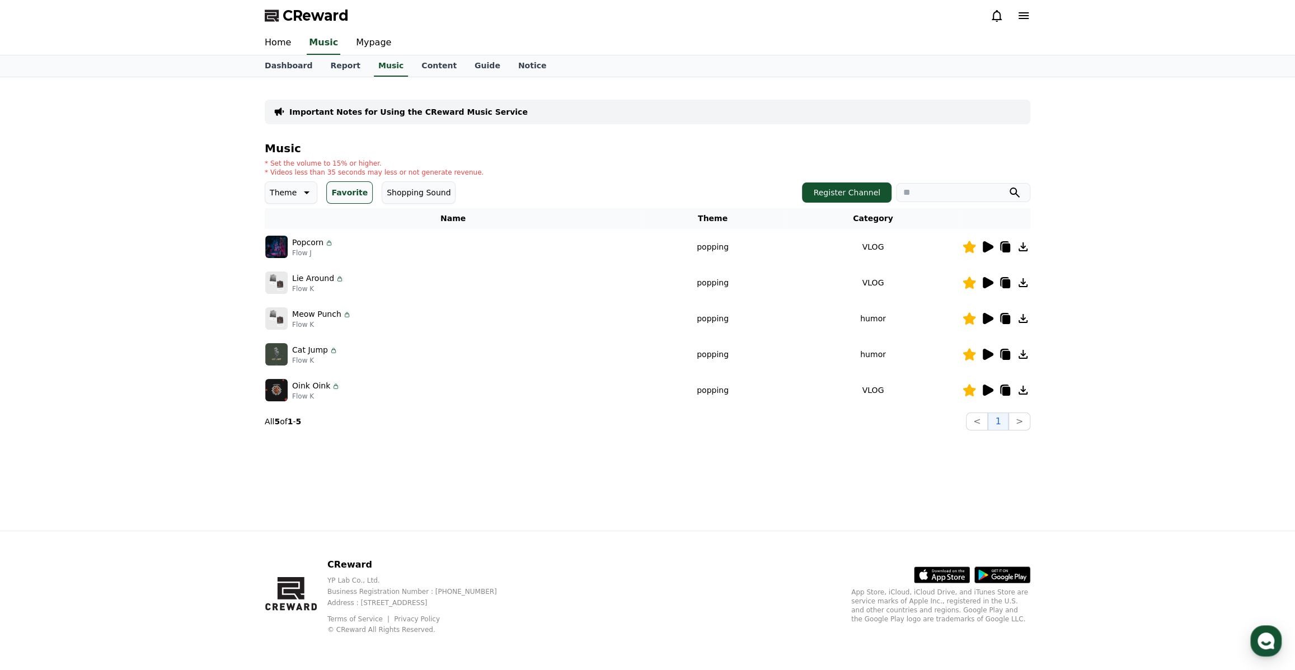
click at [984, 245] on icon at bounding box center [988, 246] width 11 height 11
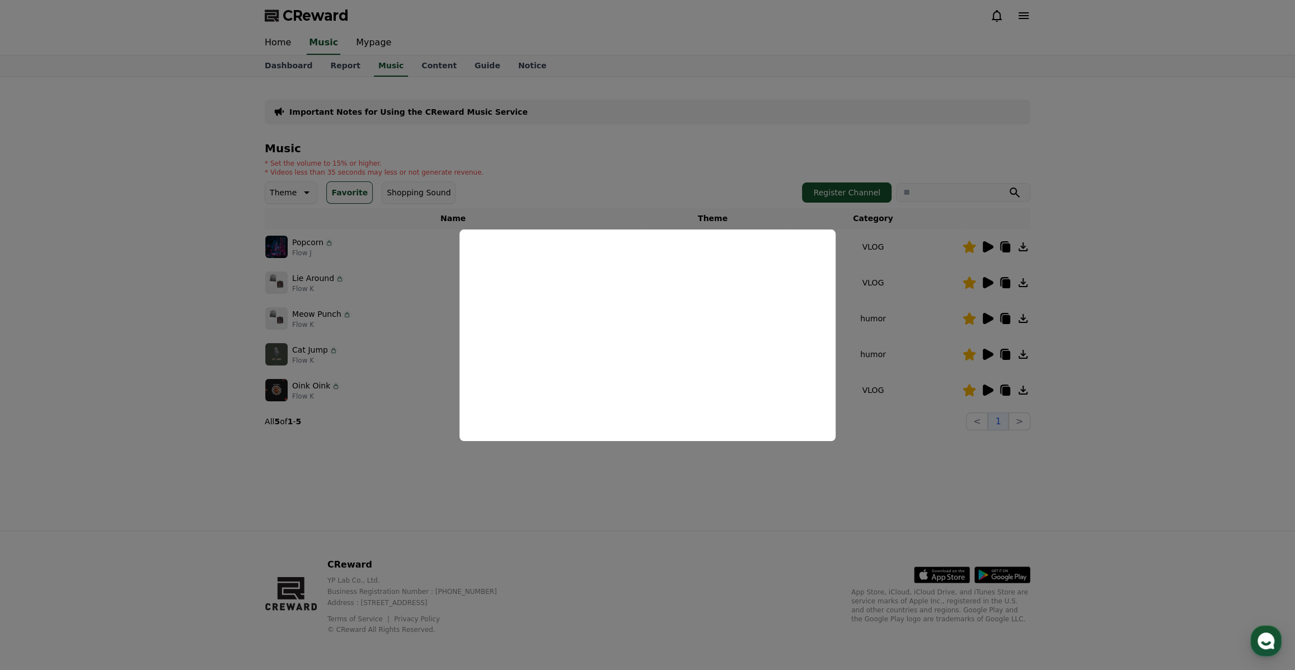
click at [1132, 303] on button "close modal" at bounding box center [647, 335] width 1295 height 670
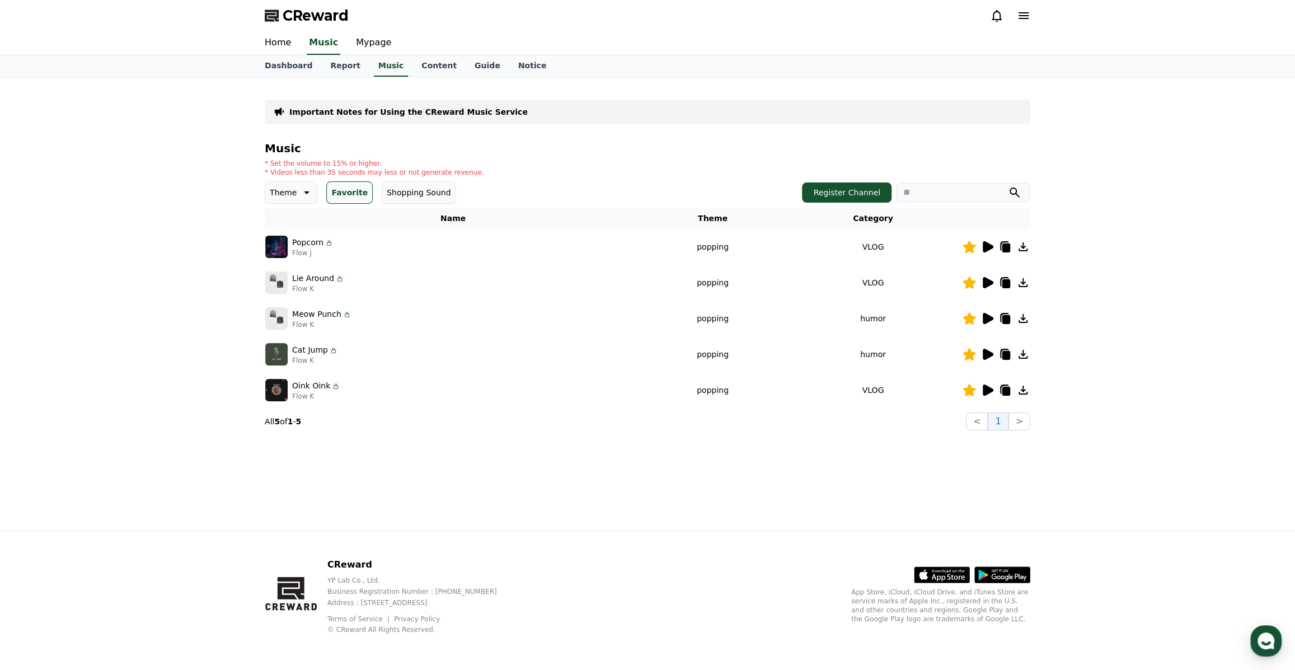
click at [990, 279] on icon at bounding box center [986, 282] width 13 height 13
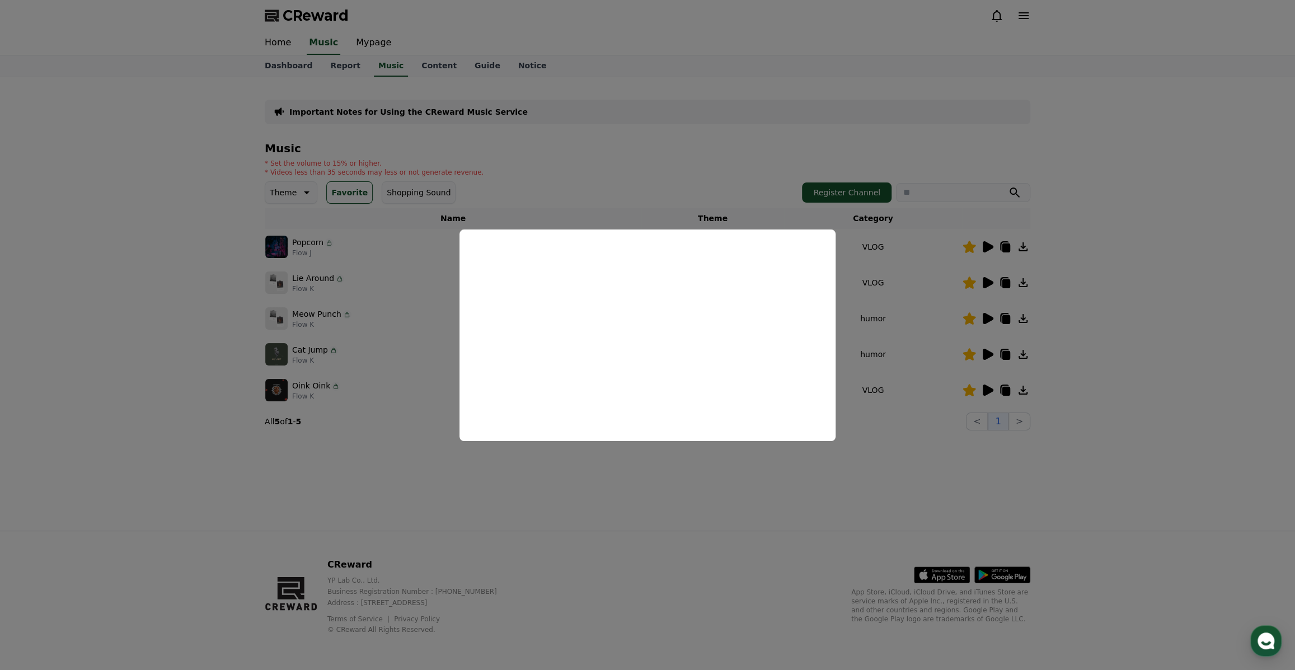
click at [1122, 344] on button "close modal" at bounding box center [647, 335] width 1295 height 670
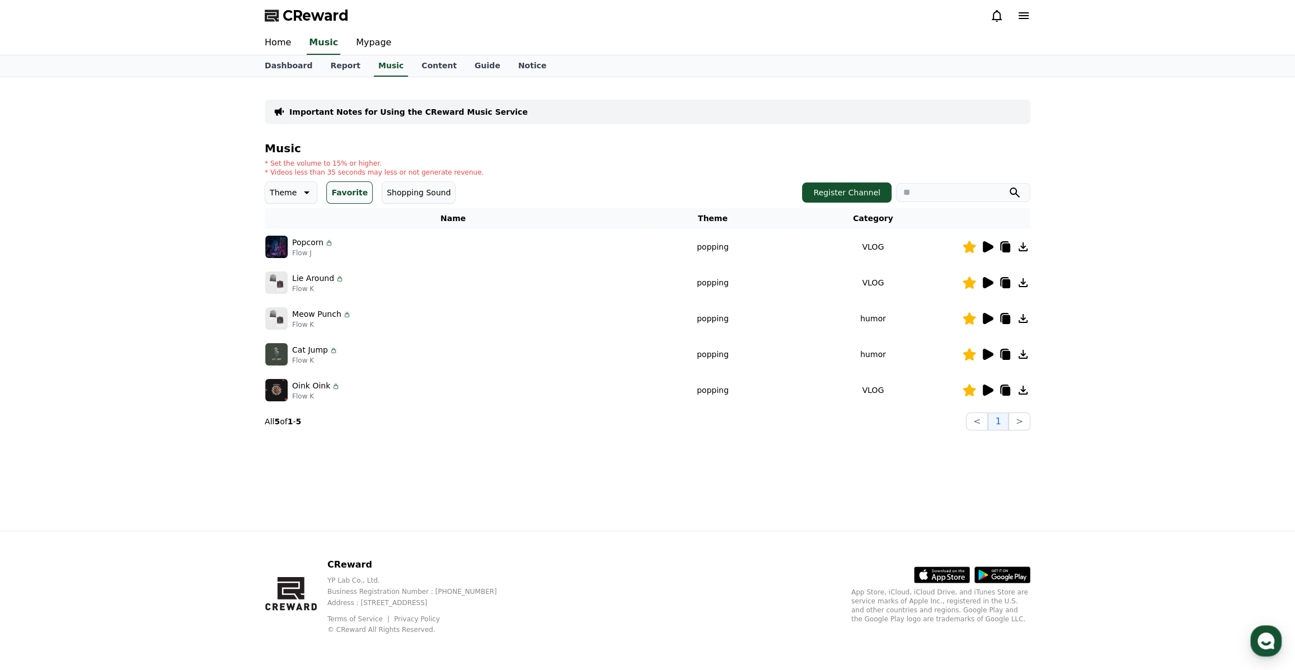
click at [1009, 245] on icon at bounding box center [1006, 247] width 8 height 9
click at [307, 196] on icon at bounding box center [305, 192] width 13 height 13
click at [289, 276] on button "Curiosity" at bounding box center [288, 280] width 44 height 25
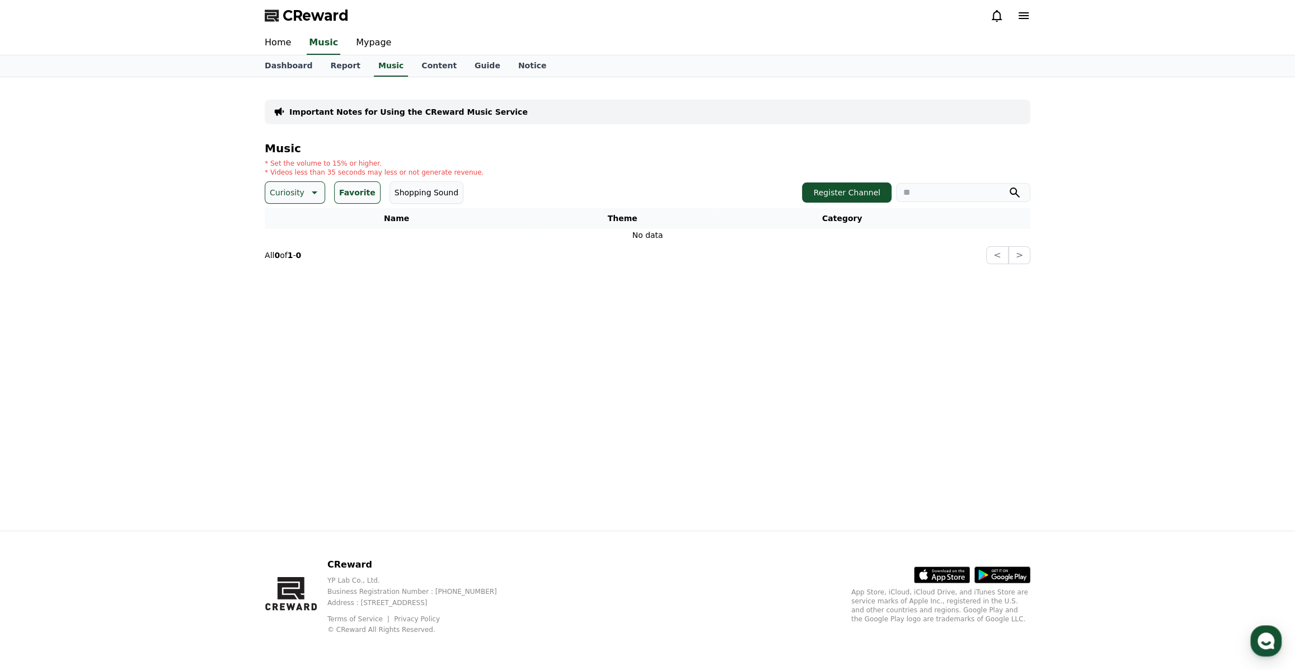
click at [307, 197] on icon at bounding box center [313, 192] width 13 height 13
click at [291, 220] on div "All Fantasy Curiosity Dark Bright Popping Exciting Twist Majestic Dramatic Joyf…" at bounding box center [294, 498] width 57 height 577
click at [286, 253] on button "Fantasy" at bounding box center [285, 251] width 39 height 25
click at [289, 196] on p "Fantasy" at bounding box center [285, 193] width 30 height 16
click at [295, 192] on button "Fantasy" at bounding box center [293, 192] width 56 height 22
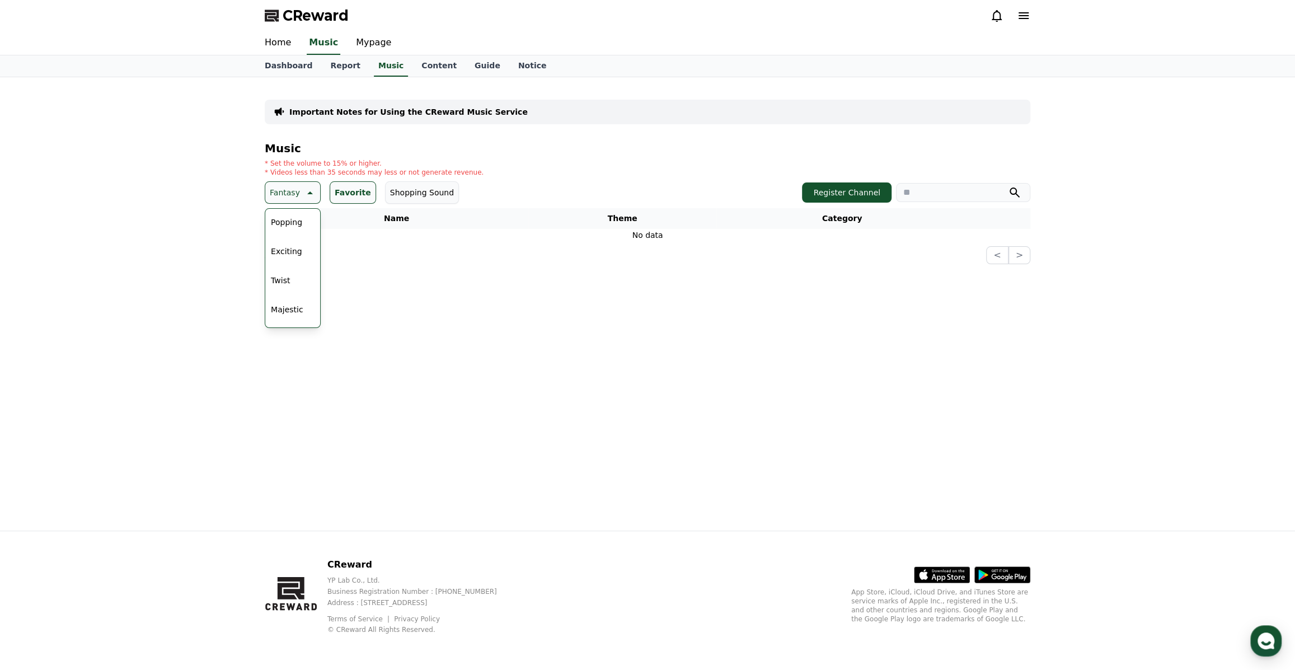
scroll to position [152, 0]
click at [287, 271] on button "Twist" at bounding box center [280, 273] width 28 height 25
click at [291, 191] on icon at bounding box center [297, 192] width 13 height 13
click at [338, 195] on button "Favorite" at bounding box center [341, 192] width 46 height 22
click at [285, 218] on div "All Fantasy Curiosity Dark Bright Popping Exciting Twist Majestic Dramatic Joyf…" at bounding box center [288, 498] width 45 height 577
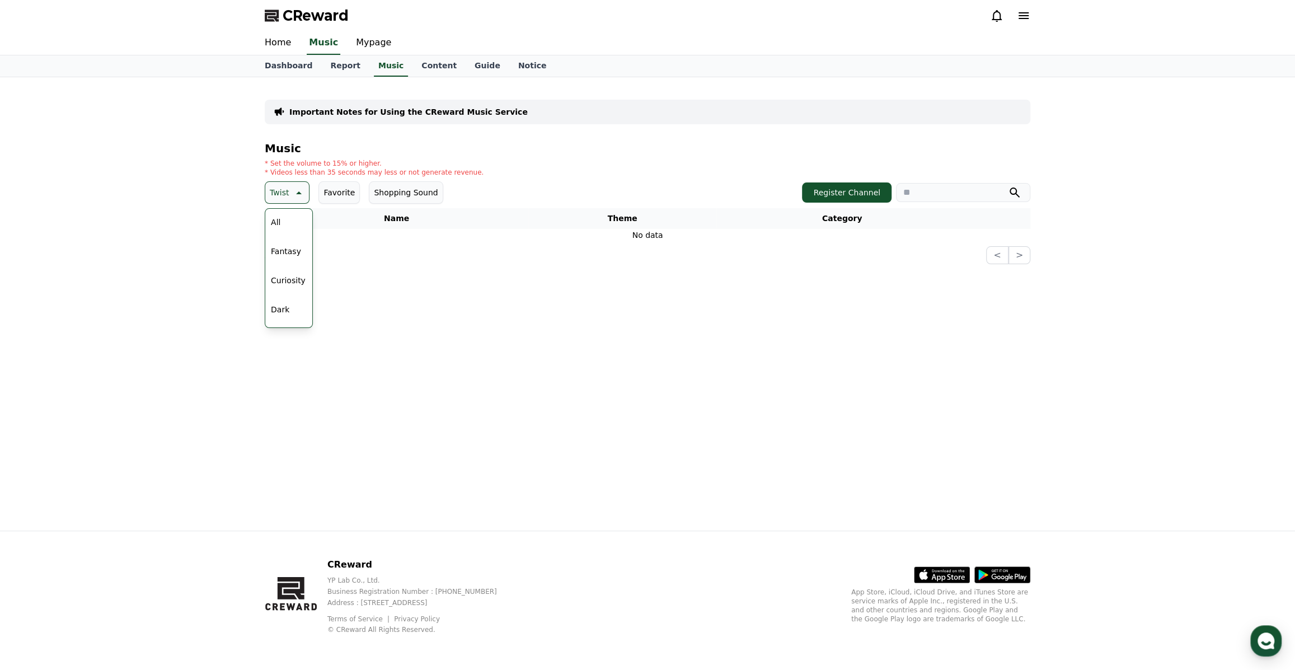
click at [280, 222] on button "All" at bounding box center [275, 222] width 18 height 25
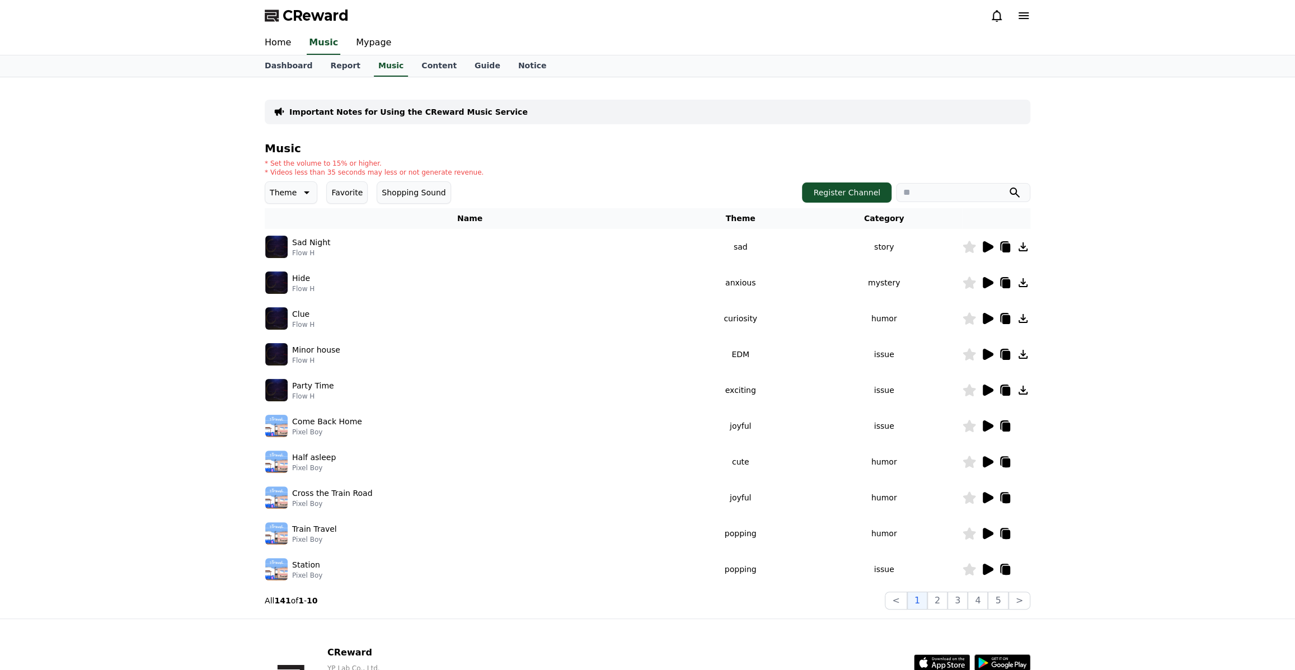
click at [299, 193] on icon at bounding box center [305, 192] width 13 height 13
click at [286, 276] on button "Curiosity" at bounding box center [288, 280] width 44 height 25
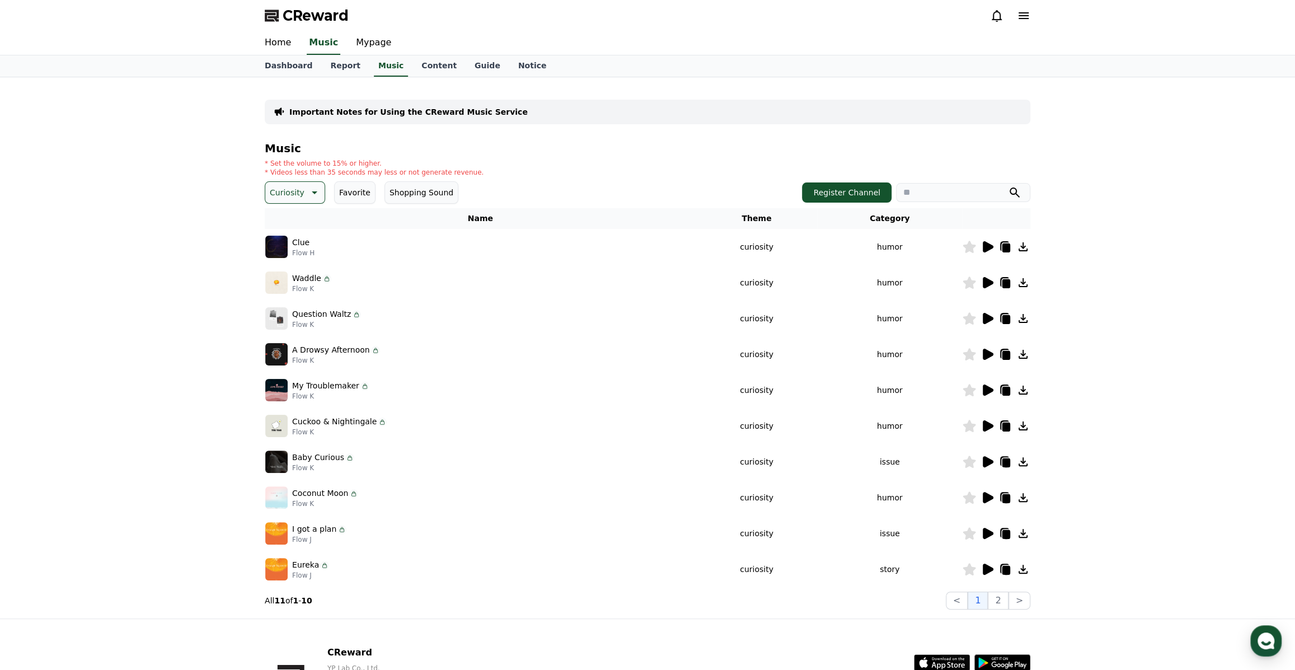
click at [986, 246] on icon at bounding box center [988, 246] width 11 height 11
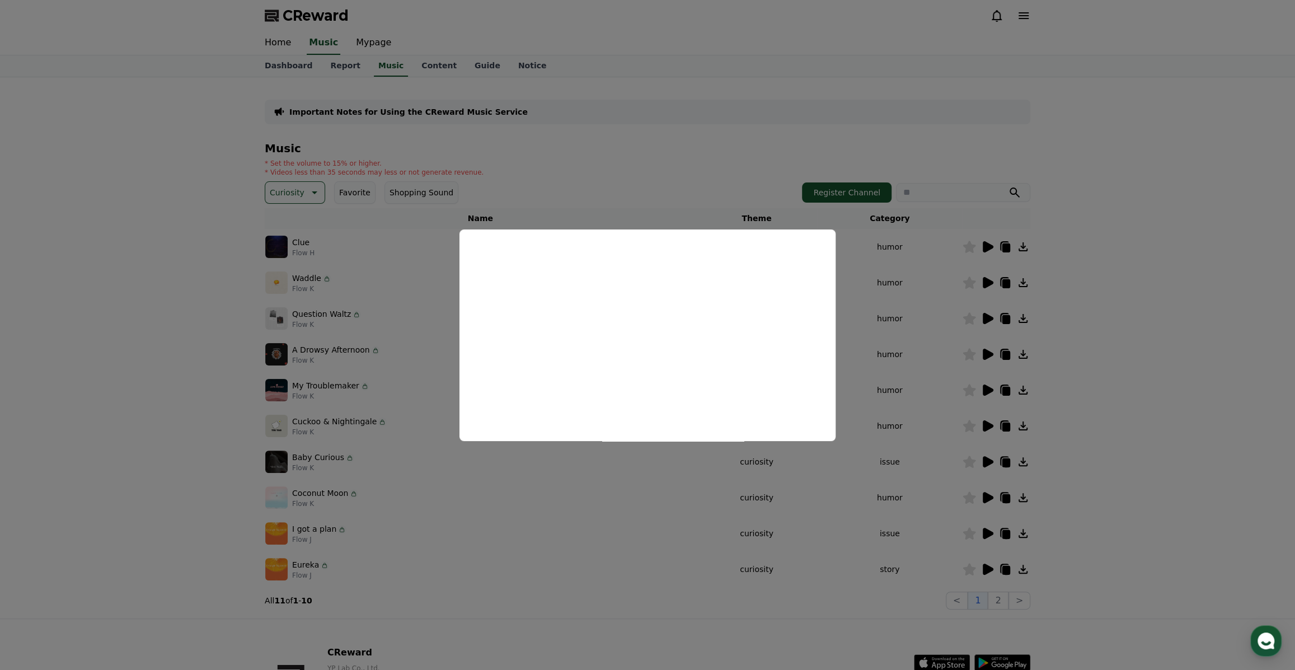
click at [1124, 321] on button "close modal" at bounding box center [647, 335] width 1295 height 670
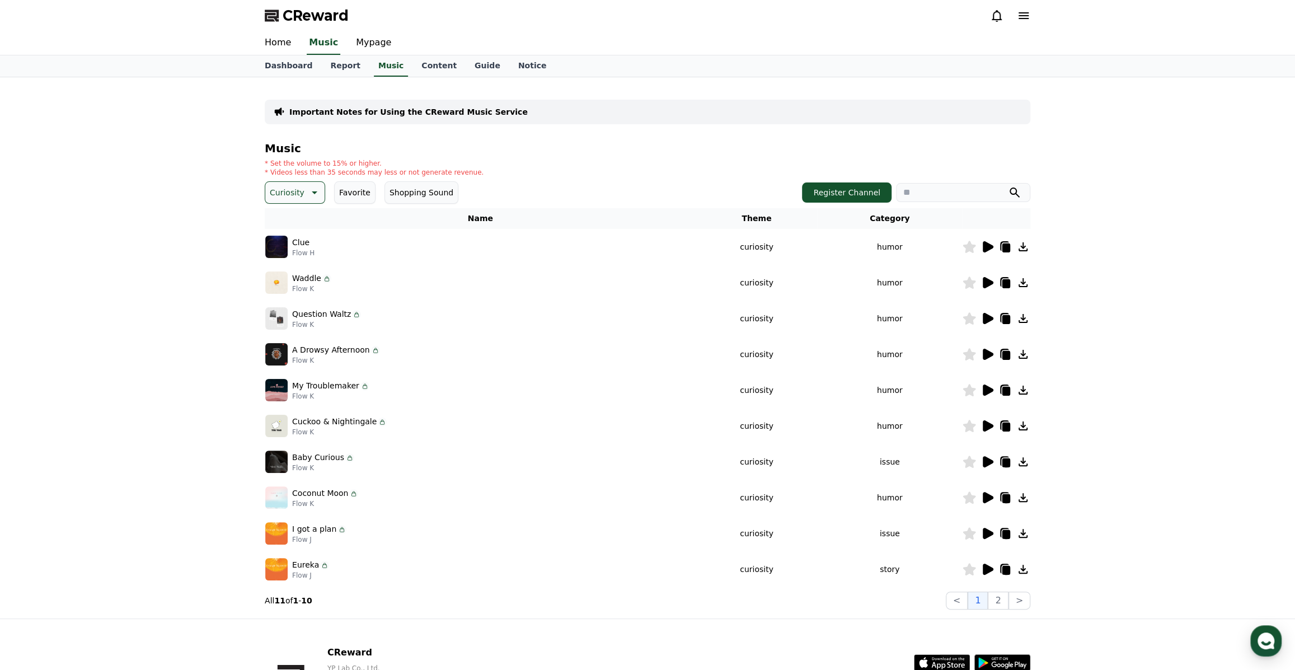
click at [985, 280] on icon at bounding box center [988, 282] width 11 height 11
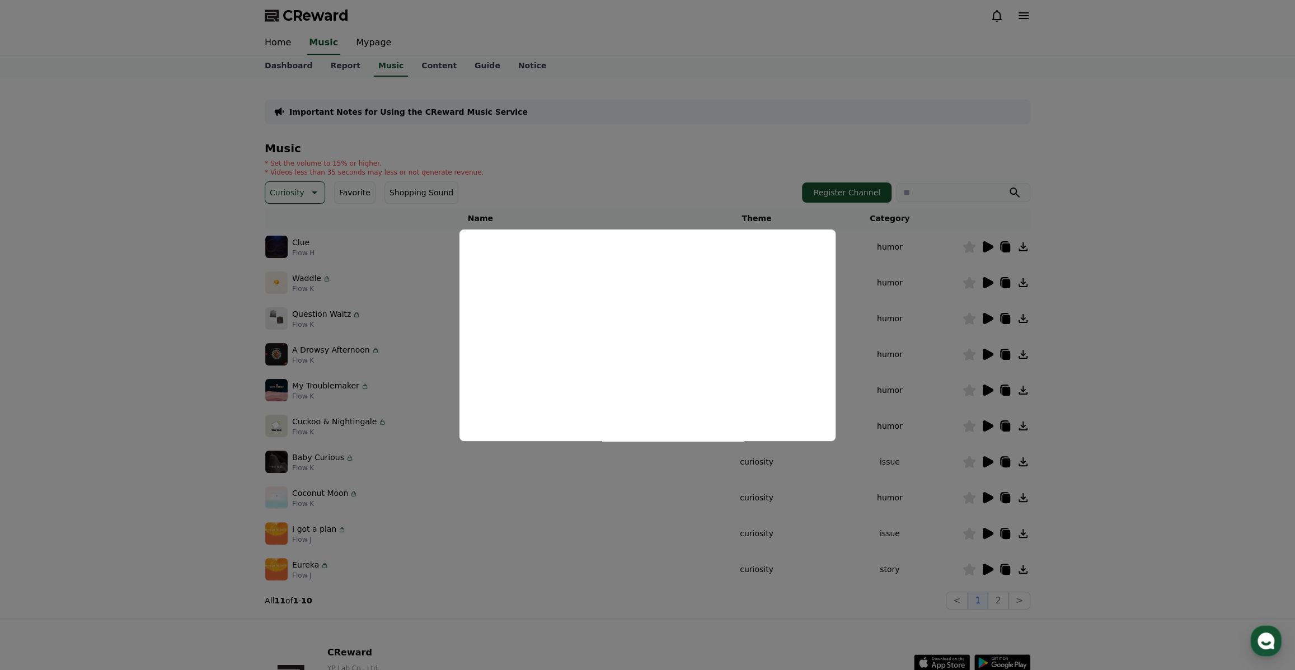
click at [1135, 318] on button "close modal" at bounding box center [647, 335] width 1295 height 670
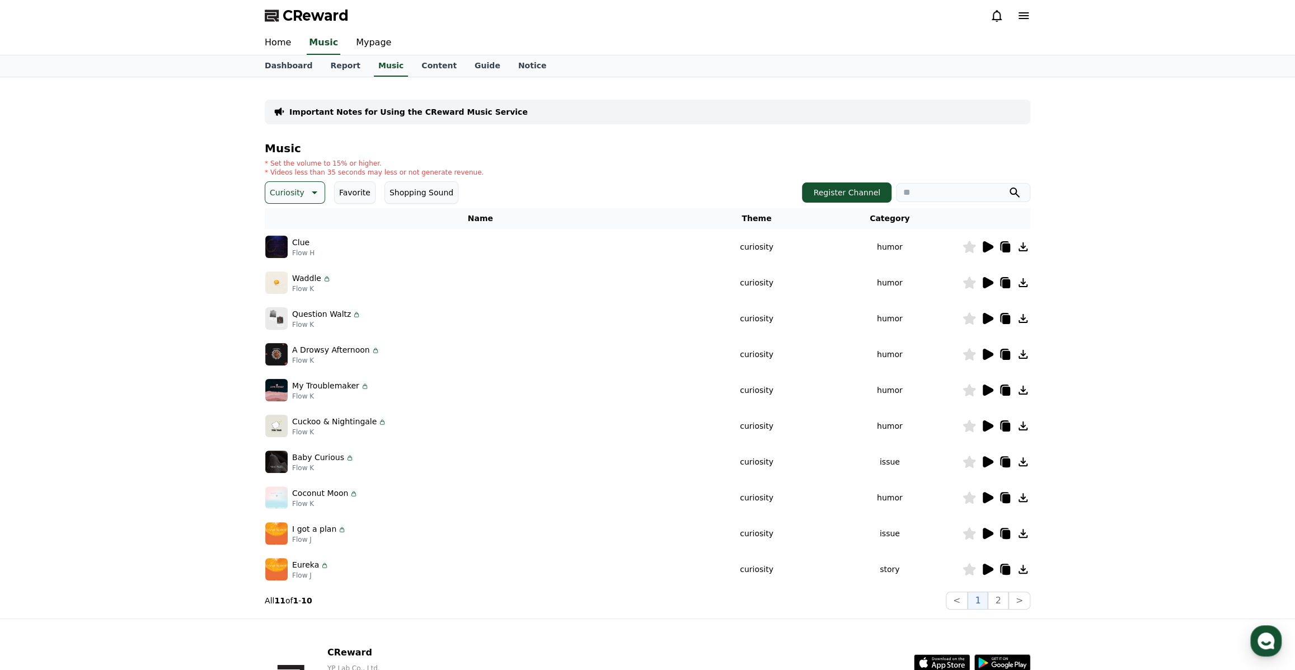
click at [989, 319] on icon at bounding box center [988, 318] width 11 height 11
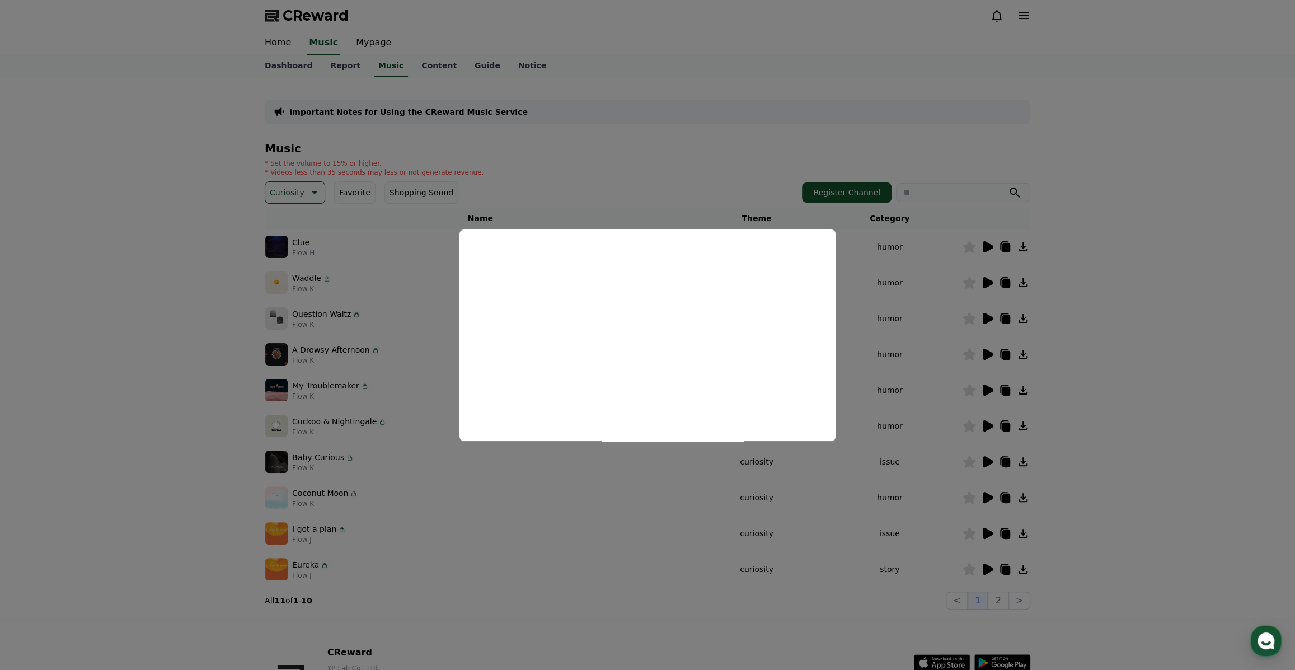
click at [1096, 355] on button "close modal" at bounding box center [647, 335] width 1295 height 670
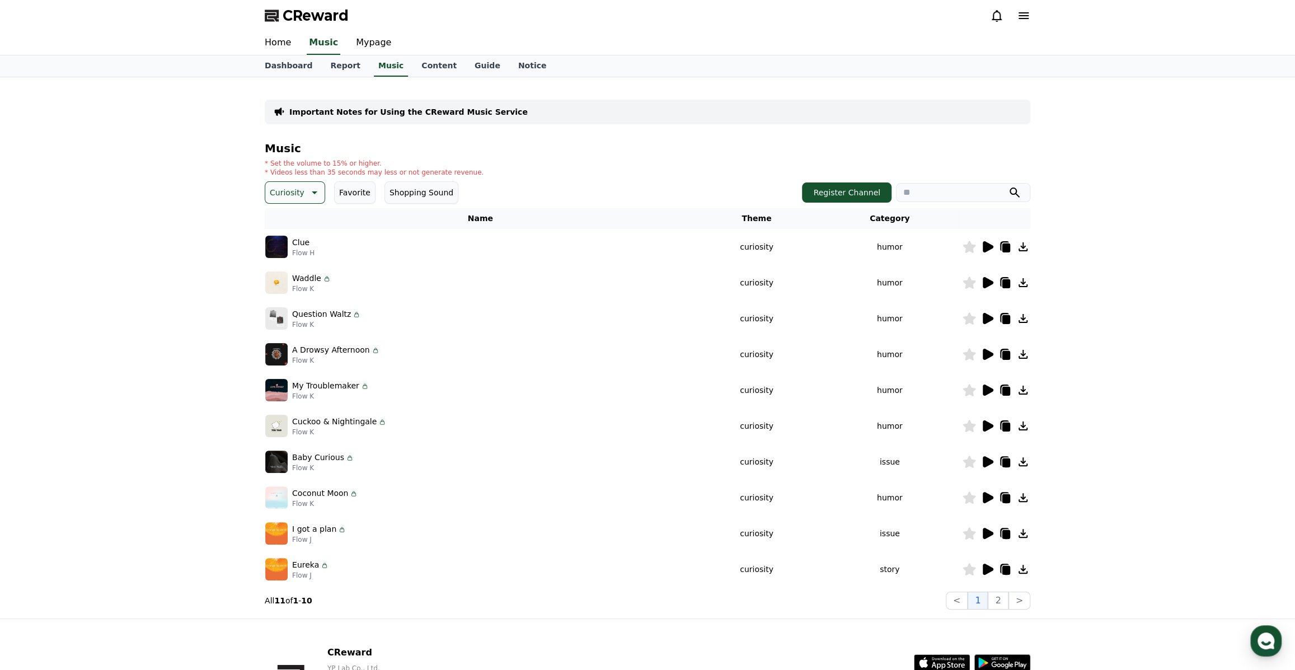
click at [967, 319] on icon at bounding box center [969, 318] width 13 height 12
click at [987, 352] on icon at bounding box center [988, 354] width 11 height 11
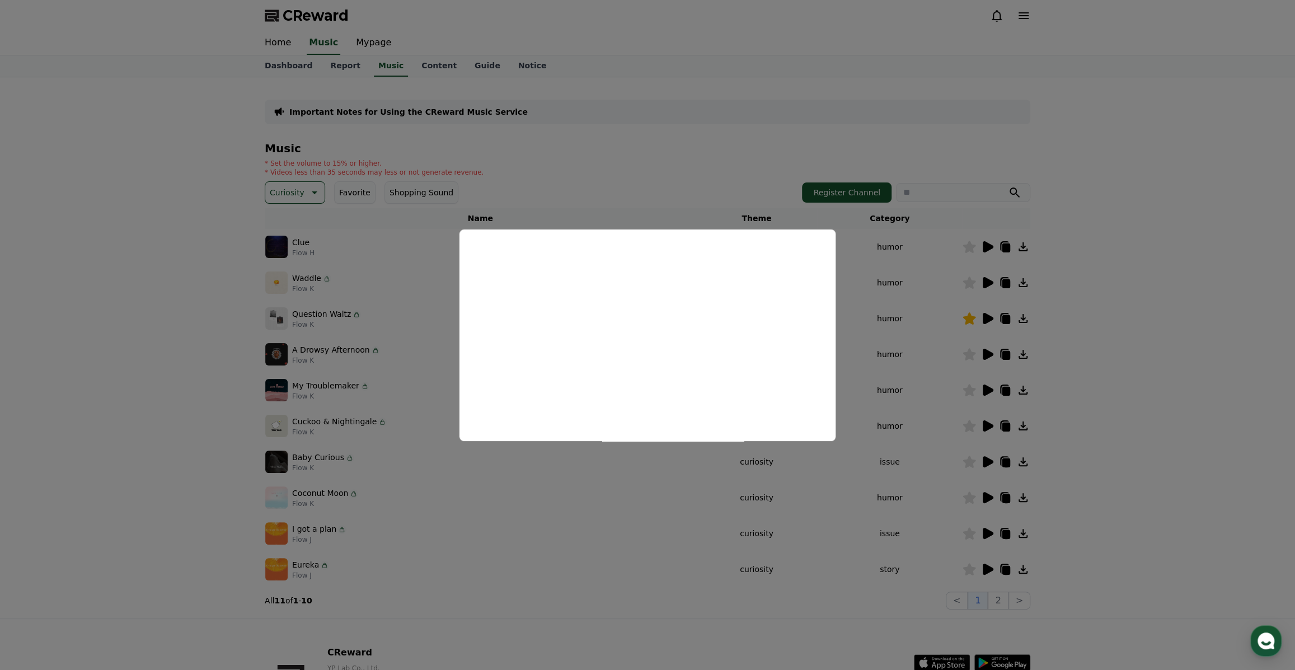
click at [1147, 375] on button "close modal" at bounding box center [647, 335] width 1295 height 670
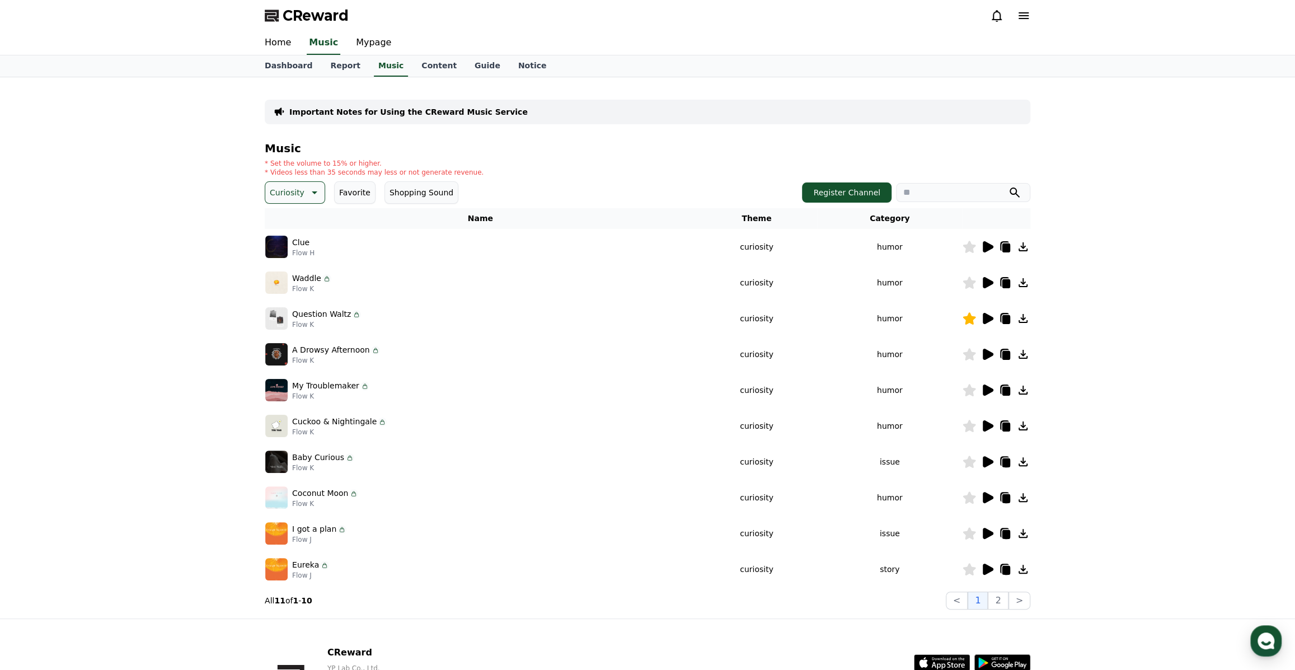
click at [307, 191] on icon at bounding box center [313, 192] width 13 height 13
click at [287, 309] on button "Dark" at bounding box center [279, 309] width 27 height 25
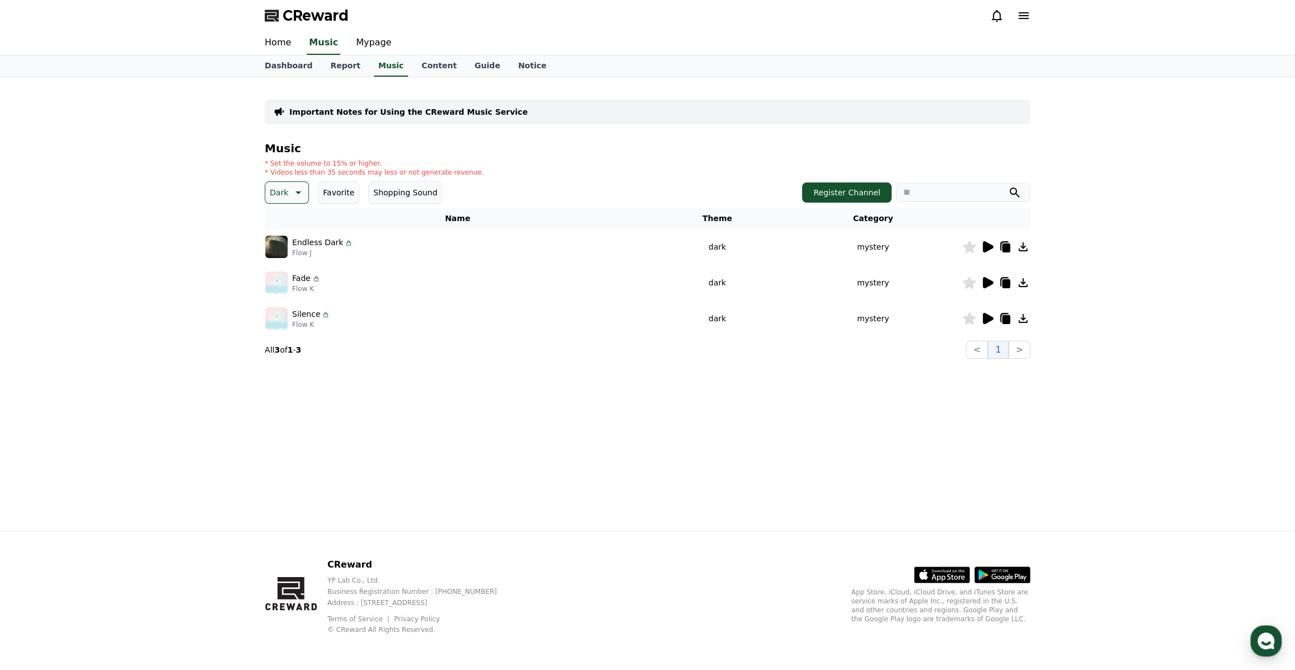
click at [989, 246] on icon at bounding box center [988, 246] width 11 height 11
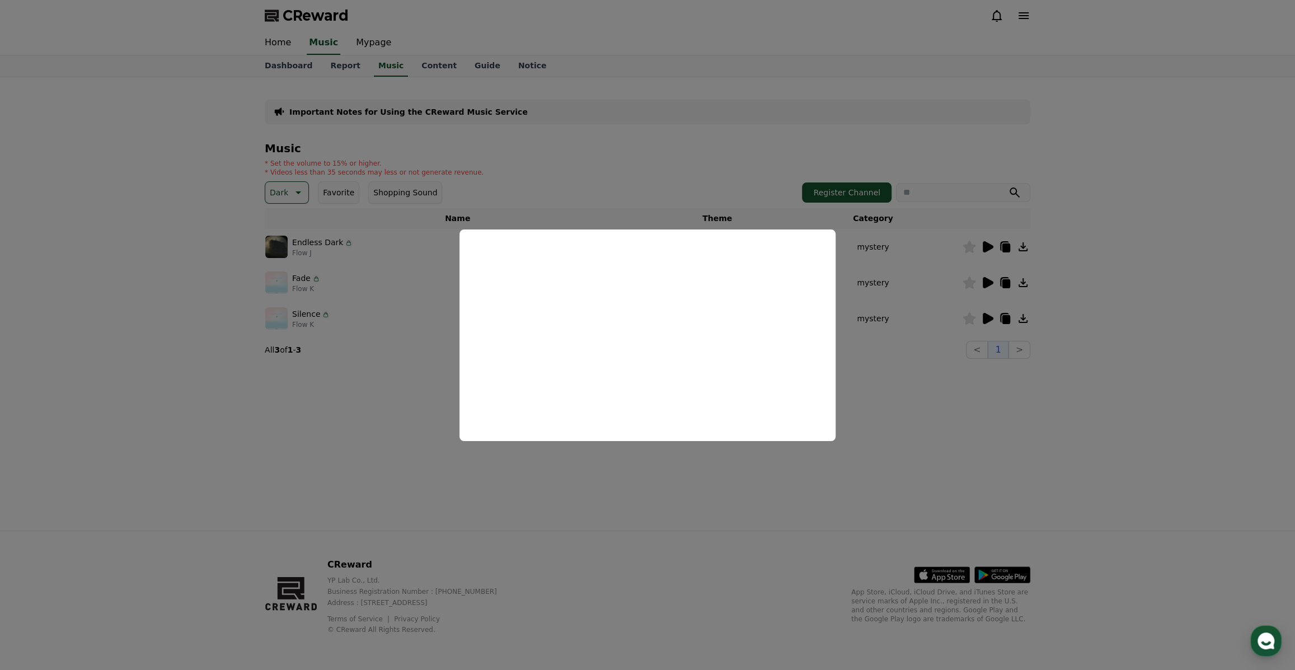
click at [1135, 335] on button "close modal" at bounding box center [647, 335] width 1295 height 670
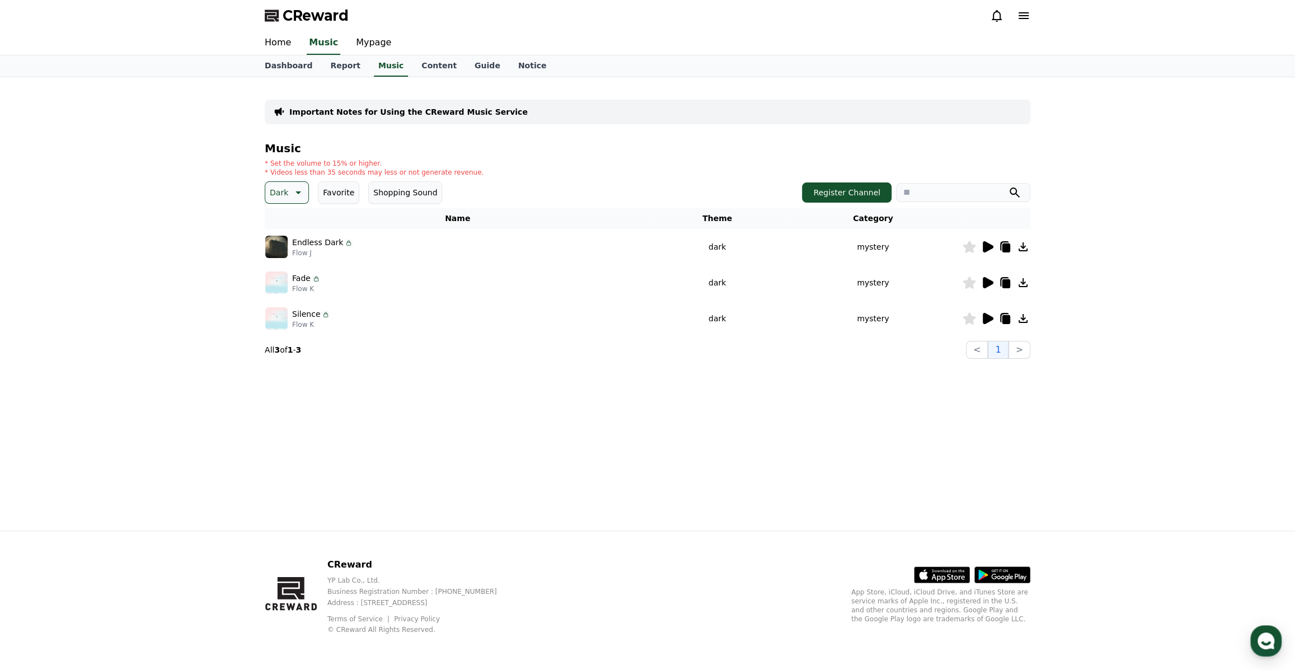
click at [303, 192] on button "Dark" at bounding box center [287, 192] width 44 height 22
click at [286, 240] on button "Bright" at bounding box center [282, 237] width 33 height 25
click at [983, 246] on icon at bounding box center [988, 246] width 11 height 11
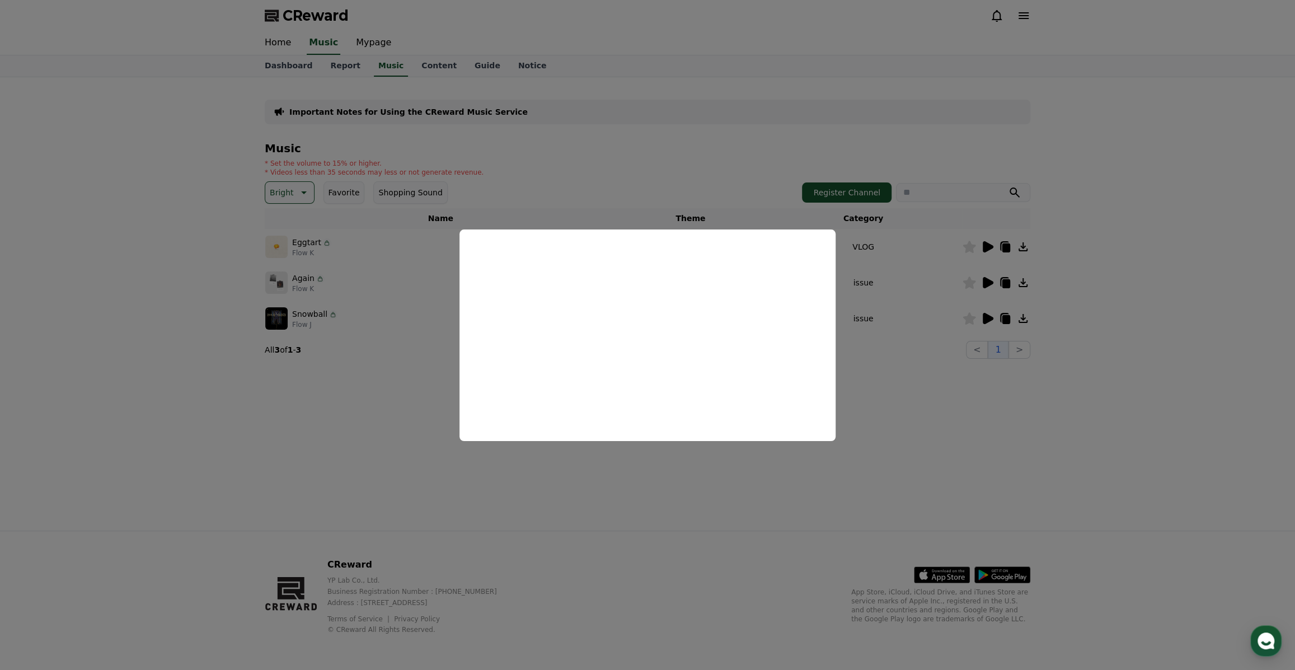
click at [1077, 279] on button "close modal" at bounding box center [647, 335] width 1295 height 670
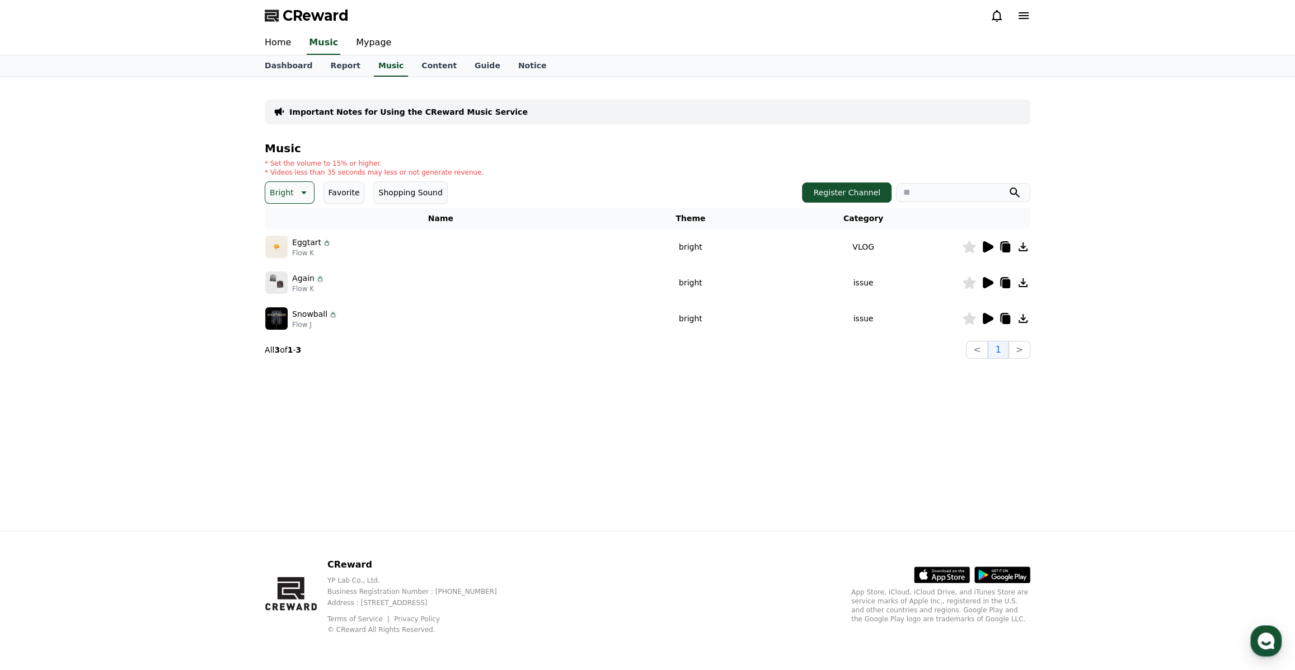
click at [989, 280] on icon at bounding box center [988, 282] width 11 height 11
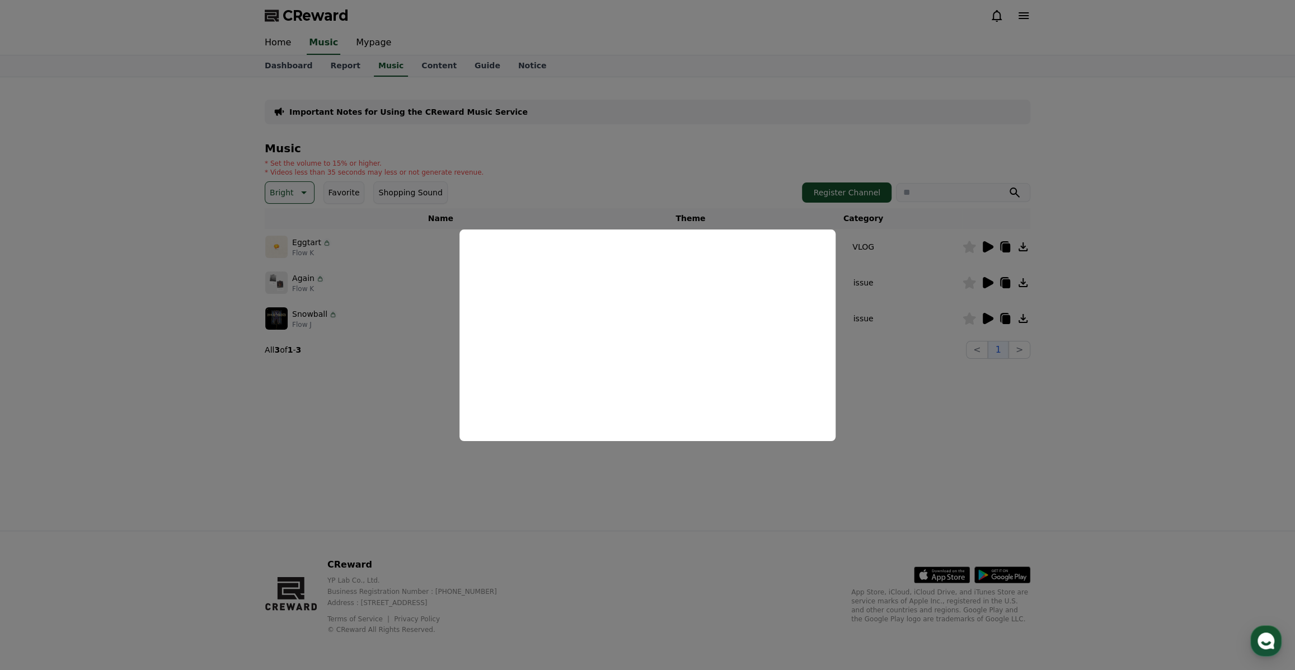
click at [1080, 341] on button "close modal" at bounding box center [647, 335] width 1295 height 670
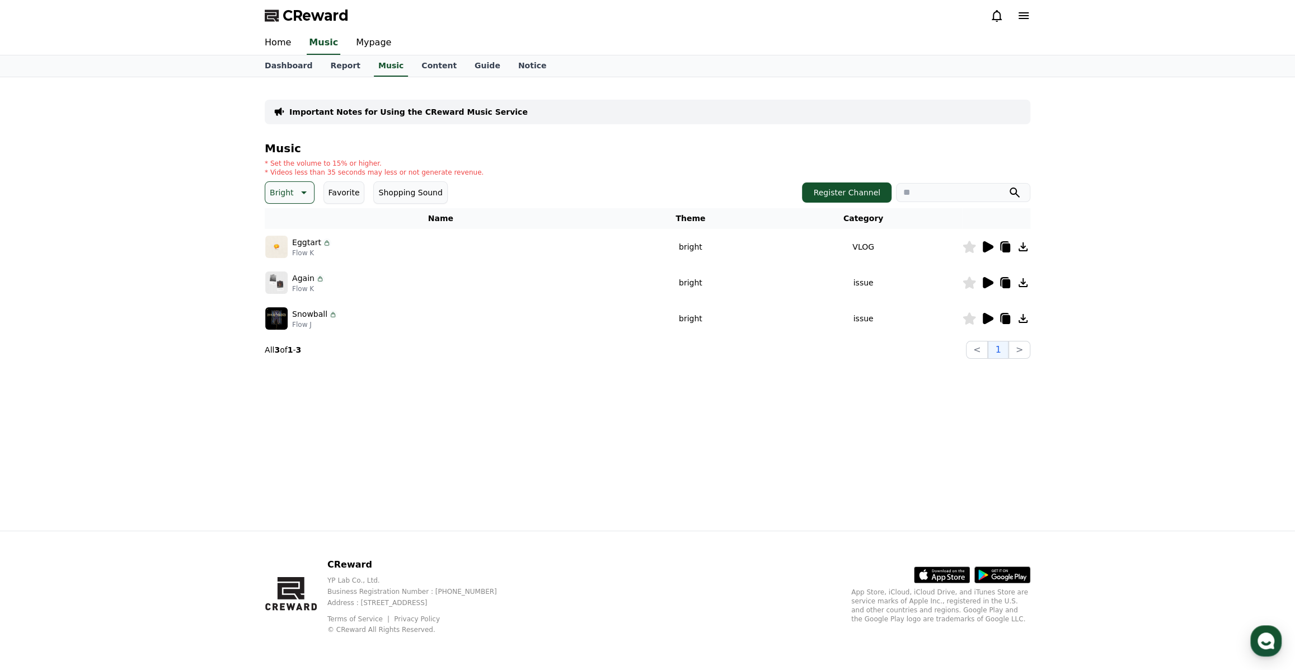
click at [300, 186] on icon at bounding box center [302, 192] width 13 height 13
click at [283, 295] on button "Majestic" at bounding box center [286, 302] width 41 height 25
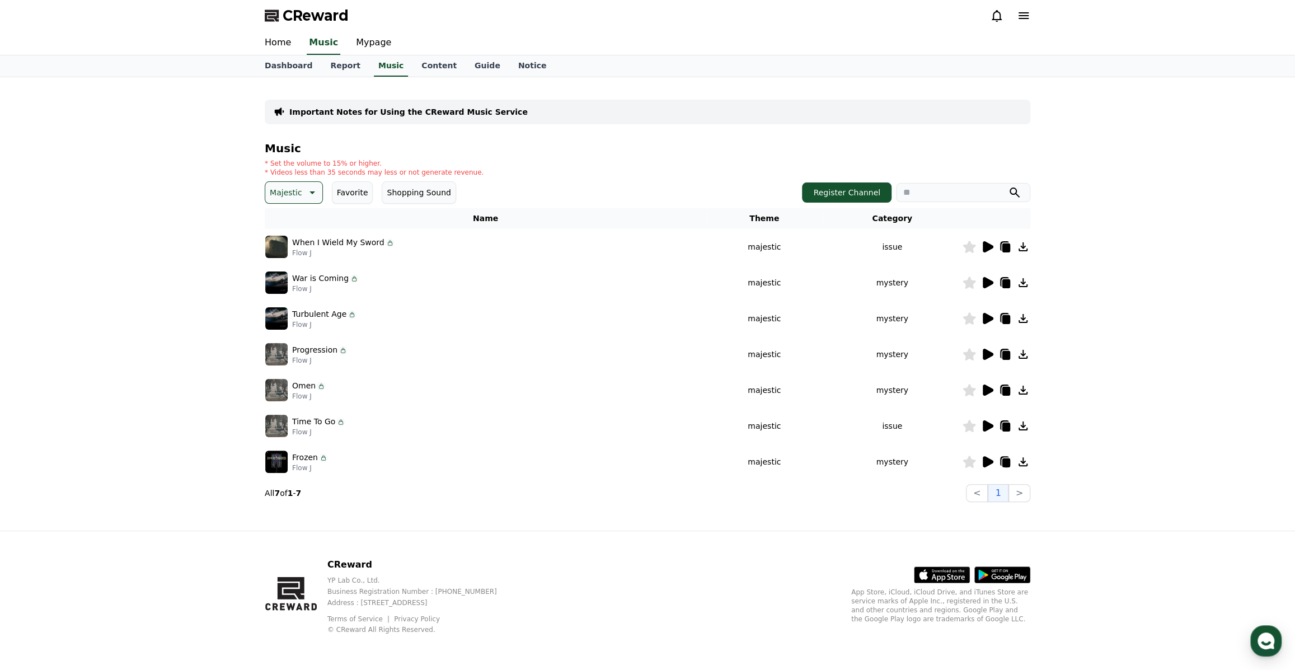
click at [981, 246] on icon at bounding box center [986, 246] width 13 height 13
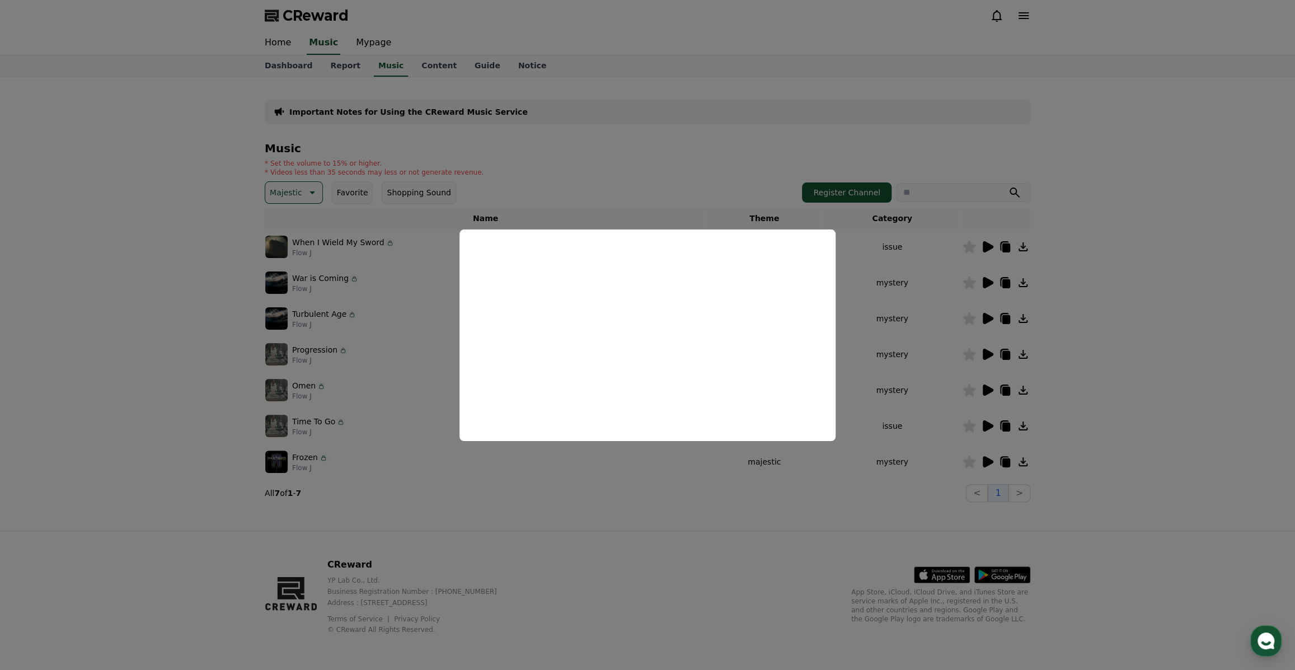
click at [1073, 319] on button "close modal" at bounding box center [647, 335] width 1295 height 670
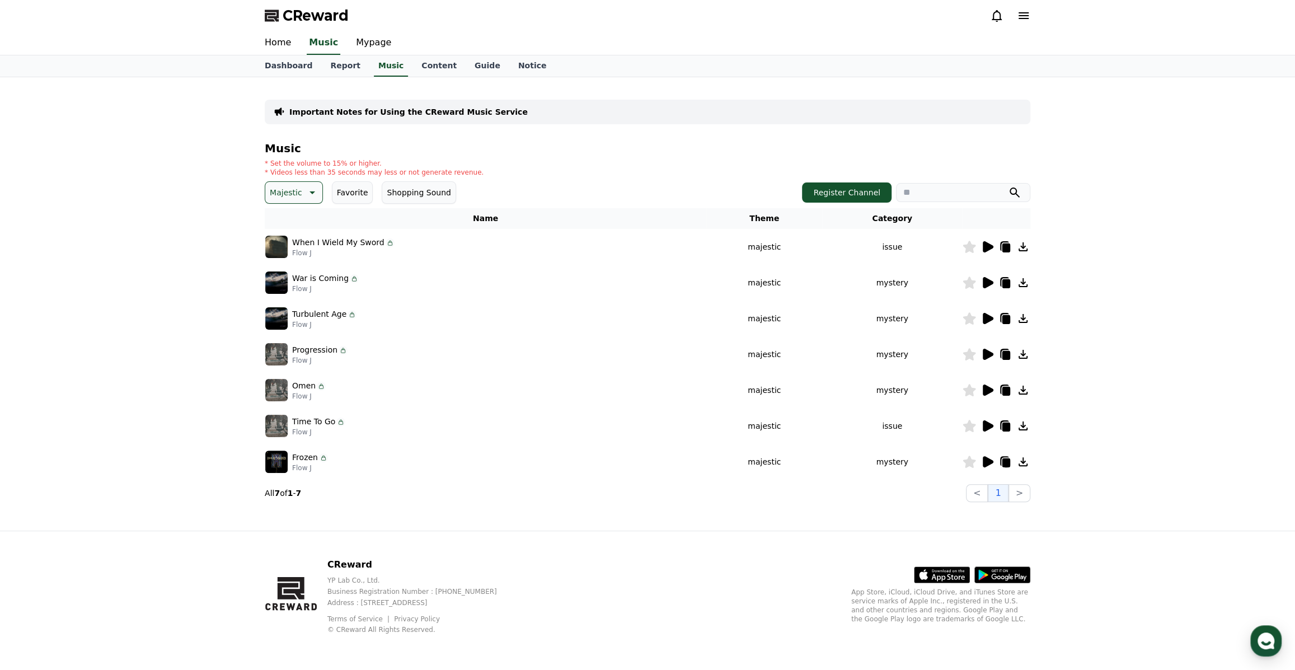
click at [304, 196] on icon at bounding box center [310, 192] width 13 height 13
click at [283, 291] on button "Groove" at bounding box center [284, 295] width 37 height 25
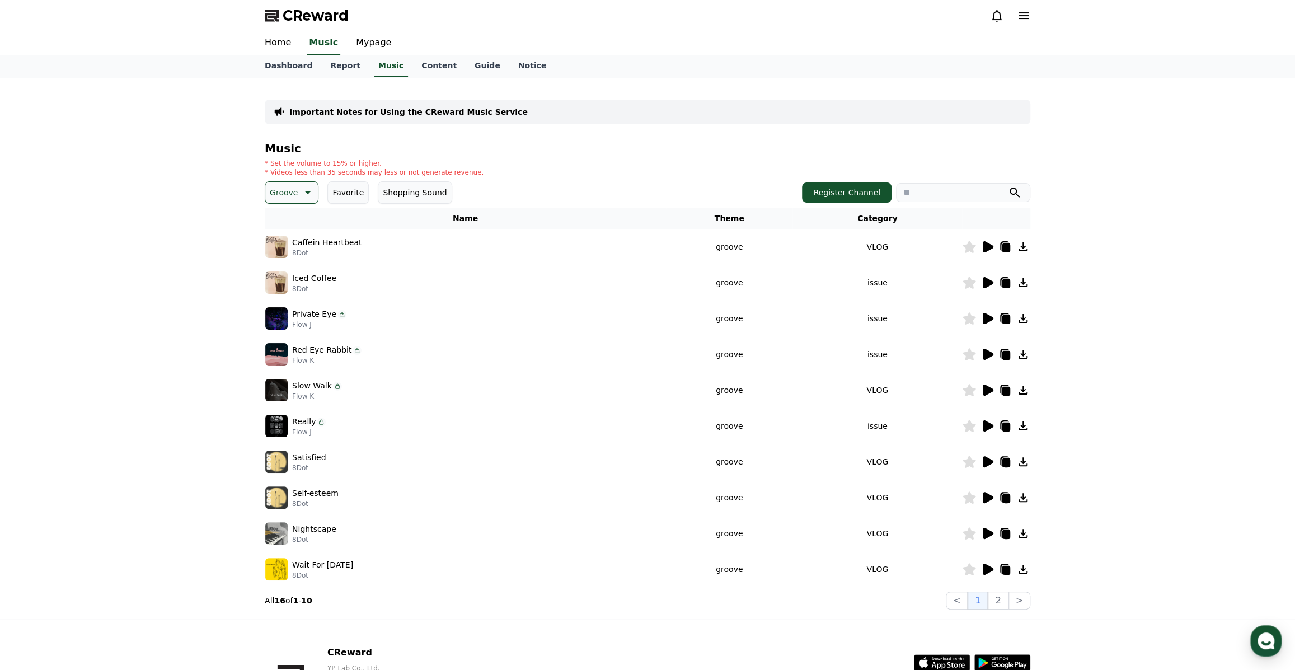
click at [984, 246] on icon at bounding box center [988, 246] width 11 height 11
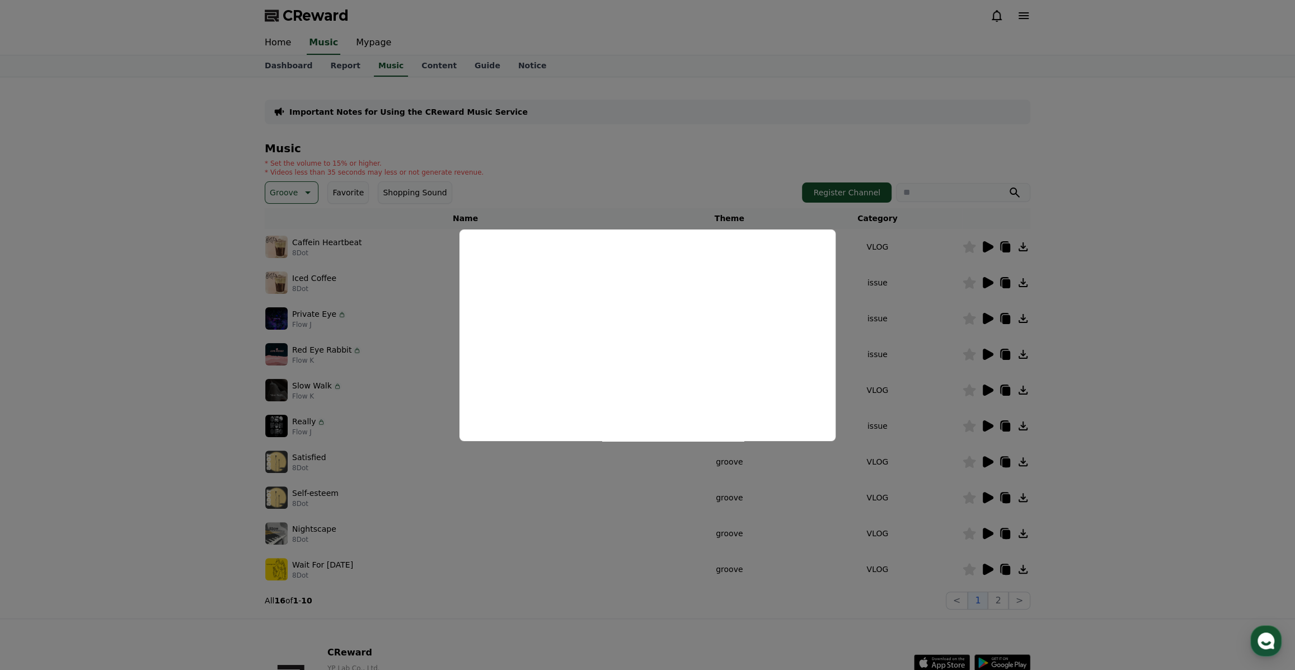
click at [1099, 313] on button "close modal" at bounding box center [647, 335] width 1295 height 670
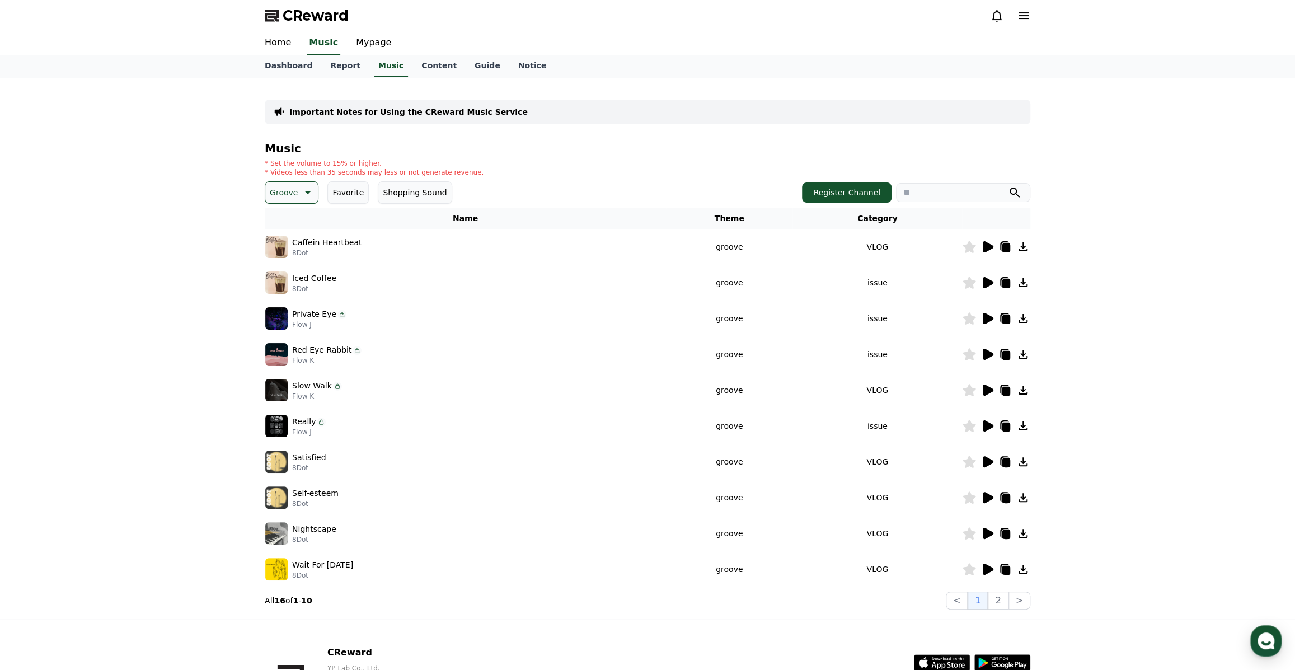
click at [291, 196] on p "Groove" at bounding box center [284, 193] width 28 height 16
click at [282, 246] on button "Clam" at bounding box center [280, 249] width 29 height 25
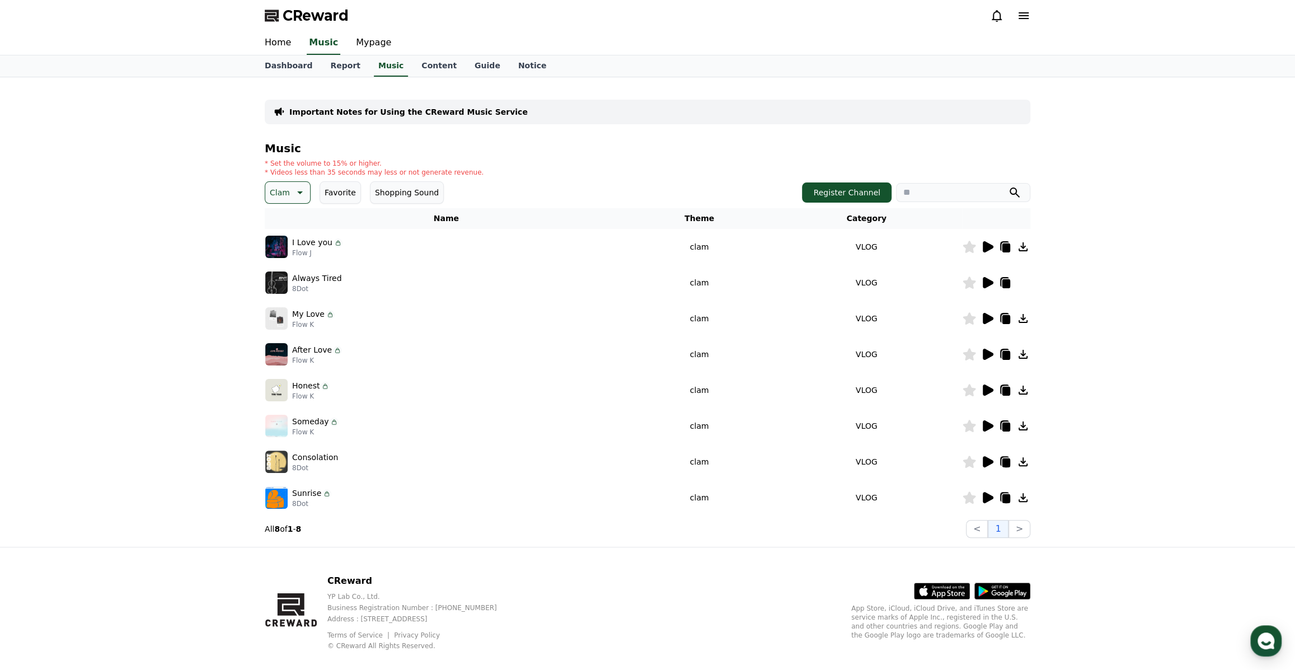
click at [992, 245] on icon at bounding box center [986, 246] width 13 height 13
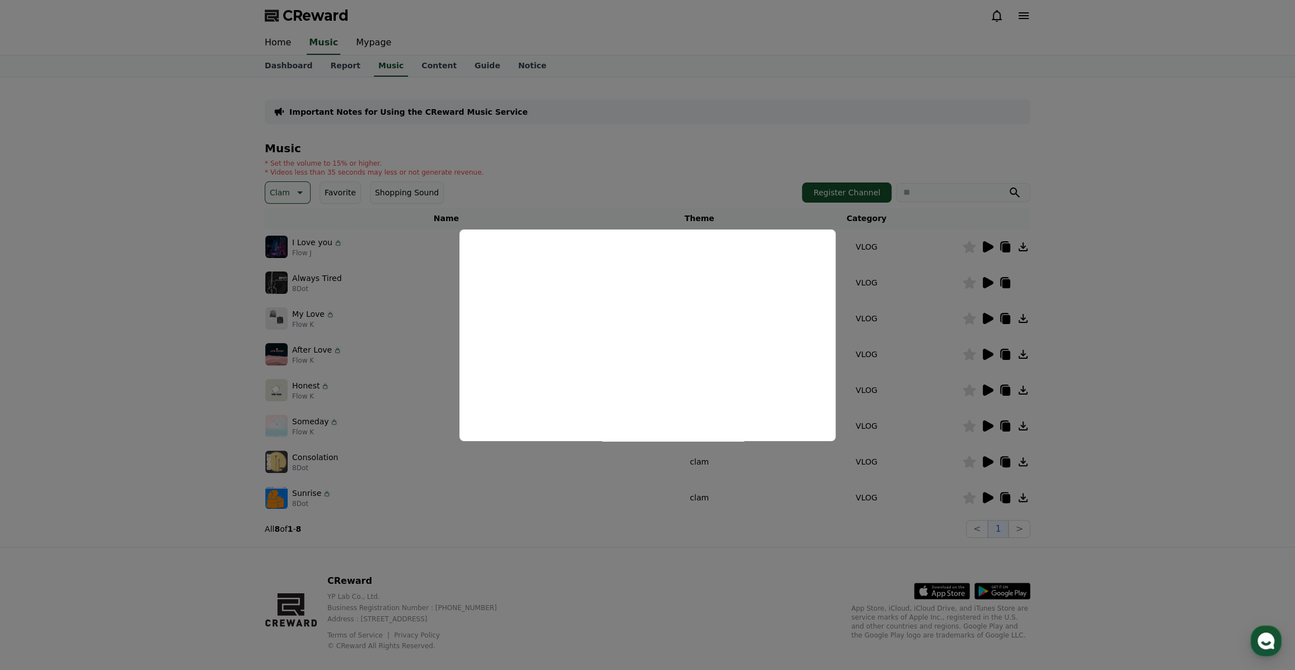
click at [1102, 295] on button "close modal" at bounding box center [647, 335] width 1295 height 670
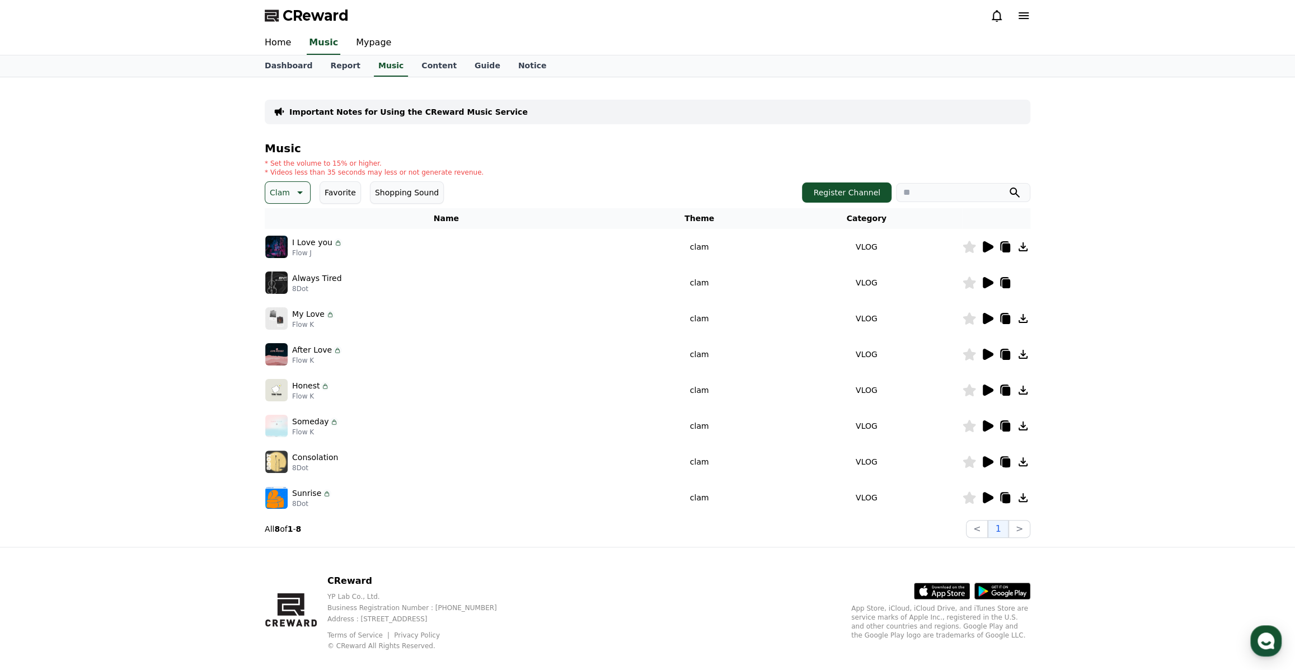
click at [984, 281] on icon at bounding box center [988, 282] width 11 height 11
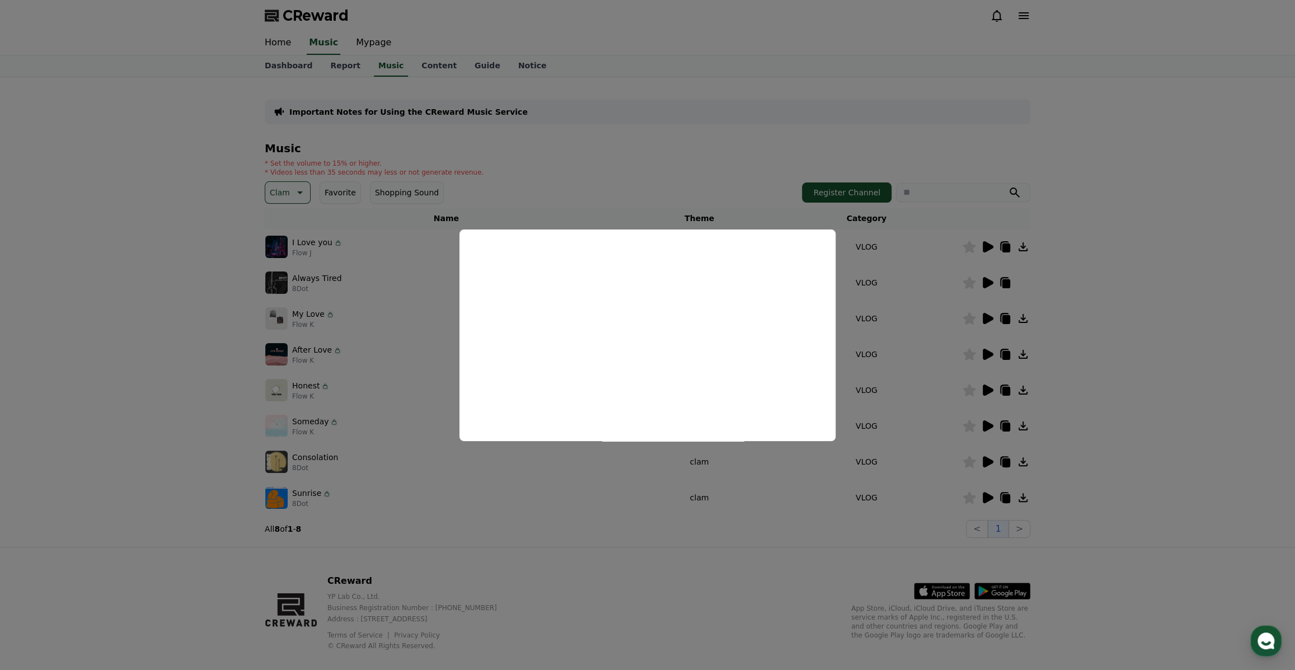
click at [1107, 313] on button "close modal" at bounding box center [647, 335] width 1295 height 670
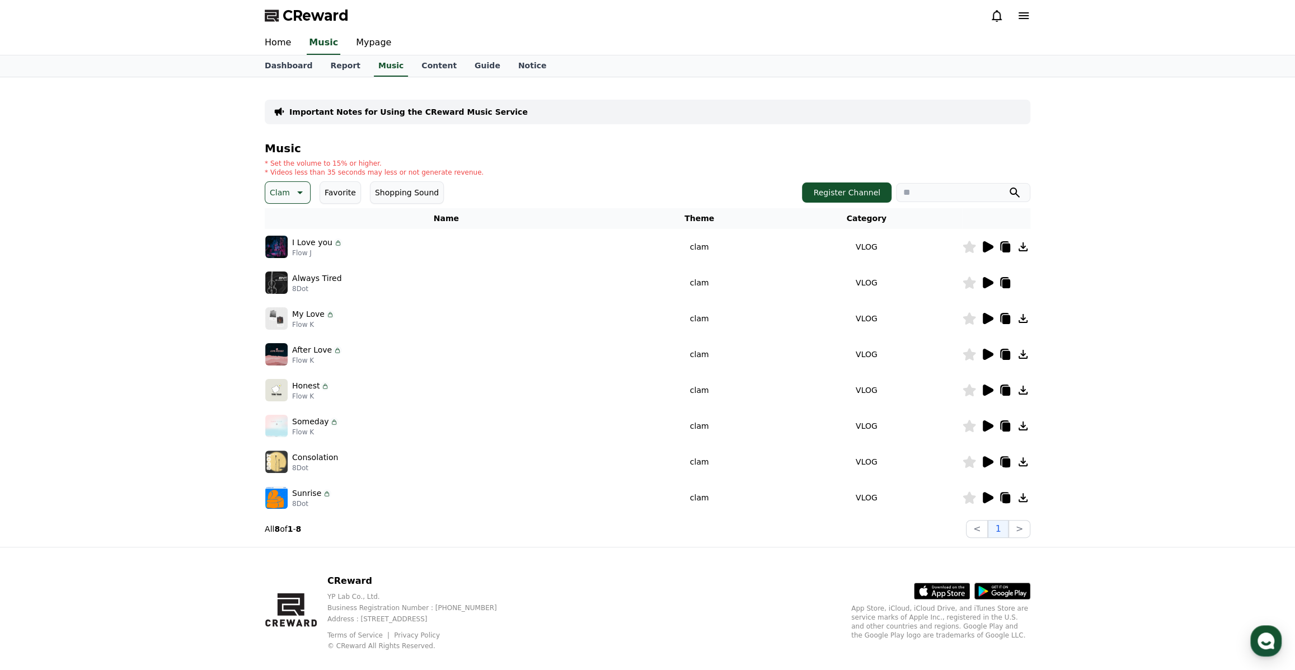
click at [990, 350] on icon at bounding box center [986, 353] width 13 height 13
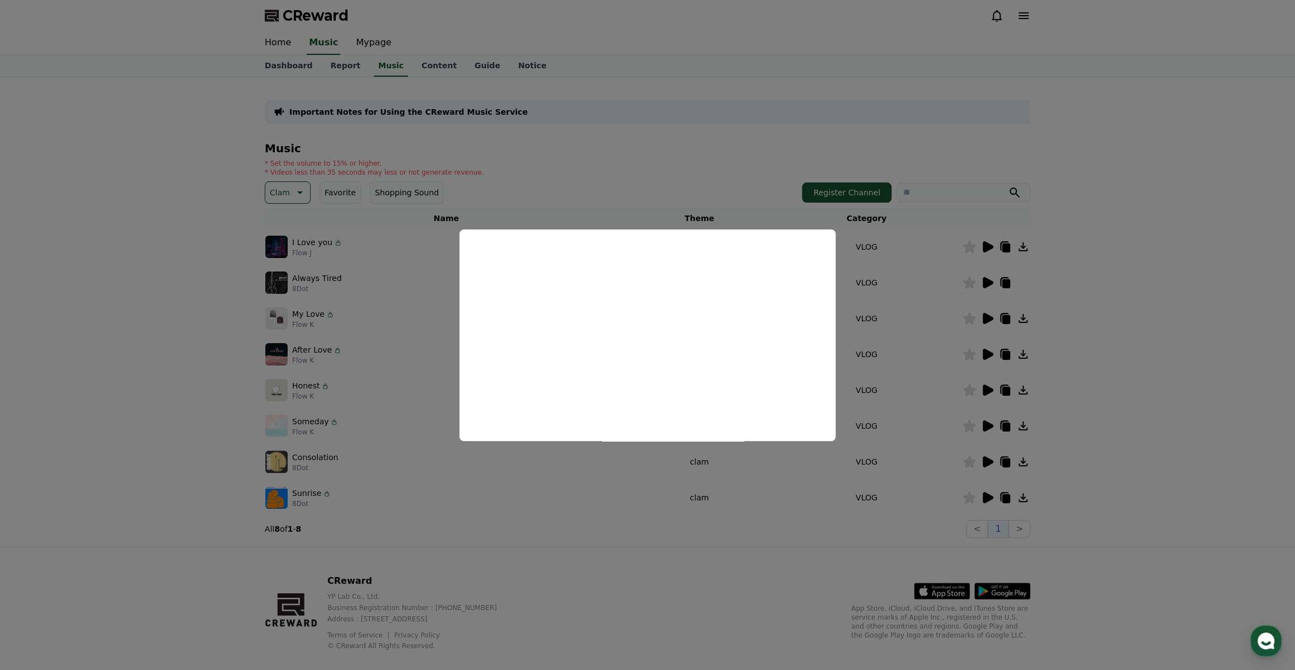
click at [1155, 316] on button "close modal" at bounding box center [647, 335] width 1295 height 670
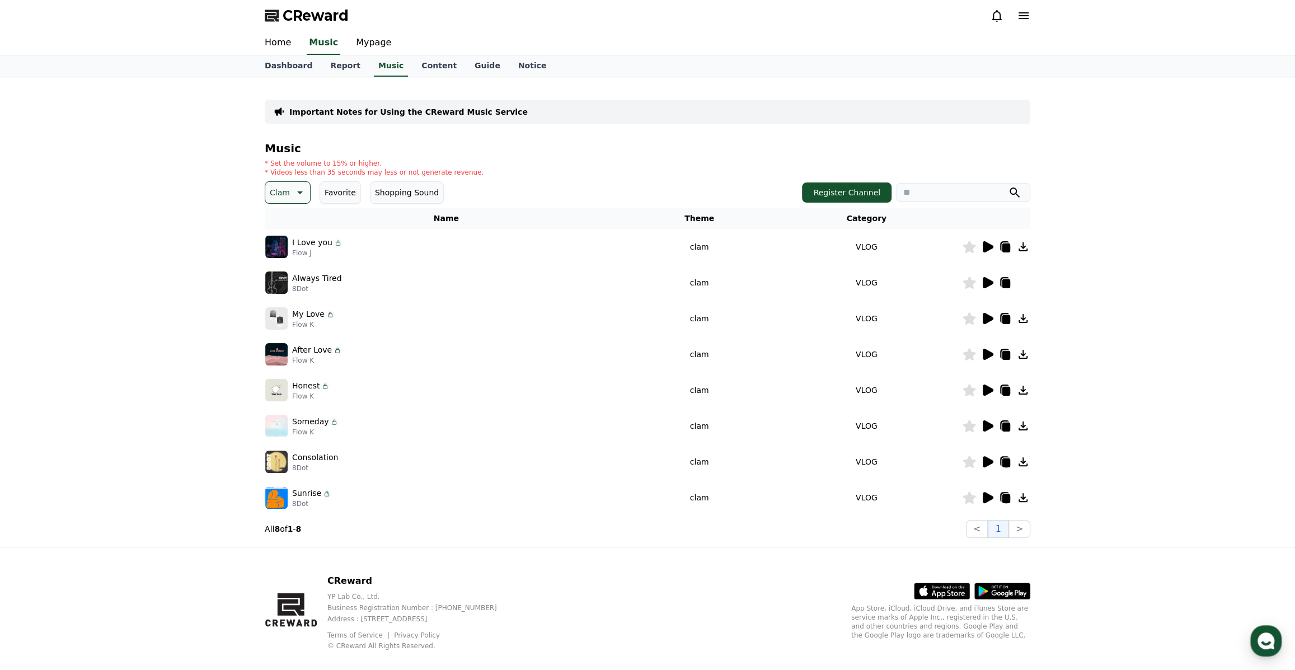
click at [299, 196] on icon at bounding box center [298, 192] width 13 height 13
click at [284, 275] on button "Cute" at bounding box center [279, 278] width 27 height 25
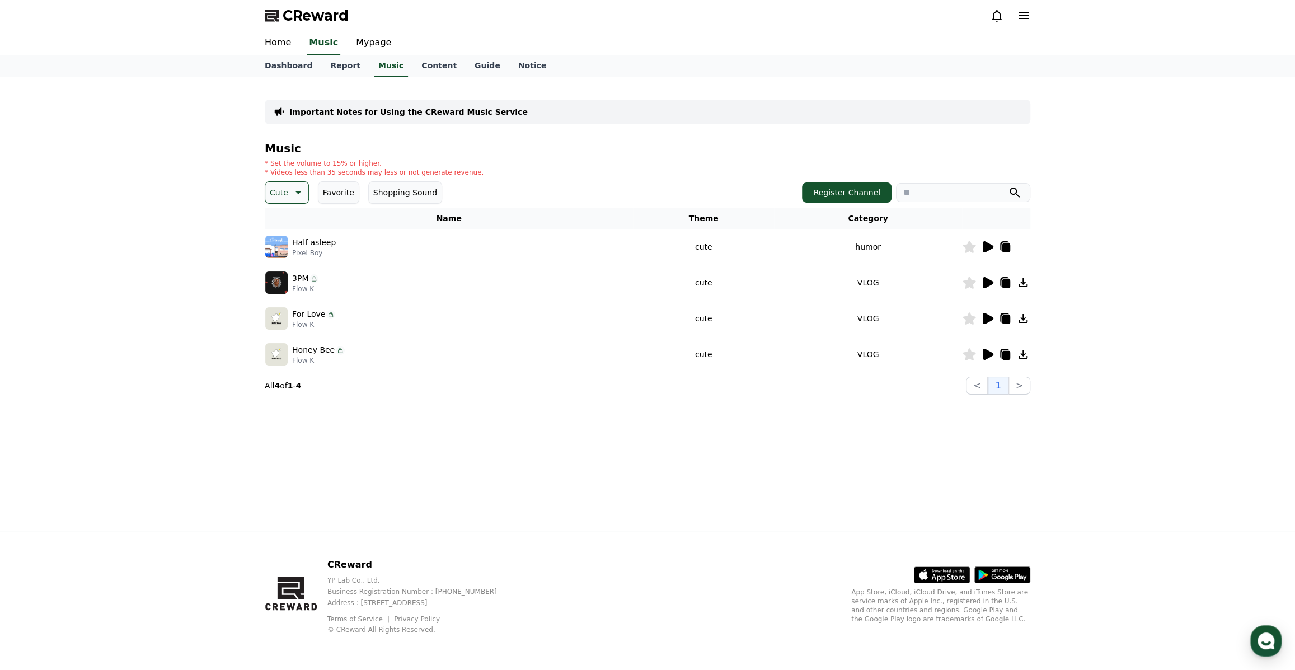
click at [990, 248] on icon at bounding box center [988, 246] width 11 height 11
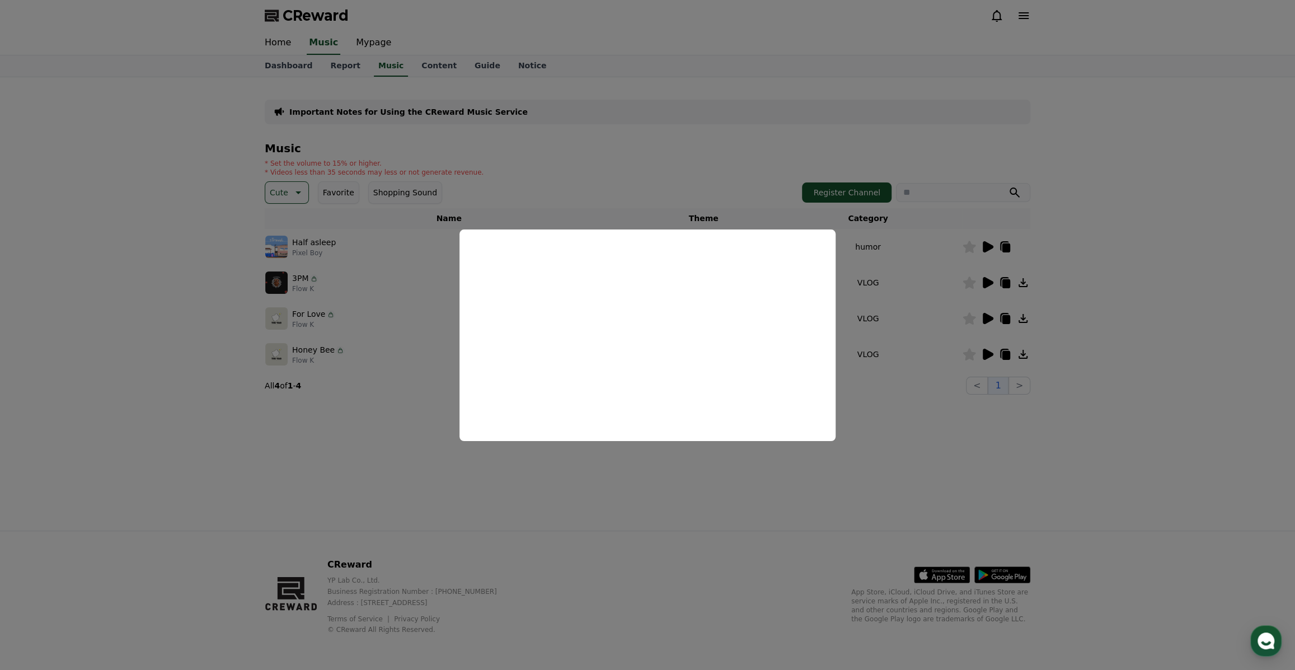
click at [1104, 268] on button "close modal" at bounding box center [647, 335] width 1295 height 670
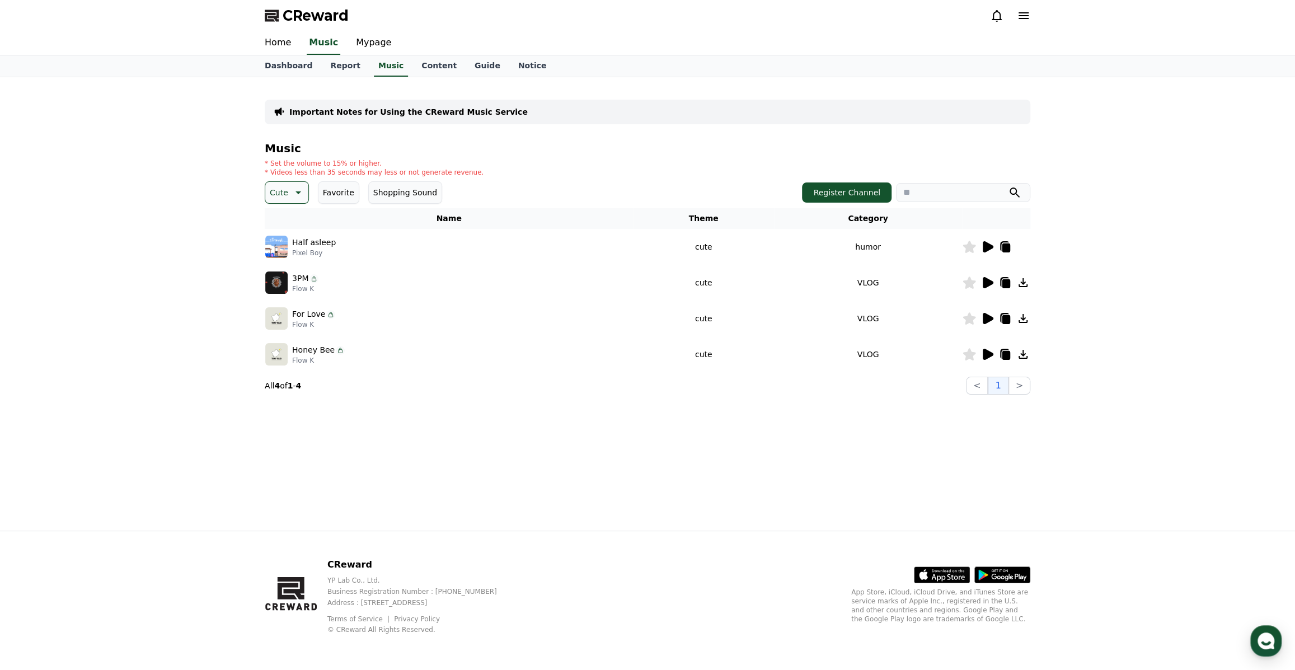
click at [988, 280] on icon at bounding box center [988, 282] width 11 height 11
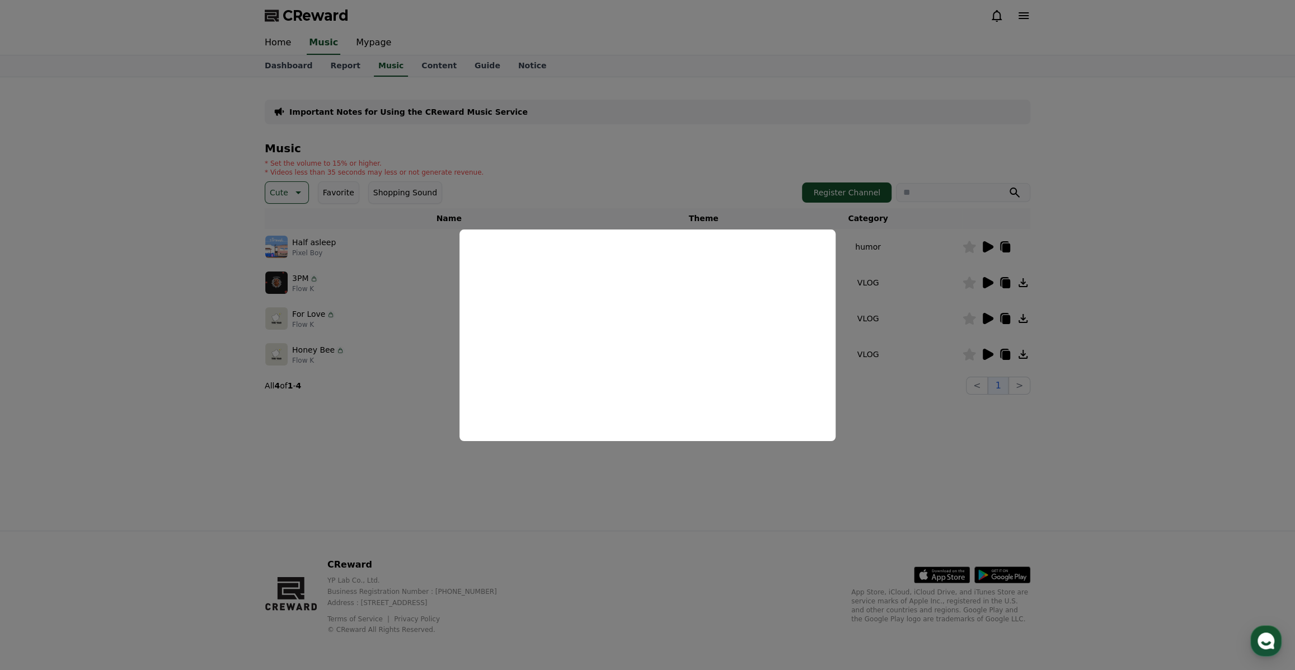
click at [1073, 288] on button "close modal" at bounding box center [647, 335] width 1295 height 670
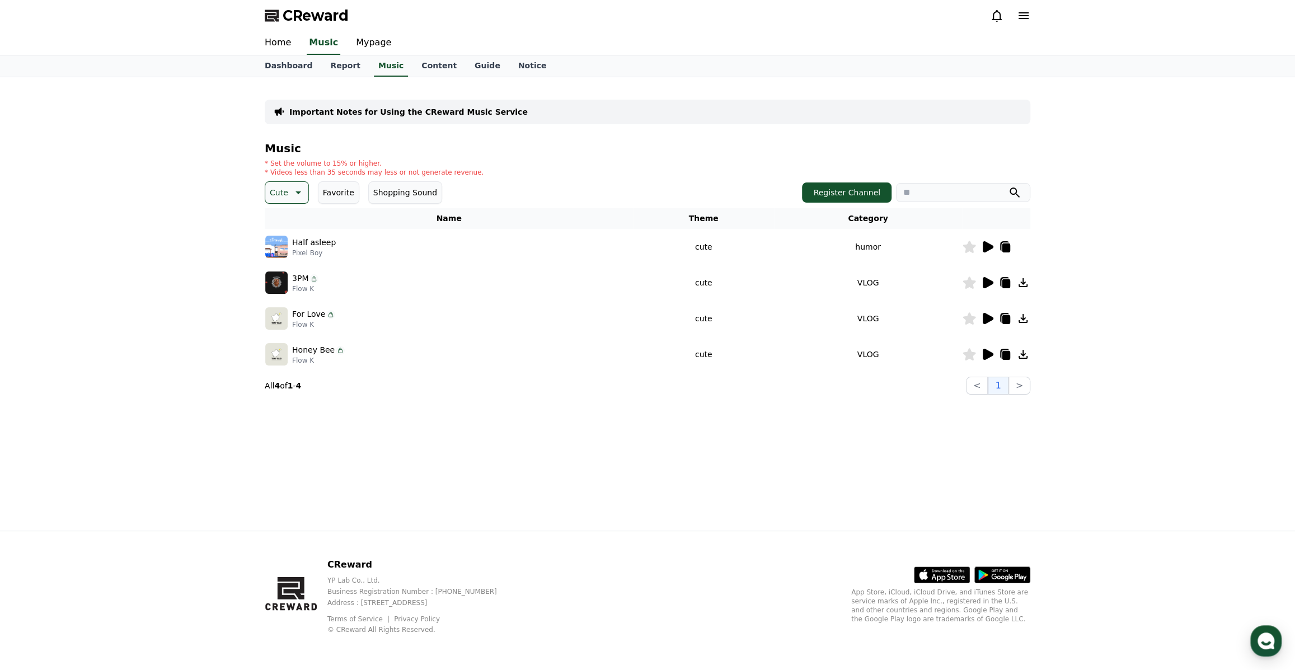
click at [297, 190] on icon at bounding box center [296, 192] width 13 height 13
click at [281, 281] on button "Anxious" at bounding box center [286, 285] width 40 height 25
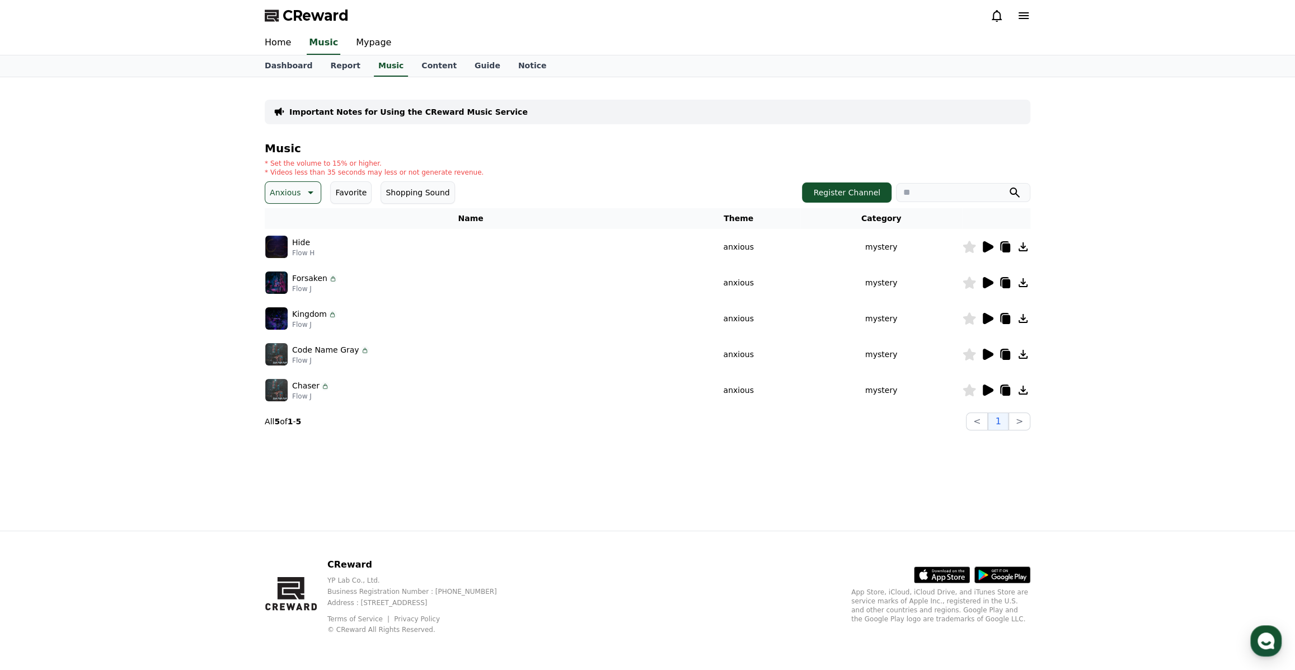
click at [986, 250] on icon at bounding box center [988, 246] width 11 height 11
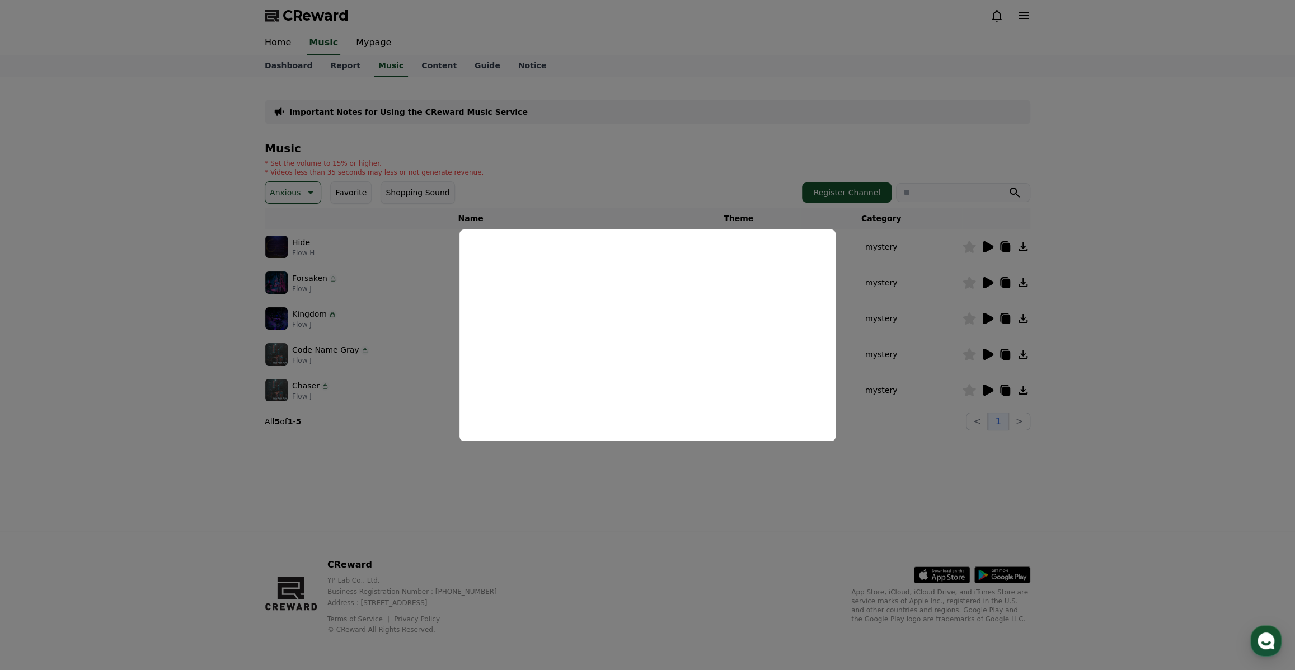
click at [1134, 291] on button "close modal" at bounding box center [647, 335] width 1295 height 670
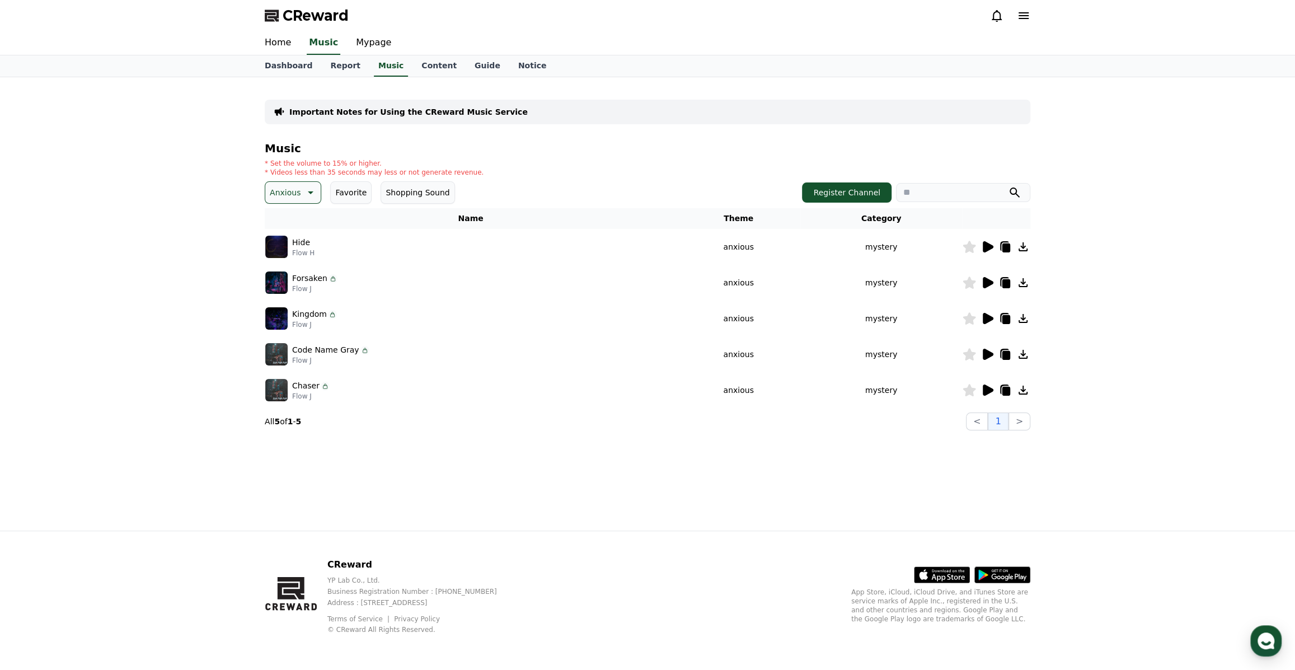
click at [302, 183] on button "Anxious" at bounding box center [293, 192] width 57 height 22
click at [288, 311] on button "Comic" at bounding box center [283, 314] width 34 height 25
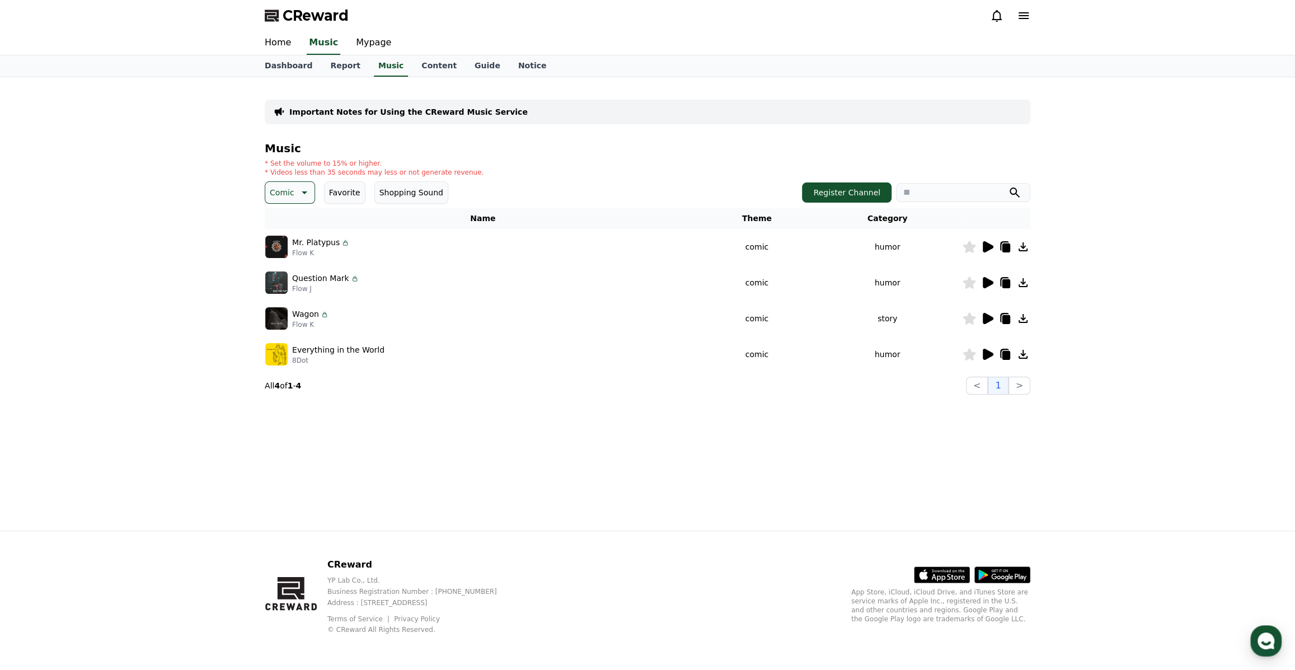
click at [987, 246] on icon at bounding box center [988, 246] width 11 height 11
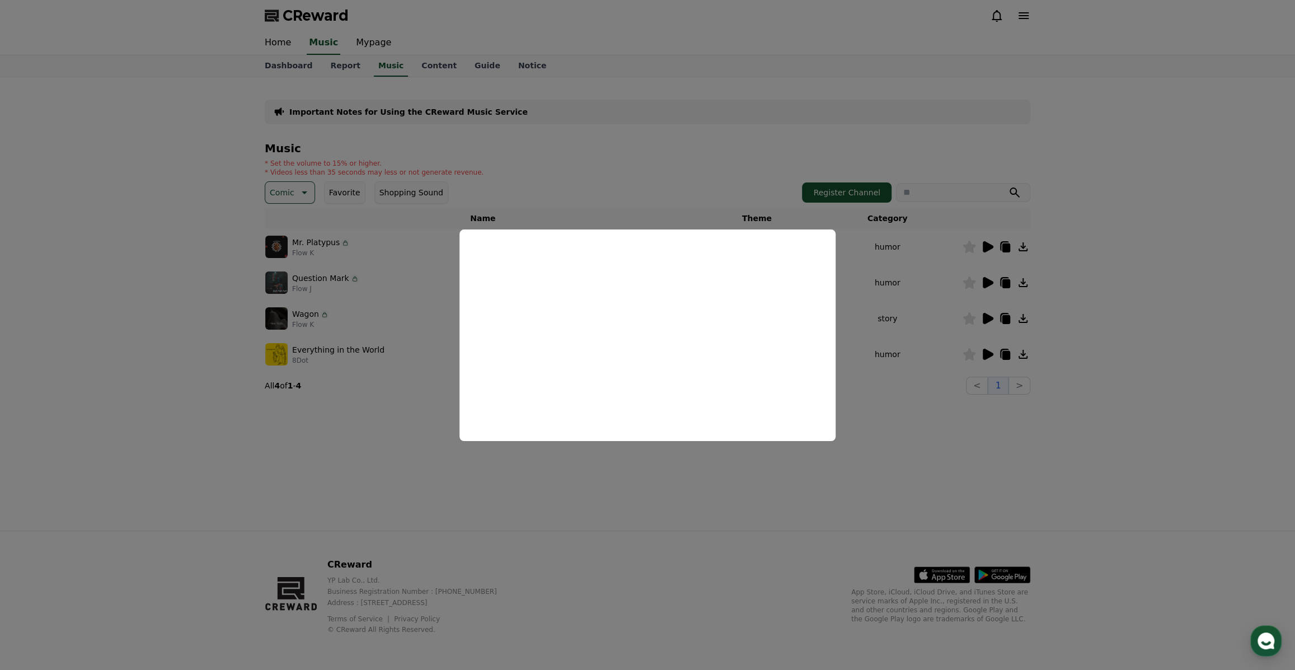
click at [1143, 303] on button "close modal" at bounding box center [647, 335] width 1295 height 670
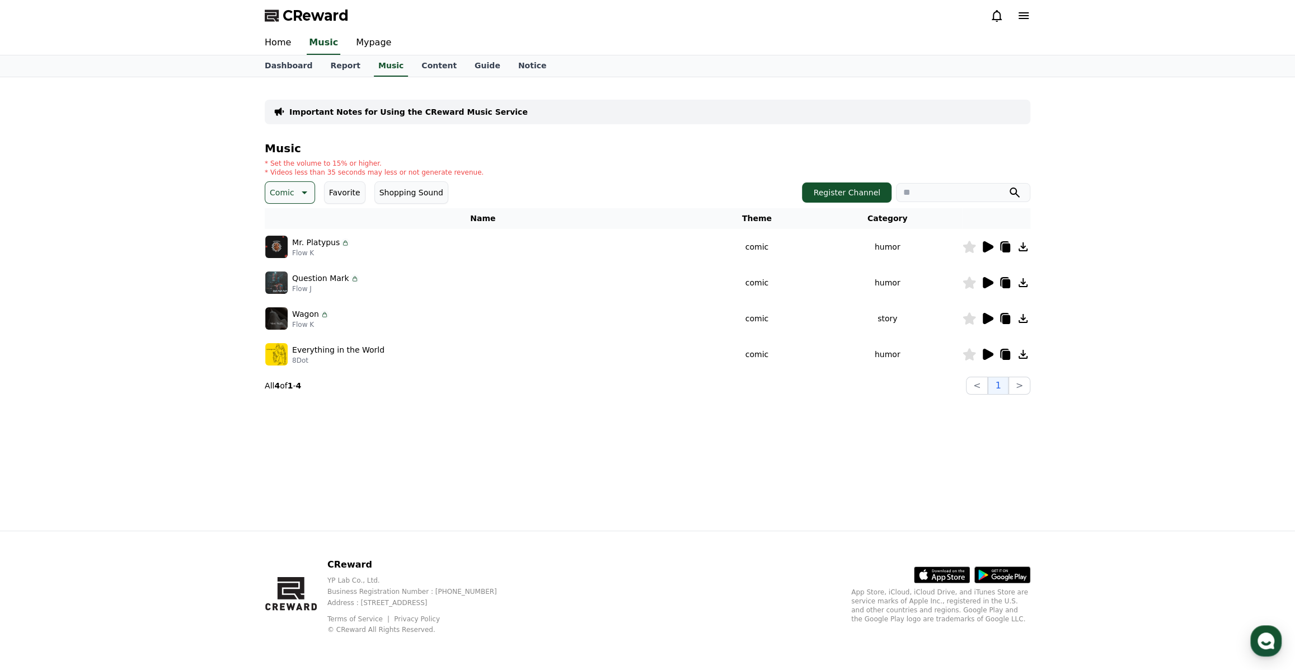
click at [986, 284] on icon at bounding box center [988, 282] width 11 height 11
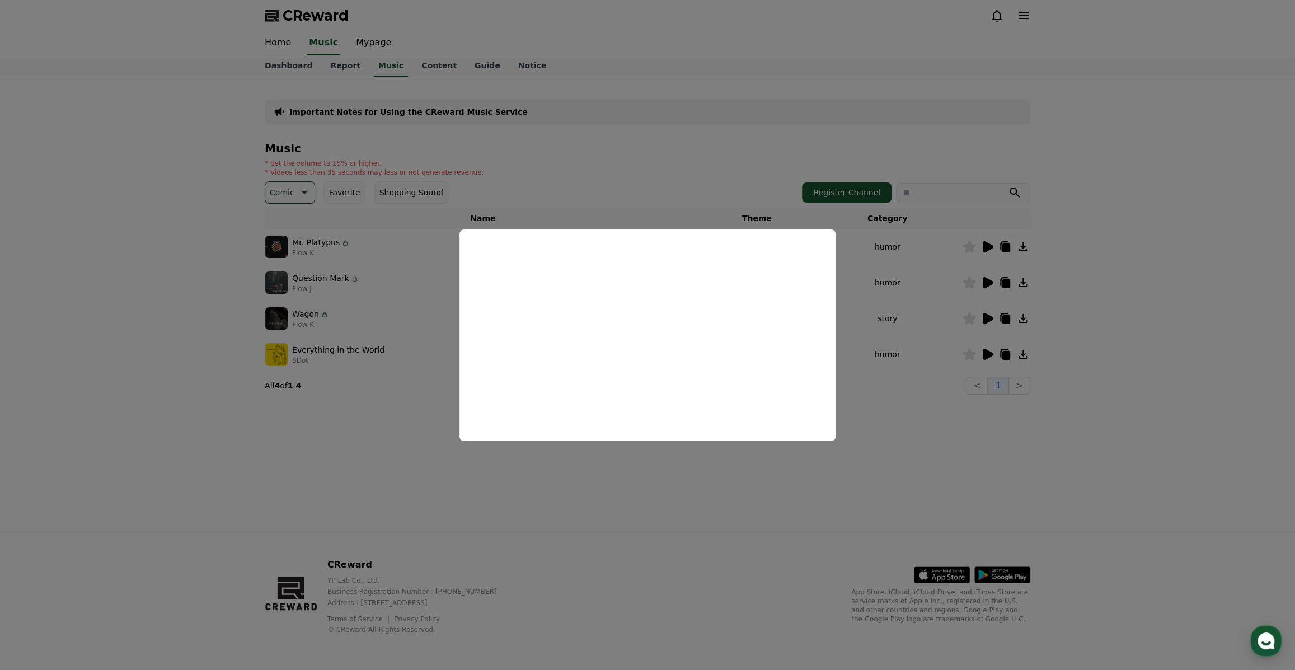
click at [1131, 328] on button "close modal" at bounding box center [647, 335] width 1295 height 670
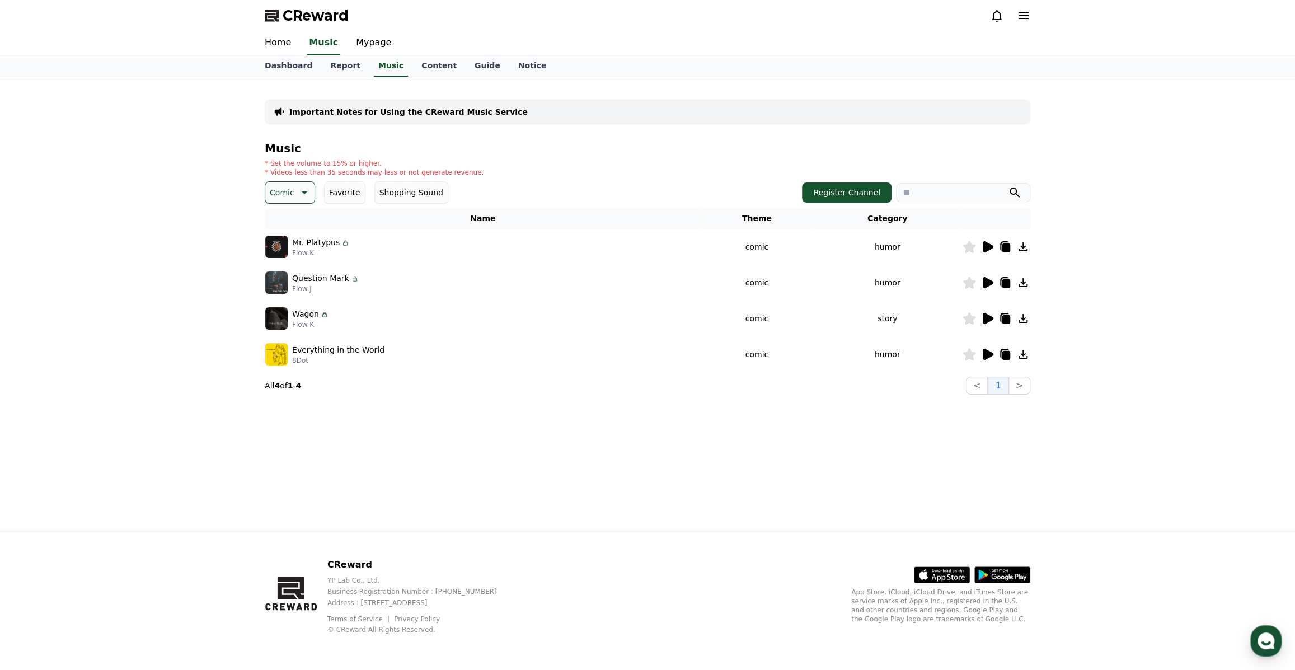
click at [984, 317] on icon at bounding box center [988, 318] width 11 height 11
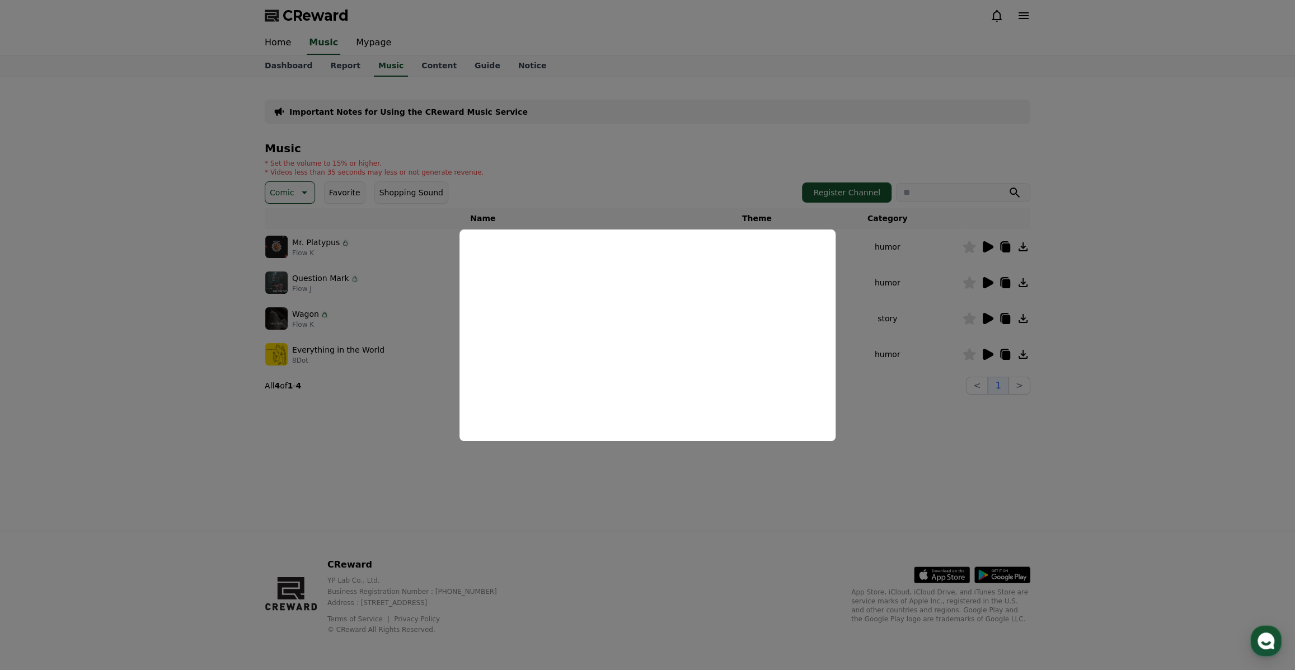
click at [1136, 317] on button "close modal" at bounding box center [647, 335] width 1295 height 670
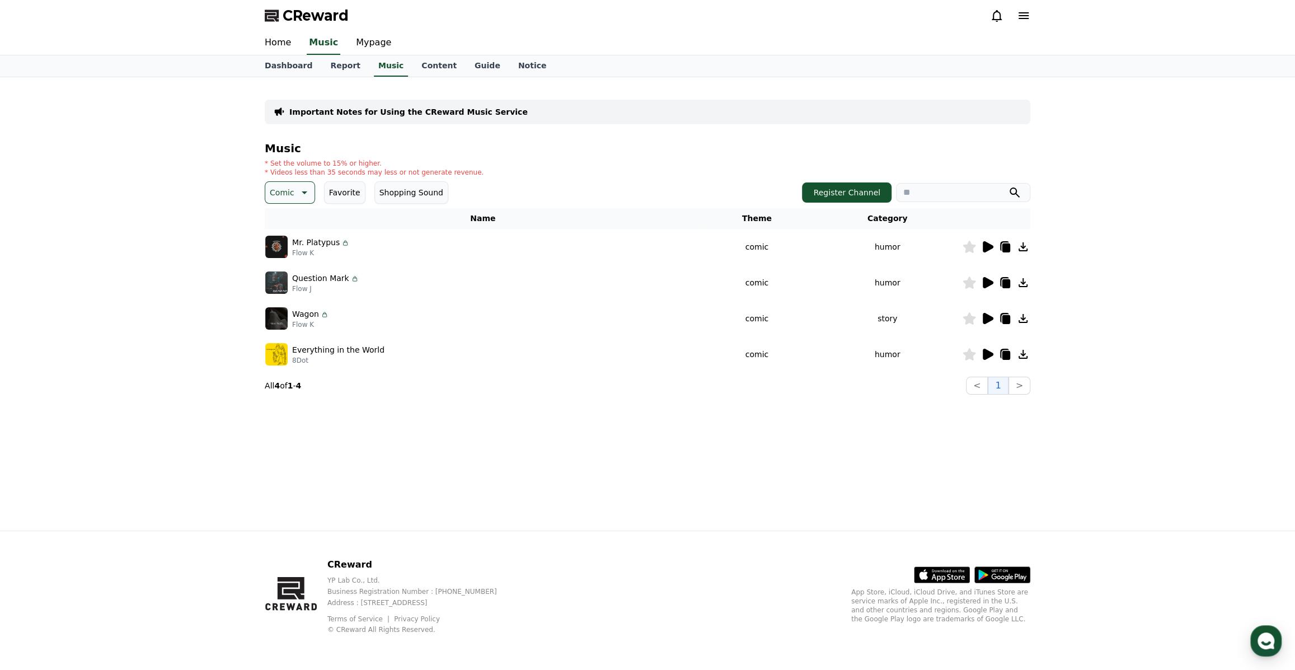
click at [985, 351] on icon at bounding box center [988, 354] width 11 height 11
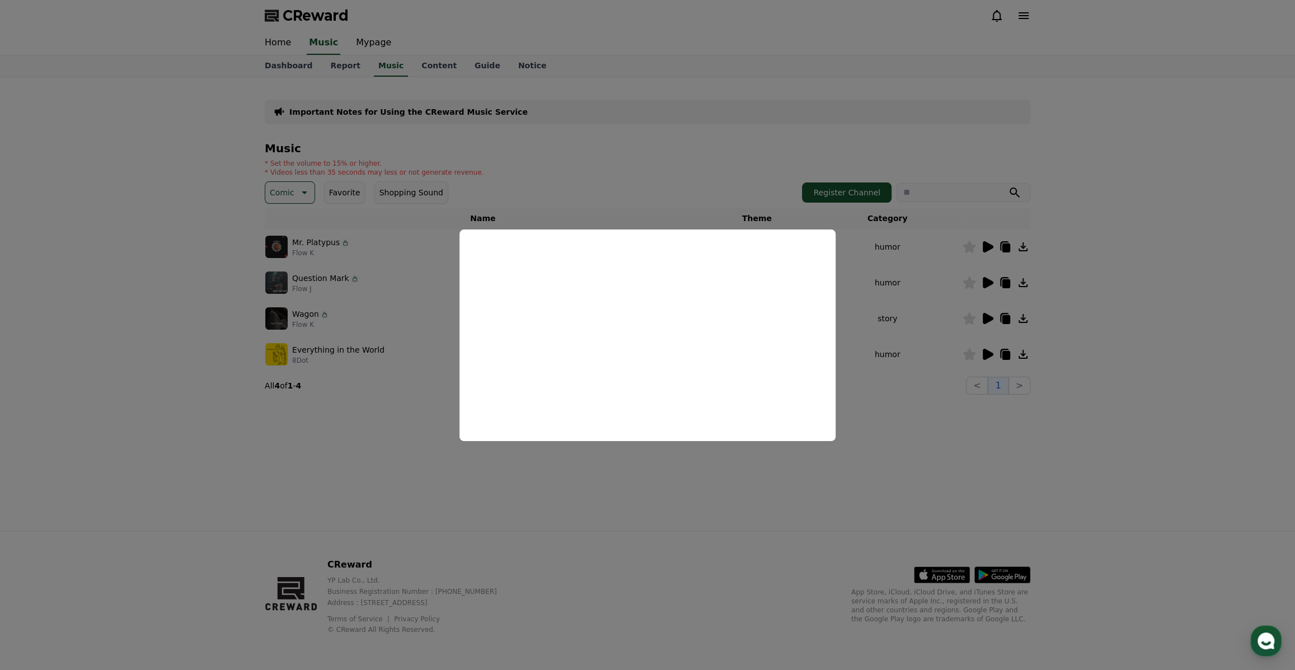
click at [1111, 310] on button "close modal" at bounding box center [647, 335] width 1295 height 670
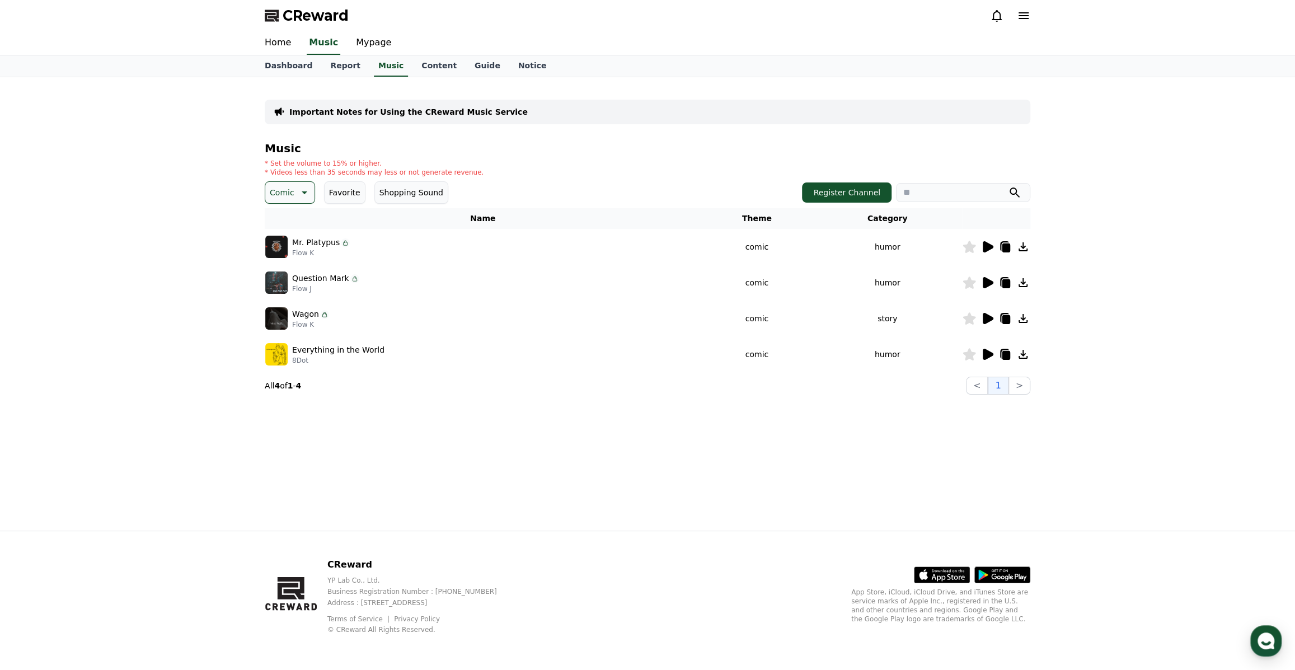
click at [988, 314] on icon at bounding box center [988, 318] width 11 height 11
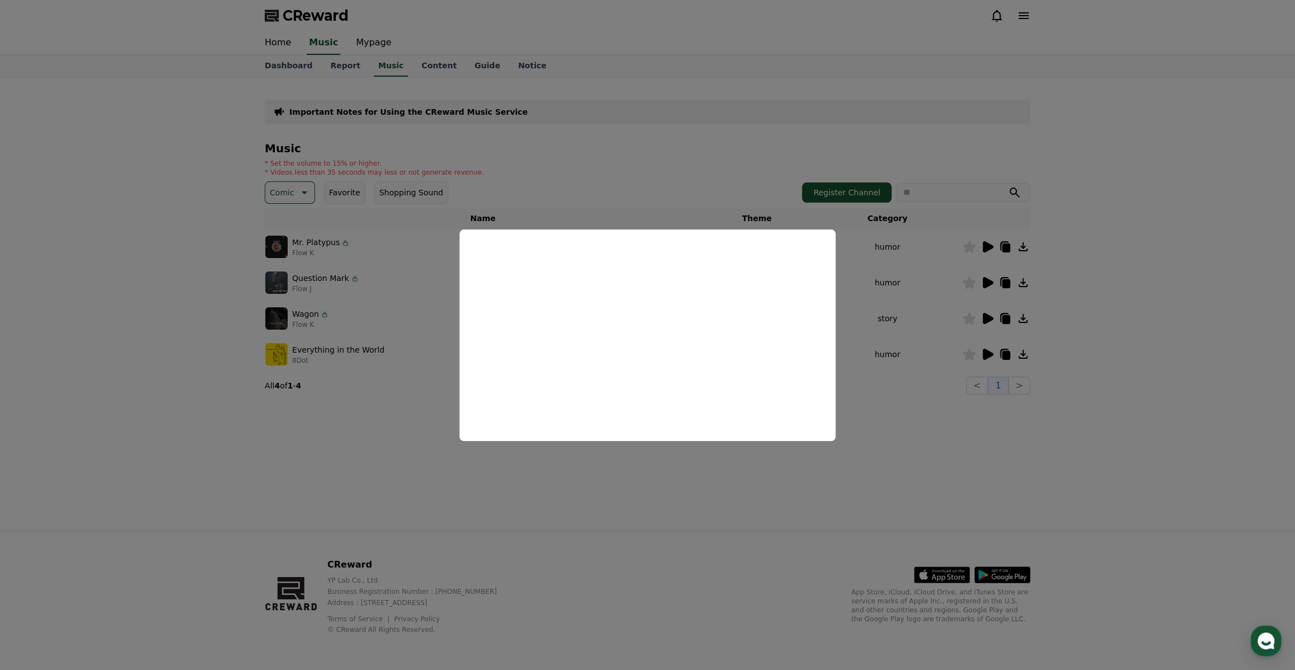
click at [1104, 304] on button "close modal" at bounding box center [647, 335] width 1295 height 670
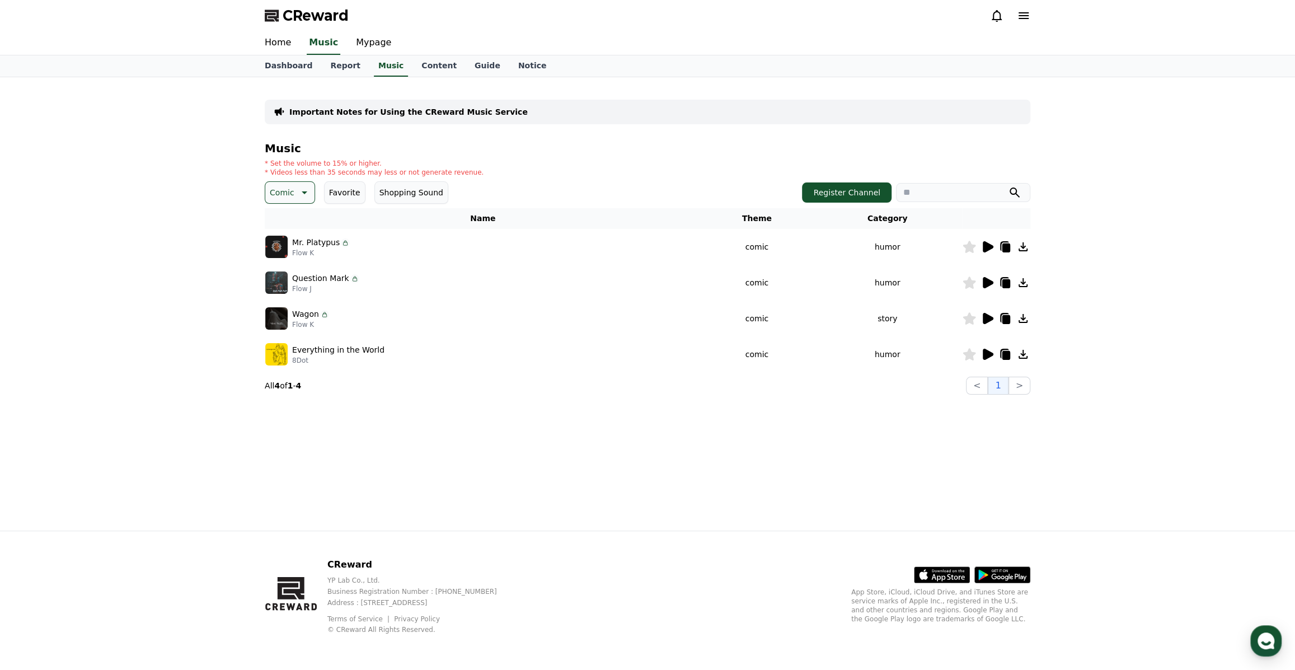
click at [969, 314] on icon at bounding box center [969, 318] width 13 height 12
click at [986, 276] on icon at bounding box center [986, 282] width 13 height 13
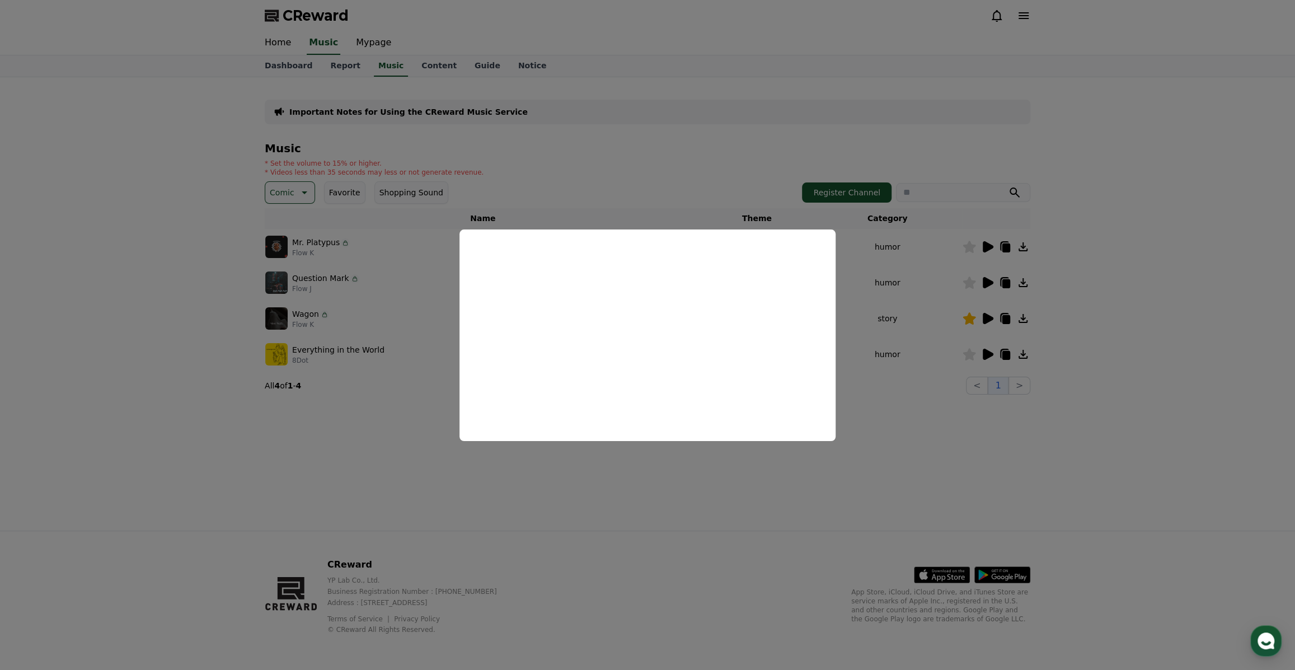
click at [1093, 322] on button "close modal" at bounding box center [647, 335] width 1295 height 670
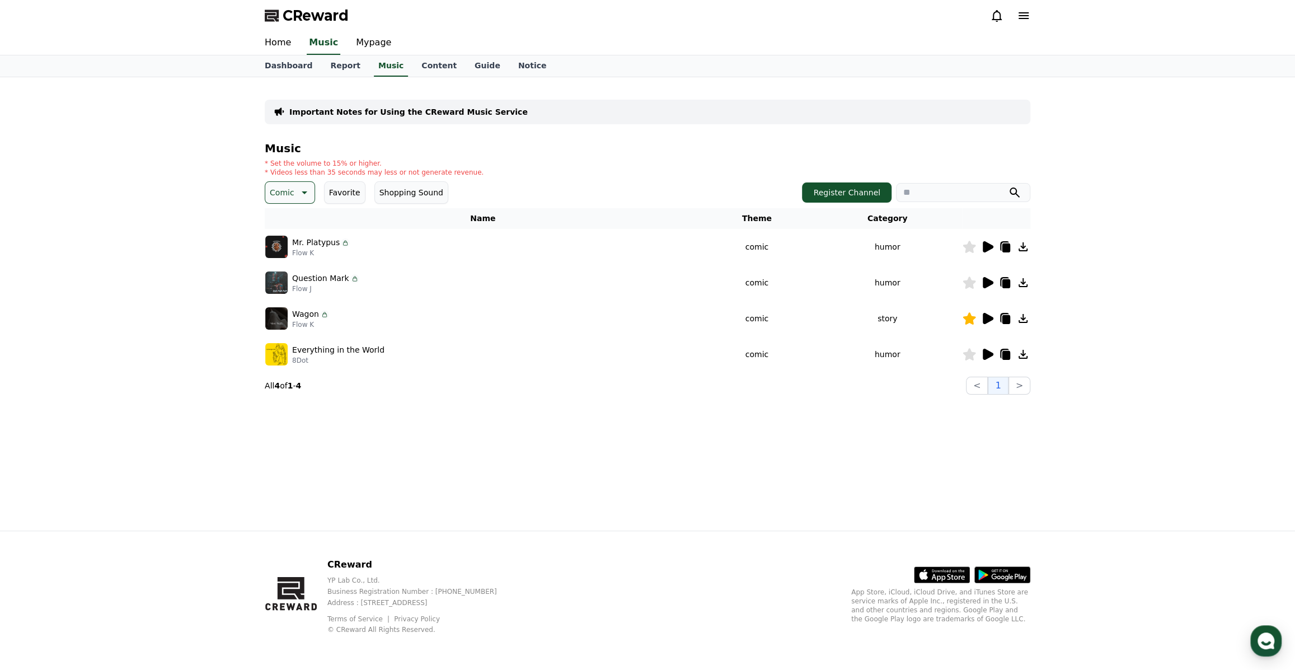
click at [984, 247] on icon at bounding box center [988, 246] width 11 height 11
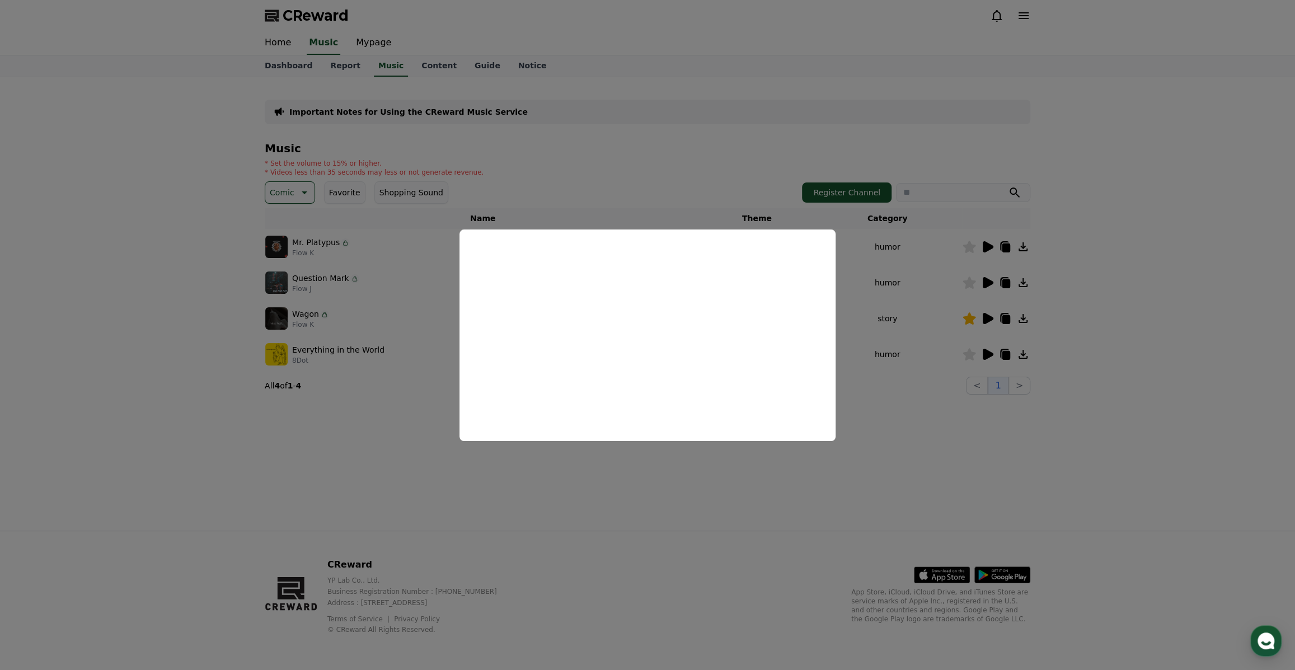
click at [1108, 289] on button "close modal" at bounding box center [647, 335] width 1295 height 670
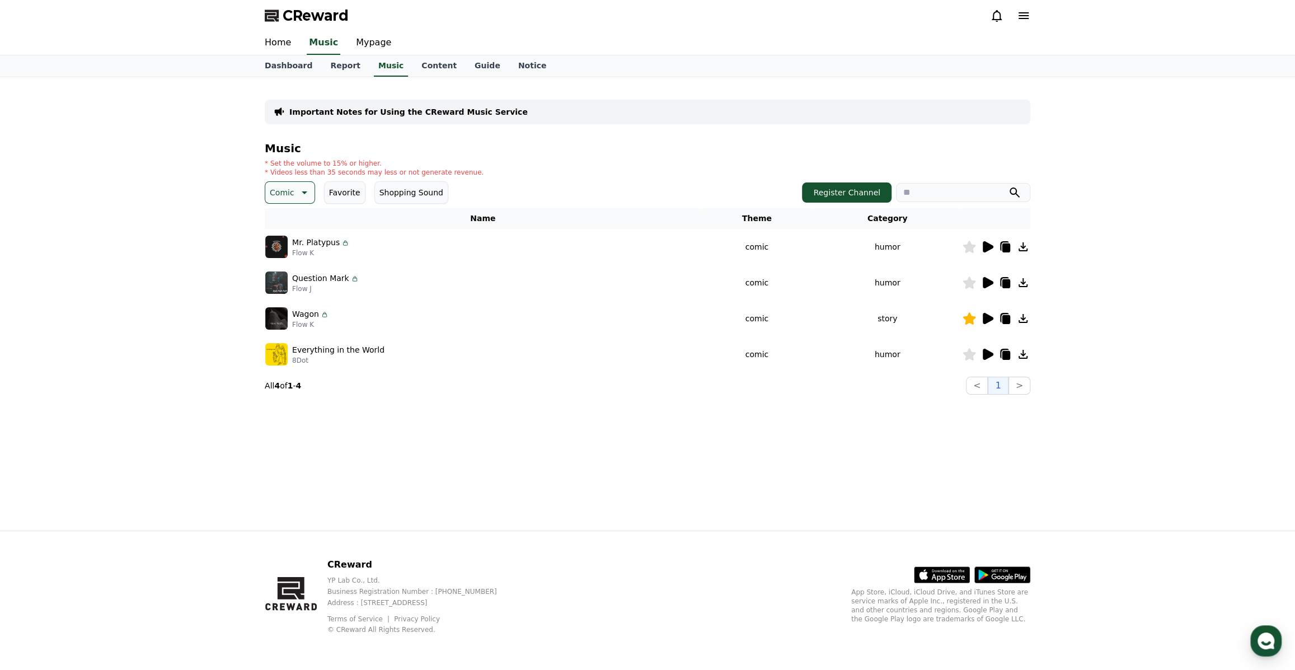
click at [969, 276] on div at bounding box center [995, 282] width 67 height 13
click at [967, 278] on icon at bounding box center [968, 282] width 13 height 12
click at [970, 283] on icon at bounding box center [969, 282] width 13 height 12
click at [983, 279] on icon at bounding box center [988, 282] width 11 height 11
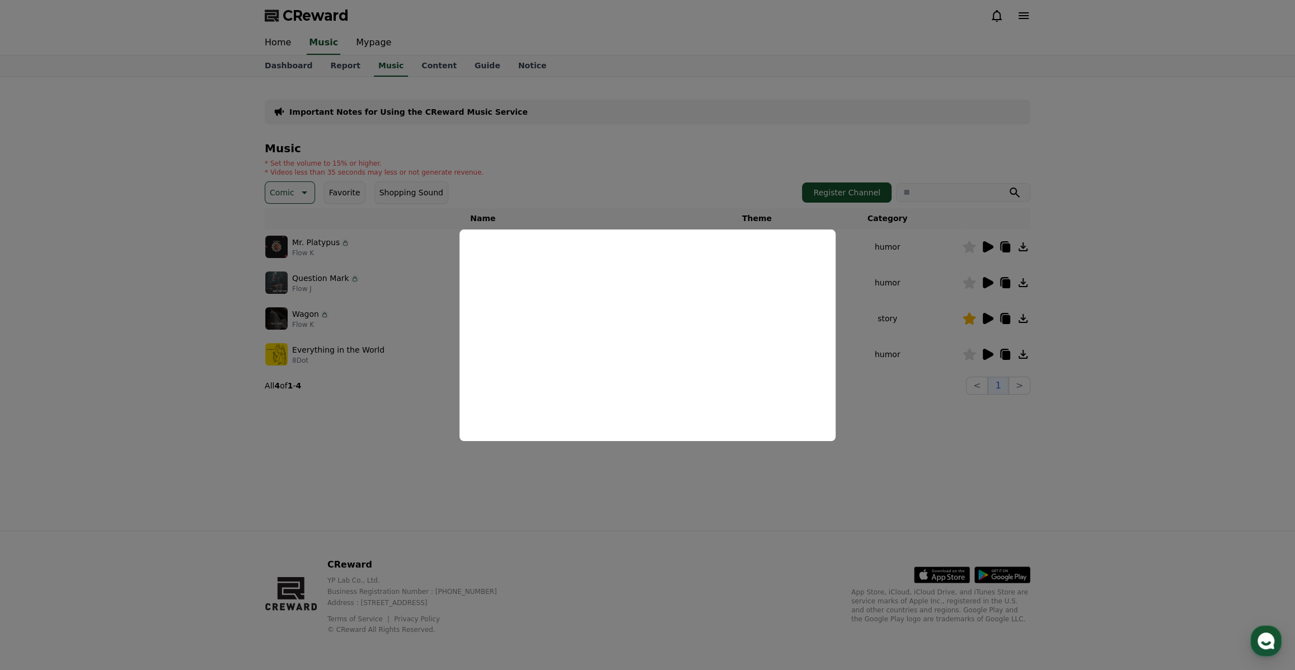
click at [1104, 289] on button "close modal" at bounding box center [647, 335] width 1295 height 670
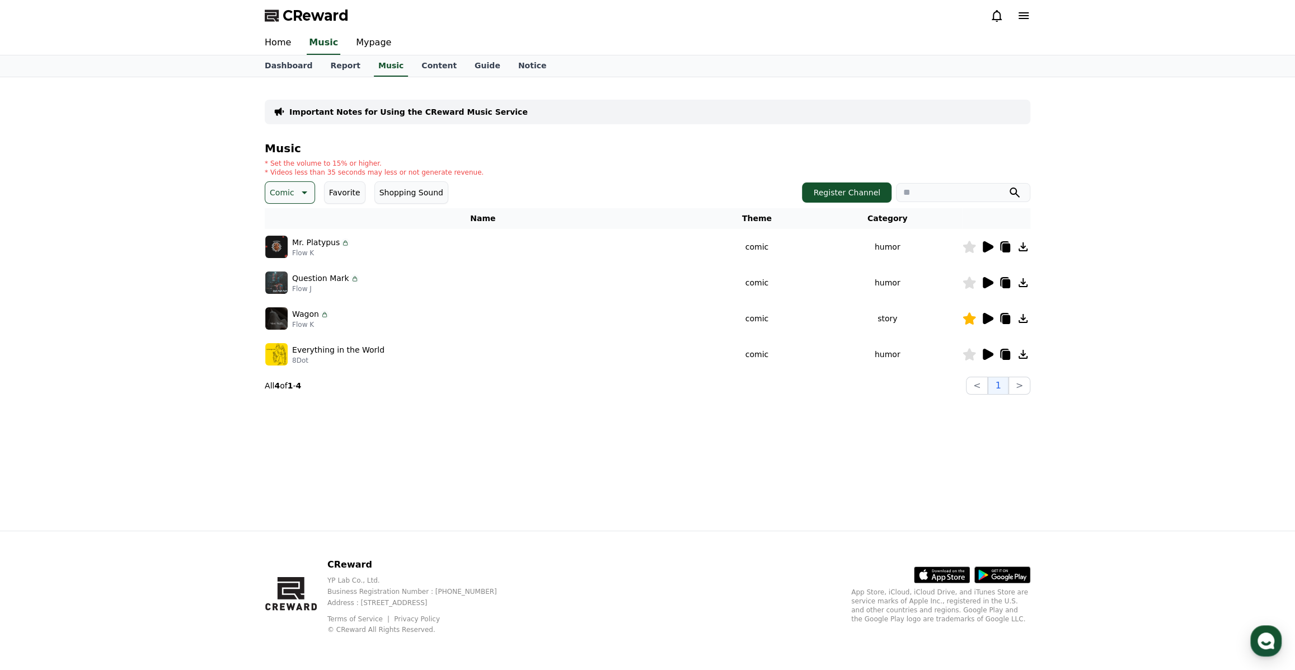
click at [971, 248] on icon at bounding box center [969, 247] width 13 height 12
click at [929, 191] on input "search" at bounding box center [963, 192] width 134 height 19
type input "******"
click at [1008, 186] on button "submit" at bounding box center [1014, 192] width 13 height 13
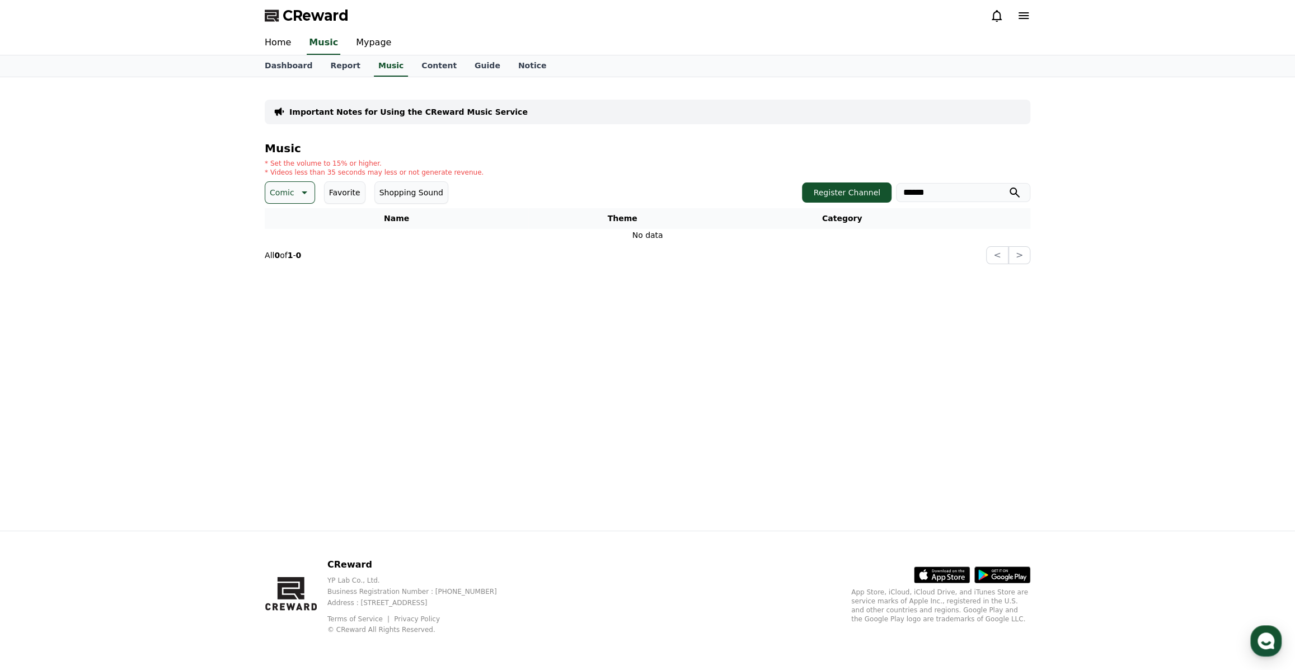
click at [304, 189] on icon at bounding box center [303, 192] width 13 height 13
click at [284, 312] on button "Comic" at bounding box center [284, 314] width 36 height 25
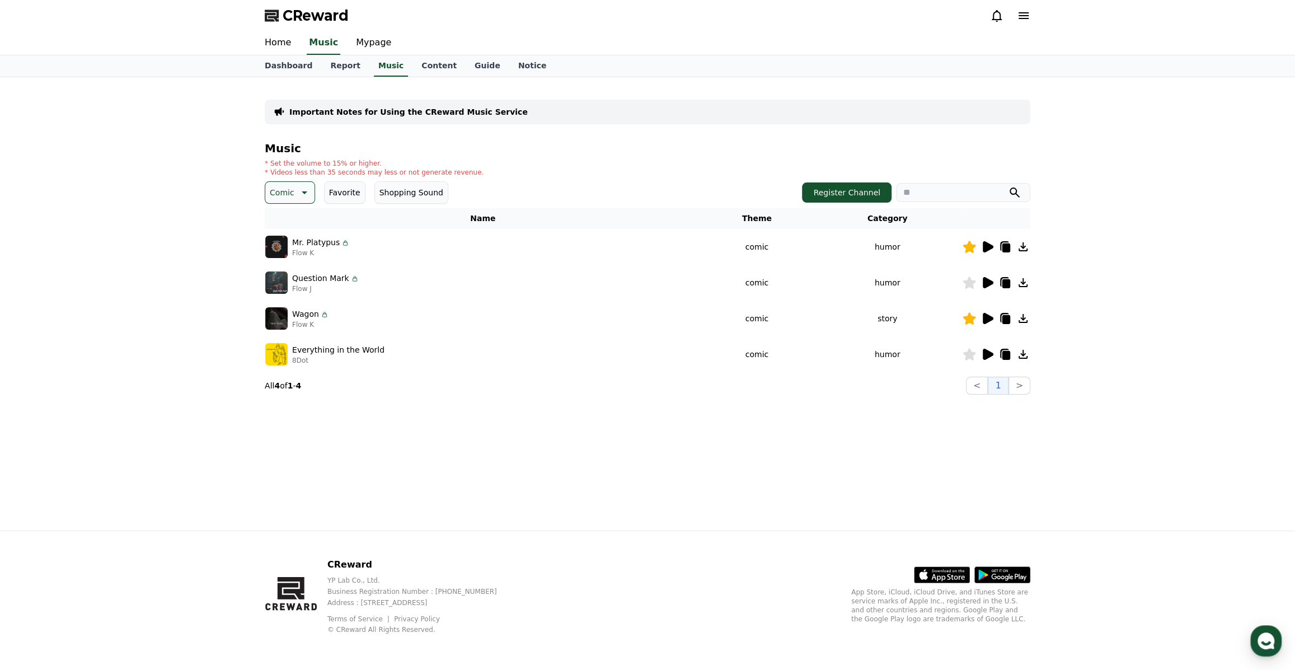
click at [987, 316] on icon at bounding box center [988, 318] width 11 height 11
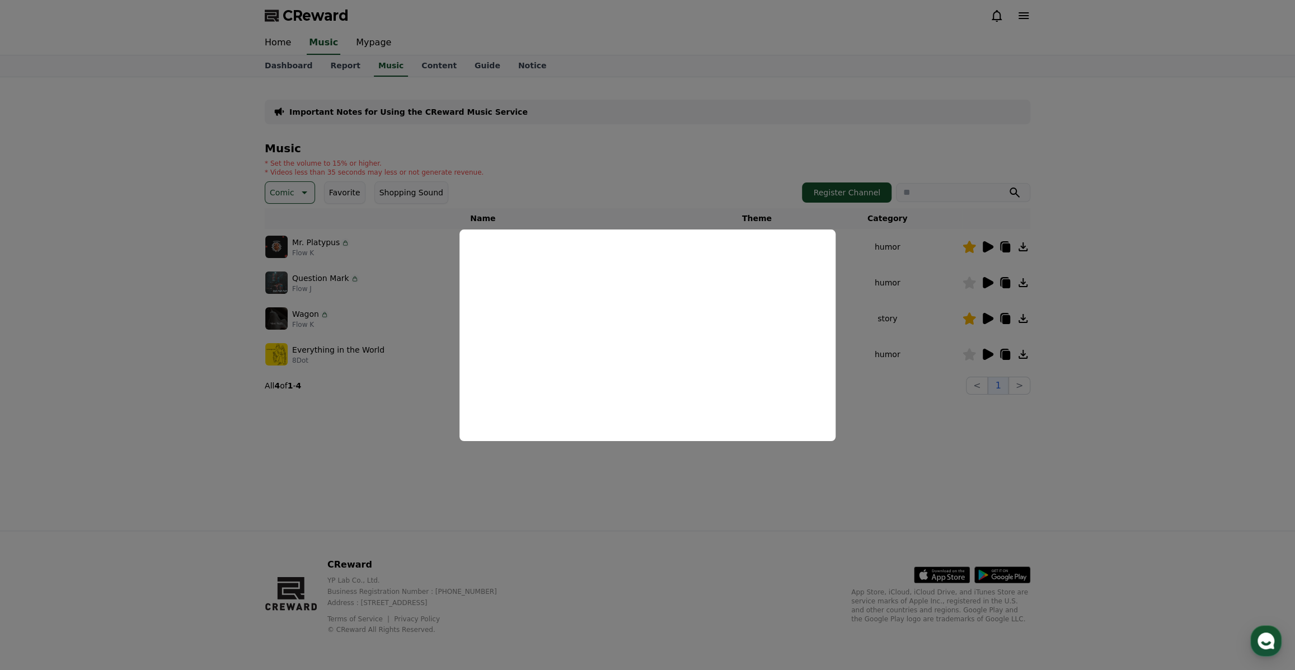
click at [1111, 347] on button "close modal" at bounding box center [647, 335] width 1295 height 670
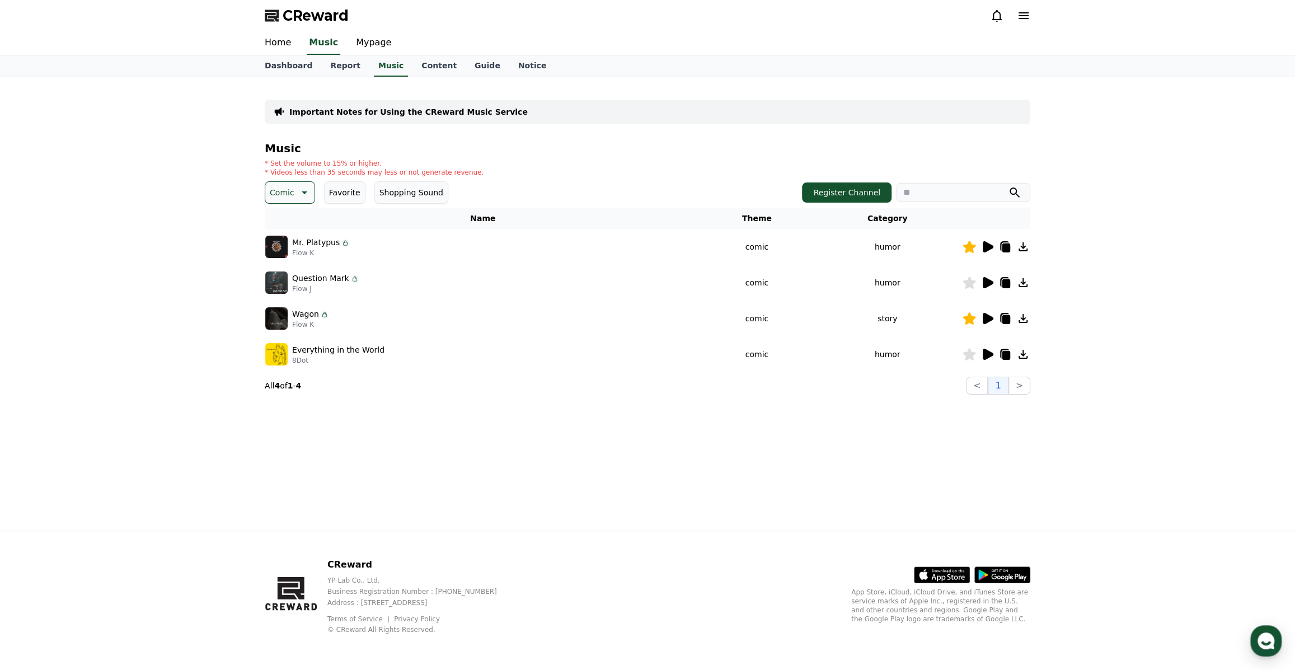
click at [989, 243] on icon at bounding box center [988, 246] width 11 height 11
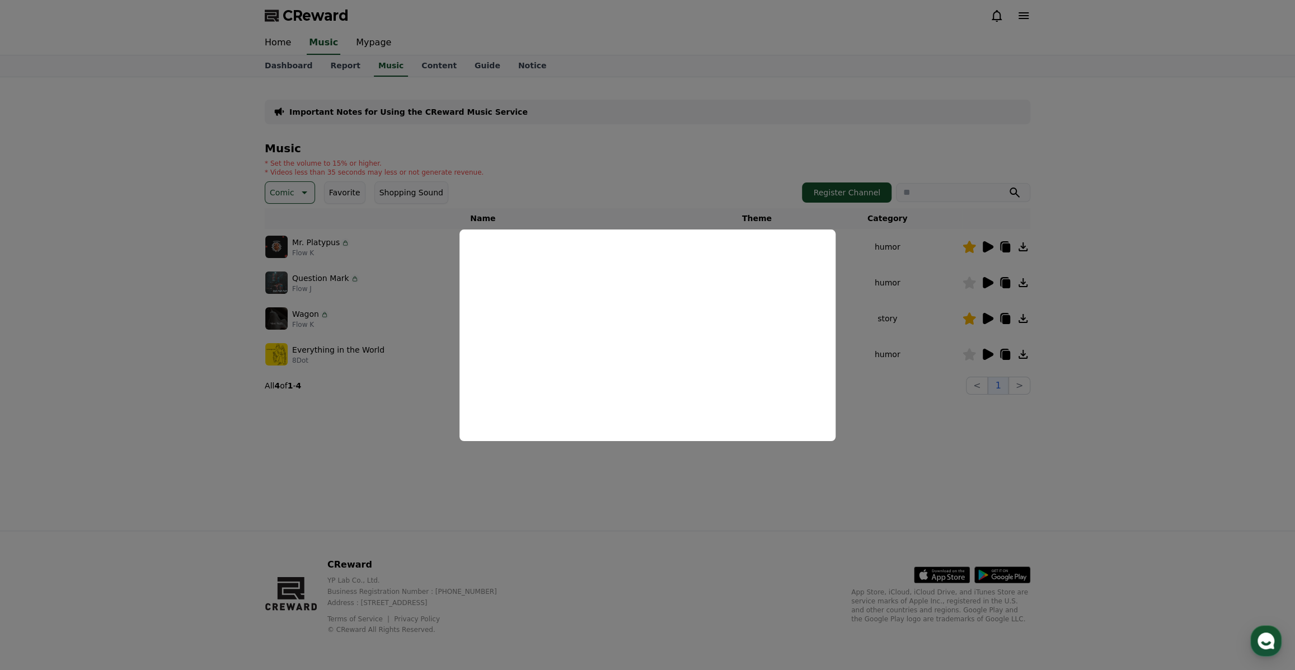
click at [1057, 296] on button "close modal" at bounding box center [647, 335] width 1295 height 670
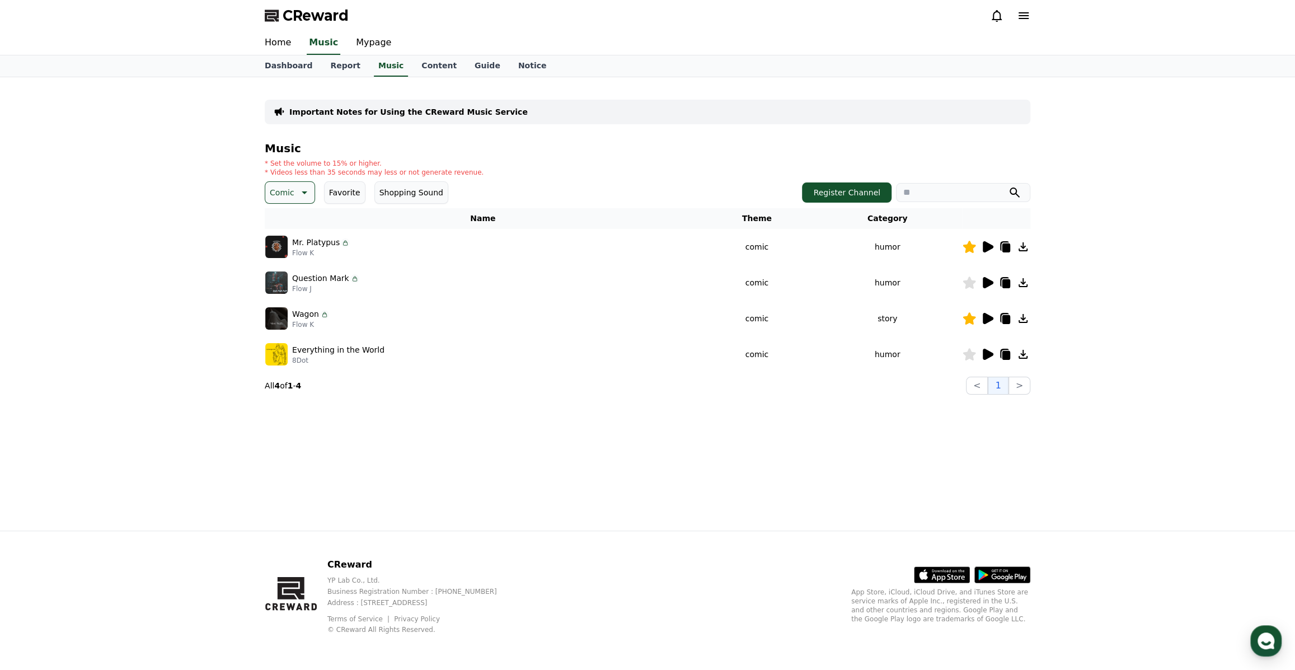
click at [1001, 317] on icon at bounding box center [1004, 318] width 13 height 13
click at [1006, 246] on icon at bounding box center [1006, 247] width 8 height 9
